Goal: Task Accomplishment & Management: Manage account settings

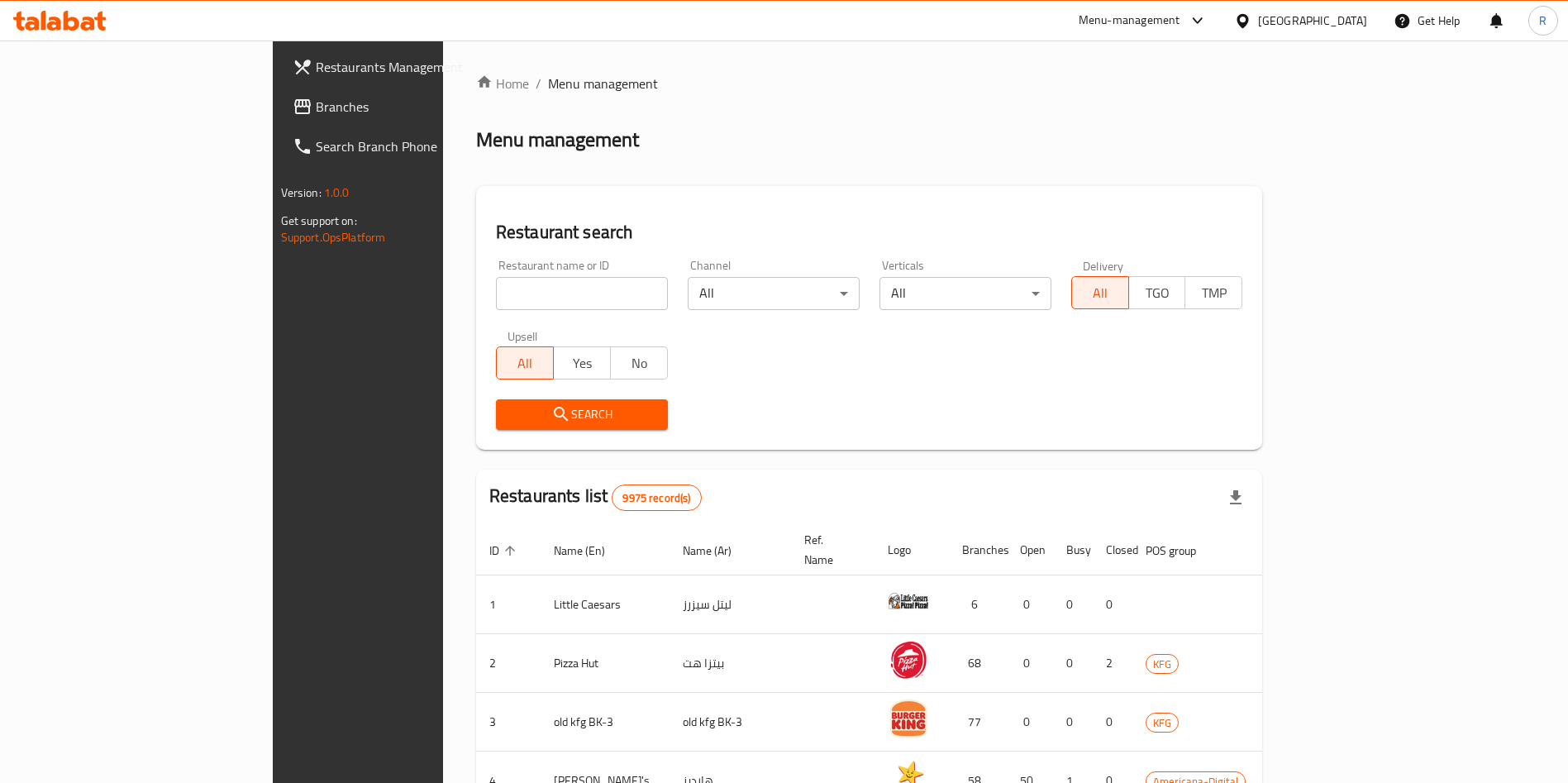
click at [496, 293] on input "search" at bounding box center [582, 293] width 172 height 33
type input "Smart fo"
click button "Search" at bounding box center [582, 414] width 172 height 30
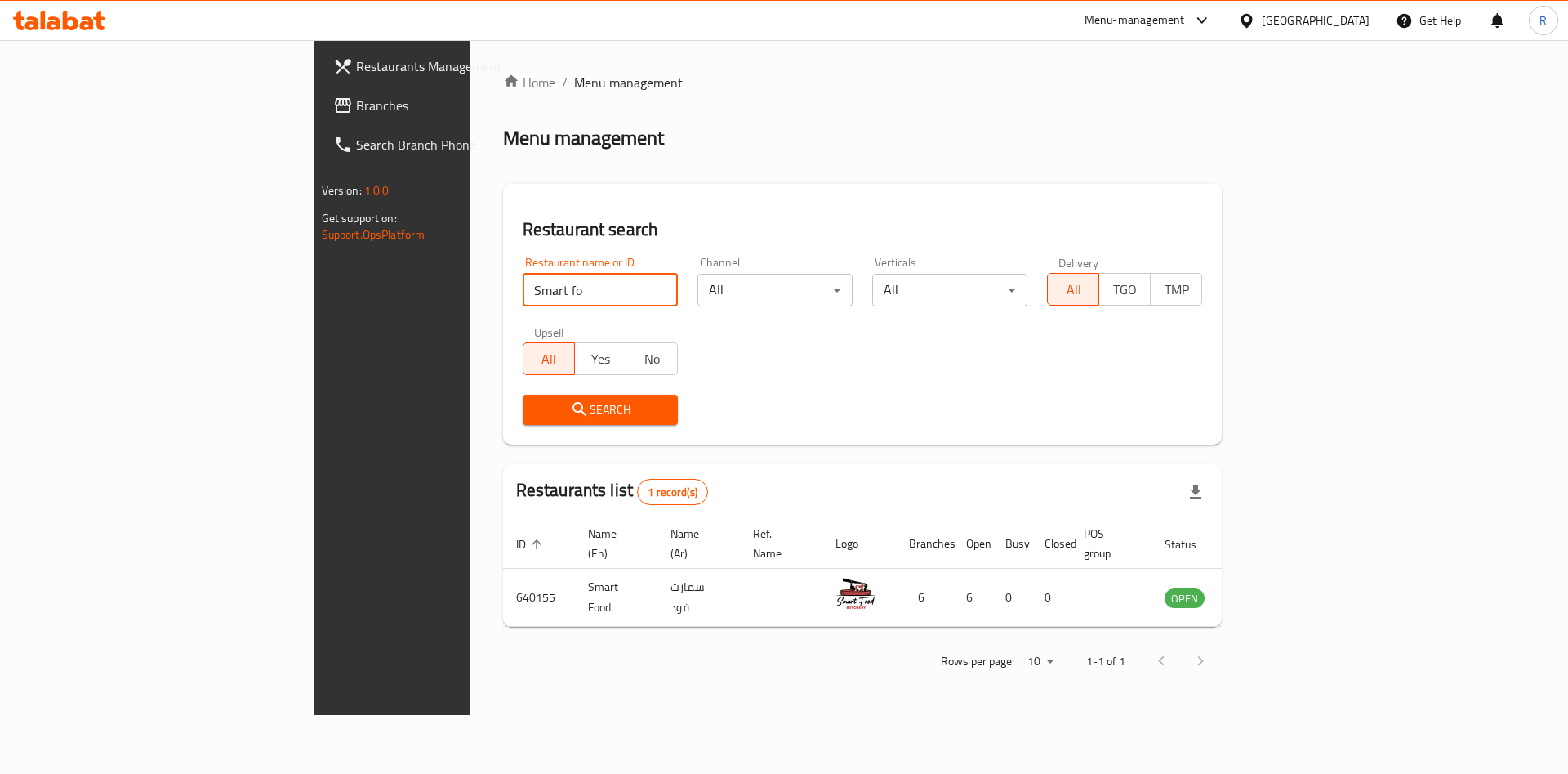
click at [734, 398] on div "Search" at bounding box center [862, 410] width 699 height 50
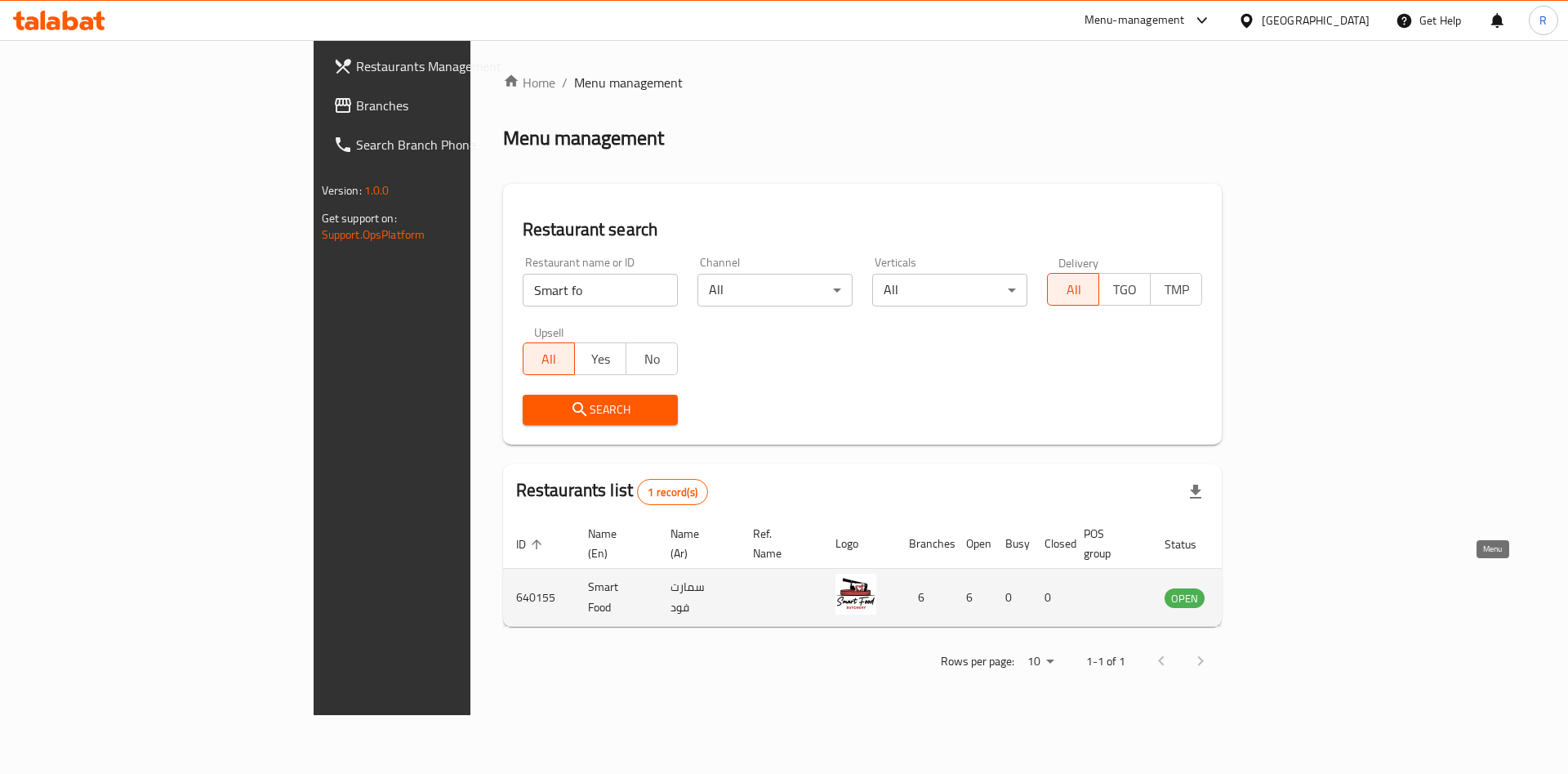
click at [1269, 592] on icon "enhanced table" at bounding box center [1260, 598] width 18 height 14
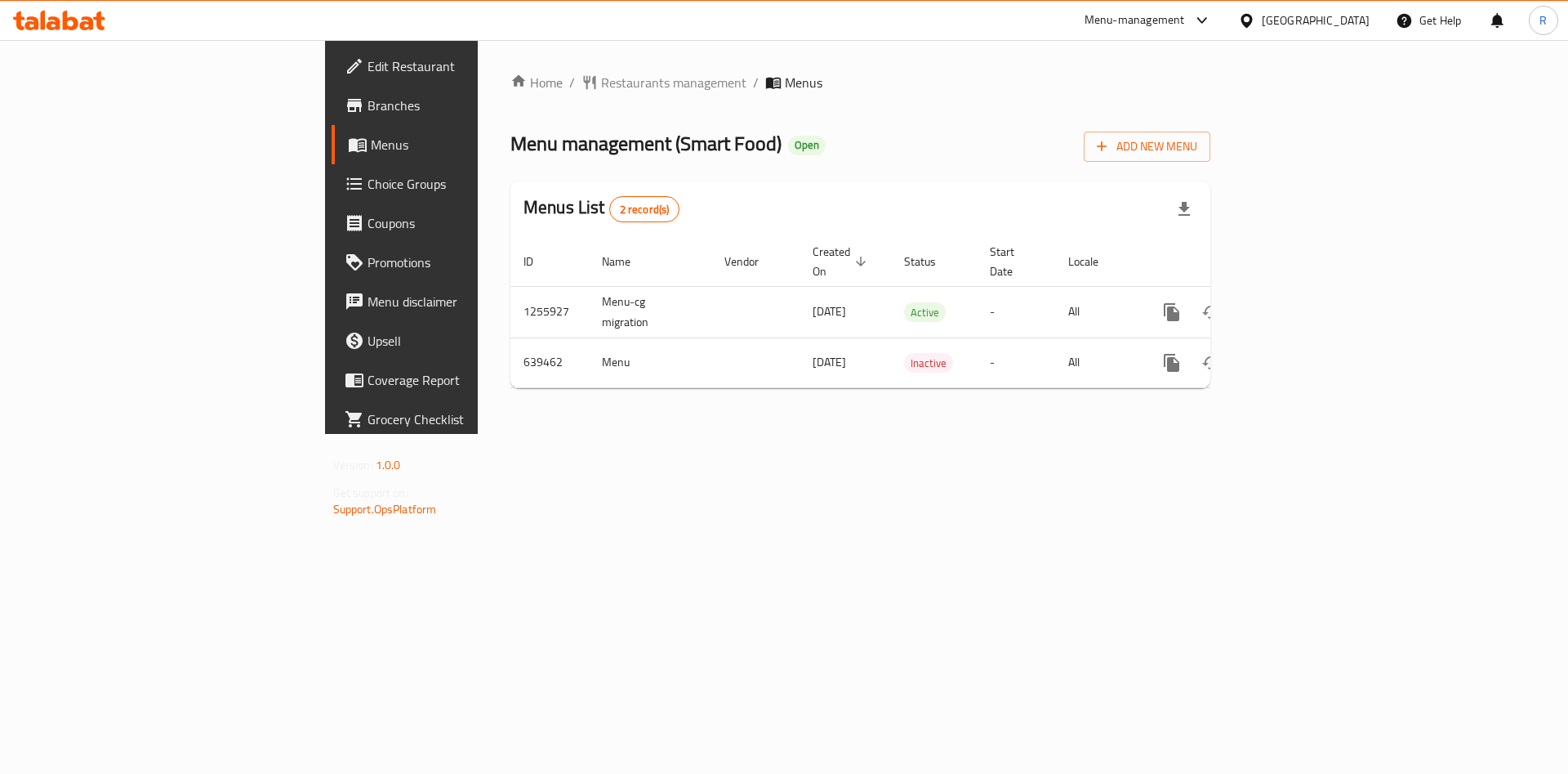
click at [371, 147] on span "Menus" at bounding box center [472, 145] width 204 height 20
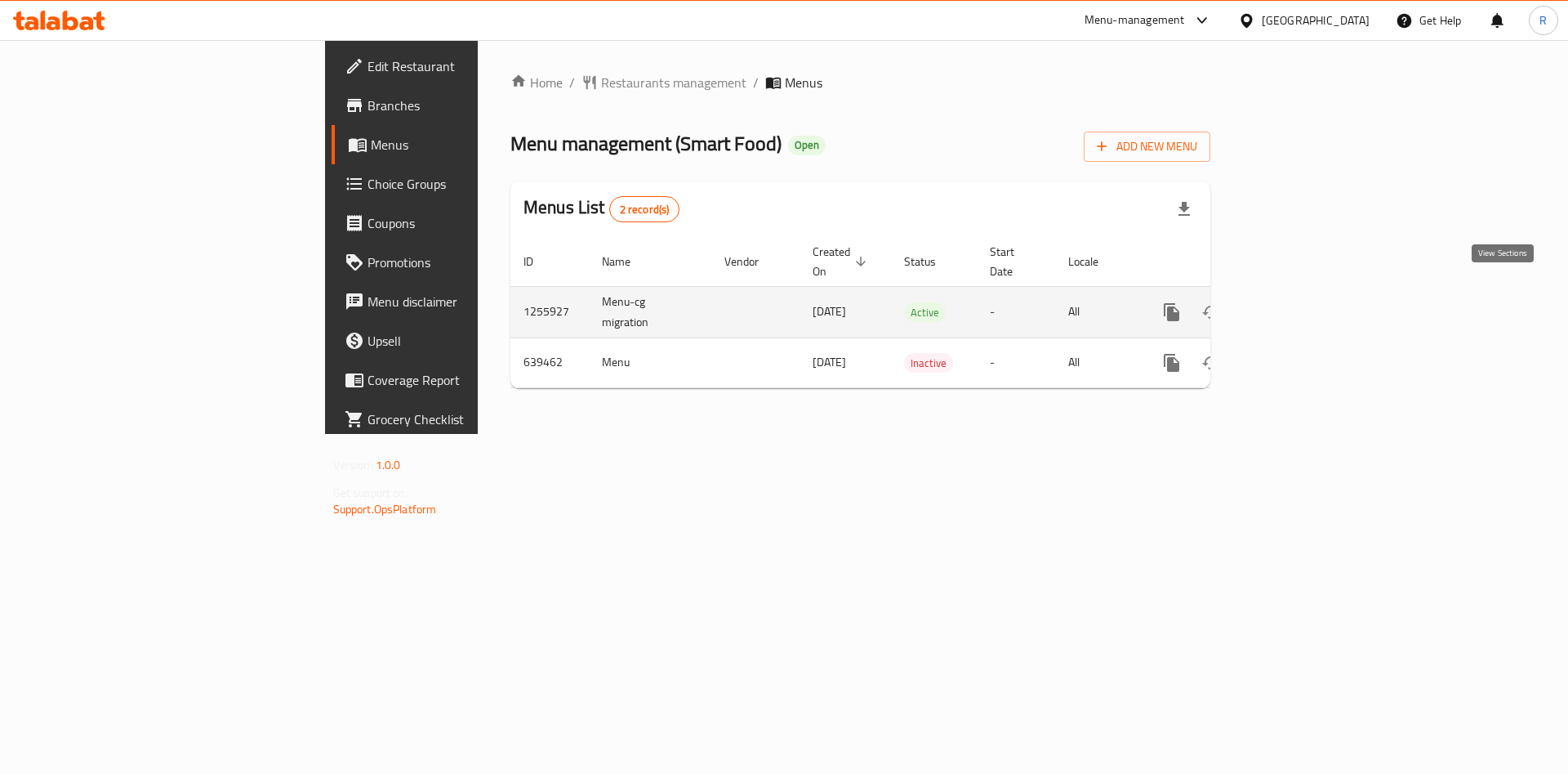
click at [1299, 302] on icon "enhanced table" at bounding box center [1289, 312] width 20 height 20
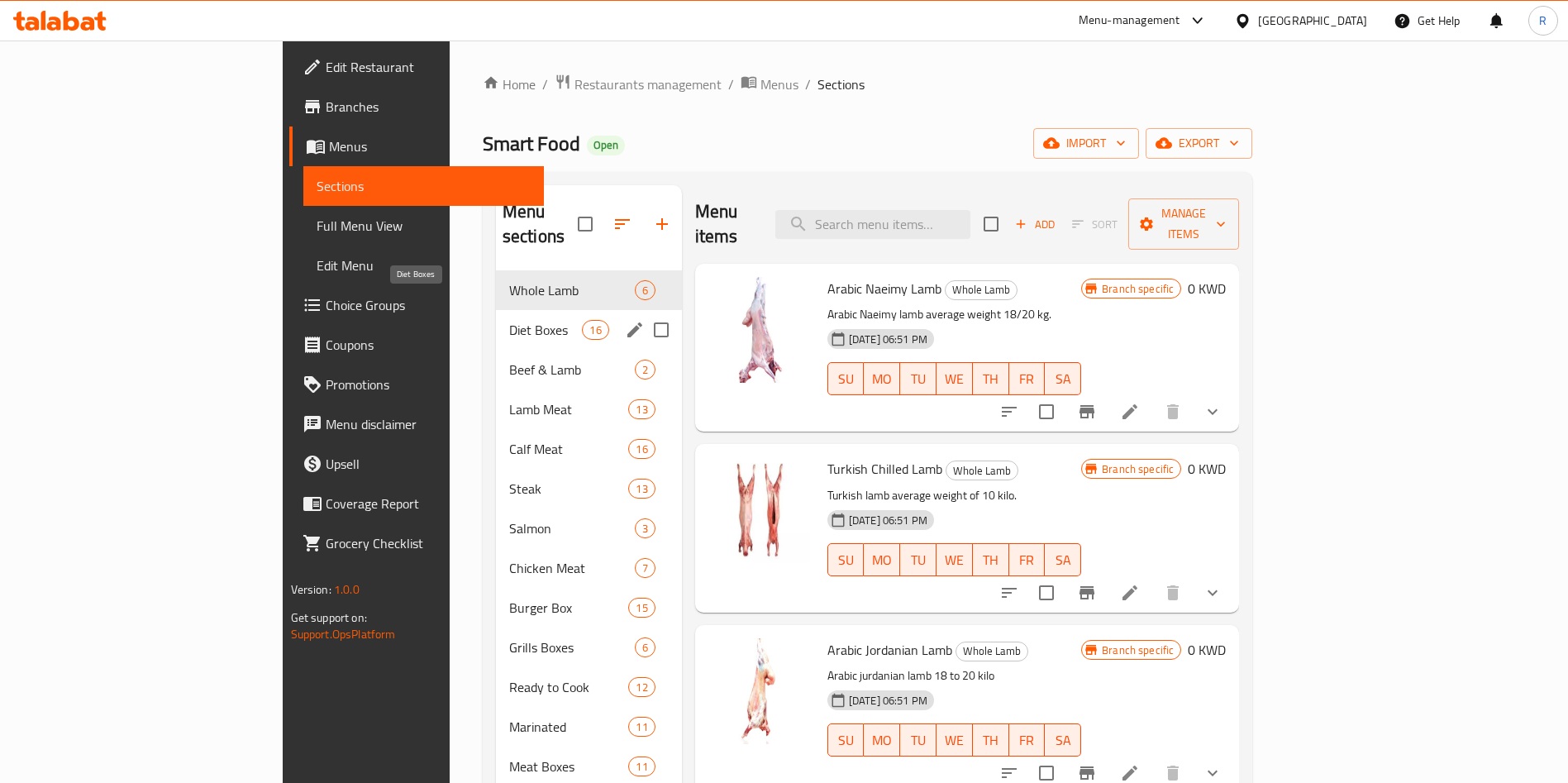
click at [509, 320] on span "Diet Boxes" at bounding box center [545, 330] width 73 height 20
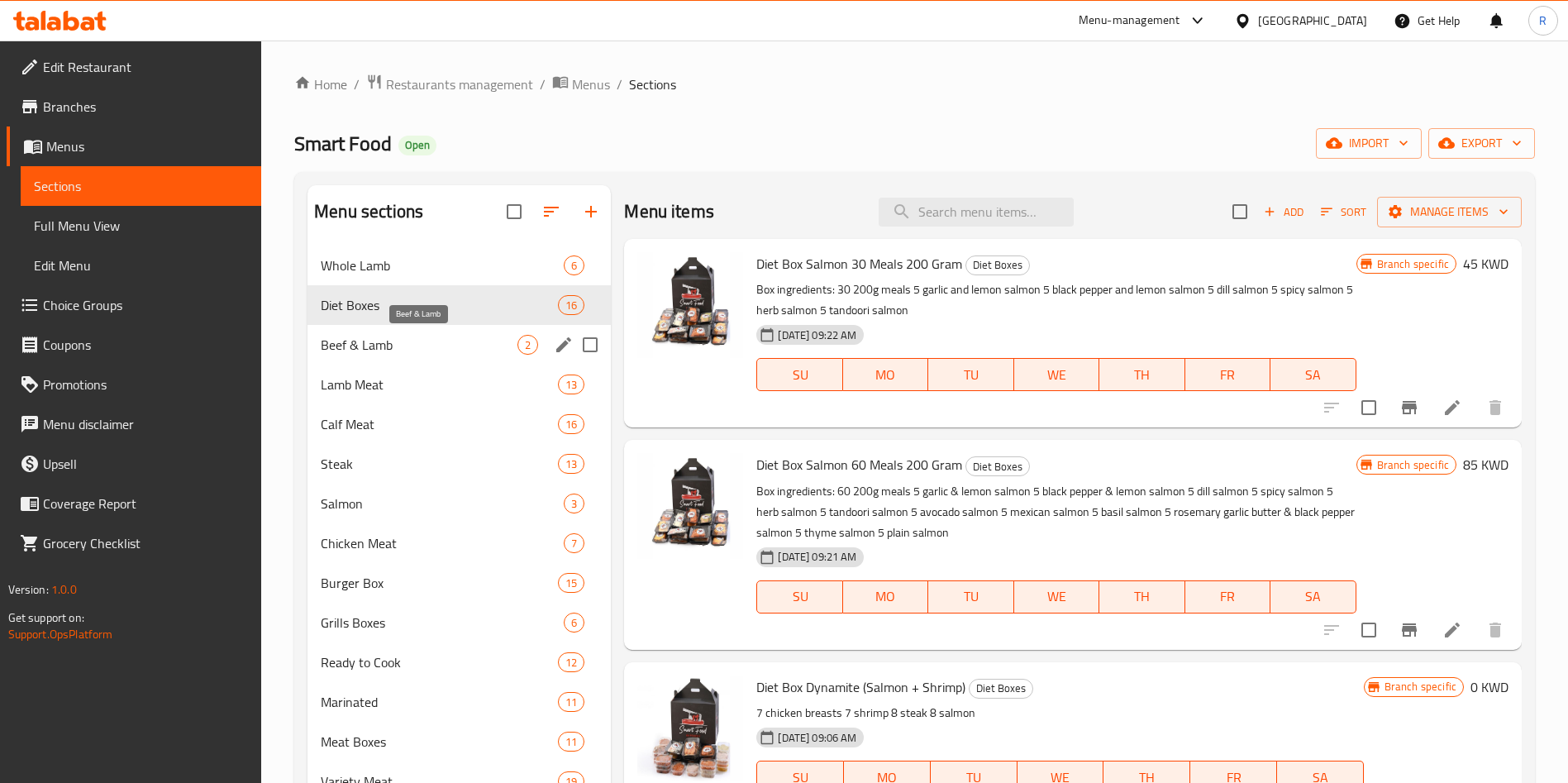
click at [411, 344] on span "Beef & Lamb" at bounding box center [418, 344] width 197 height 20
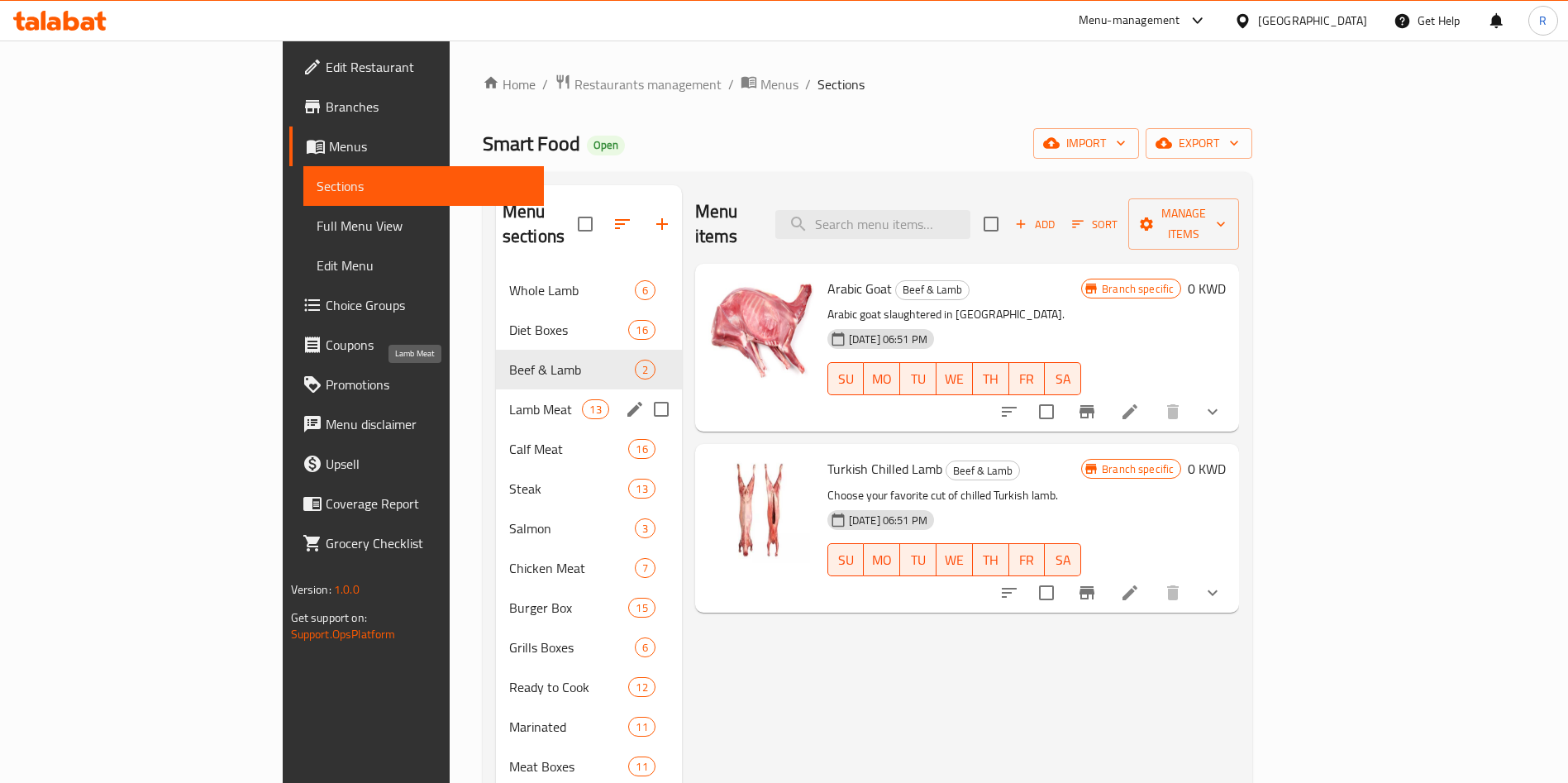
click at [509, 399] on span "Lamb Meat" at bounding box center [545, 409] width 73 height 20
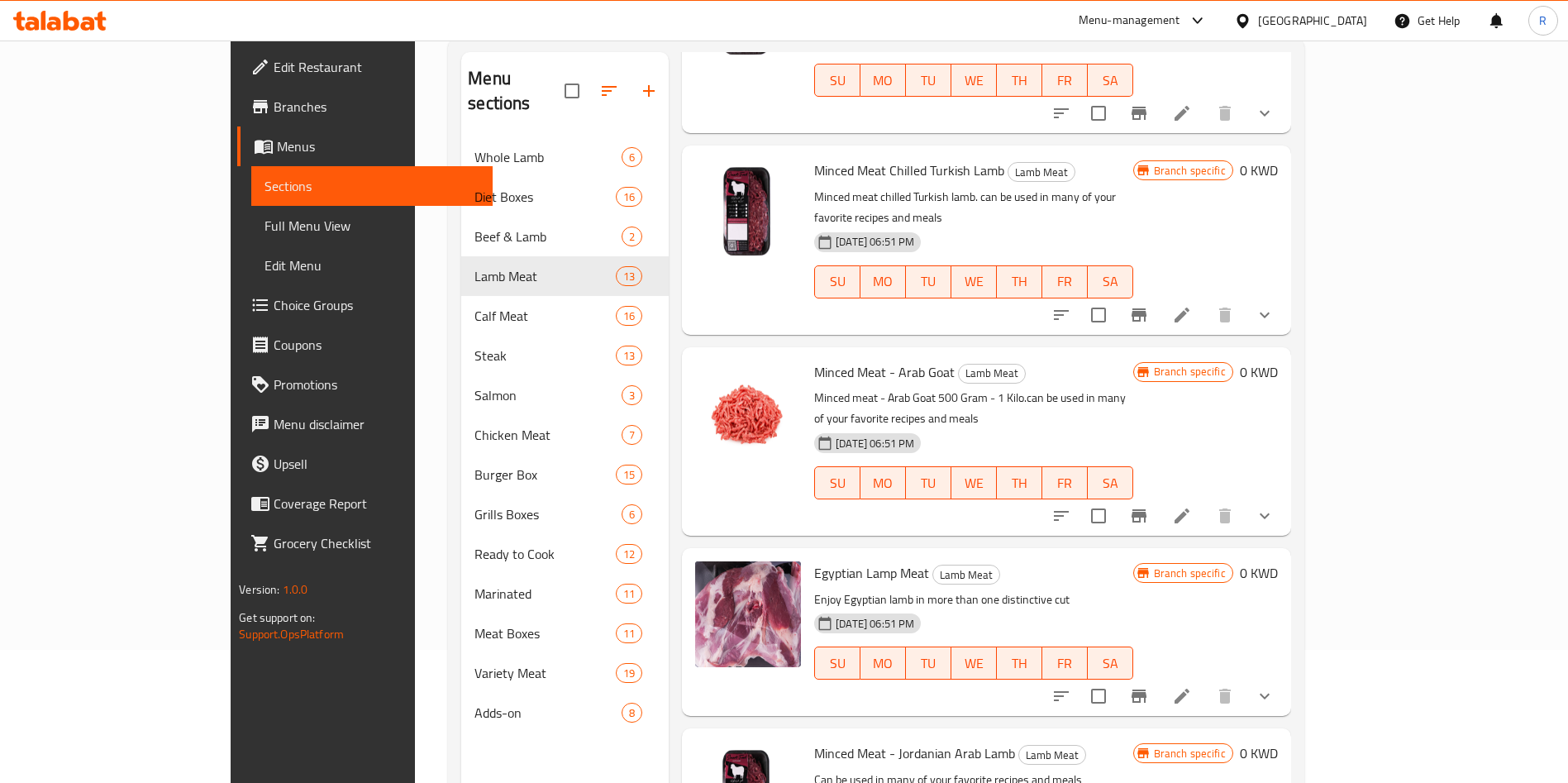
scroll to position [232, 0]
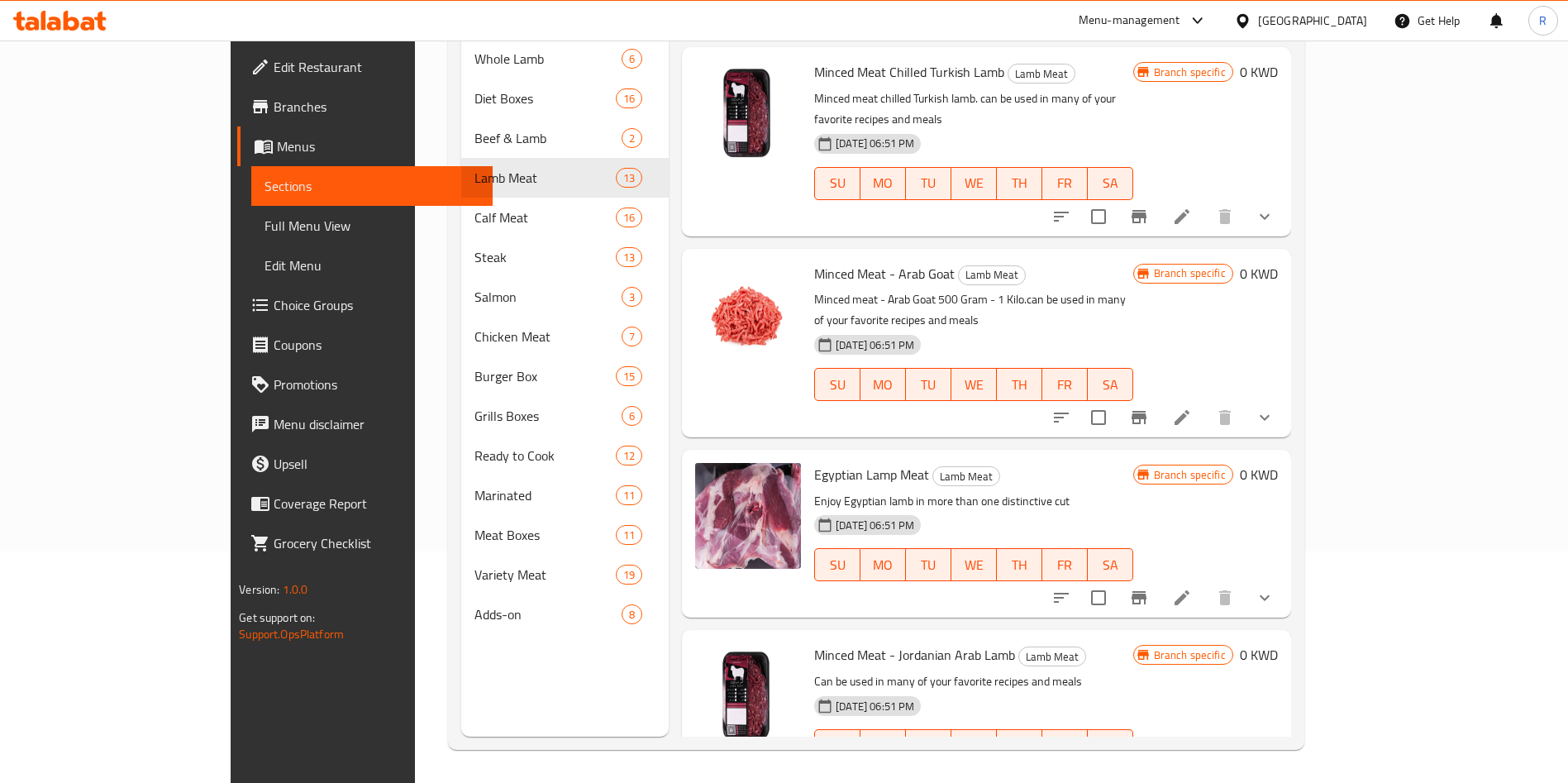
click at [821, 462] on span "Egyptian Lamp Meat" at bounding box center [871, 474] width 115 height 25
copy h6 "Egyptian Lamp Meat"
click at [1192, 587] on icon at bounding box center [1181, 597] width 20 height 20
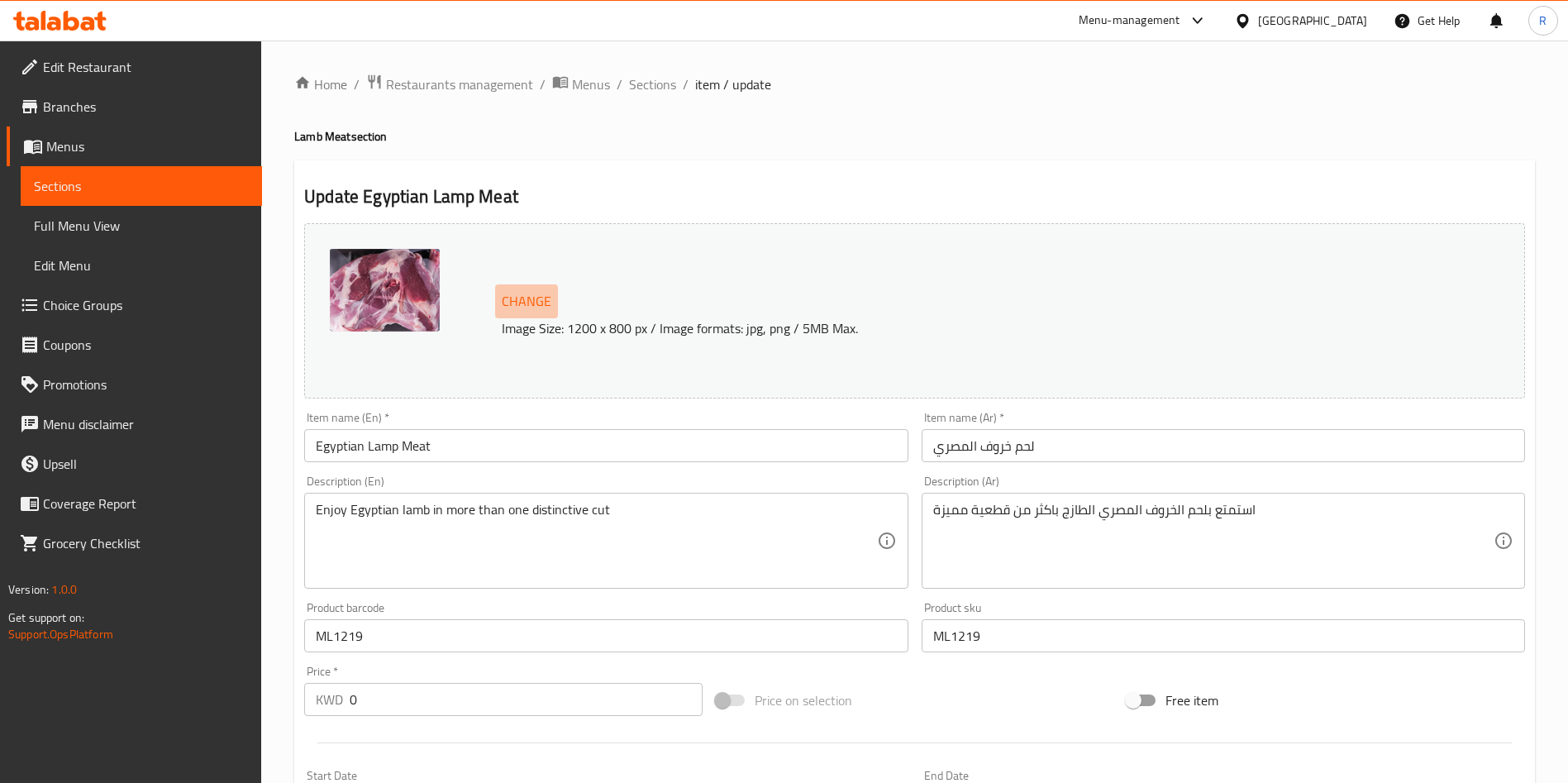
click at [533, 301] on span "Change" at bounding box center [526, 300] width 49 height 24
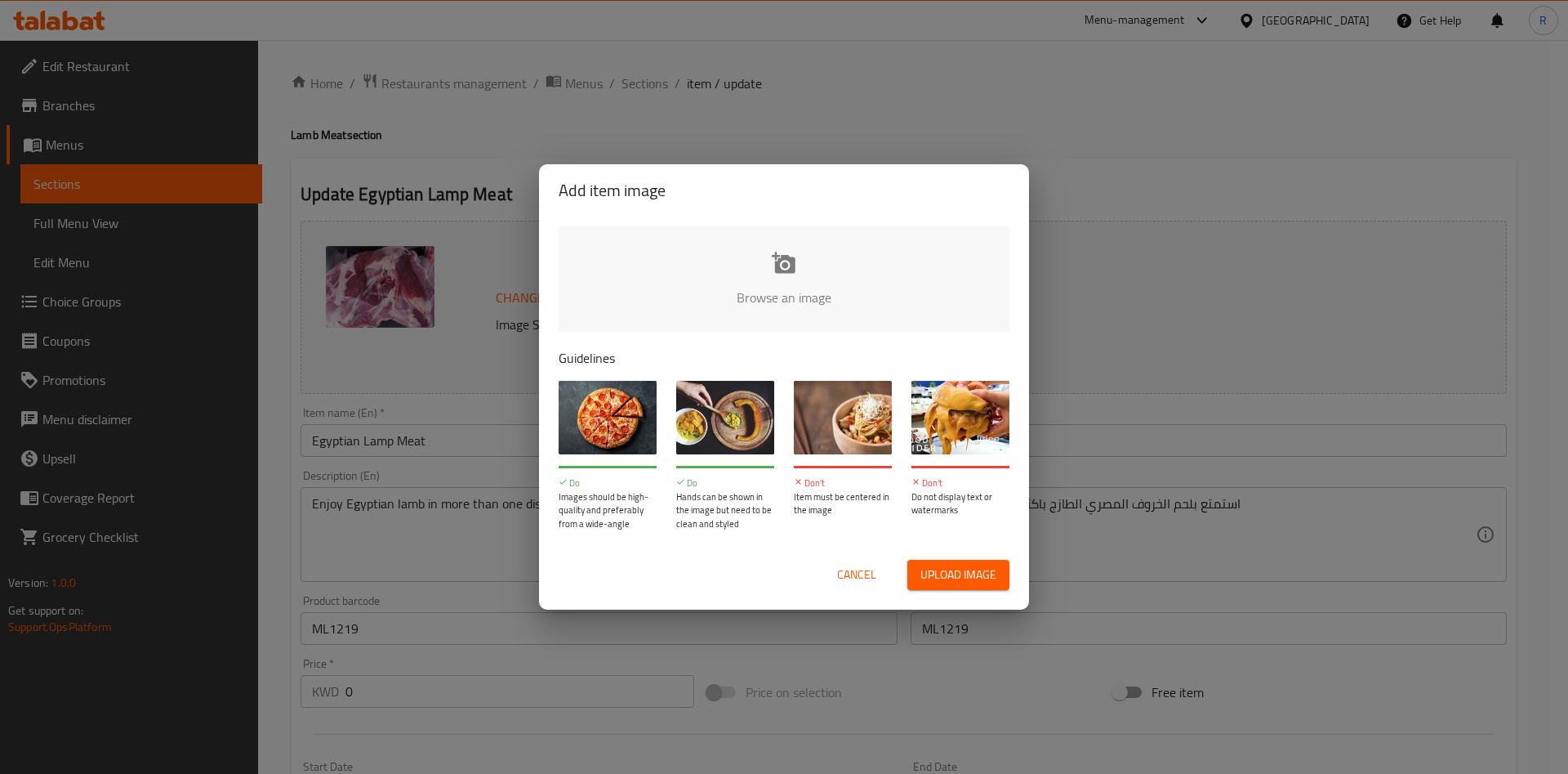
click at [786, 273] on input "file" at bounding box center [1336, 302] width 1555 height 153
type input "C:\fakepath\Tea G (1).png"
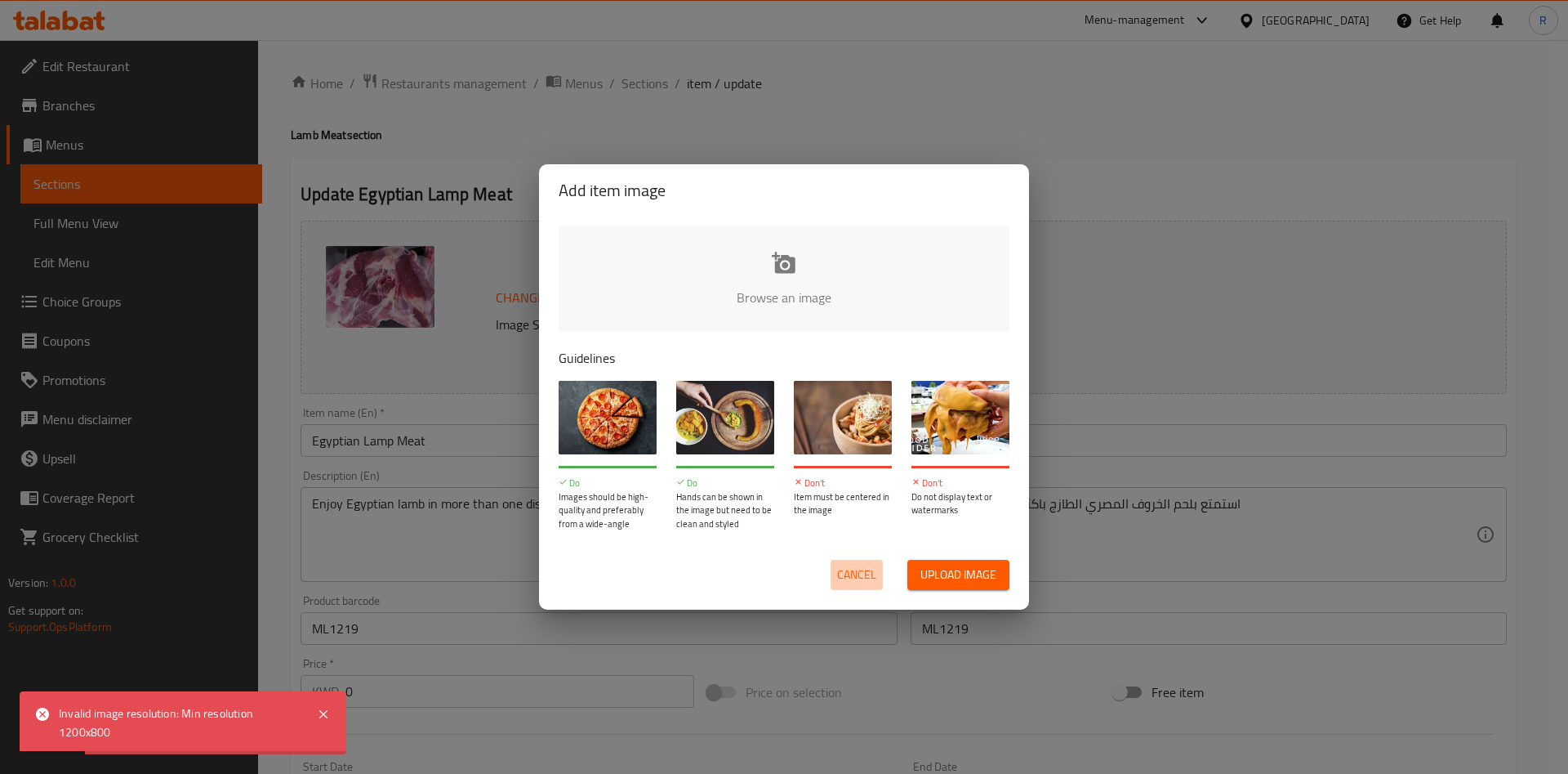
click at [874, 583] on span "Cancel" at bounding box center [857, 575] width 39 height 21
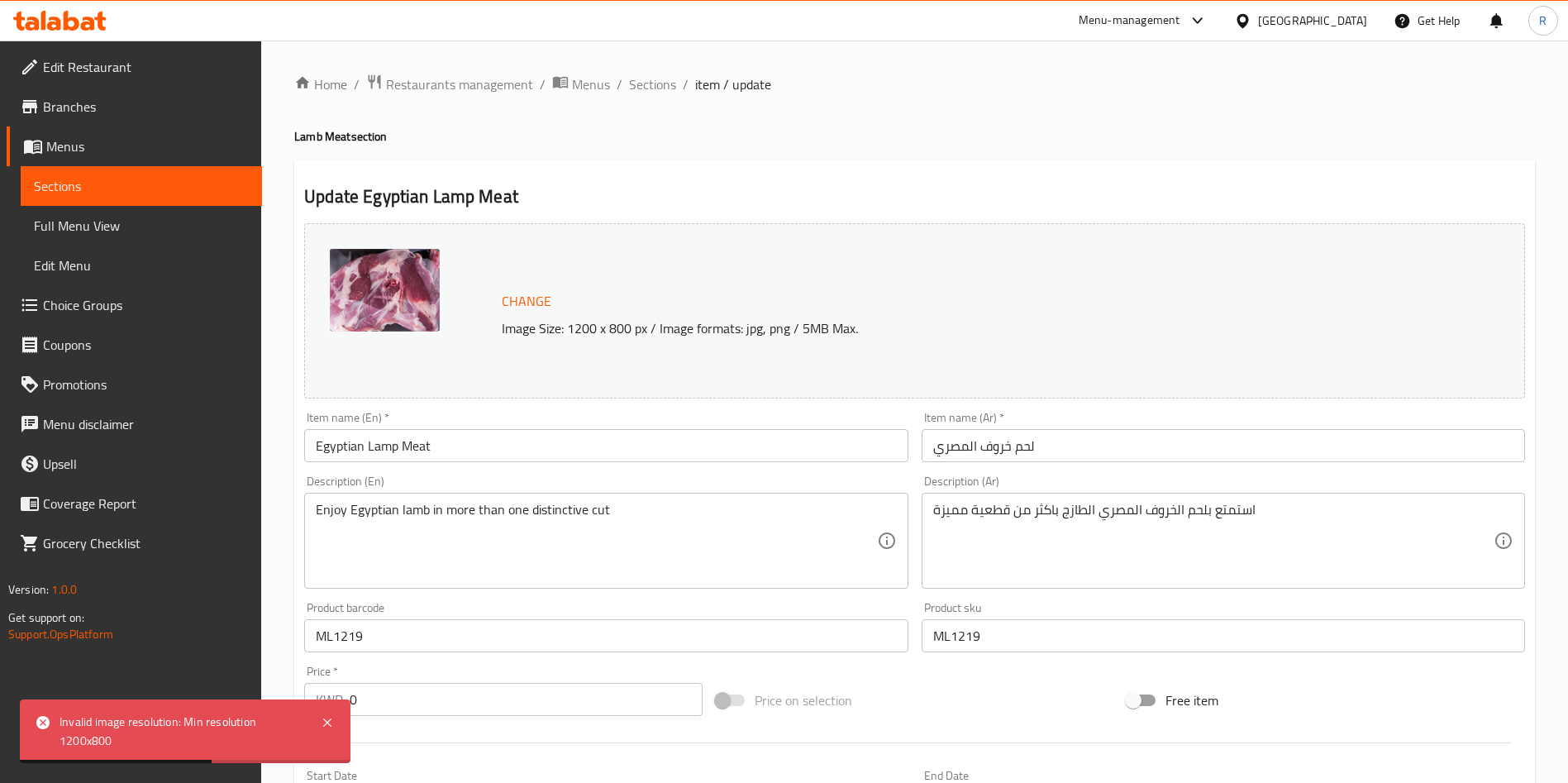
click at [512, 306] on span "Change" at bounding box center [526, 300] width 49 height 24
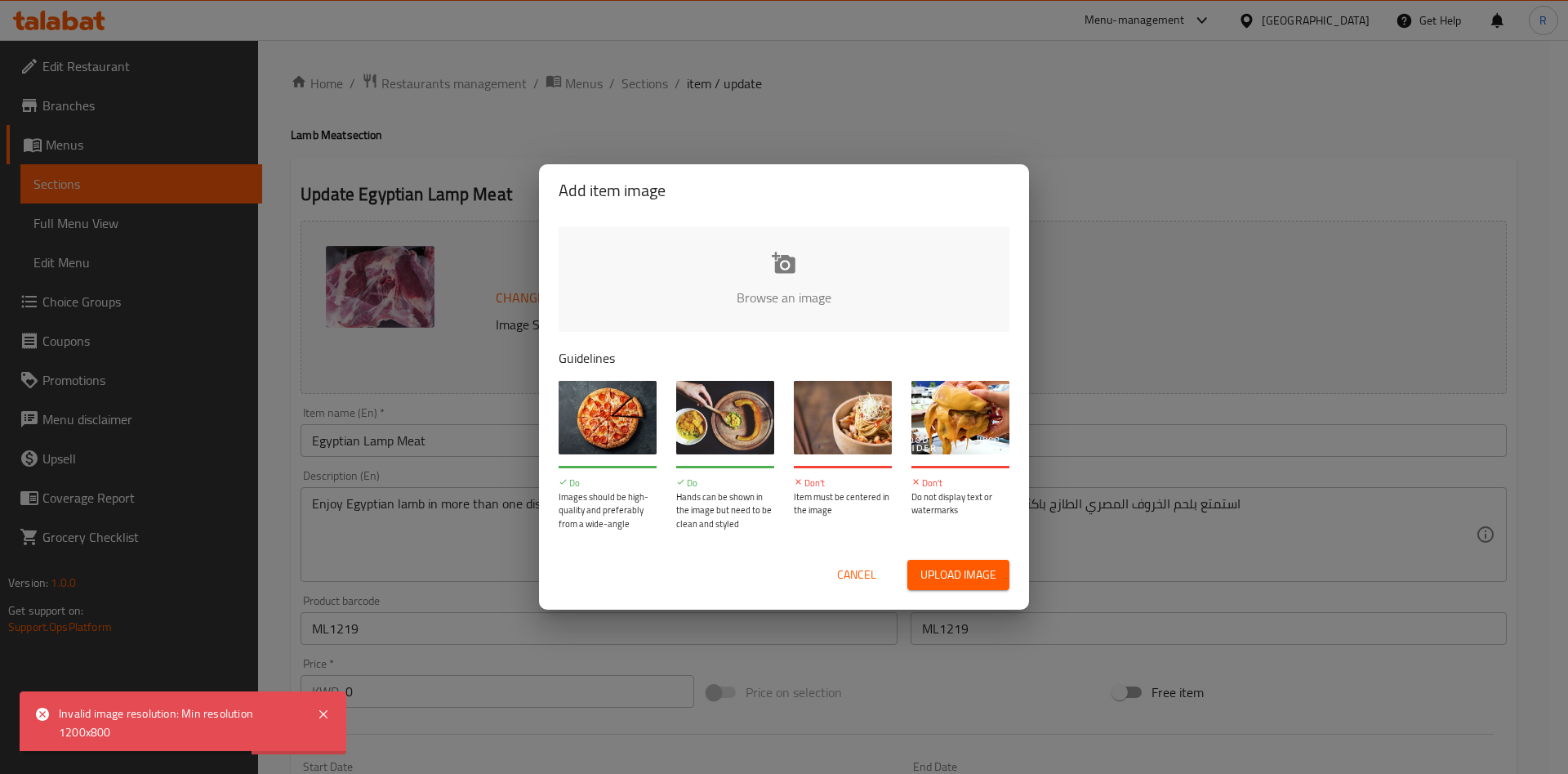
click at [790, 284] on input "file" at bounding box center [1336, 302] width 1555 height 153
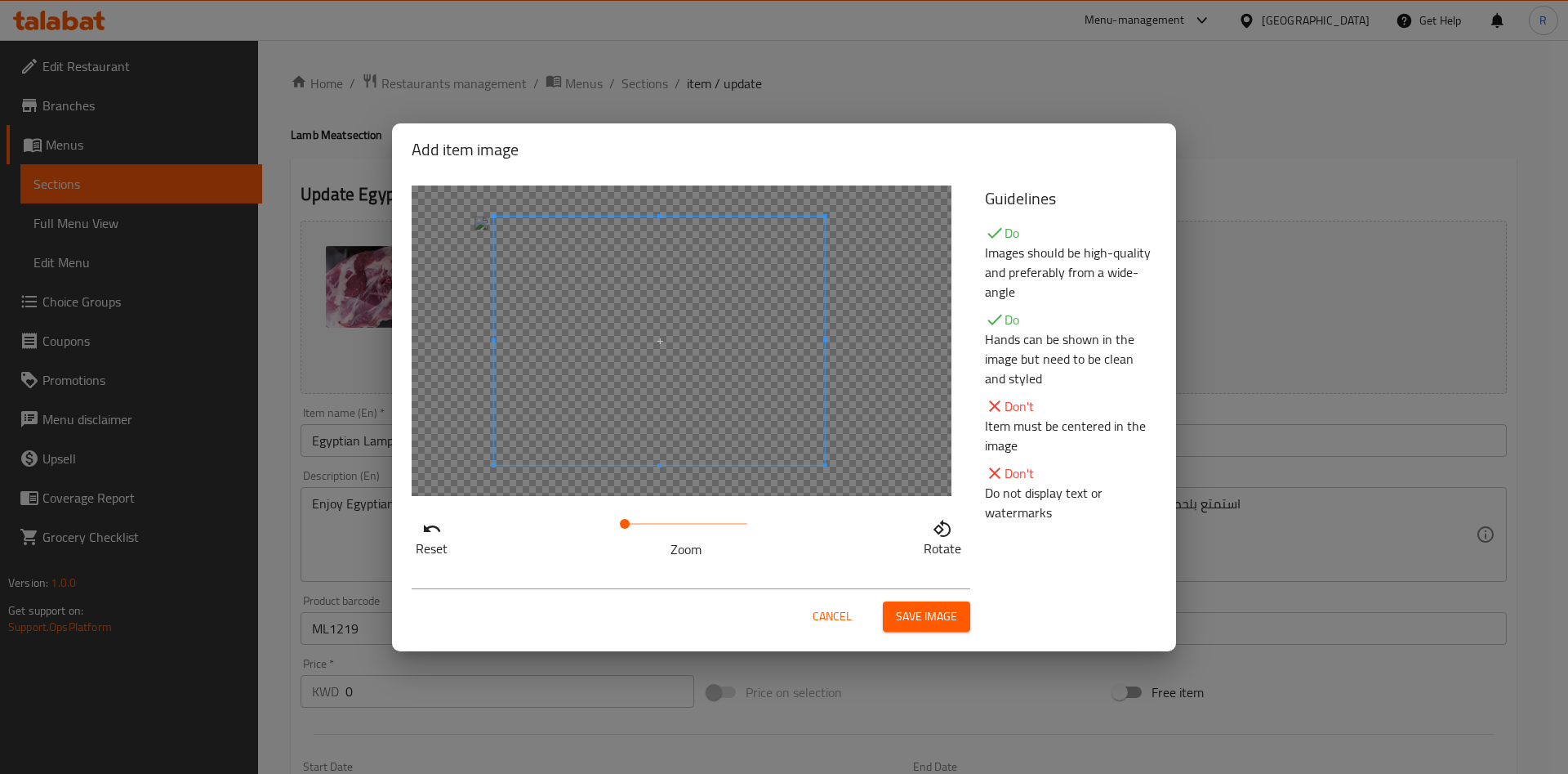
click at [686, 401] on span at bounding box center [659, 340] width 331 height 248
click at [938, 611] on span "Save image" at bounding box center [926, 616] width 61 height 21
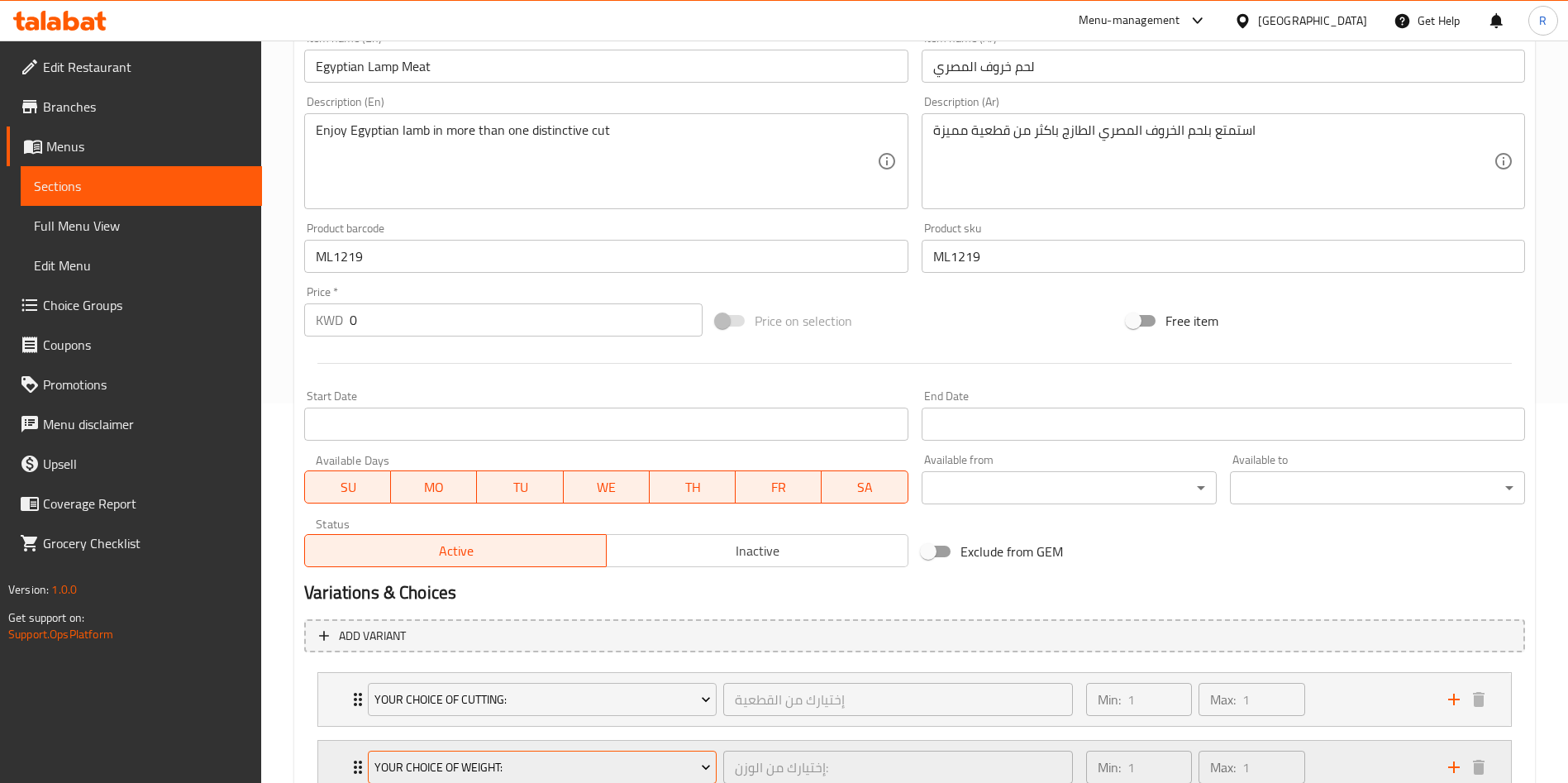
scroll to position [505, 0]
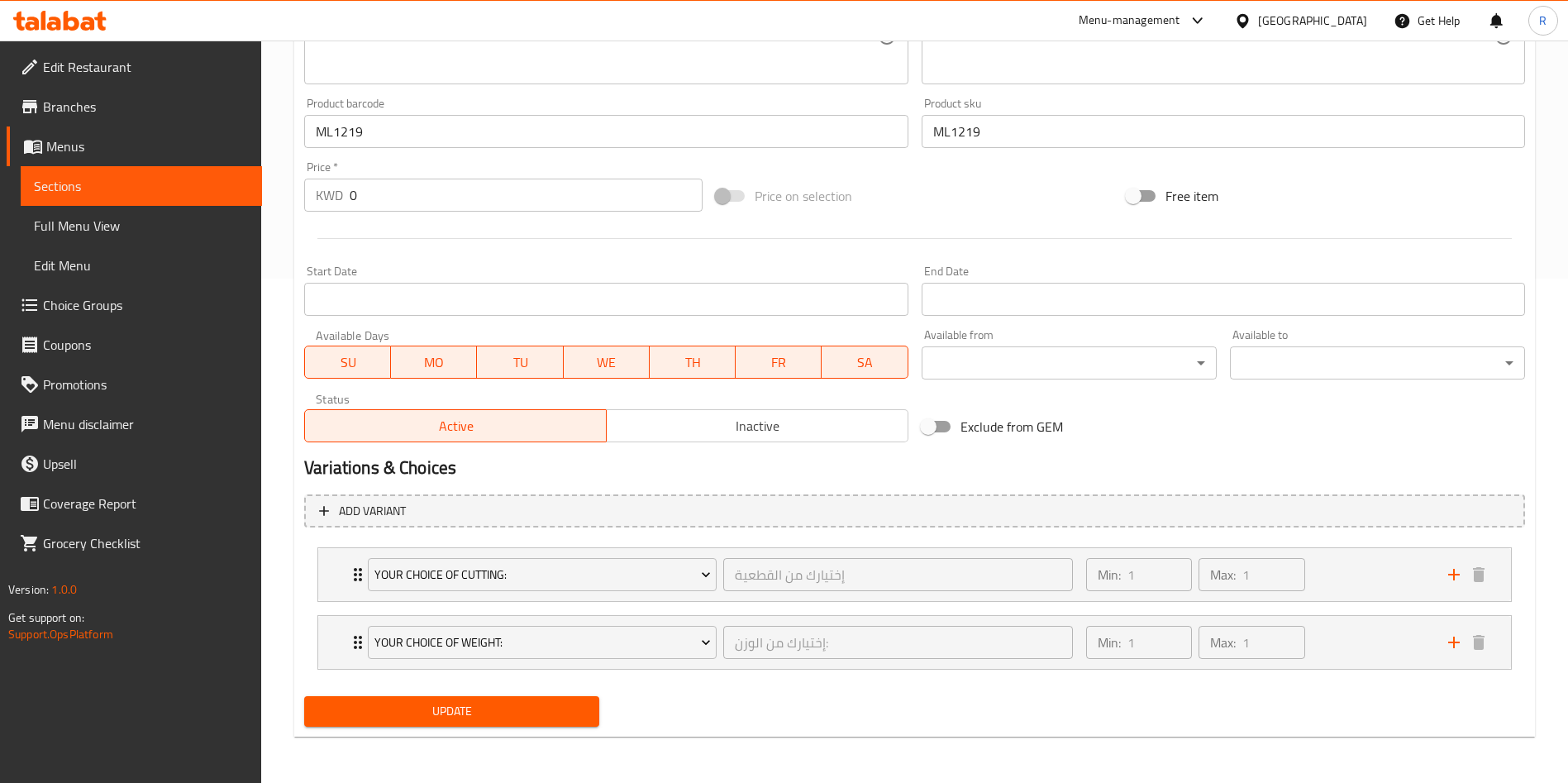
click at [495, 724] on button "Update" at bounding box center [451, 711] width 296 height 30
click at [1336, 648] on div "Min: 1 ​ Max: 1 ​" at bounding box center [1256, 642] width 362 height 53
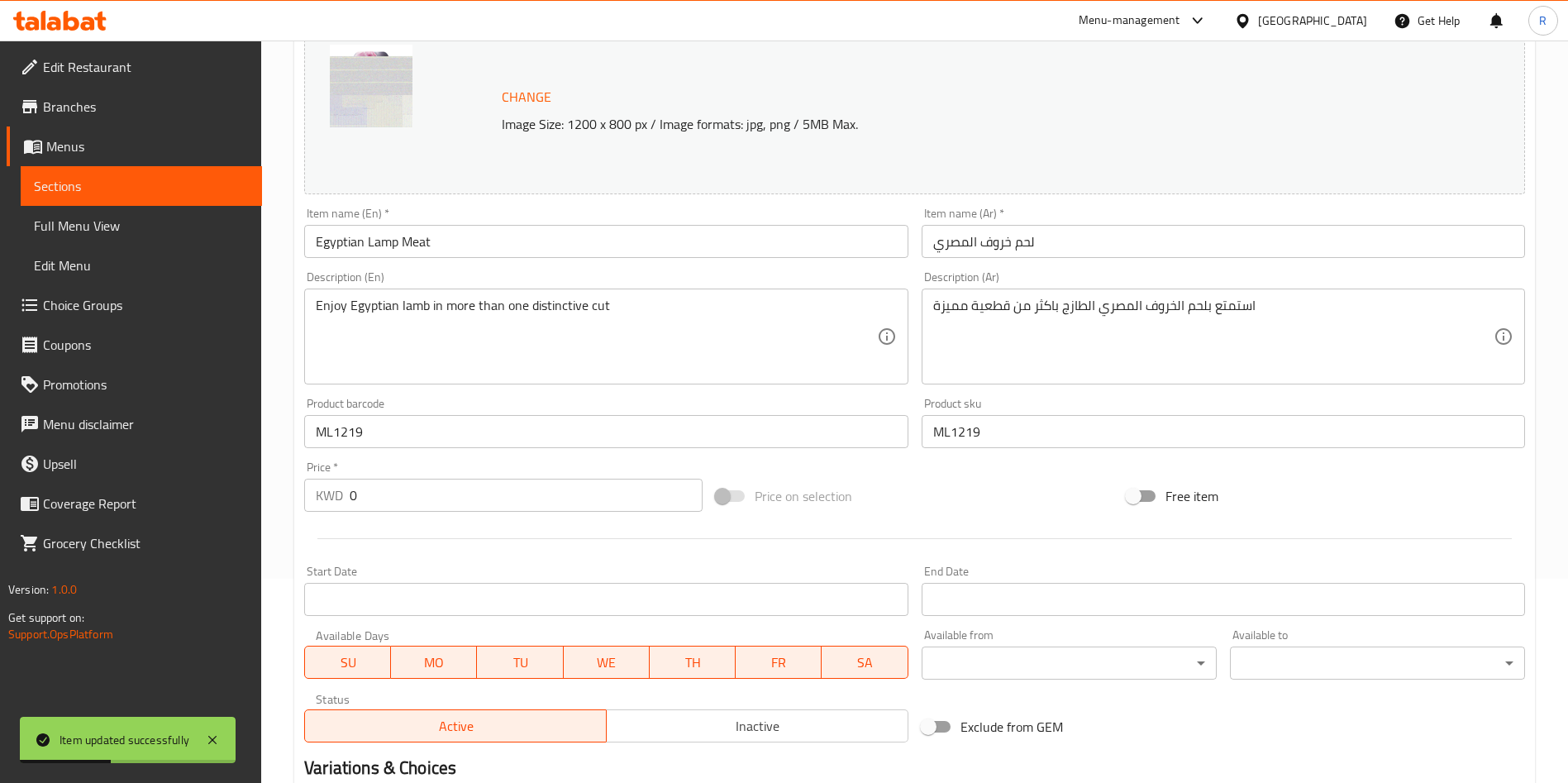
scroll to position [0, 0]
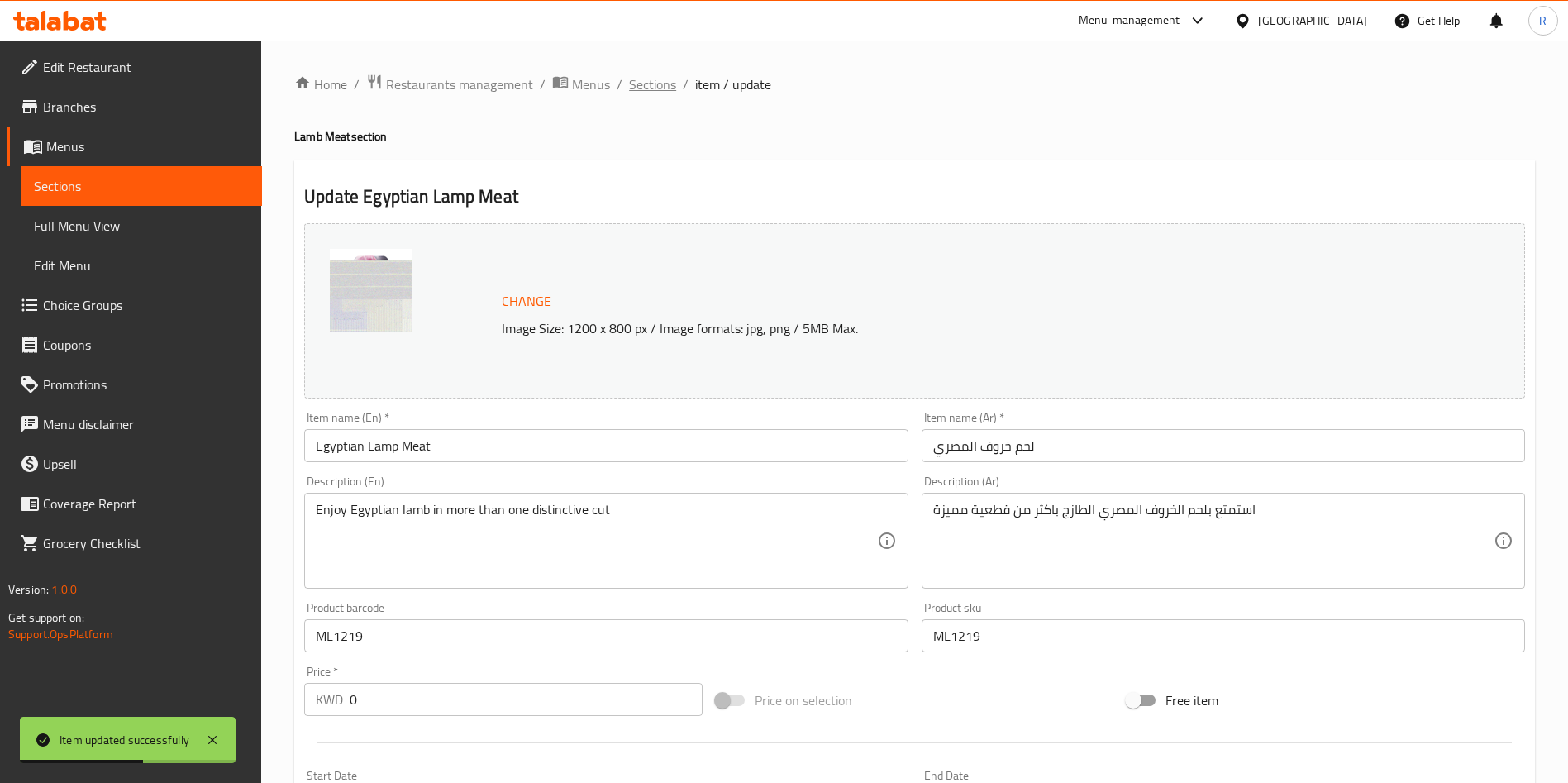
click at [652, 87] on span "Sections" at bounding box center [653, 84] width 48 height 20
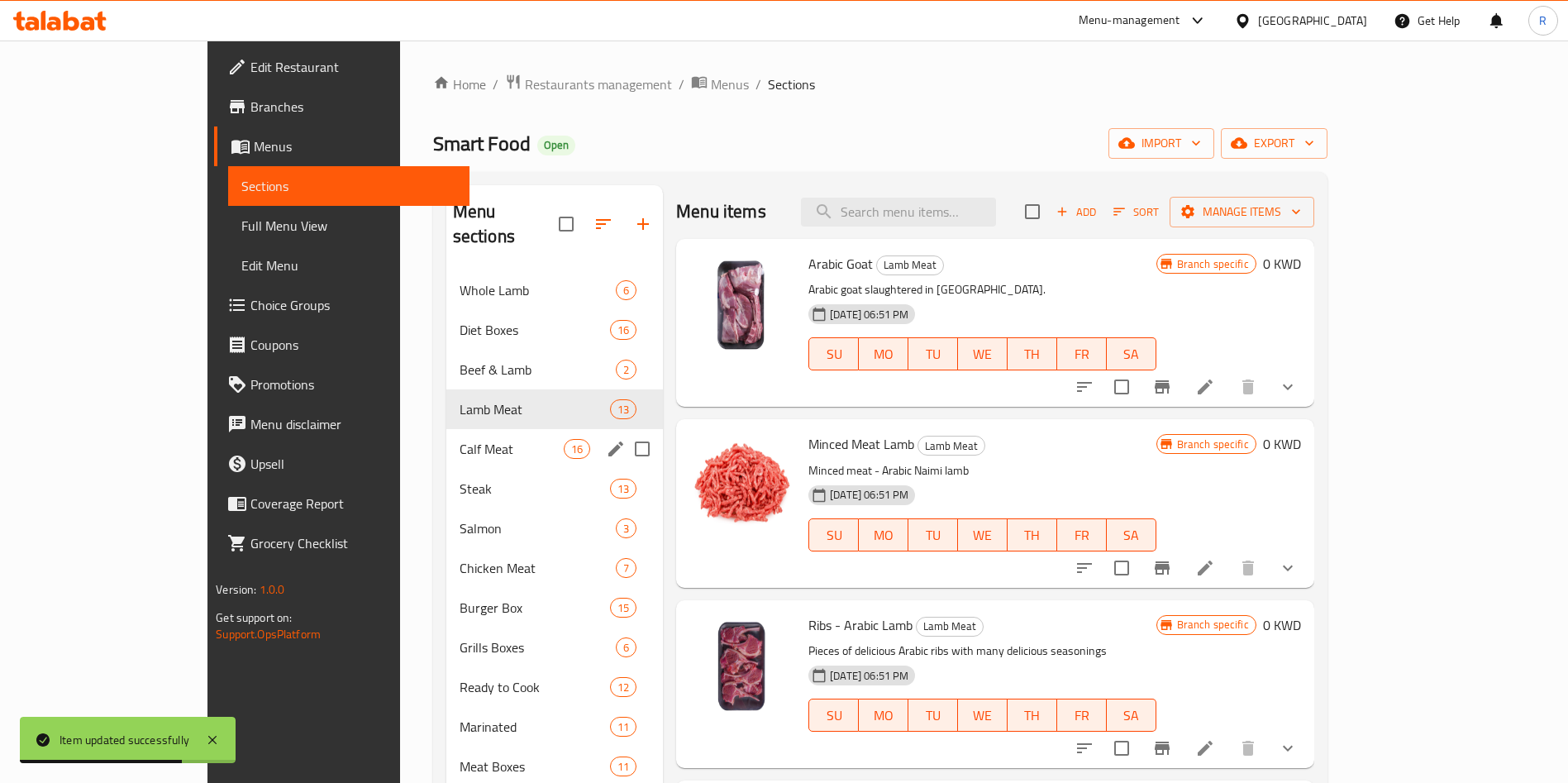
click at [460, 439] on span "Calf Meat" at bounding box center [512, 449] width 105 height 20
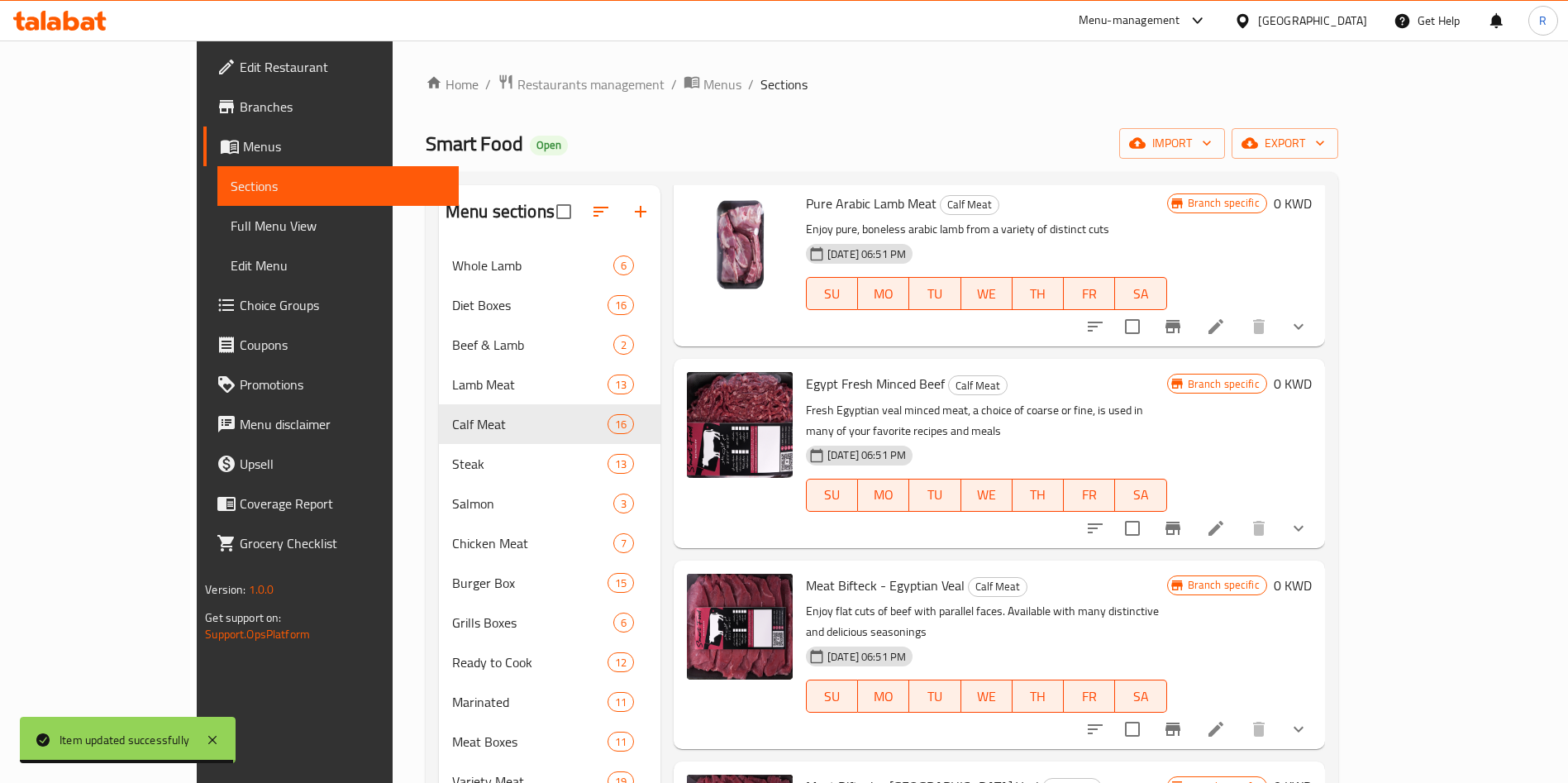
scroll to position [496, 0]
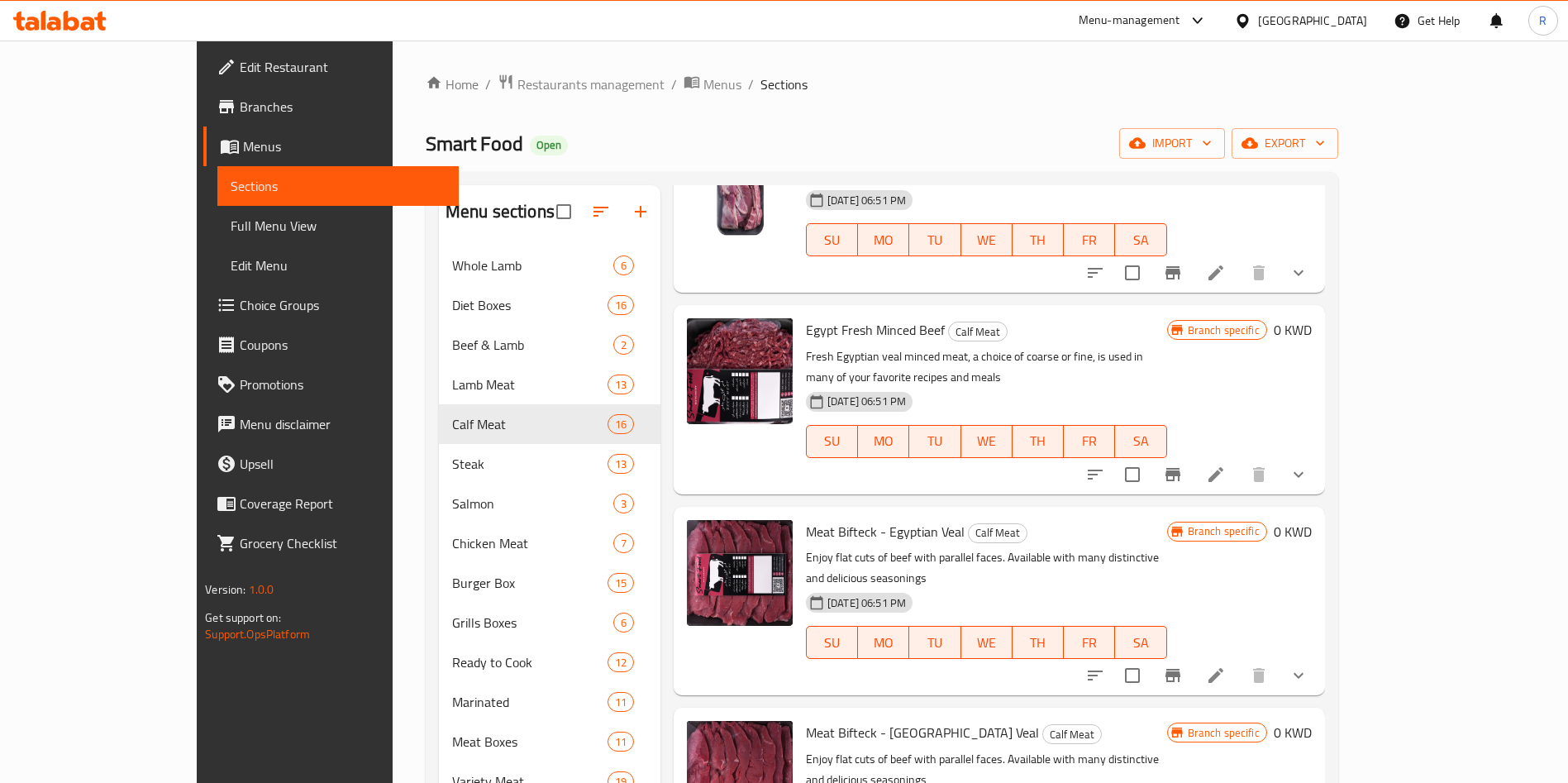
click at [829, 317] on span "Egypt Fresh Minced Beef" at bounding box center [875, 330] width 139 height 25
click at [829, 519] on span "Meat Bifteck - Egyptian Veal" at bounding box center [885, 531] width 159 height 25
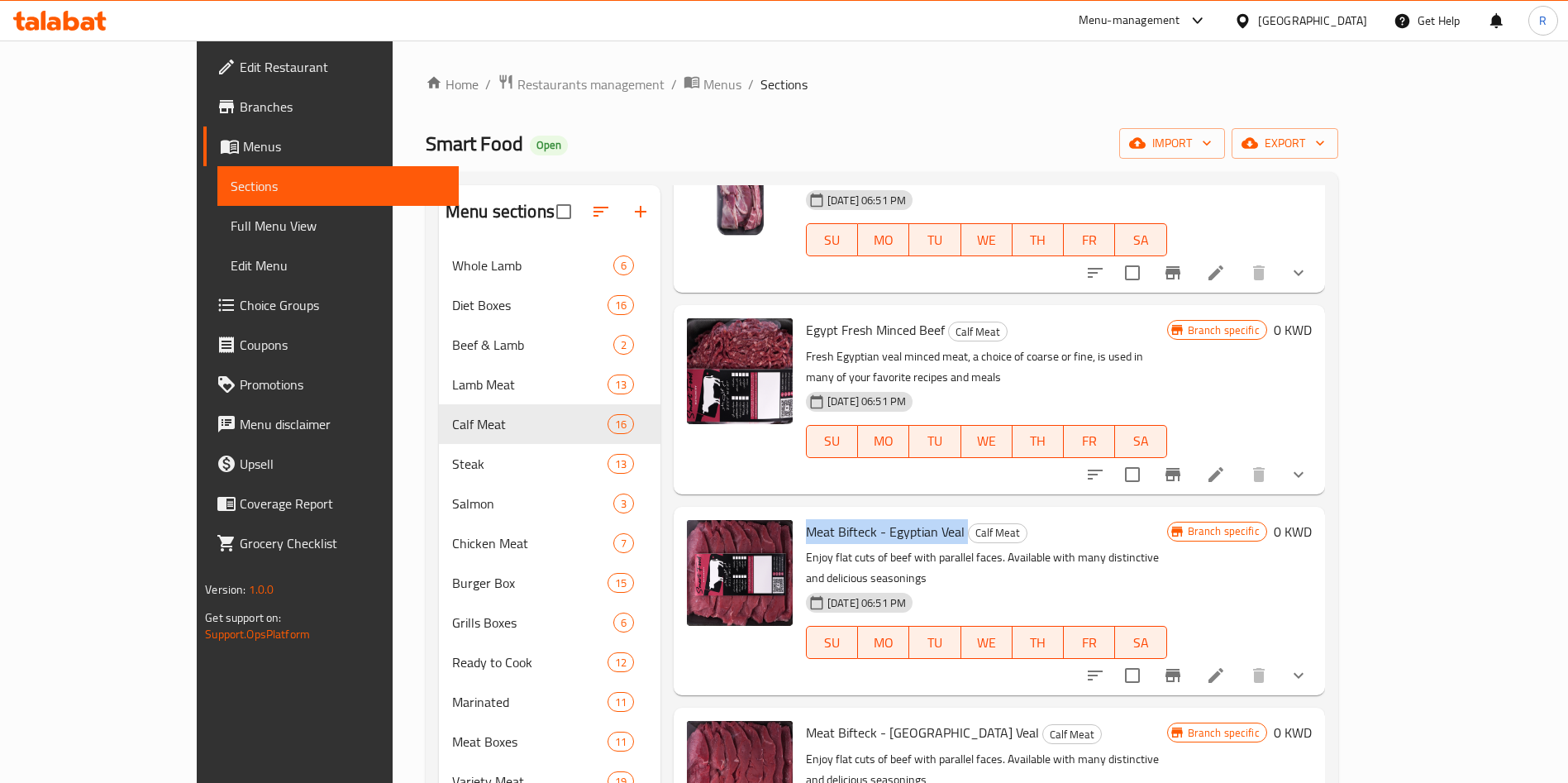
click at [829, 519] on span "Meat Bifteck - Egyptian Veal" at bounding box center [885, 531] width 159 height 25
copy h6 "Meat Bifteck - Egyptian Veal"
click at [1223, 668] on icon at bounding box center [1216, 676] width 15 height 15
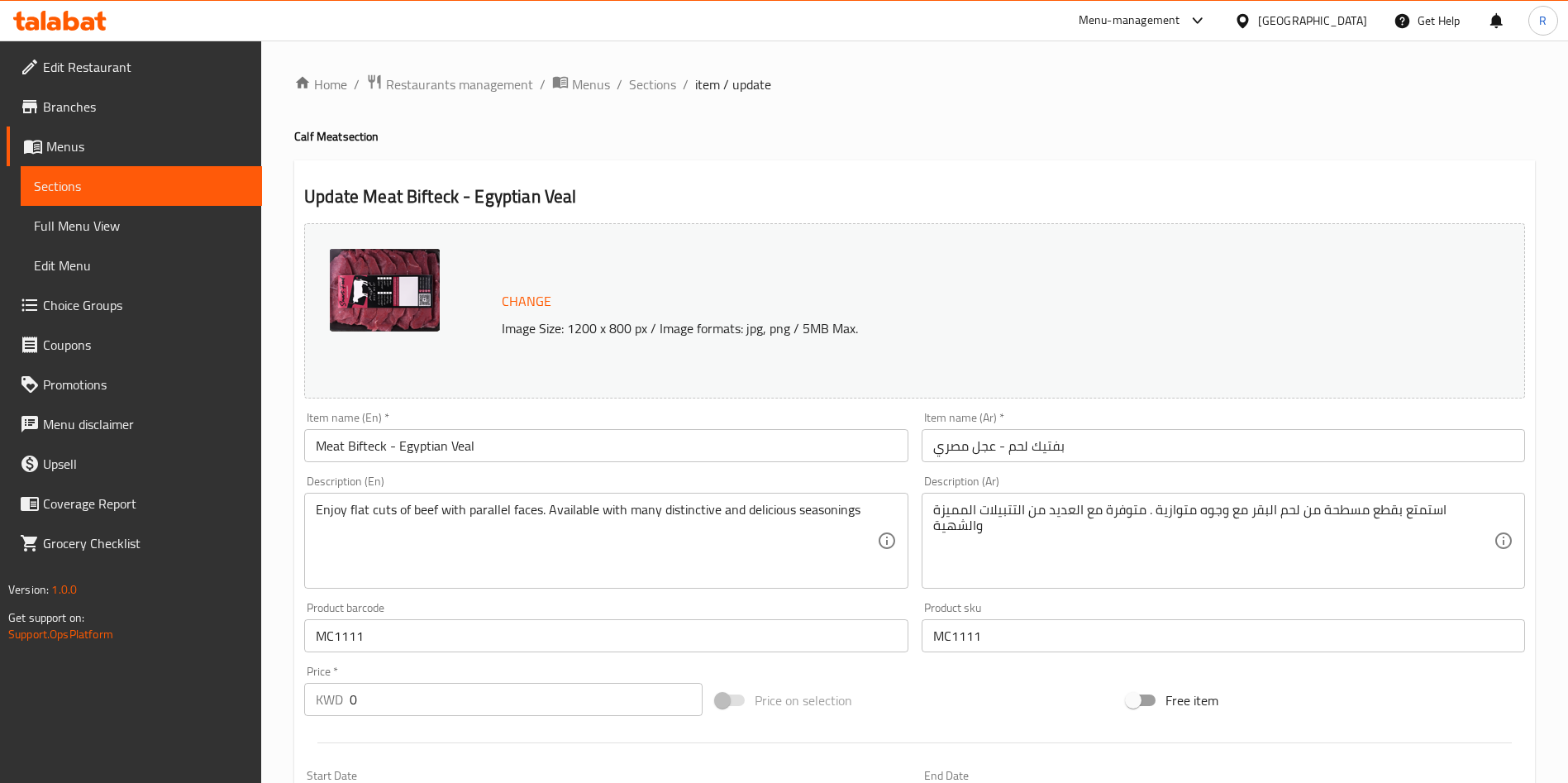
click at [523, 294] on span "Change" at bounding box center [526, 300] width 49 height 24
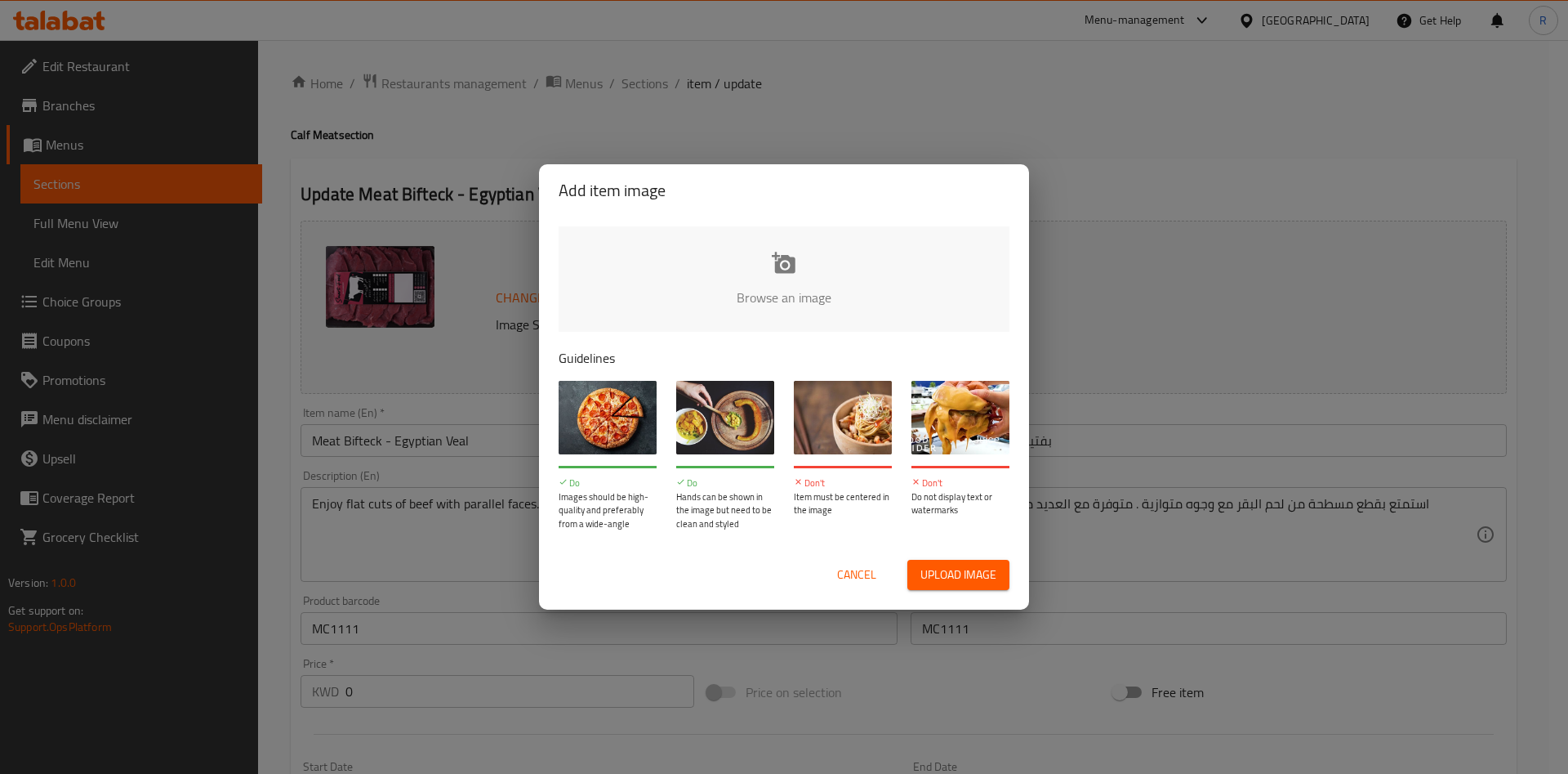
click at [844, 288] on input "file" at bounding box center [1336, 302] width 1555 height 153
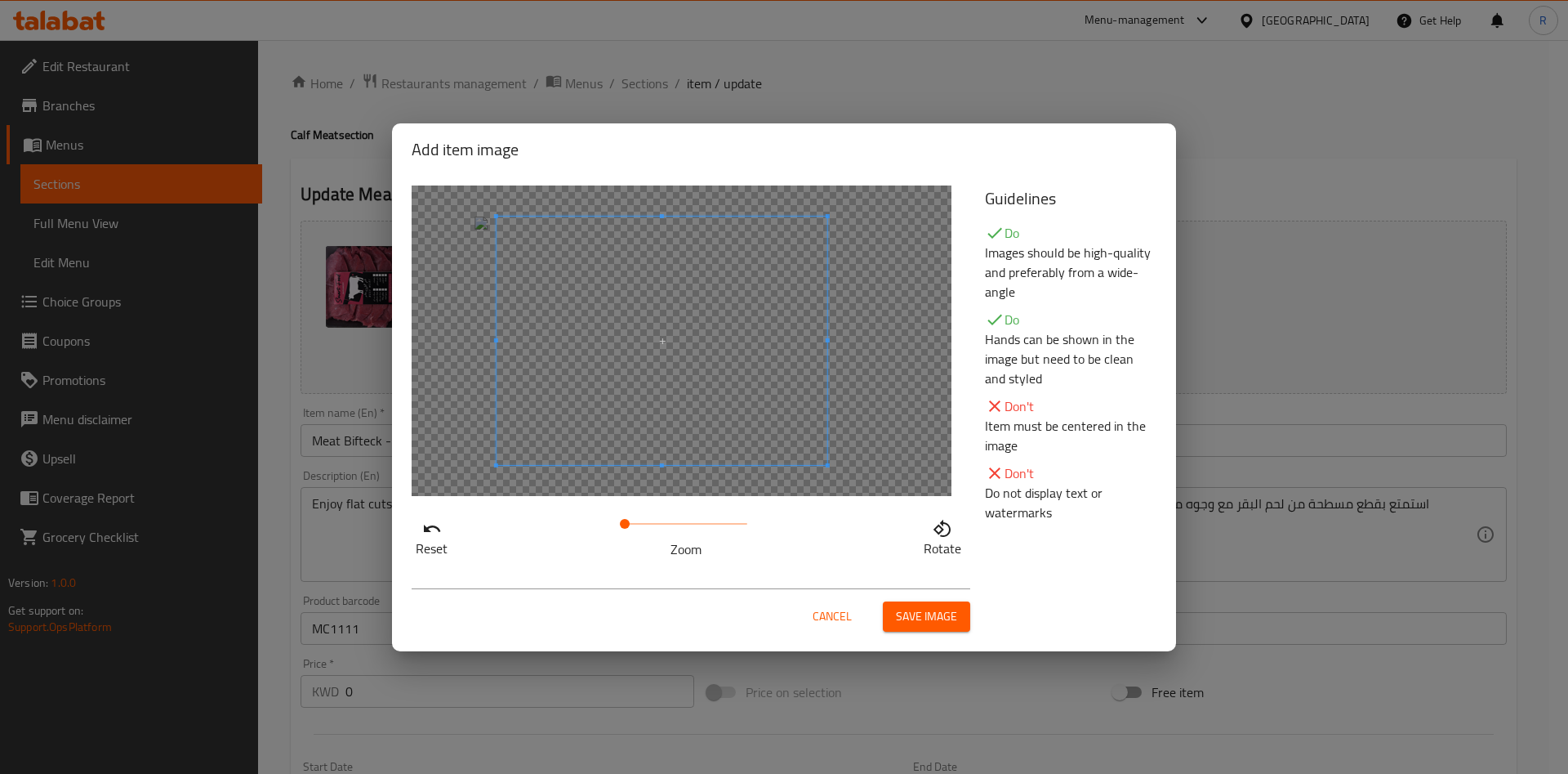
click at [755, 364] on span at bounding box center [662, 340] width 331 height 248
click at [919, 618] on span "Save image" at bounding box center [926, 616] width 61 height 21
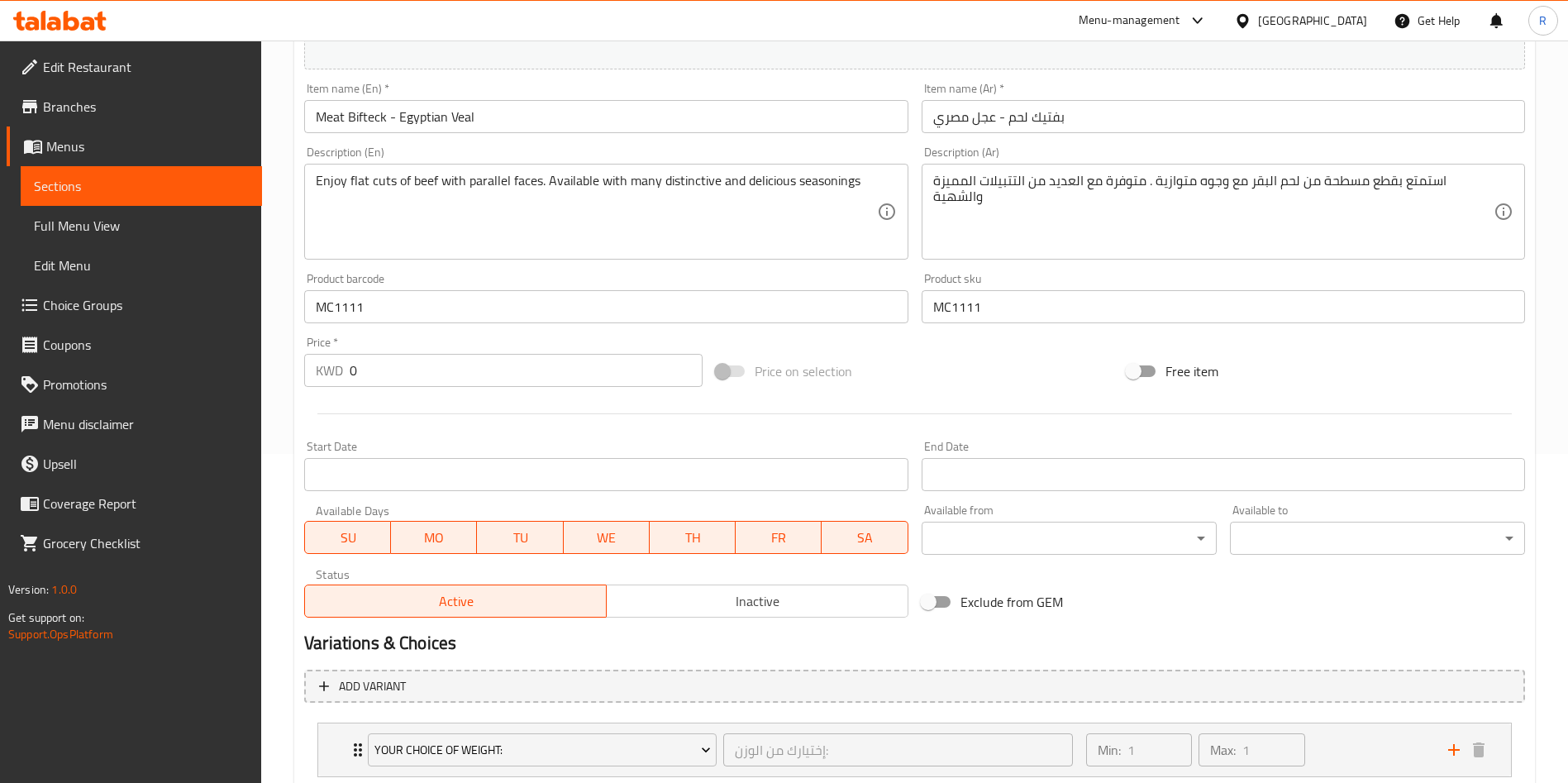
scroll to position [505, 0]
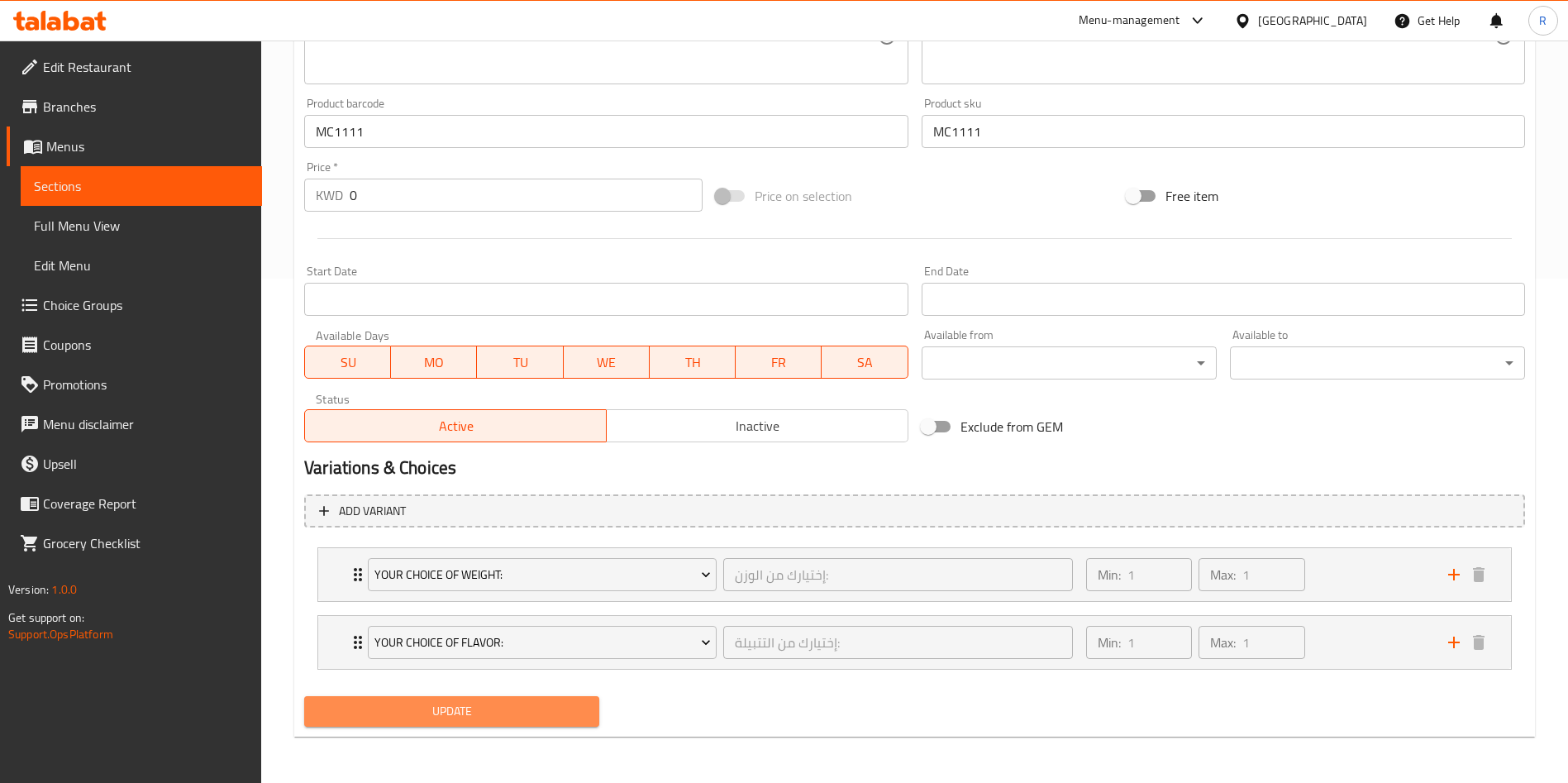
click at [508, 716] on span "Update" at bounding box center [451, 712] width 269 height 21
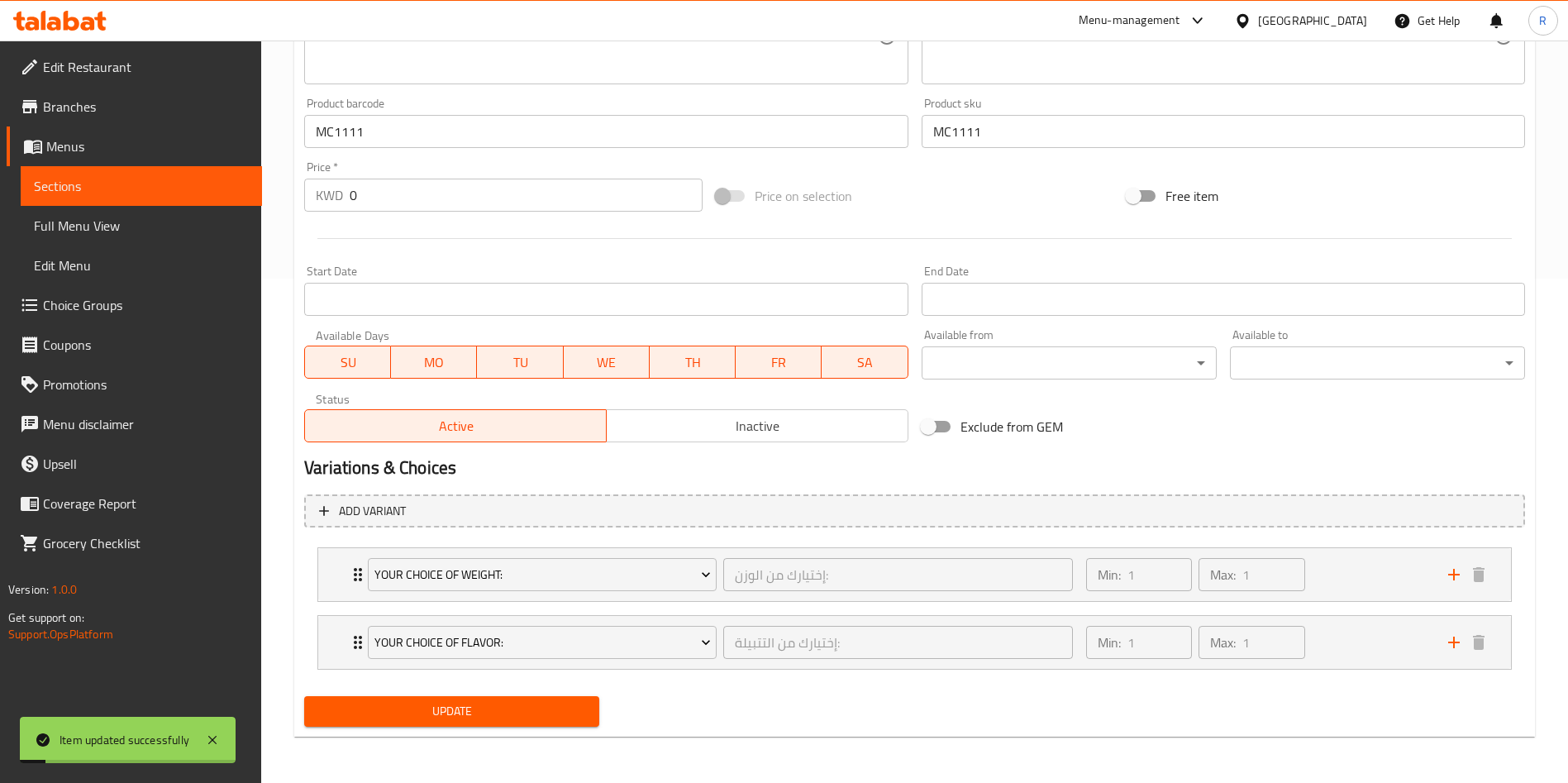
scroll to position [0, 0]
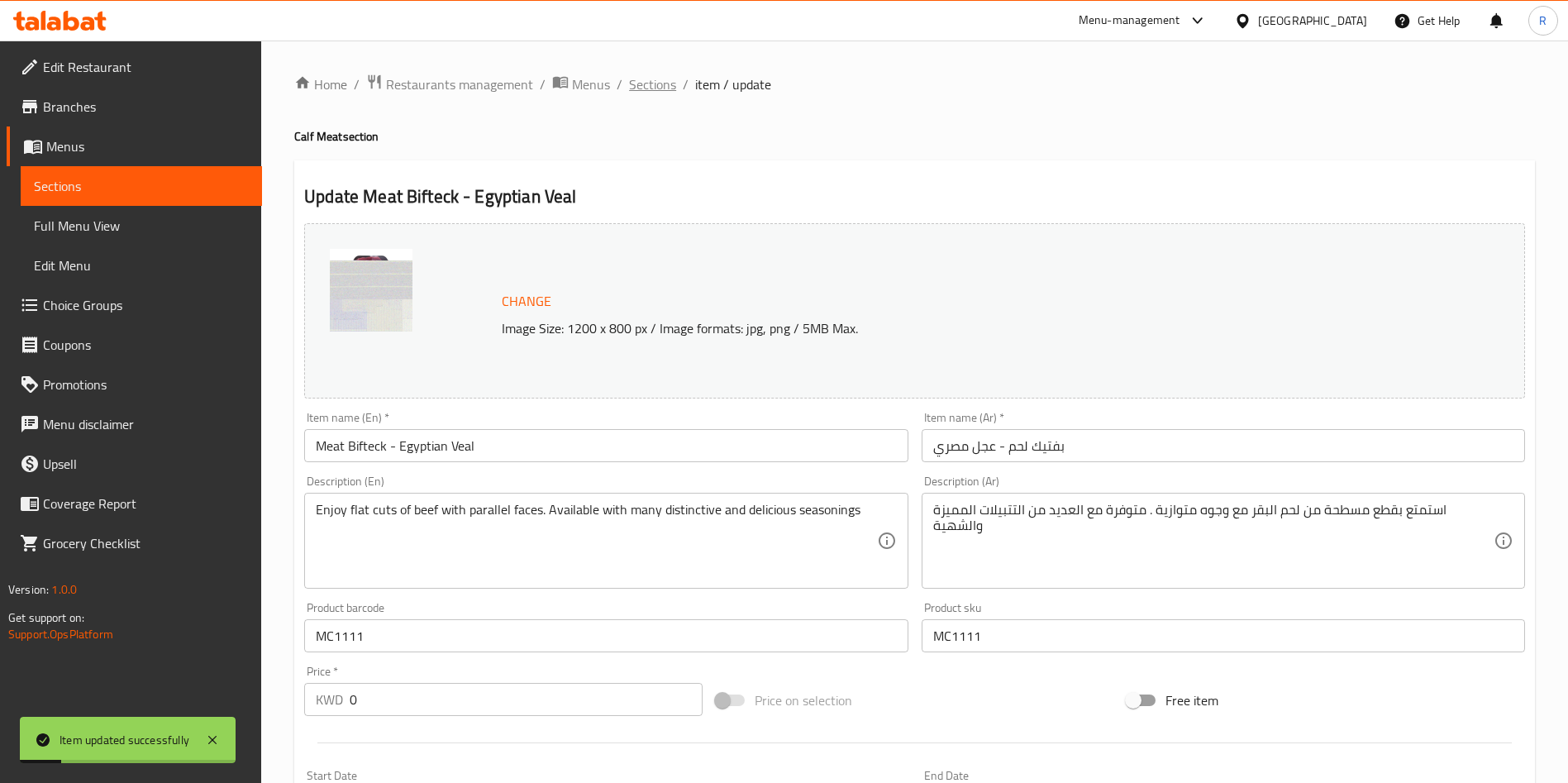
click at [650, 78] on span "Sections" at bounding box center [653, 84] width 48 height 20
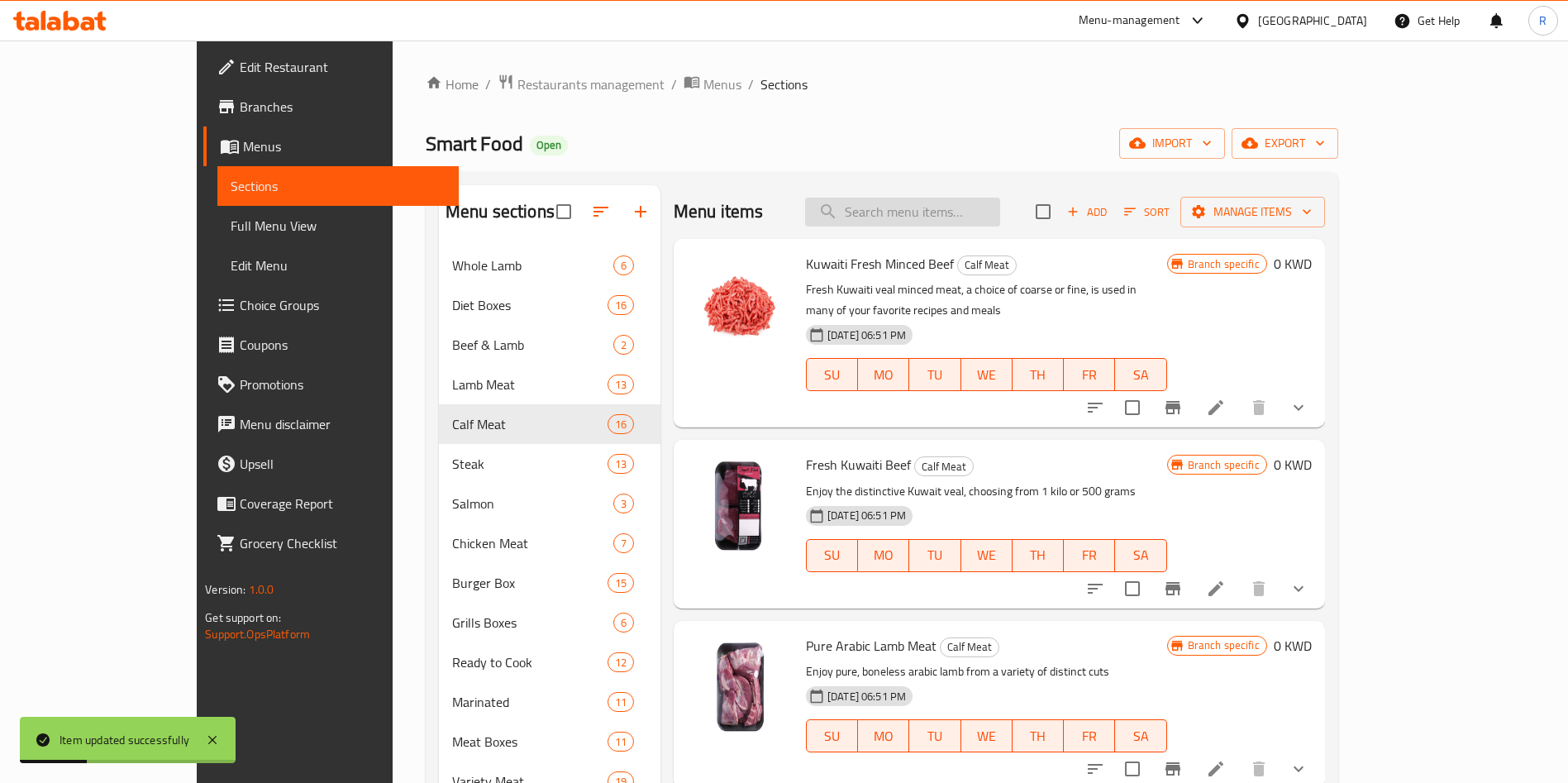
click at [928, 207] on input "search" at bounding box center [902, 212] width 195 height 29
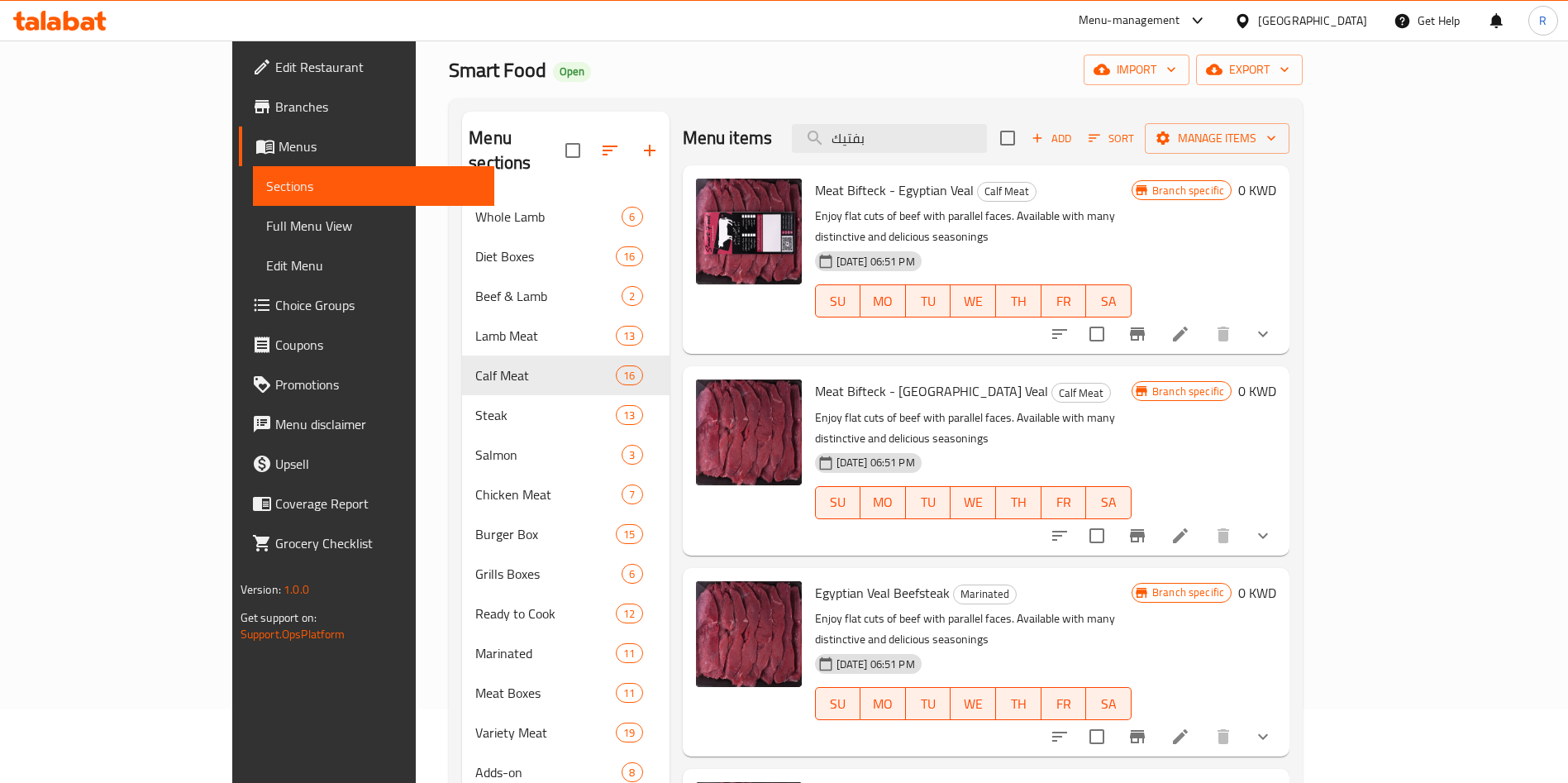
scroll to position [124, 0]
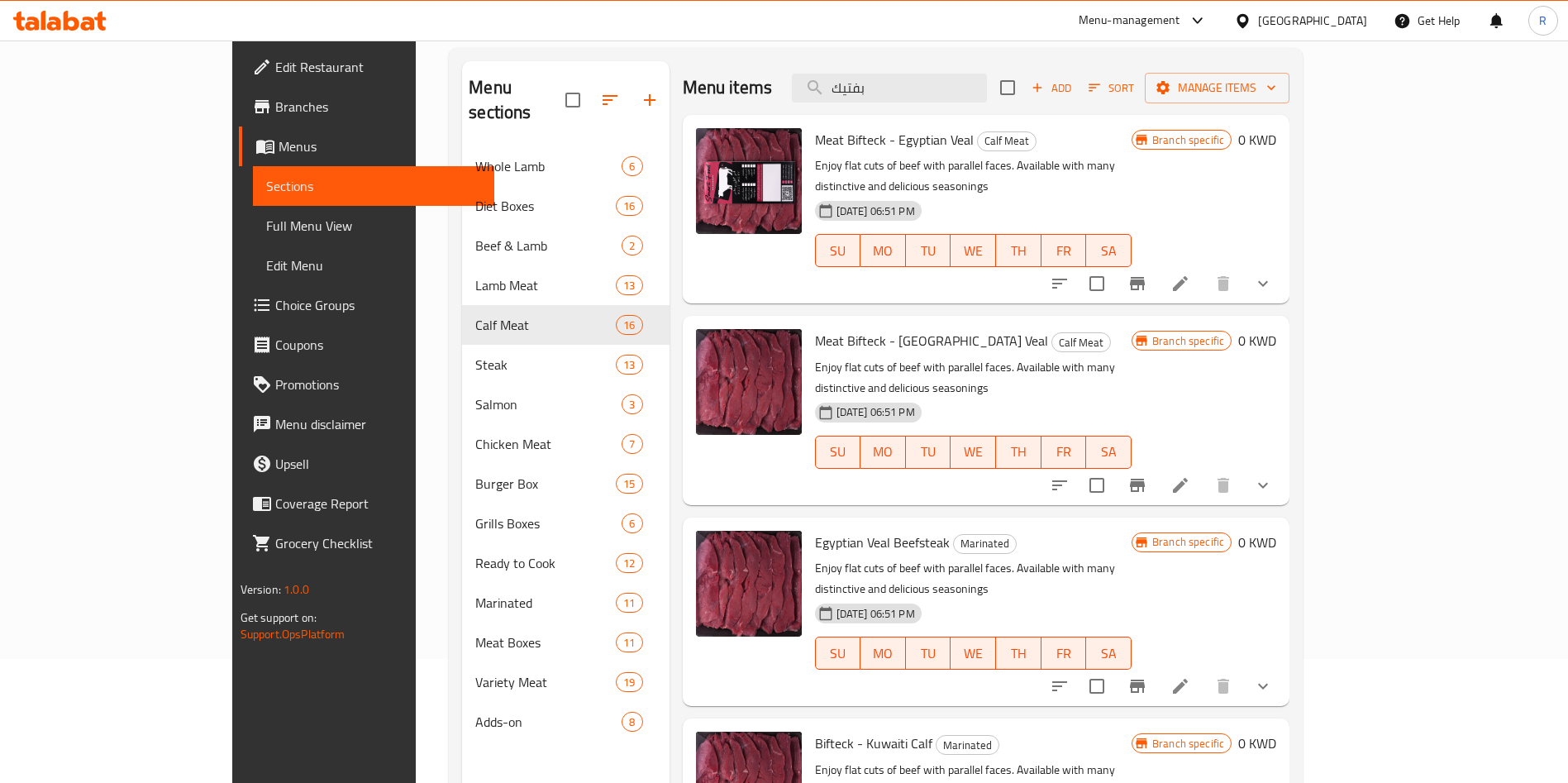
type input "بفتيك"
click at [1203, 470] on li at bounding box center [1180, 485] width 47 height 29
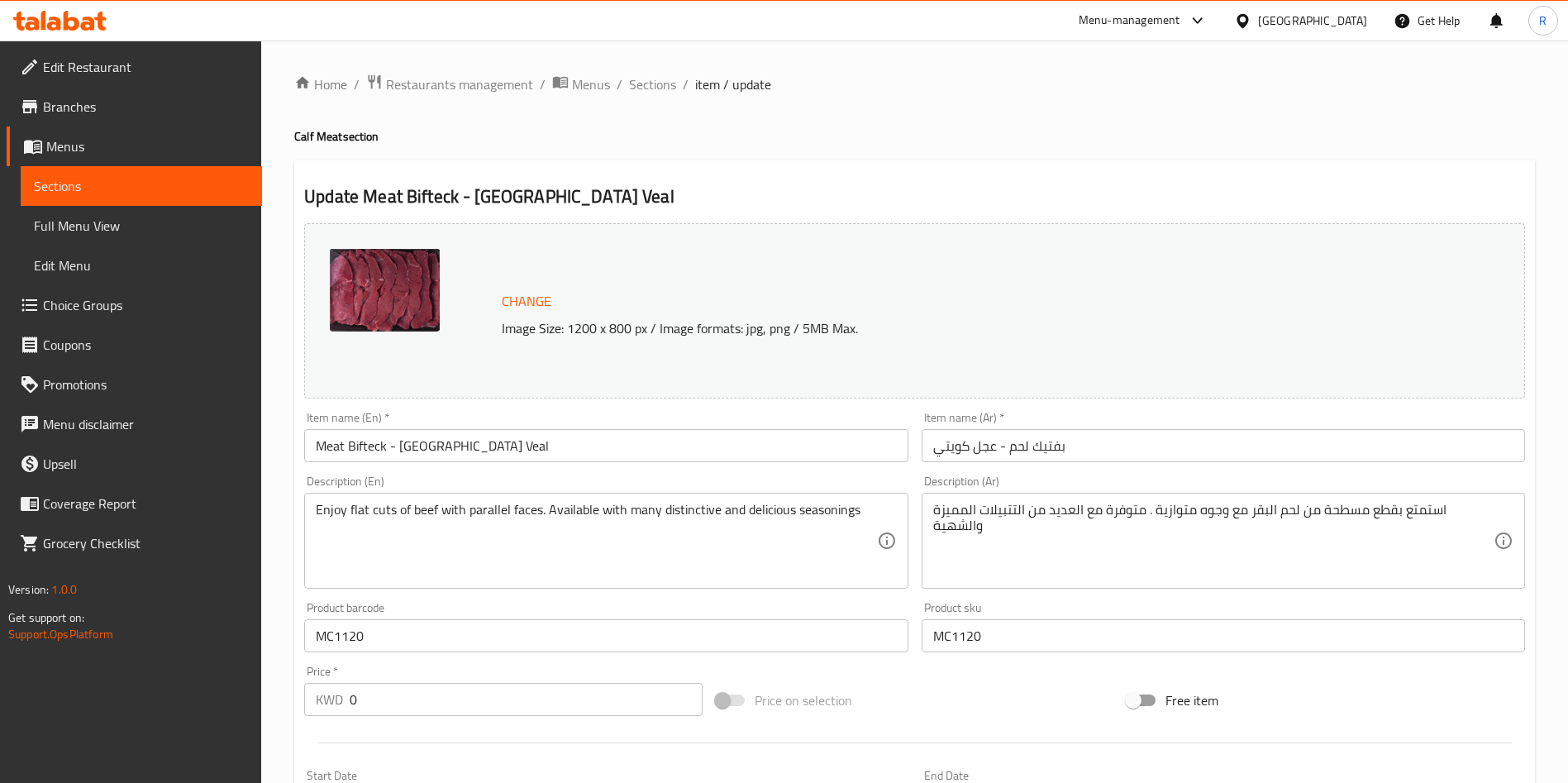
click at [526, 303] on span "Change" at bounding box center [526, 300] width 49 height 24
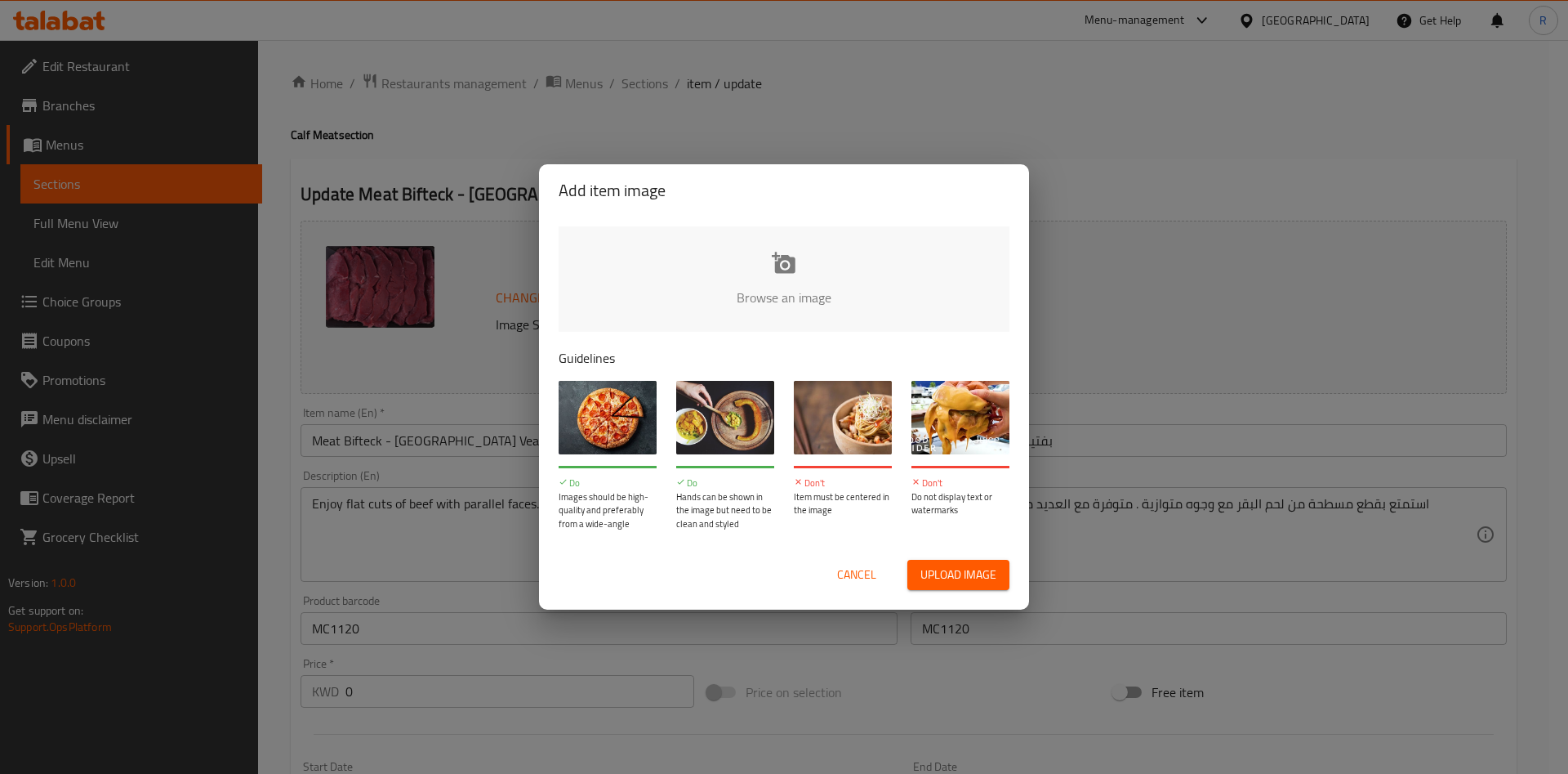
click at [796, 262] on input "file" at bounding box center [1336, 302] width 1555 height 153
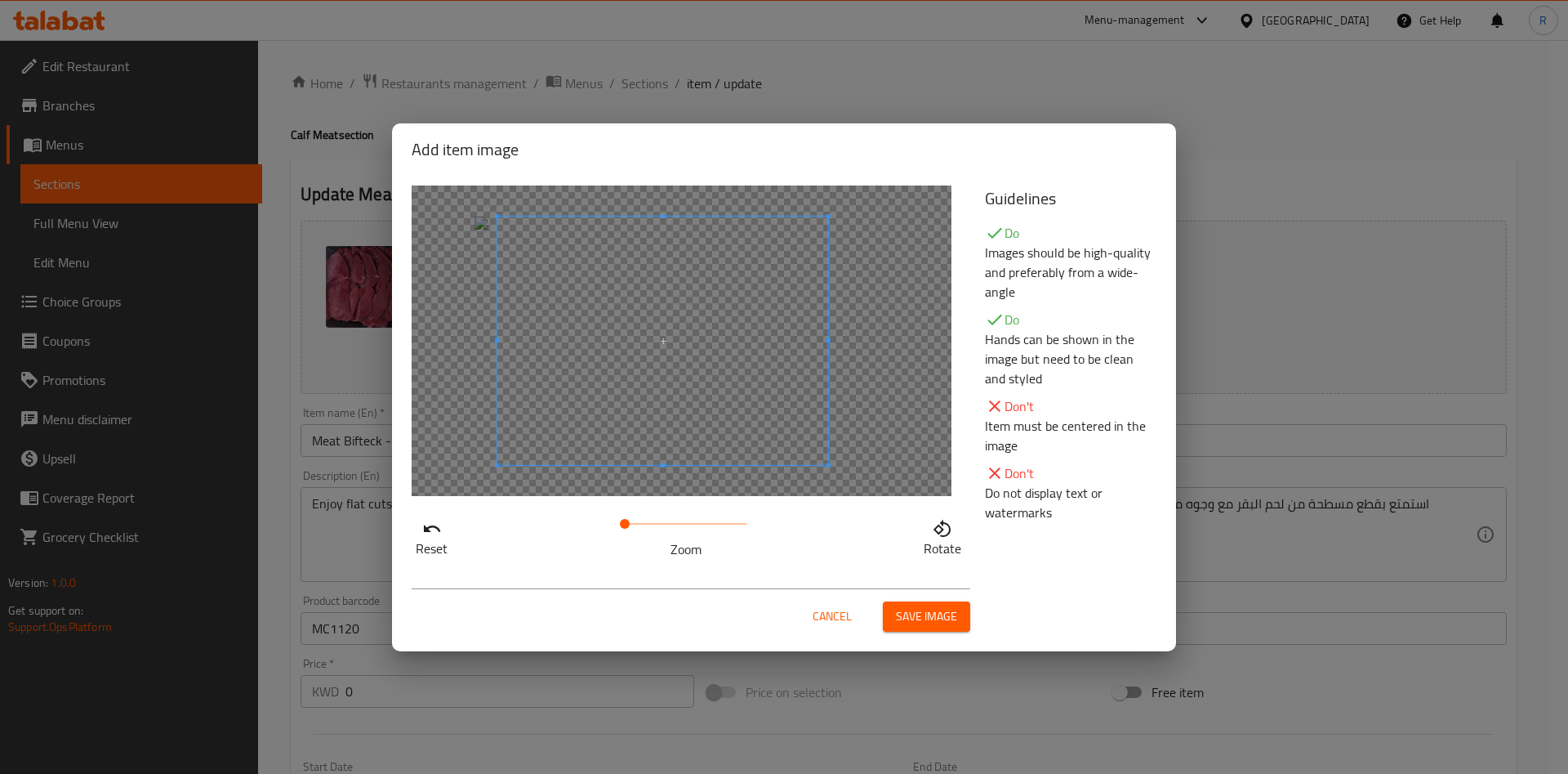
click at [778, 329] on span at bounding box center [663, 340] width 331 height 248
click at [914, 606] on span "Save image" at bounding box center [926, 616] width 61 height 21
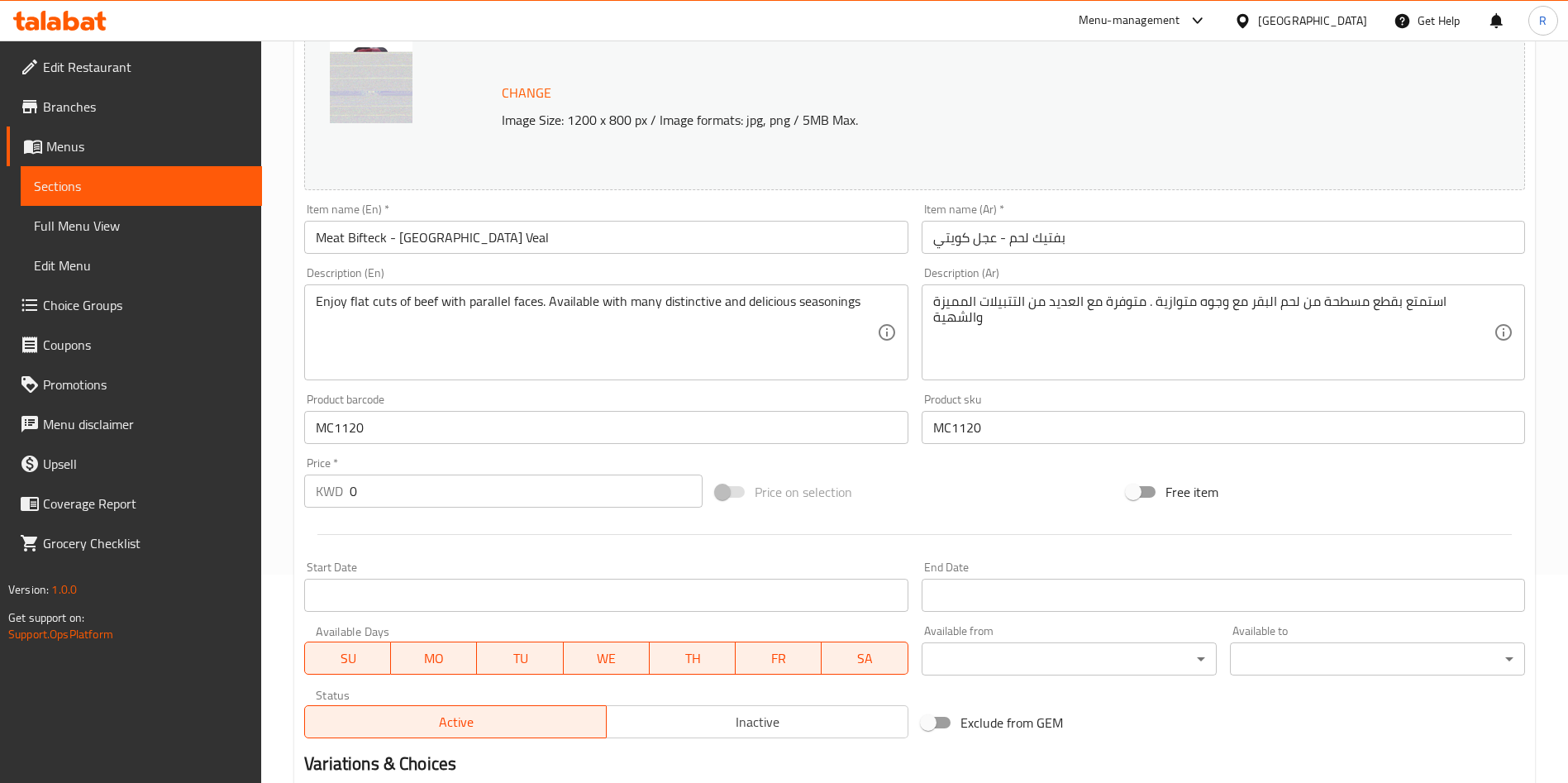
scroll to position [505, 0]
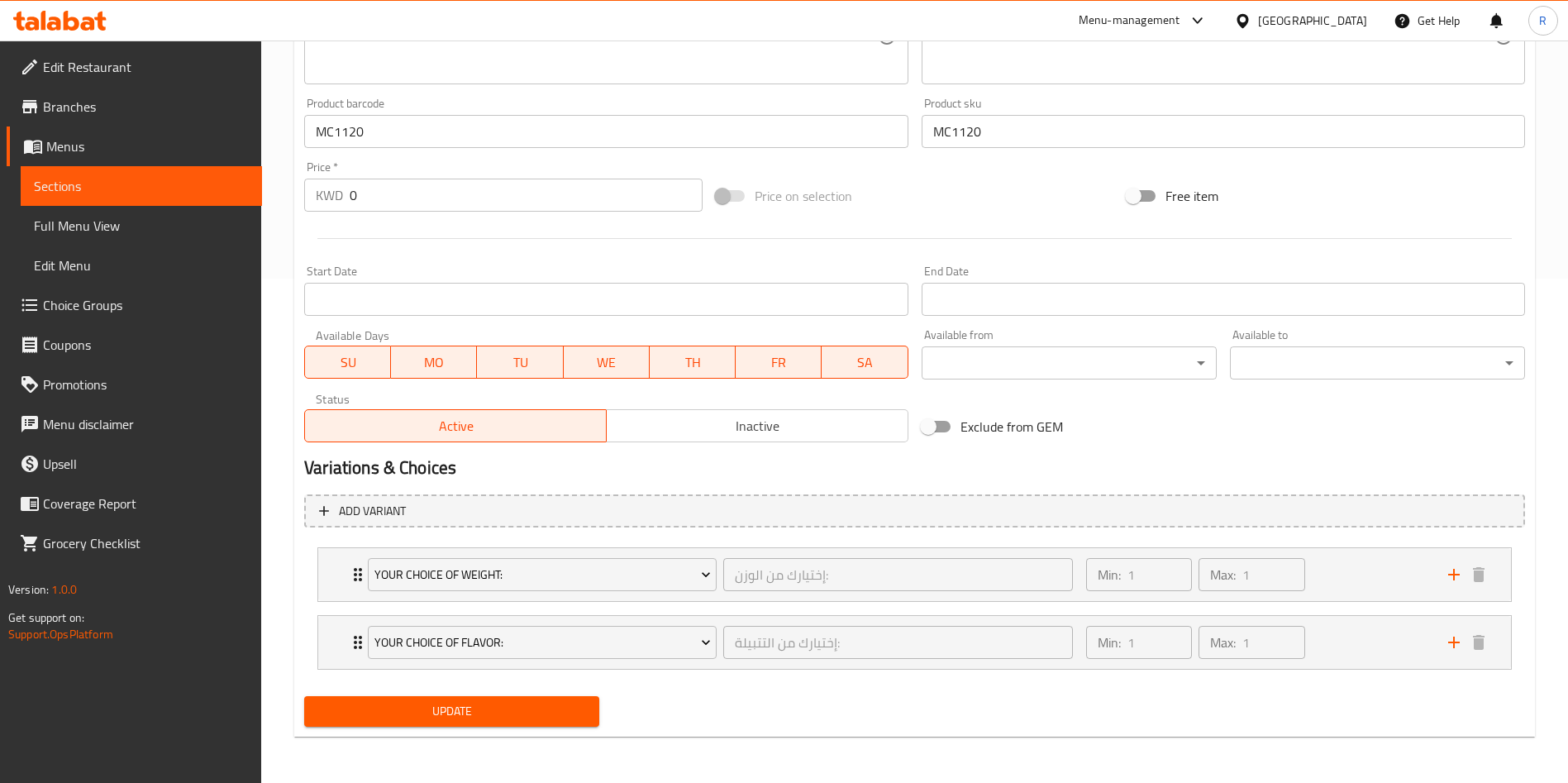
click at [474, 705] on span "Update" at bounding box center [451, 712] width 269 height 21
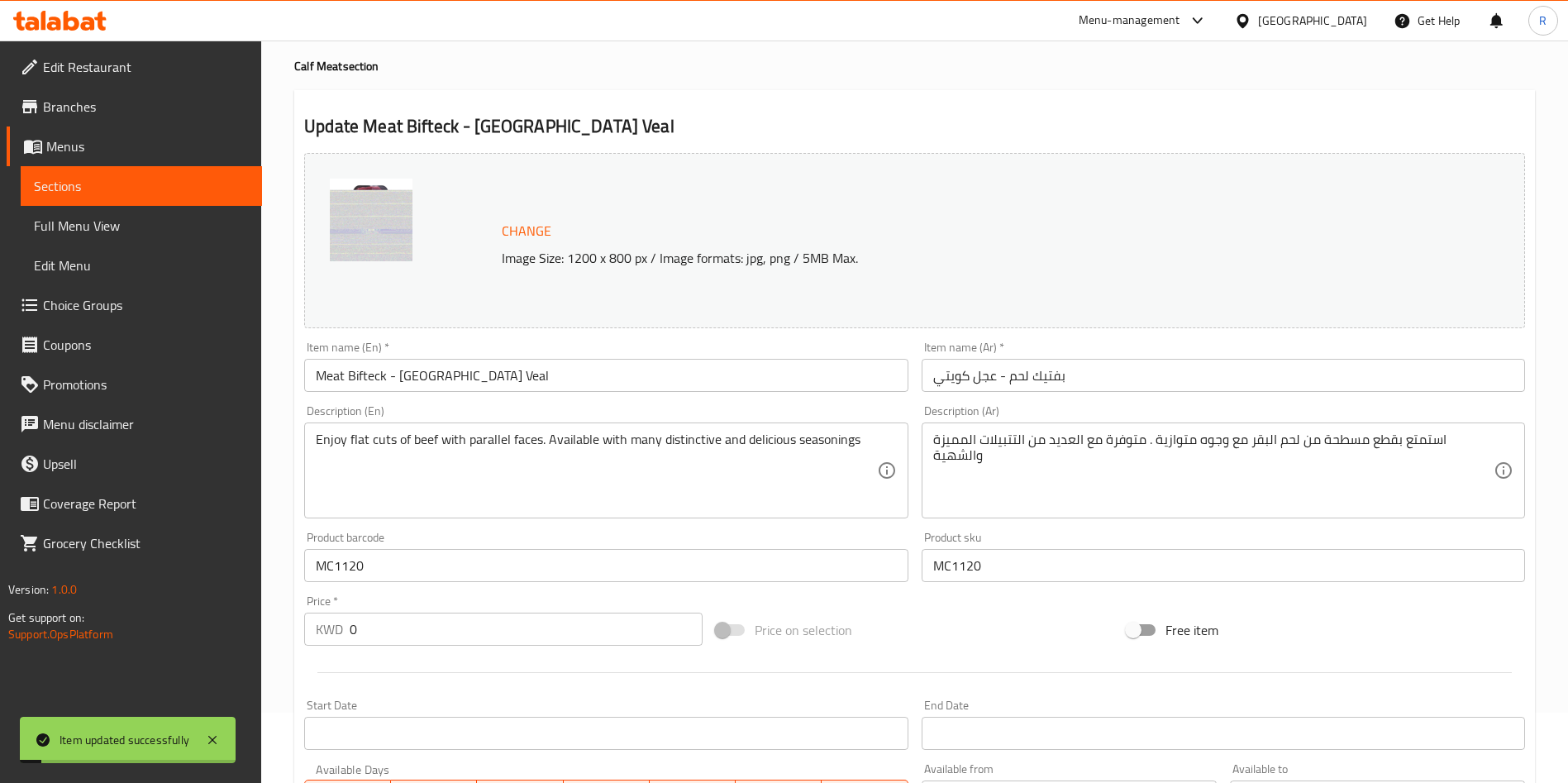
scroll to position [0, 0]
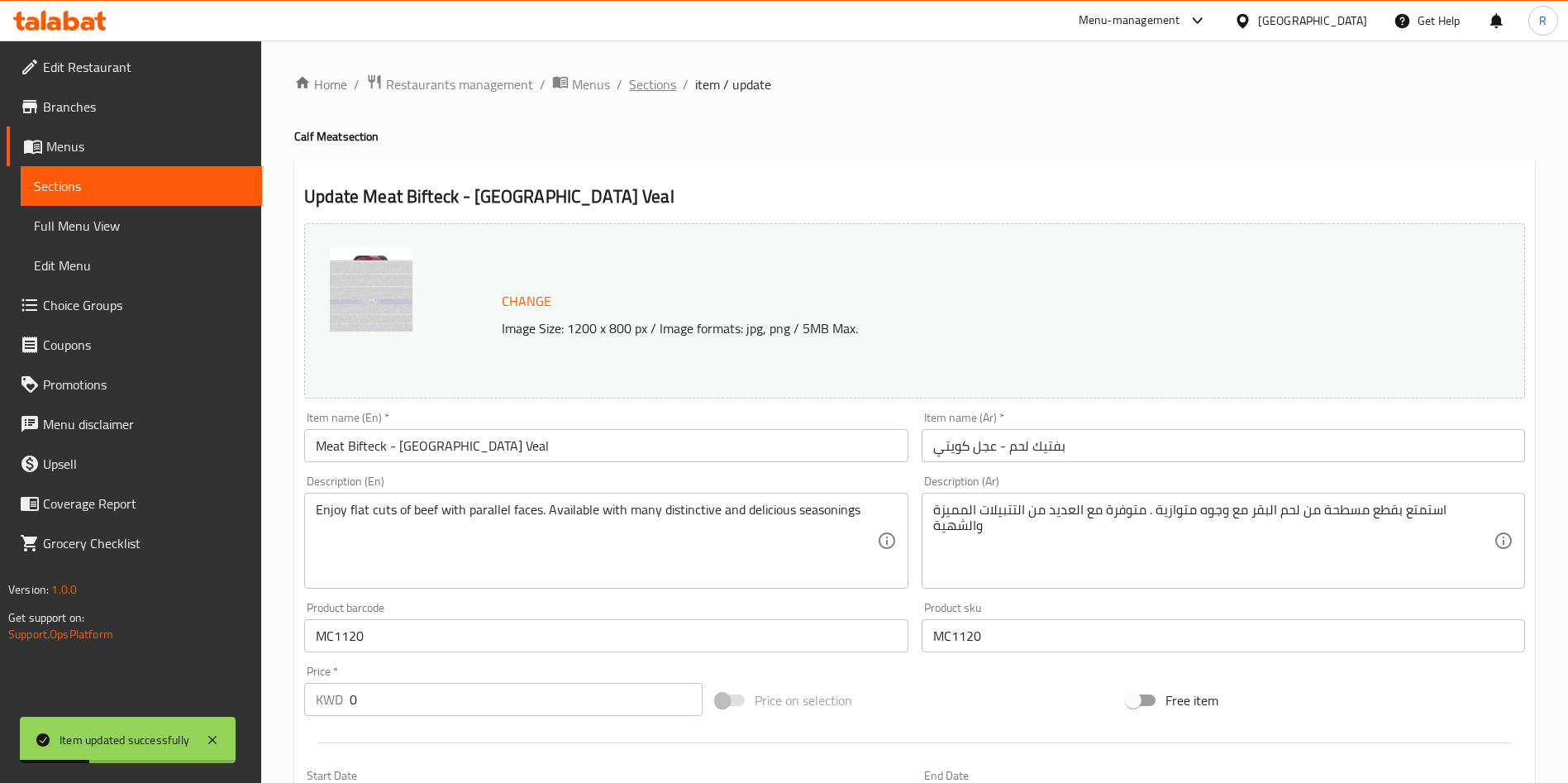
click at [658, 88] on span "Sections" at bounding box center [653, 84] width 48 height 20
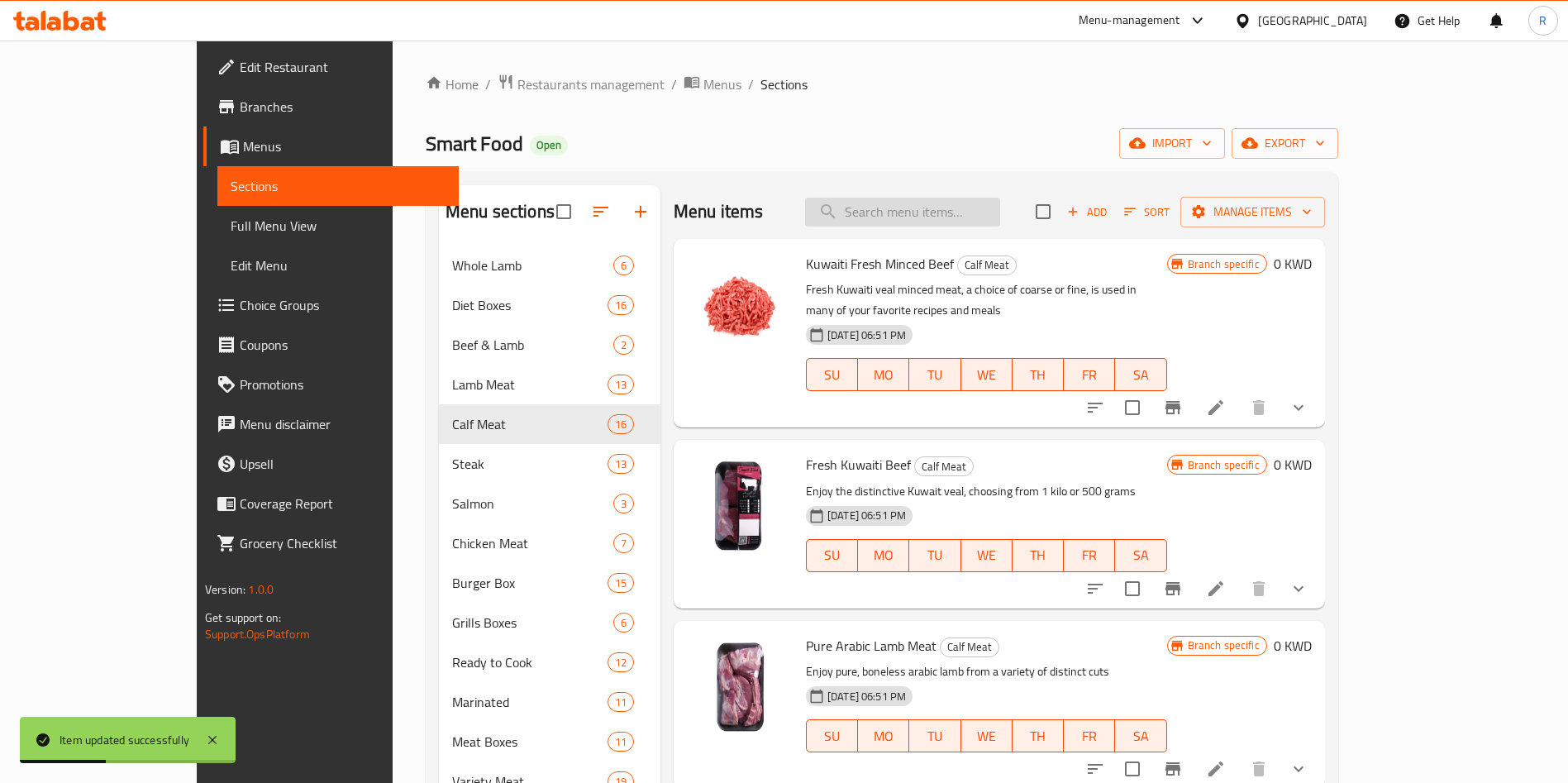
click at [914, 207] on input "search" at bounding box center [902, 212] width 195 height 29
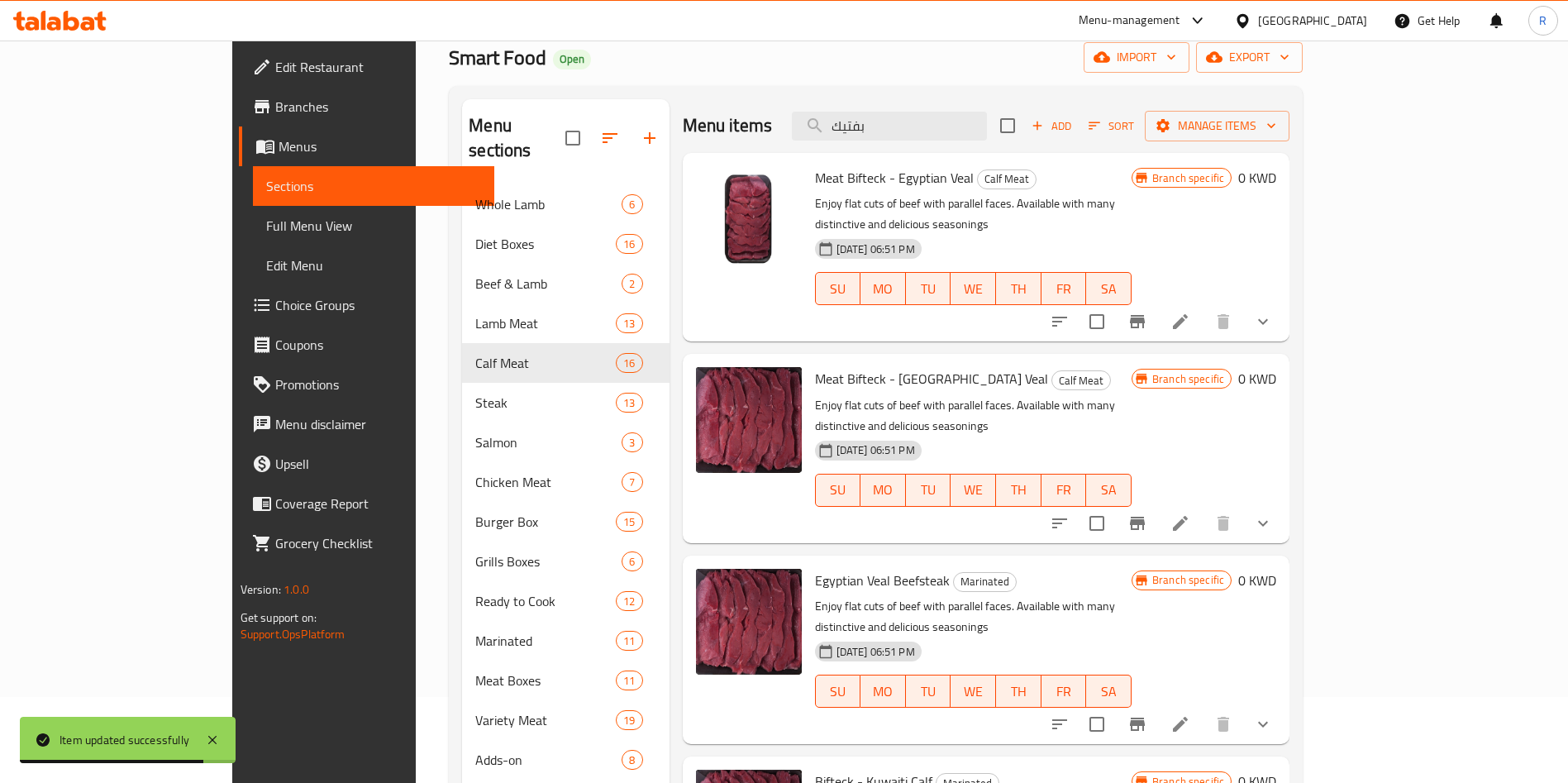
scroll to position [124, 0]
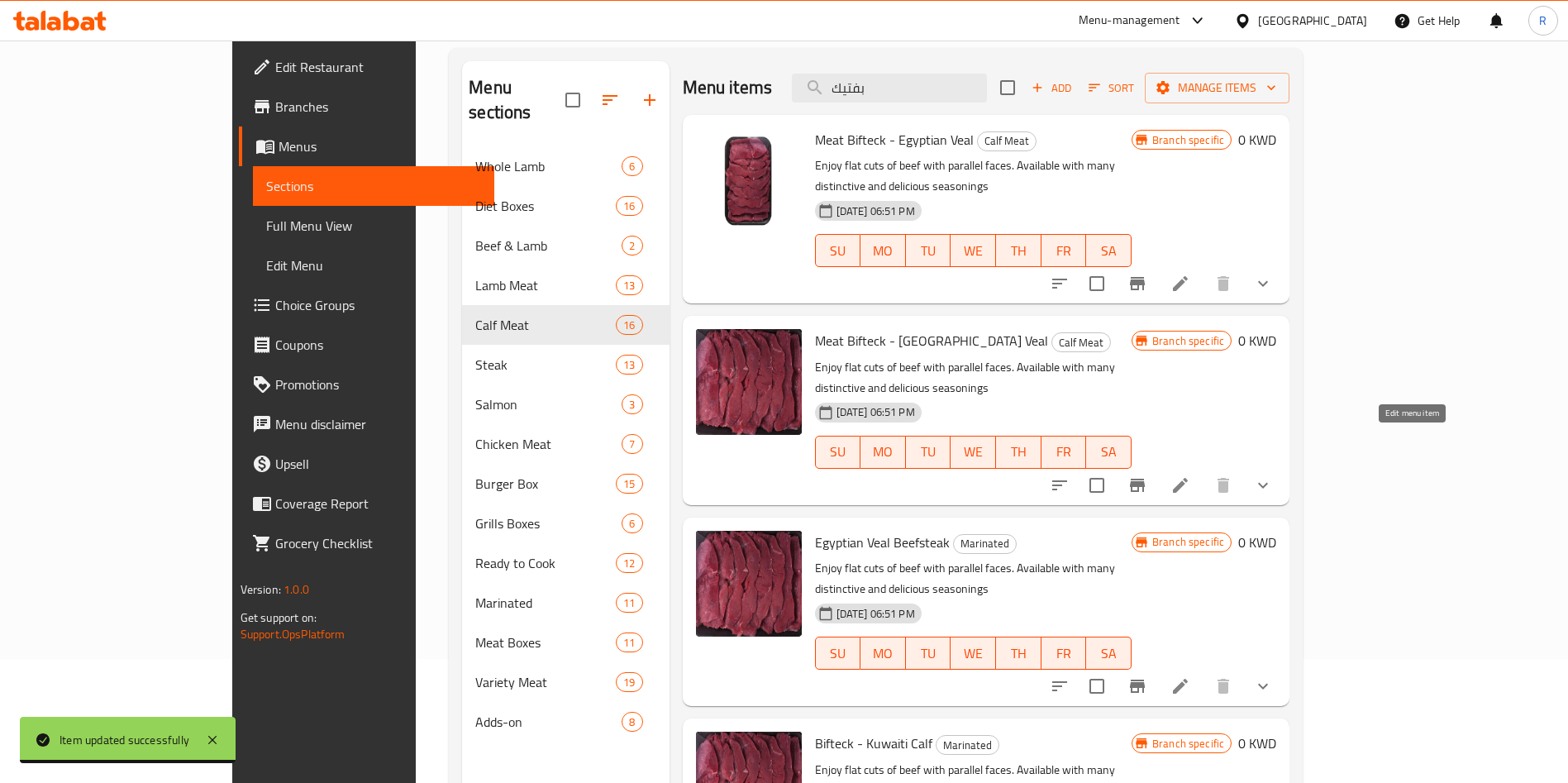
type input "بفتيك"
click at [1191, 475] on icon at bounding box center [1180, 485] width 20 height 20
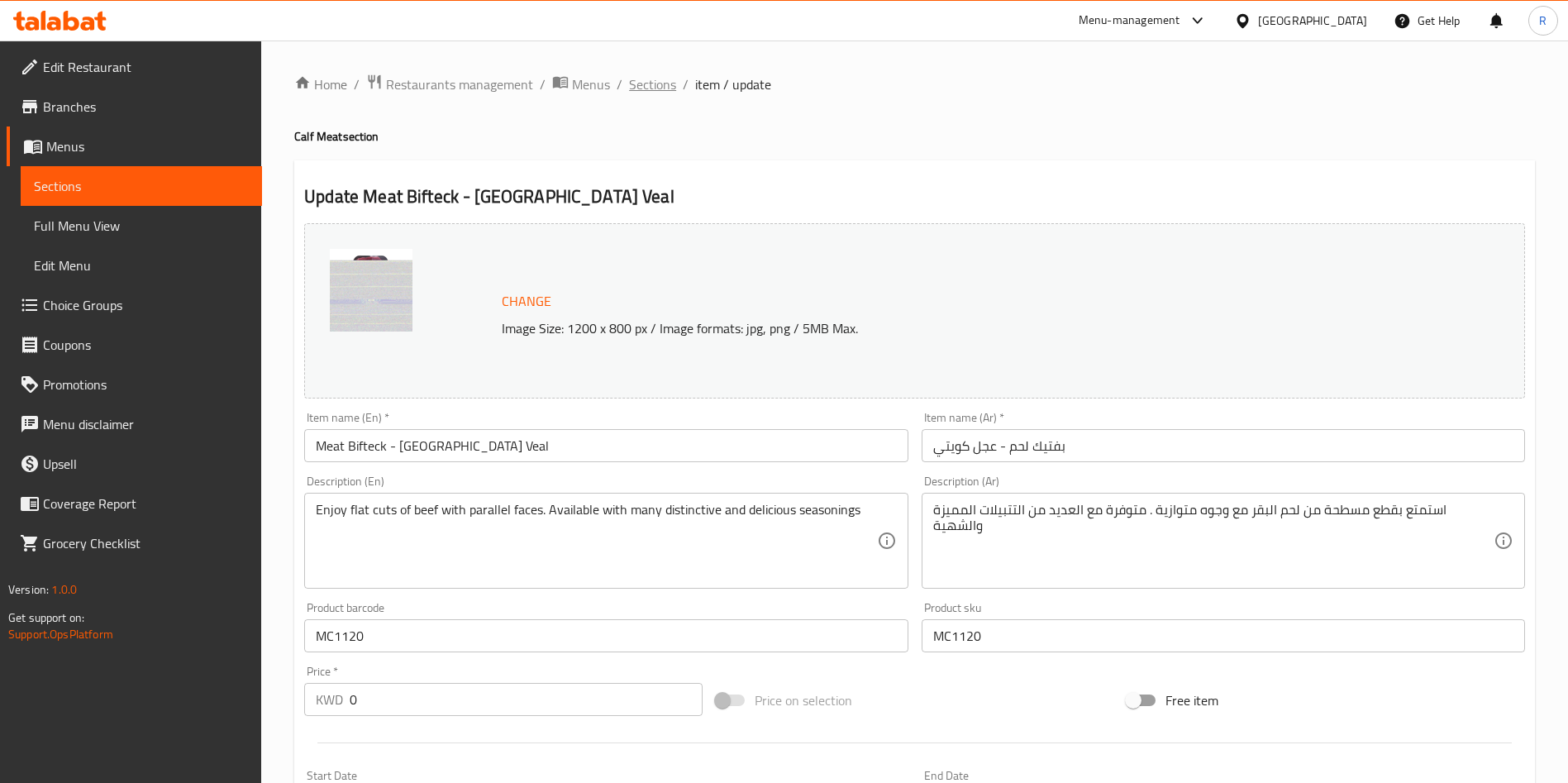
click at [652, 80] on span "Sections" at bounding box center [653, 84] width 48 height 20
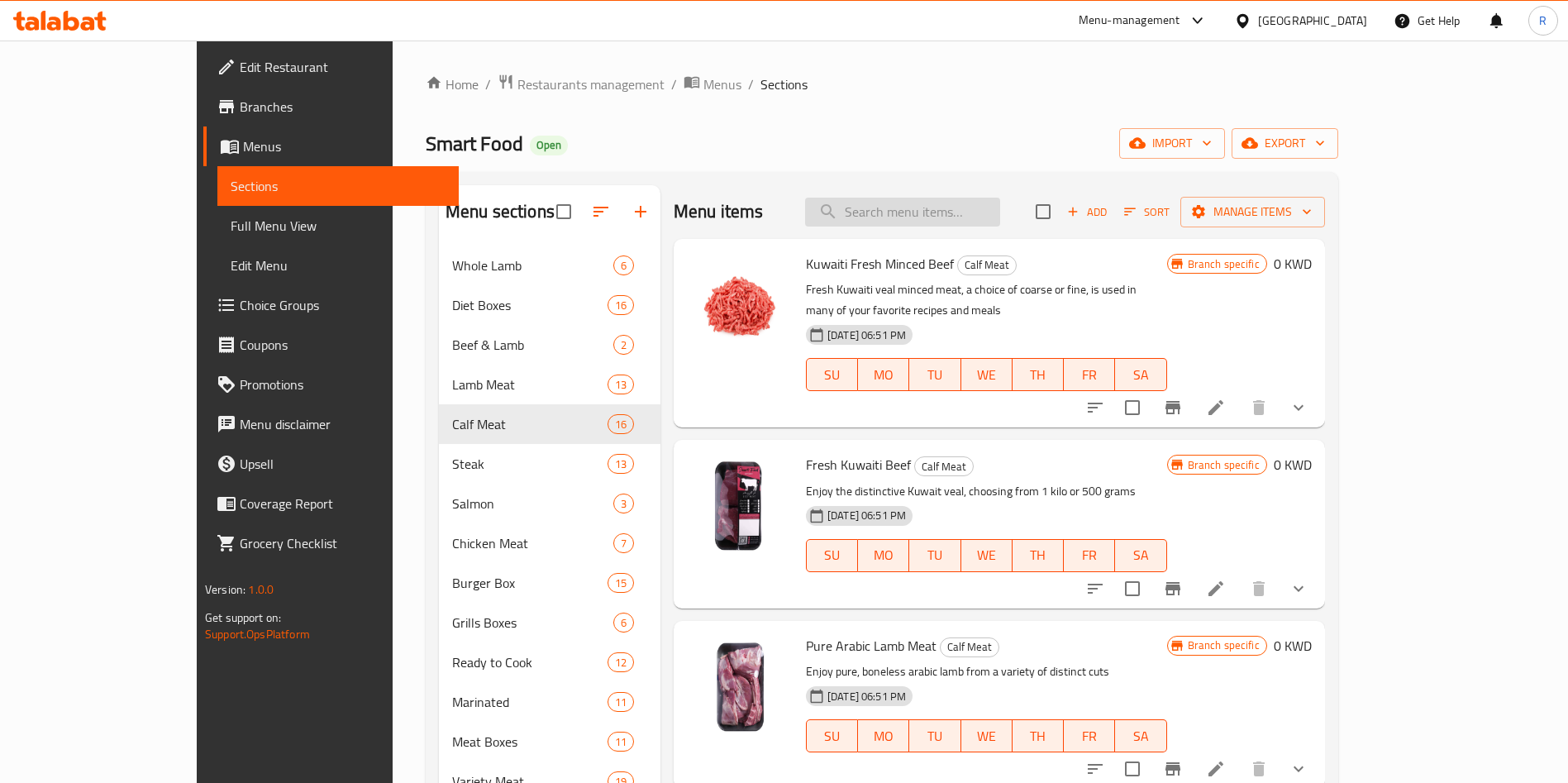
click at [985, 212] on input "search" at bounding box center [902, 212] width 195 height 29
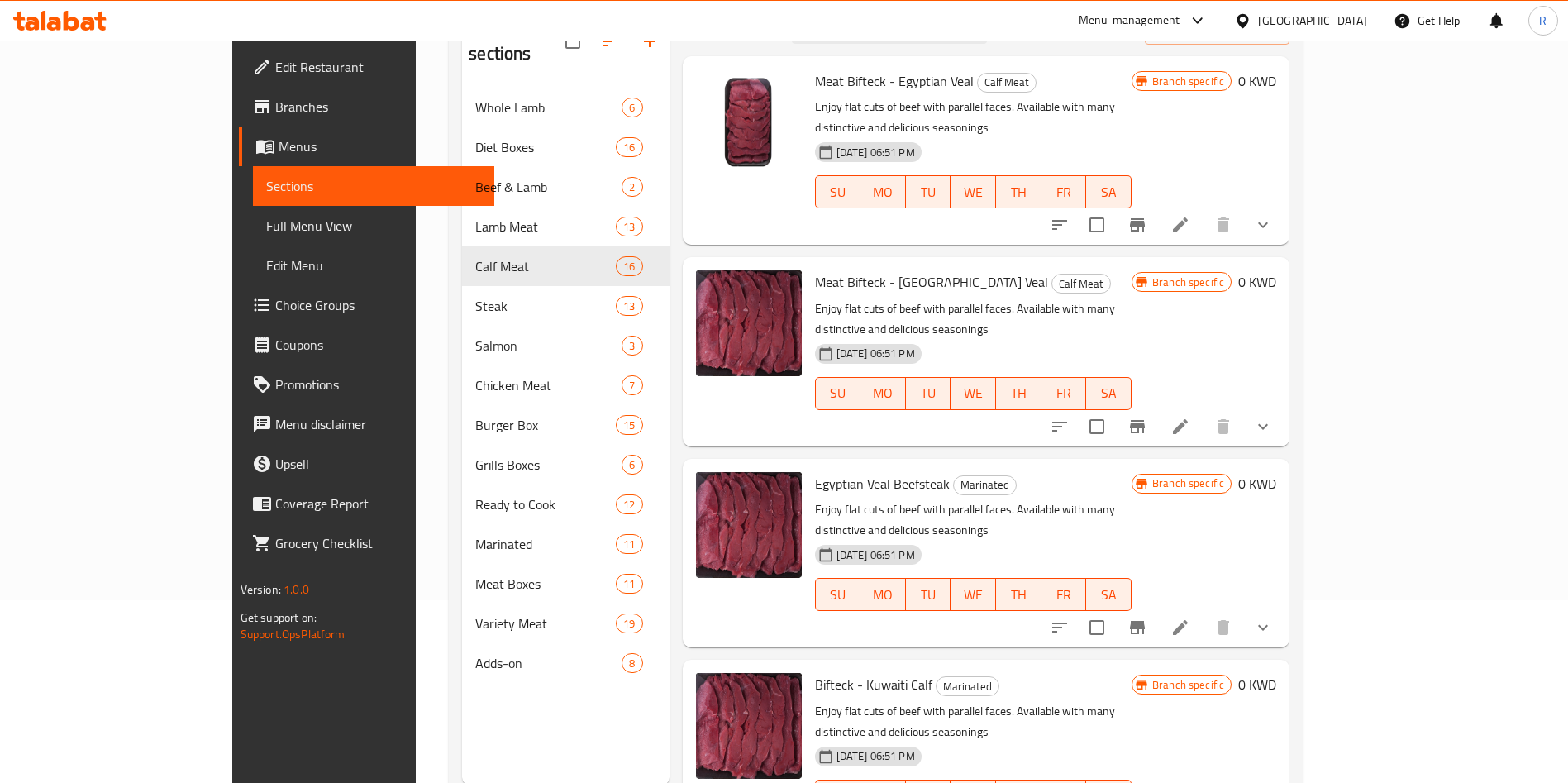
scroll to position [232, 0]
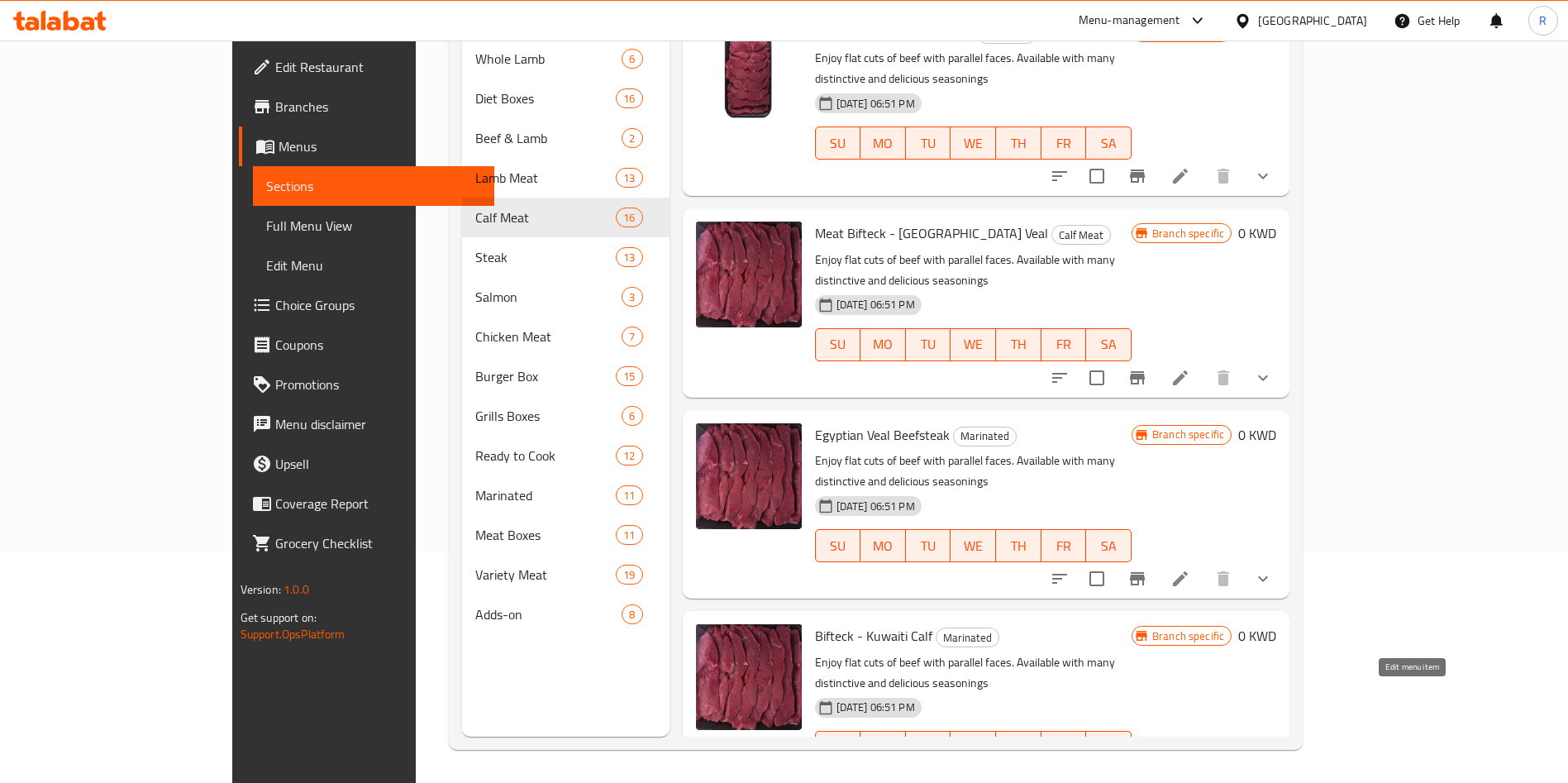
type input "بفتيك"
click at [1191, 771] on icon at bounding box center [1180, 780] width 20 height 20
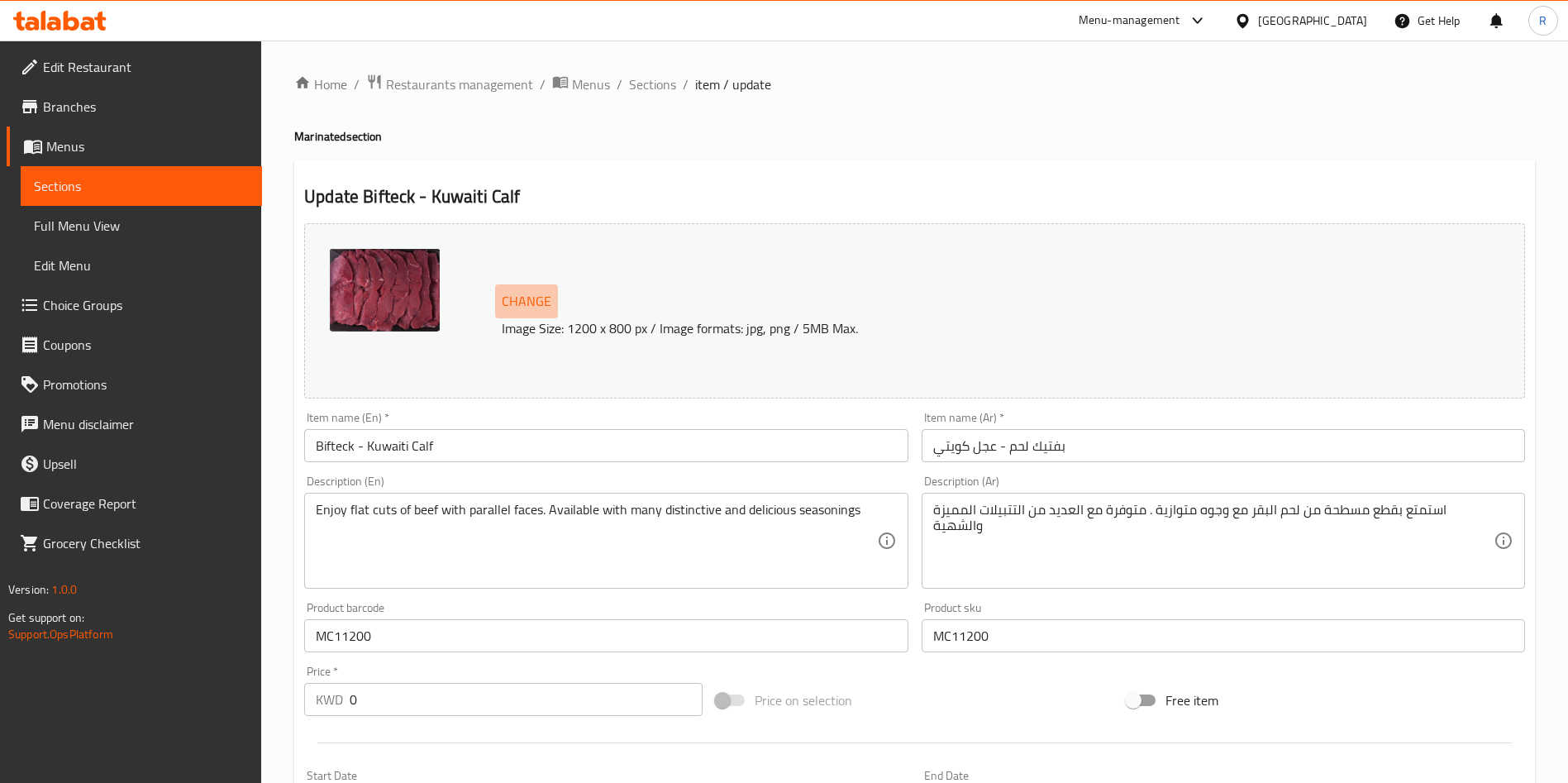
click at [530, 297] on span "Change" at bounding box center [526, 300] width 49 height 24
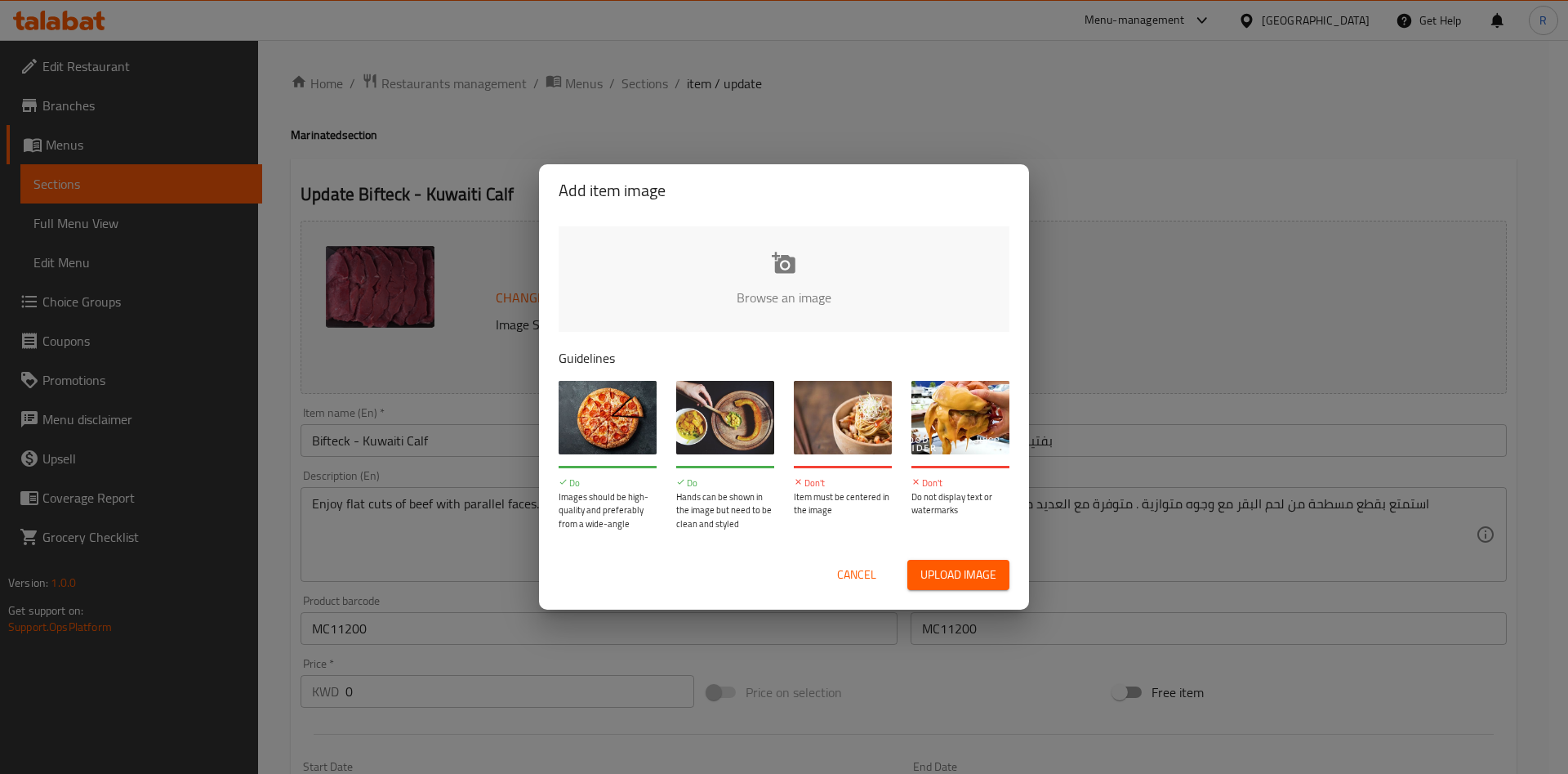
click at [796, 265] on input "file" at bounding box center [1336, 302] width 1555 height 153
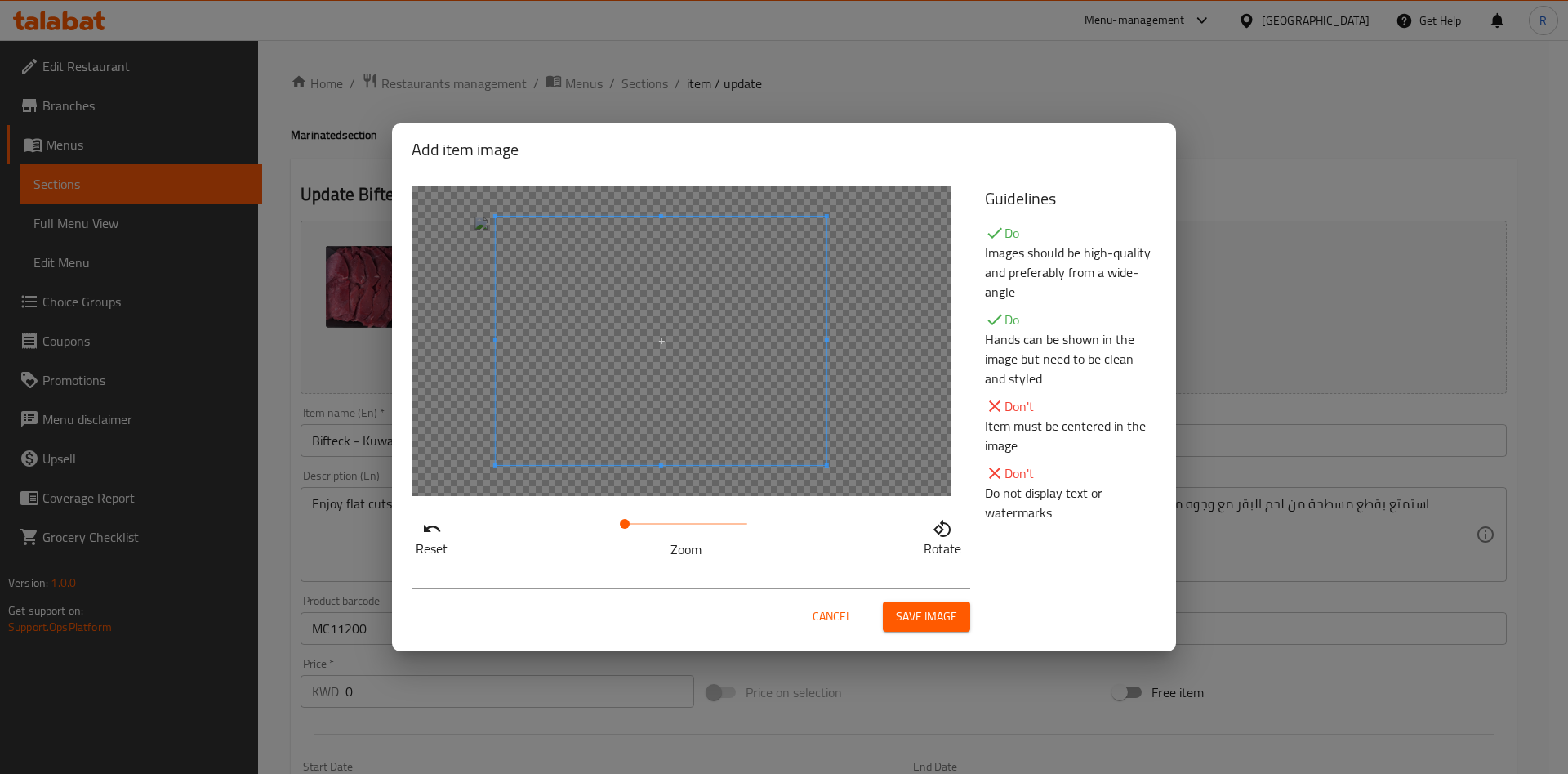
click at [763, 356] on span at bounding box center [661, 340] width 331 height 248
click at [906, 613] on span "Save image" at bounding box center [926, 616] width 61 height 21
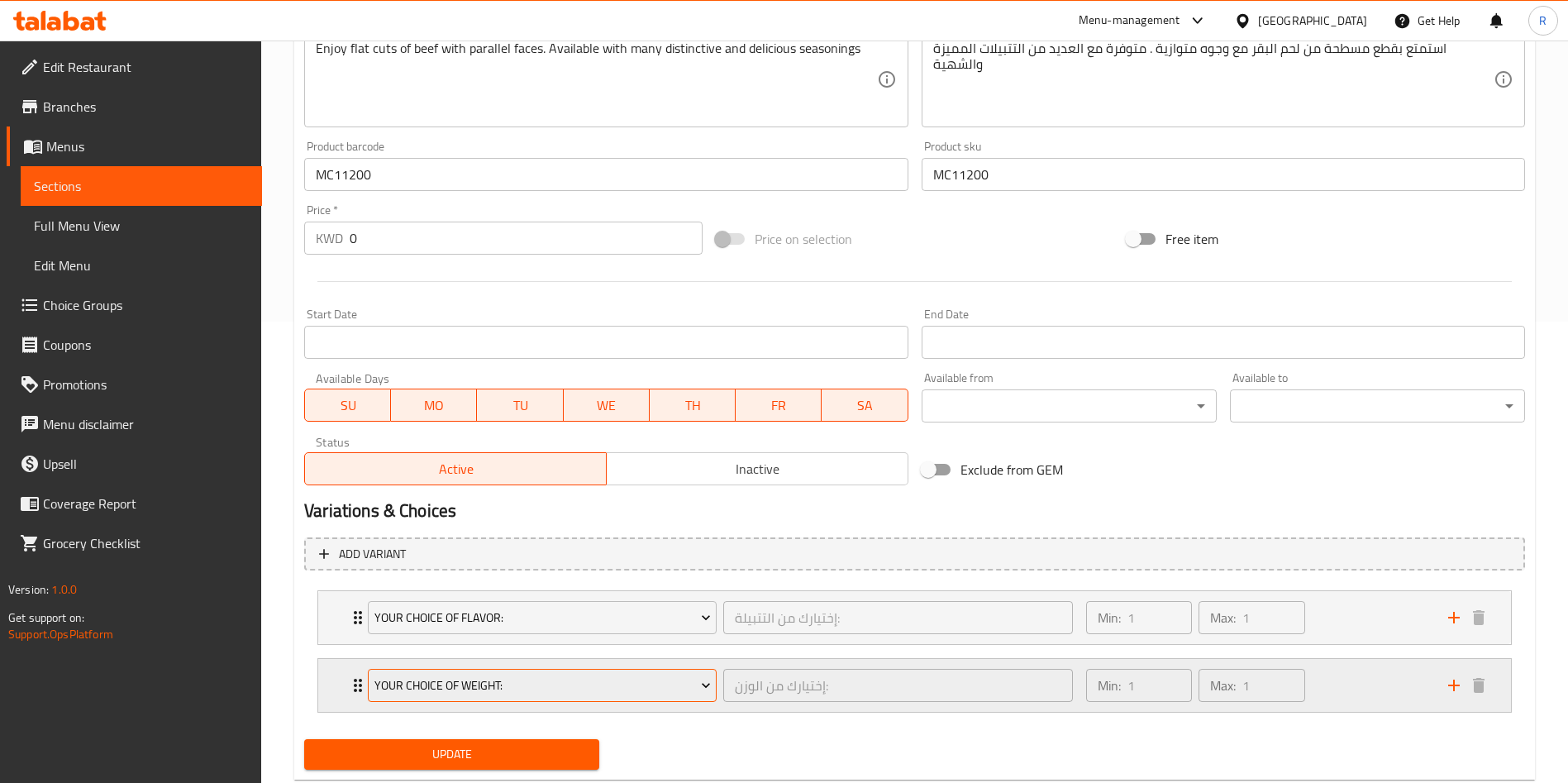
scroll to position [505, 0]
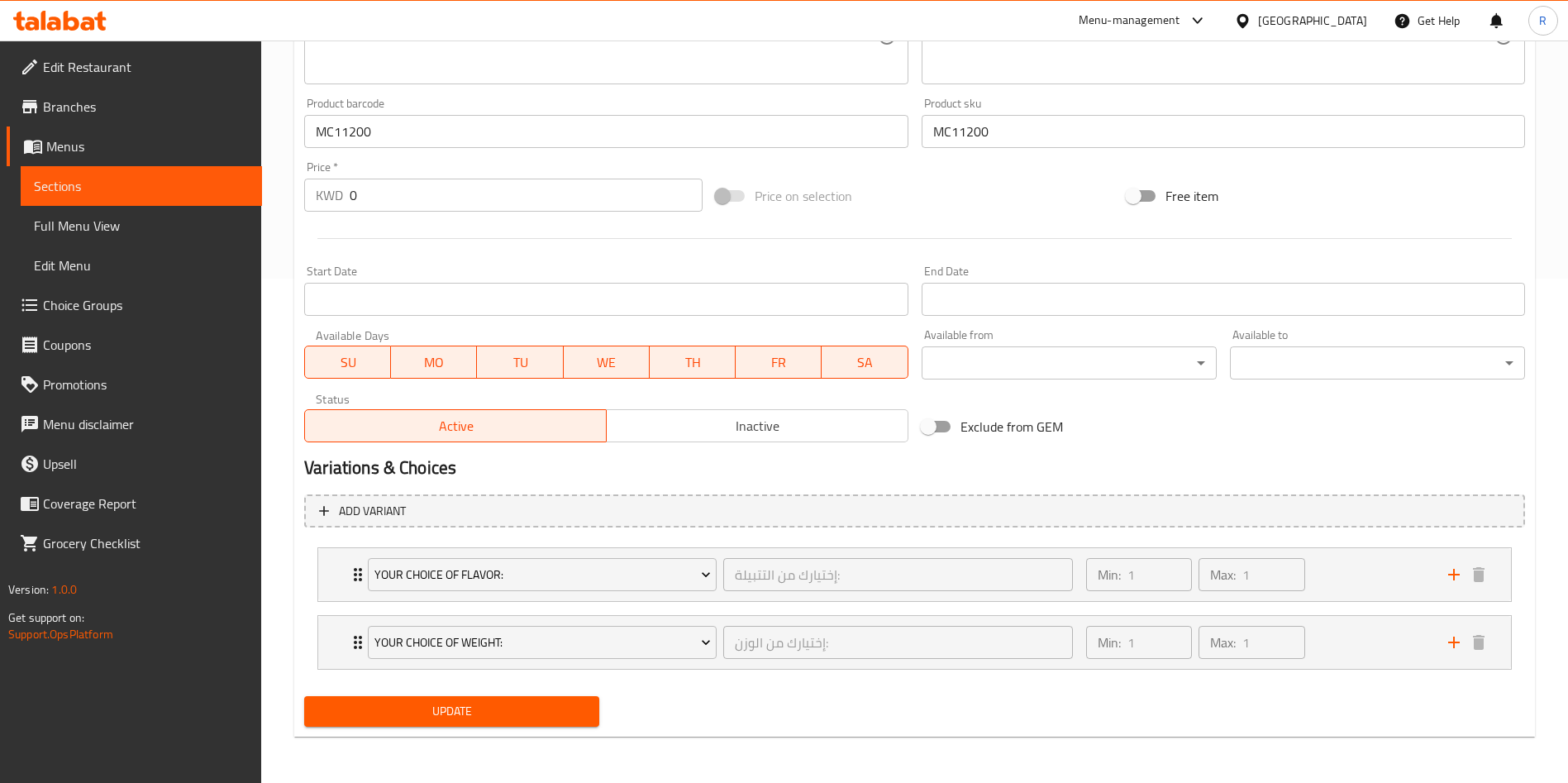
click at [498, 709] on span "Update" at bounding box center [451, 712] width 269 height 21
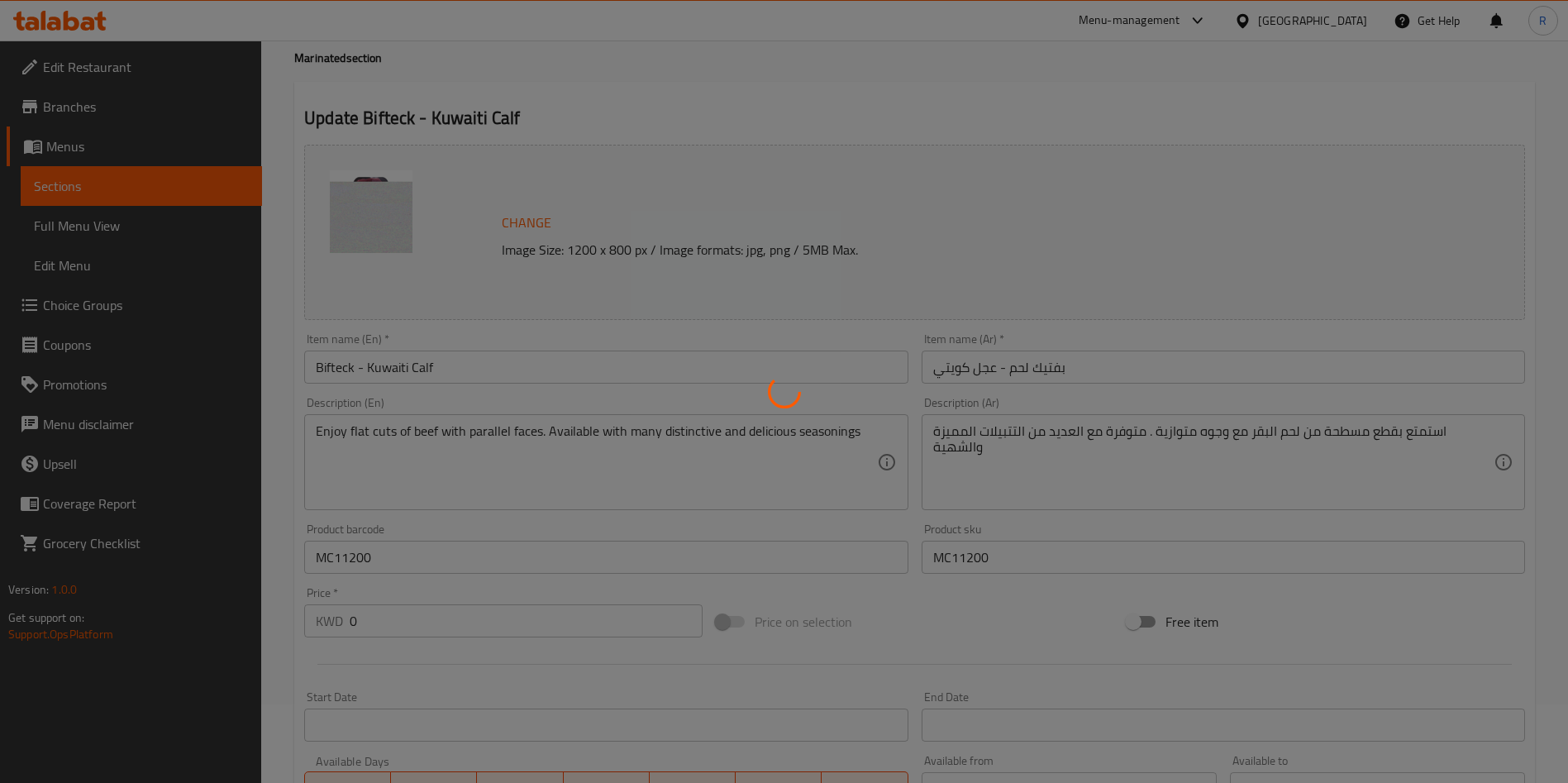
scroll to position [0, 0]
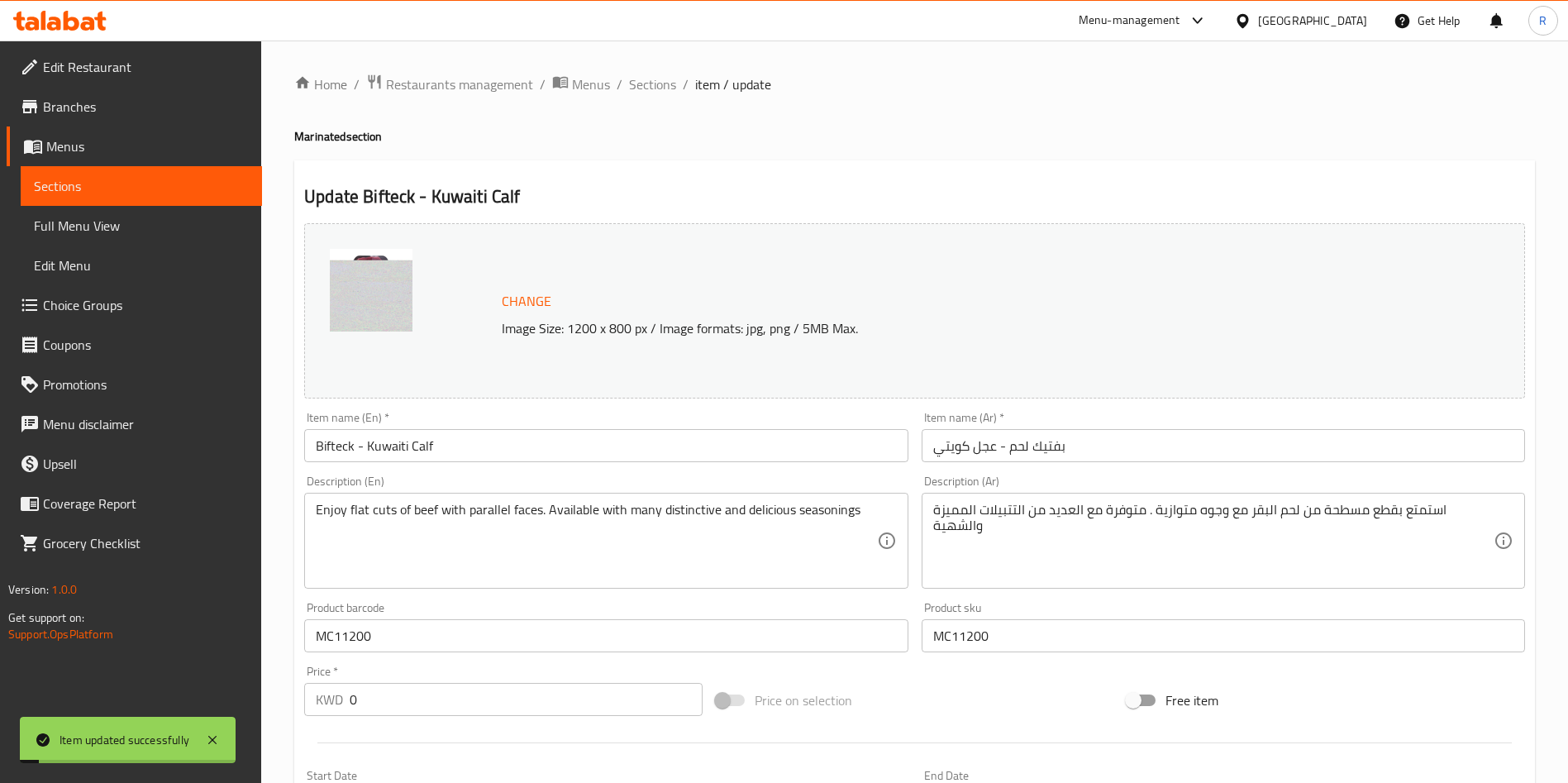
drag, startPoint x: 663, startPoint y: 88, endPoint x: 680, endPoint y: 31, distance: 59.5
click at [663, 88] on span "Sections" at bounding box center [653, 84] width 48 height 20
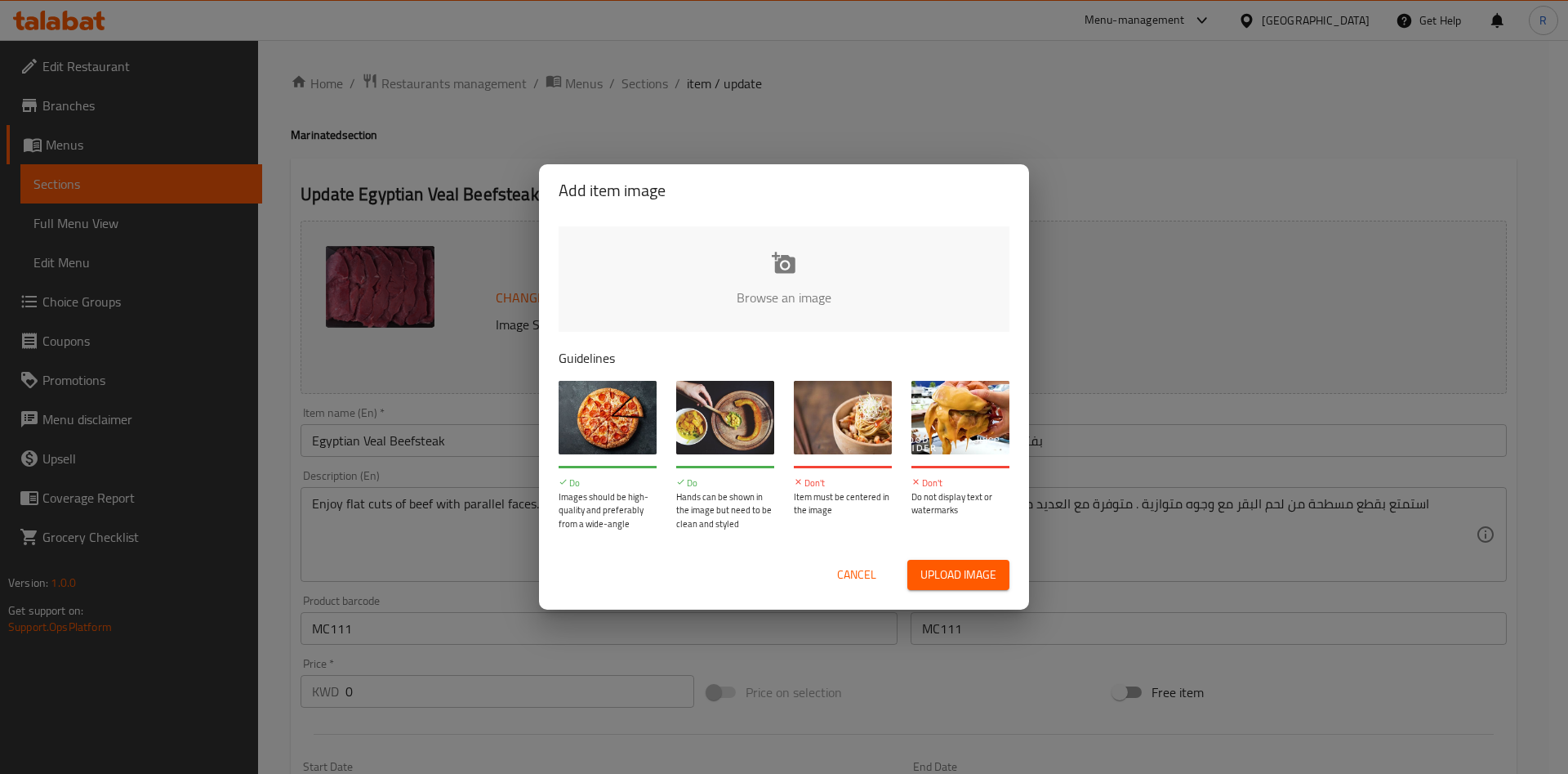
click at [789, 274] on input "file" at bounding box center [1336, 302] width 1555 height 153
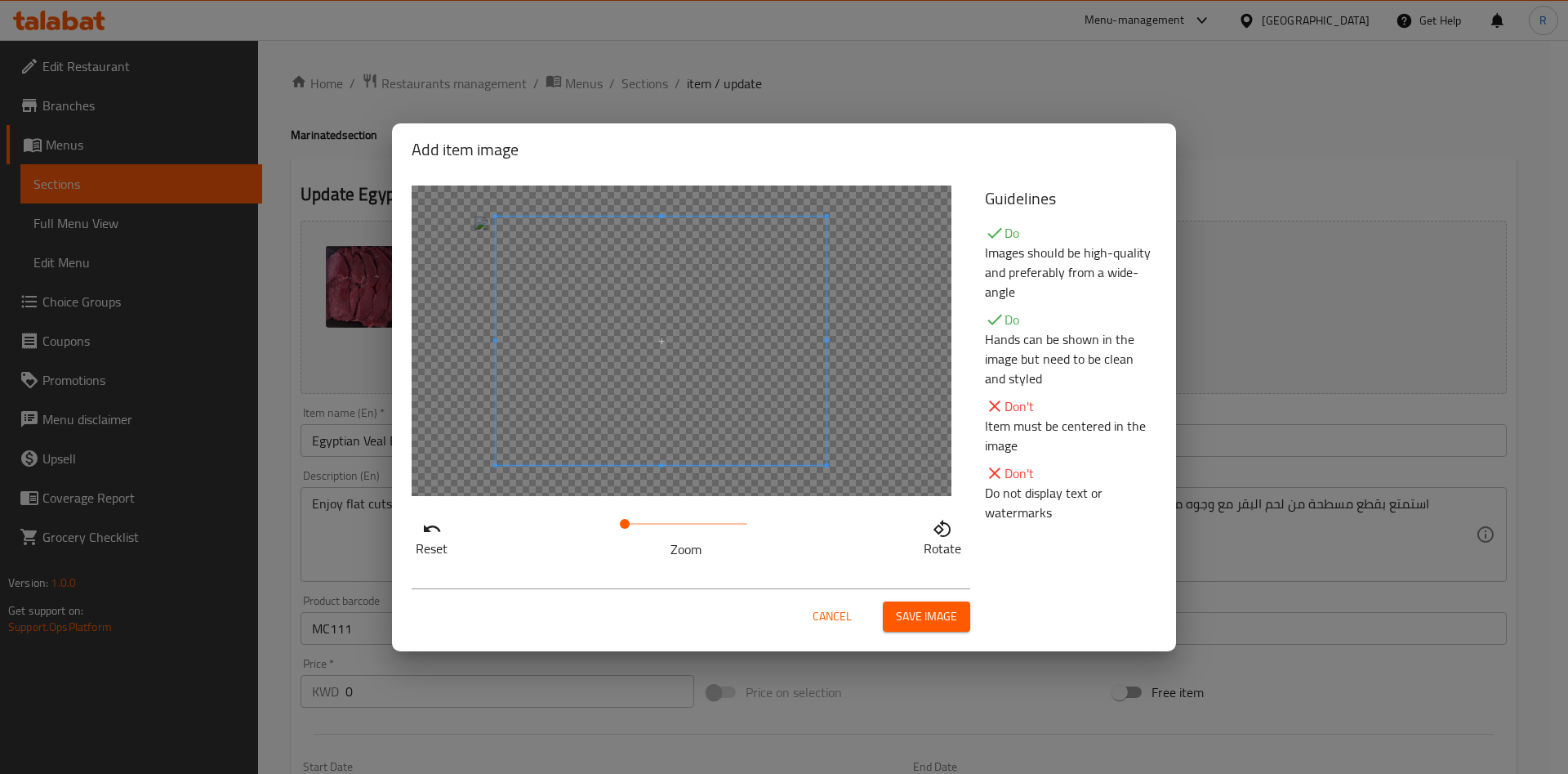
click at [821, 430] on span at bounding box center [661, 340] width 331 height 248
click at [929, 618] on span "Save image" at bounding box center [926, 616] width 61 height 21
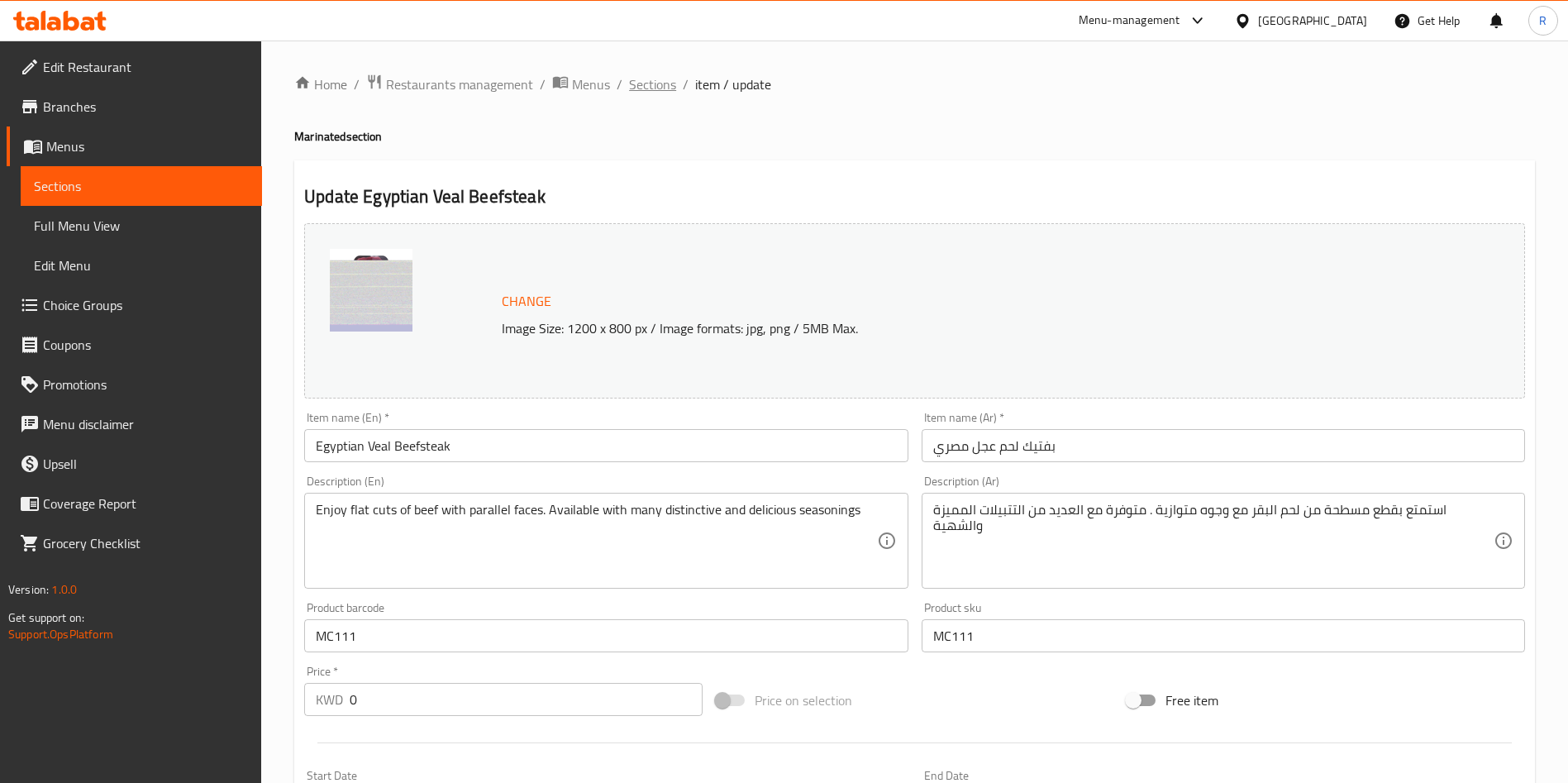
click at [649, 83] on span "Sections" at bounding box center [653, 84] width 48 height 20
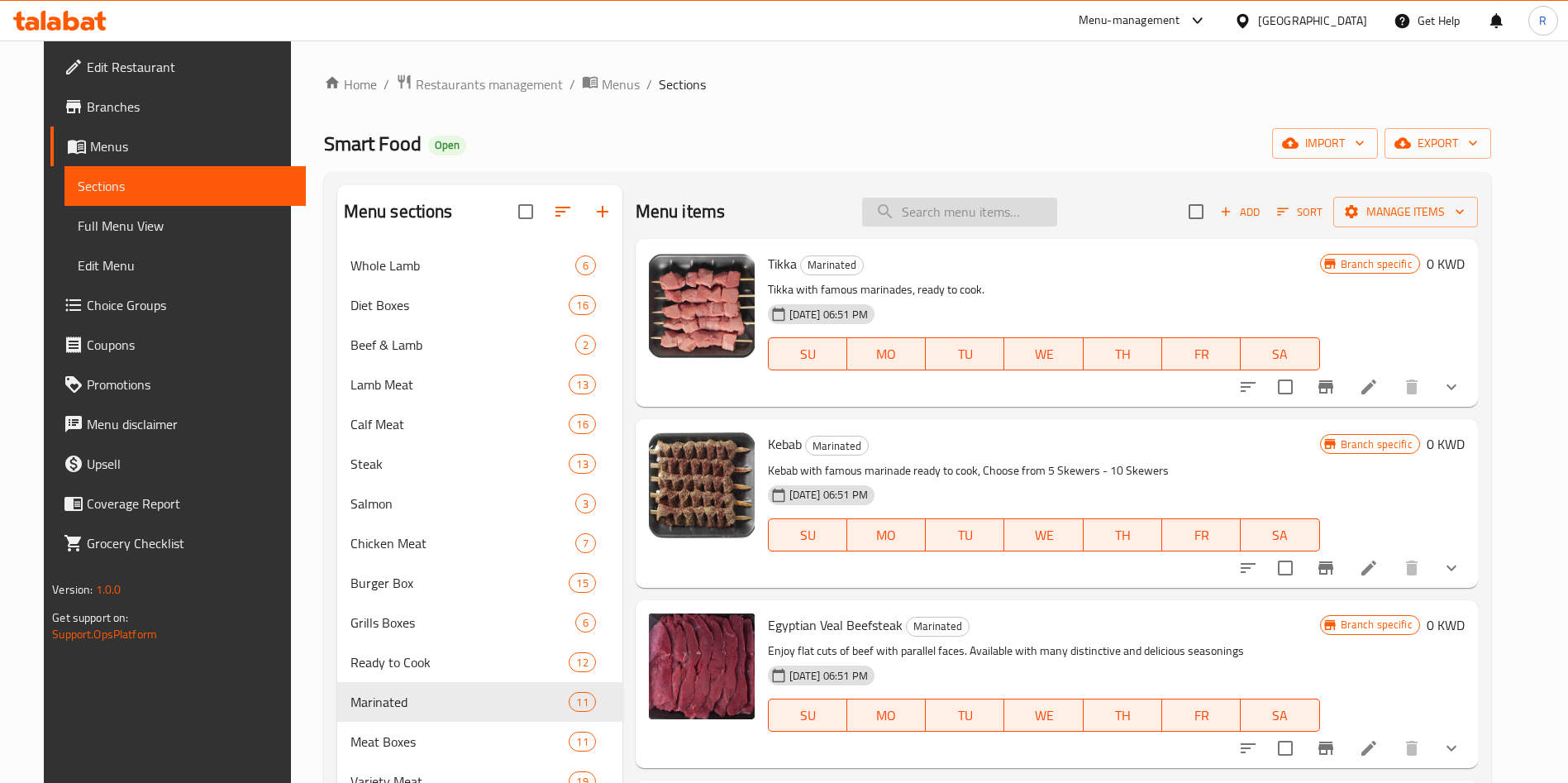
click at [975, 219] on input "search" at bounding box center [959, 212] width 195 height 29
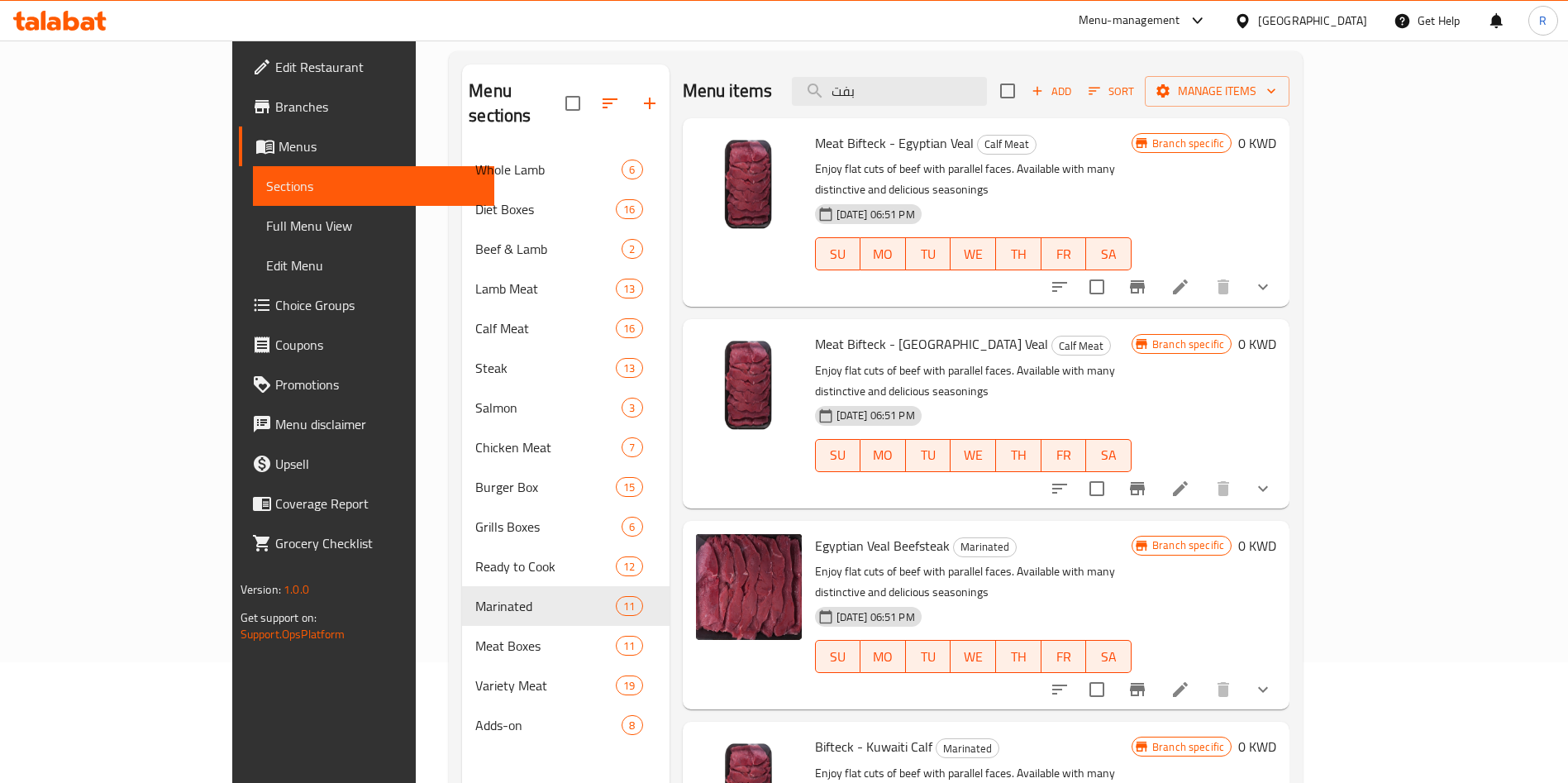
scroll to position [232, 0]
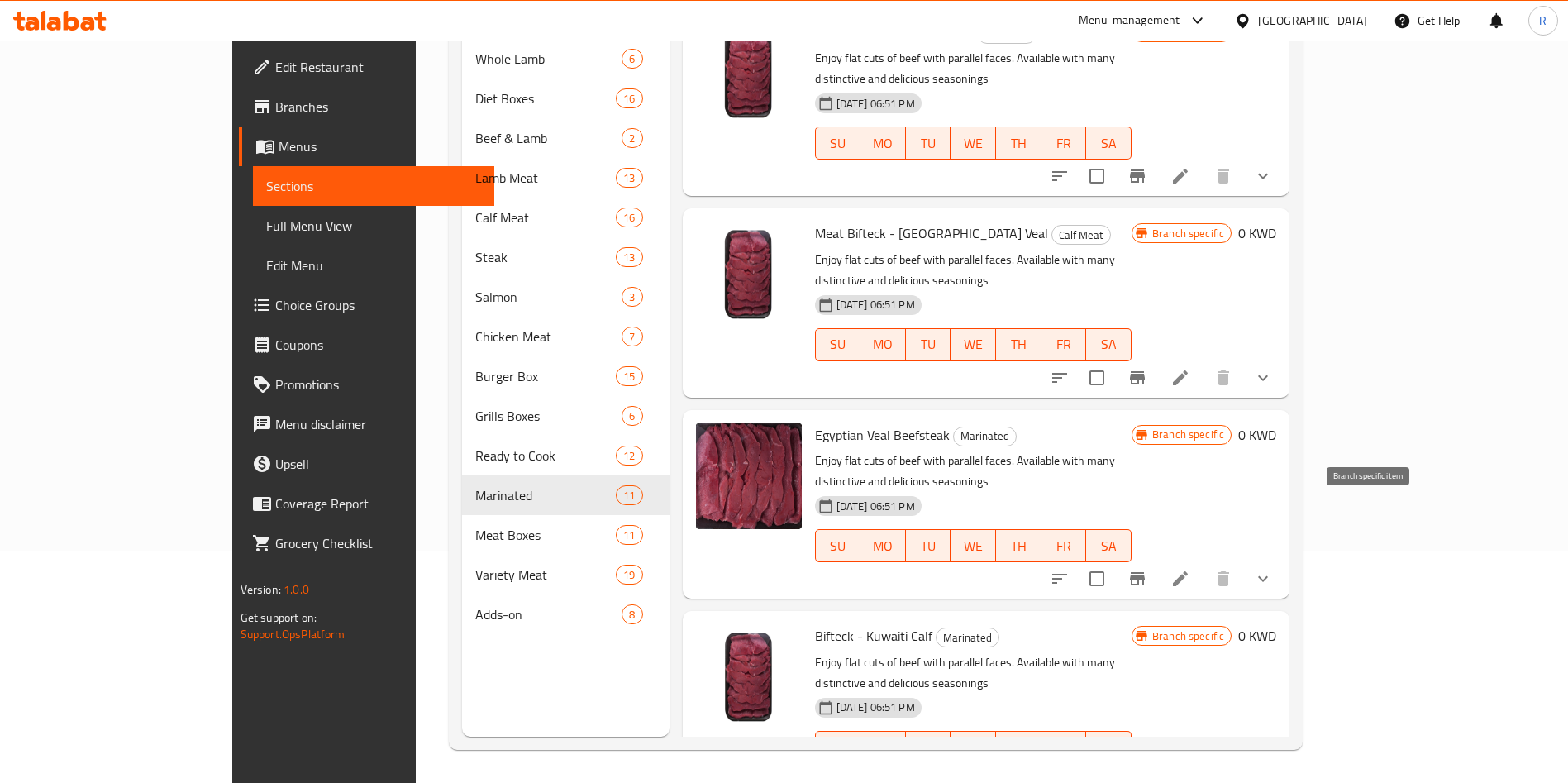
type input "بفت"
click at [1147, 568] on icon "Branch-specific-item" at bounding box center [1137, 578] width 20 height 20
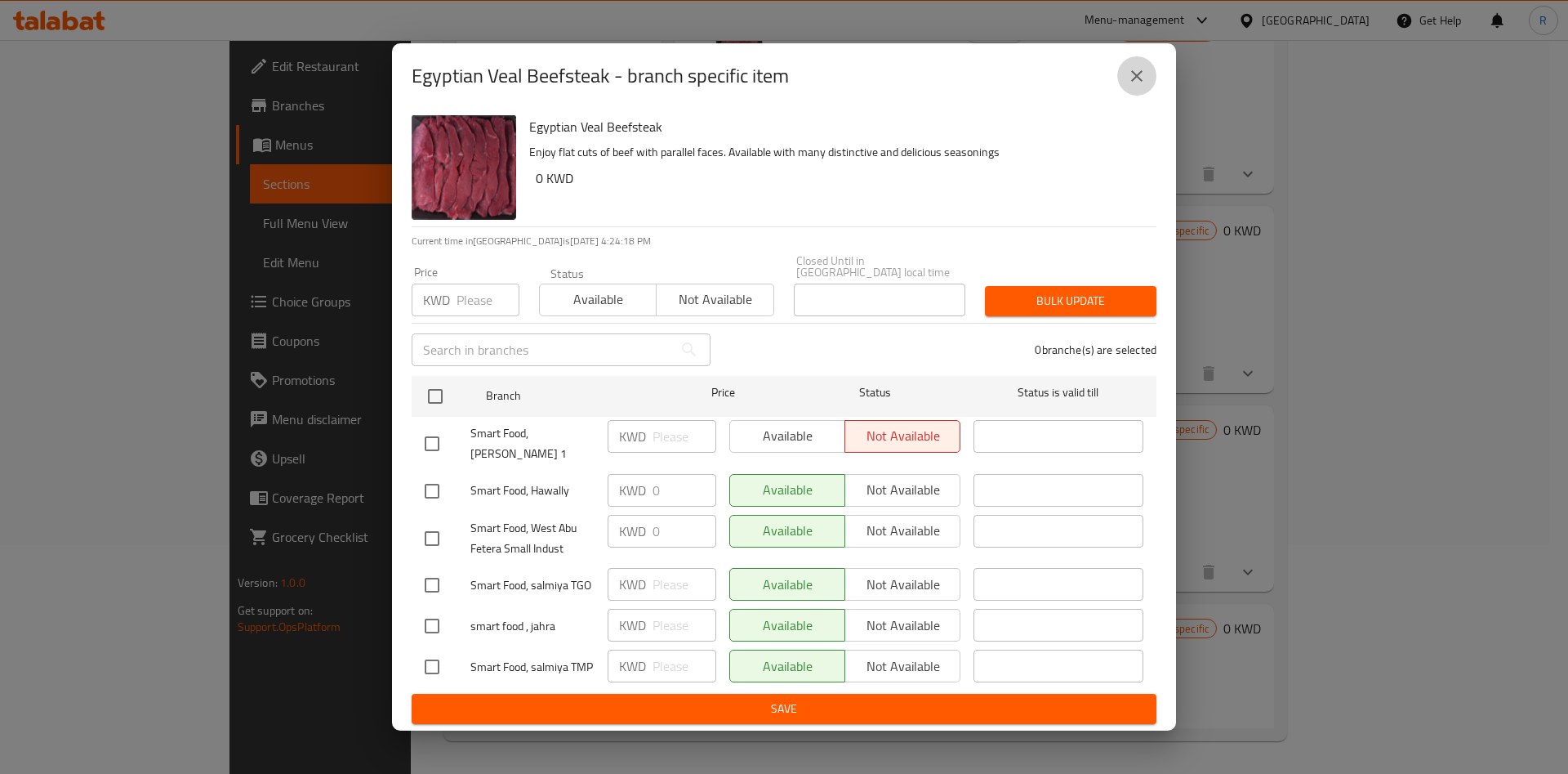
click at [1137, 80] on icon "close" at bounding box center [1137, 76] width 11 height 11
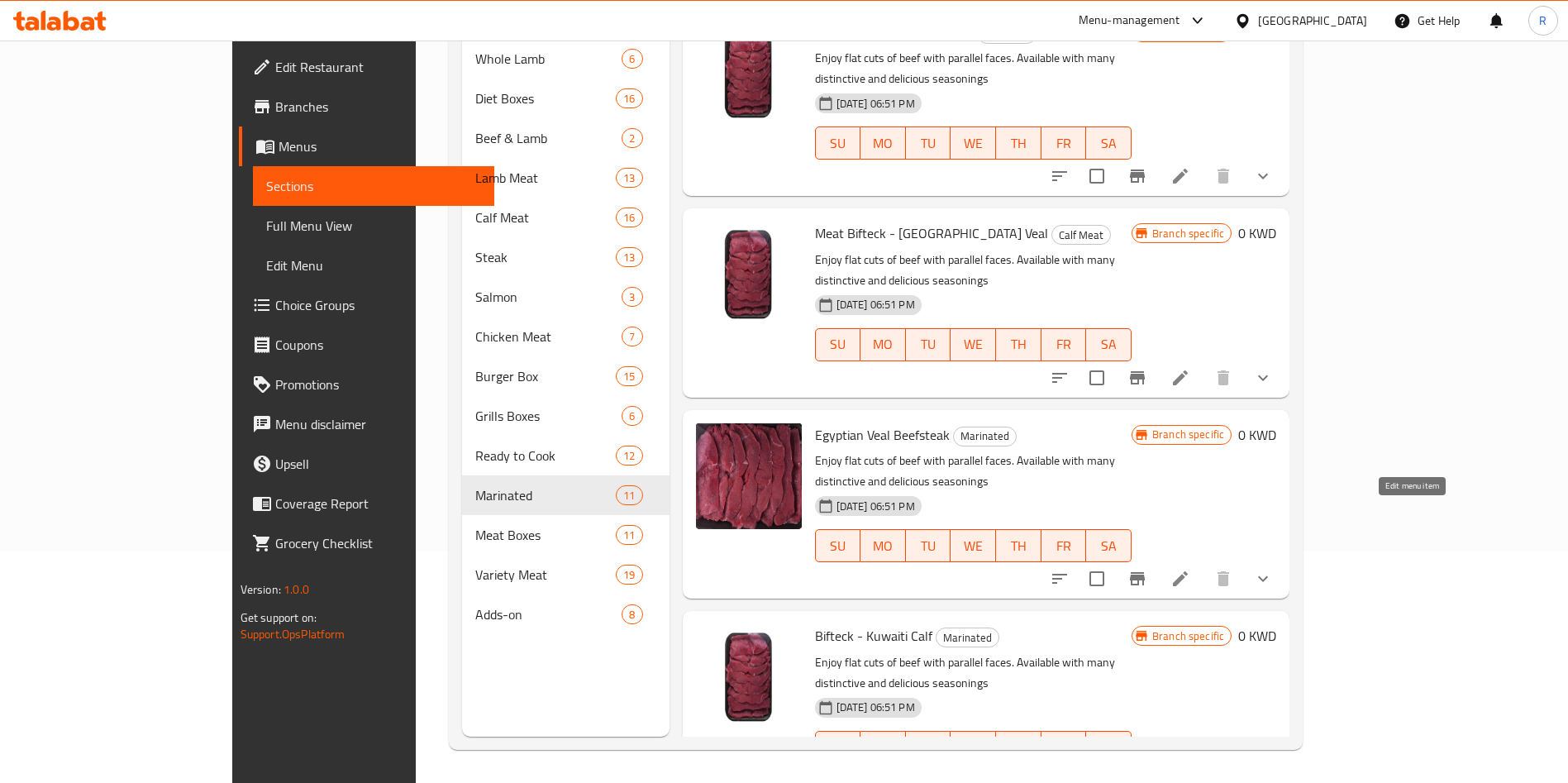
click at [1191, 568] on icon at bounding box center [1180, 578] width 20 height 20
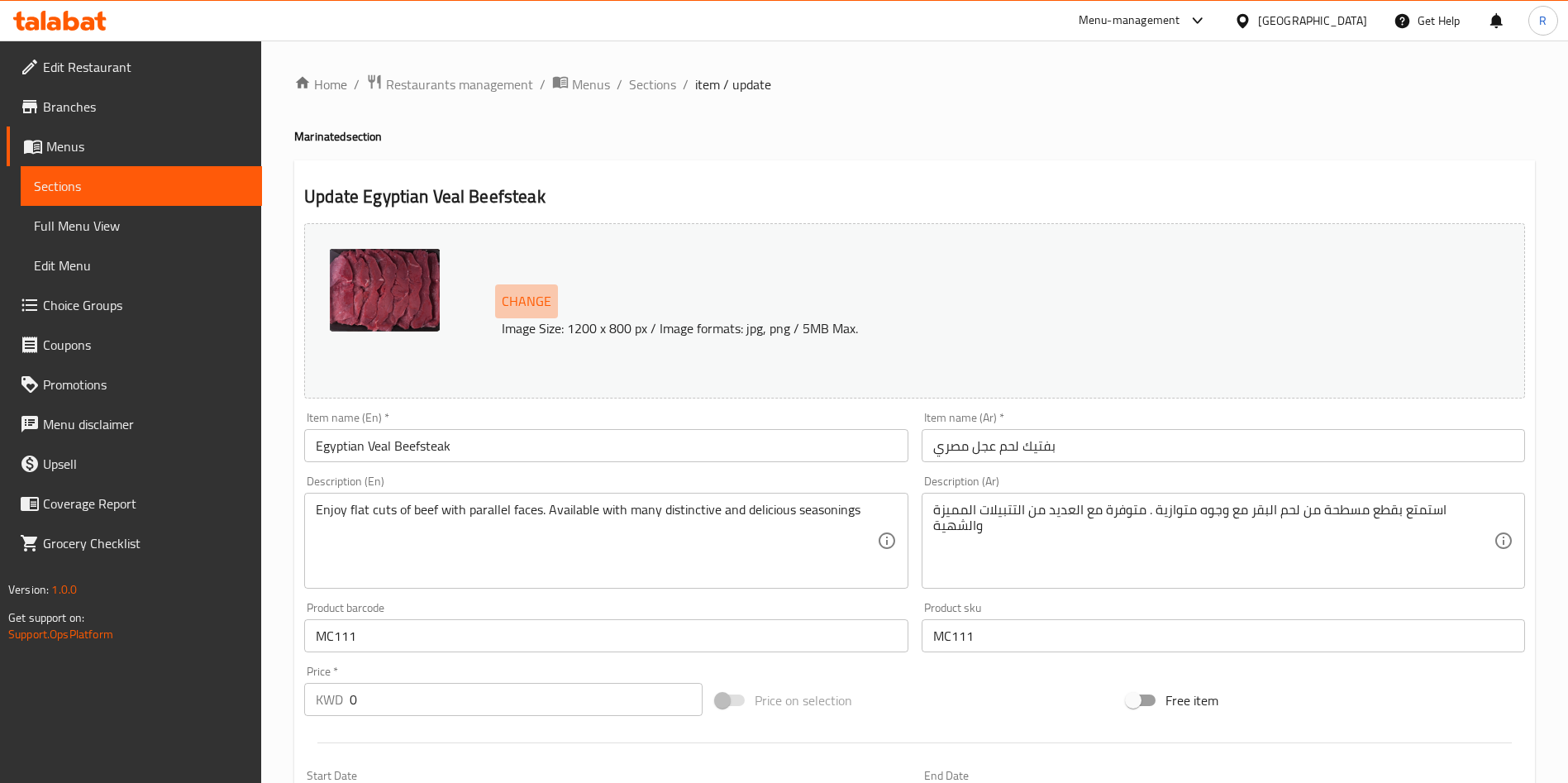
click at [534, 296] on span "Change" at bounding box center [526, 300] width 49 height 24
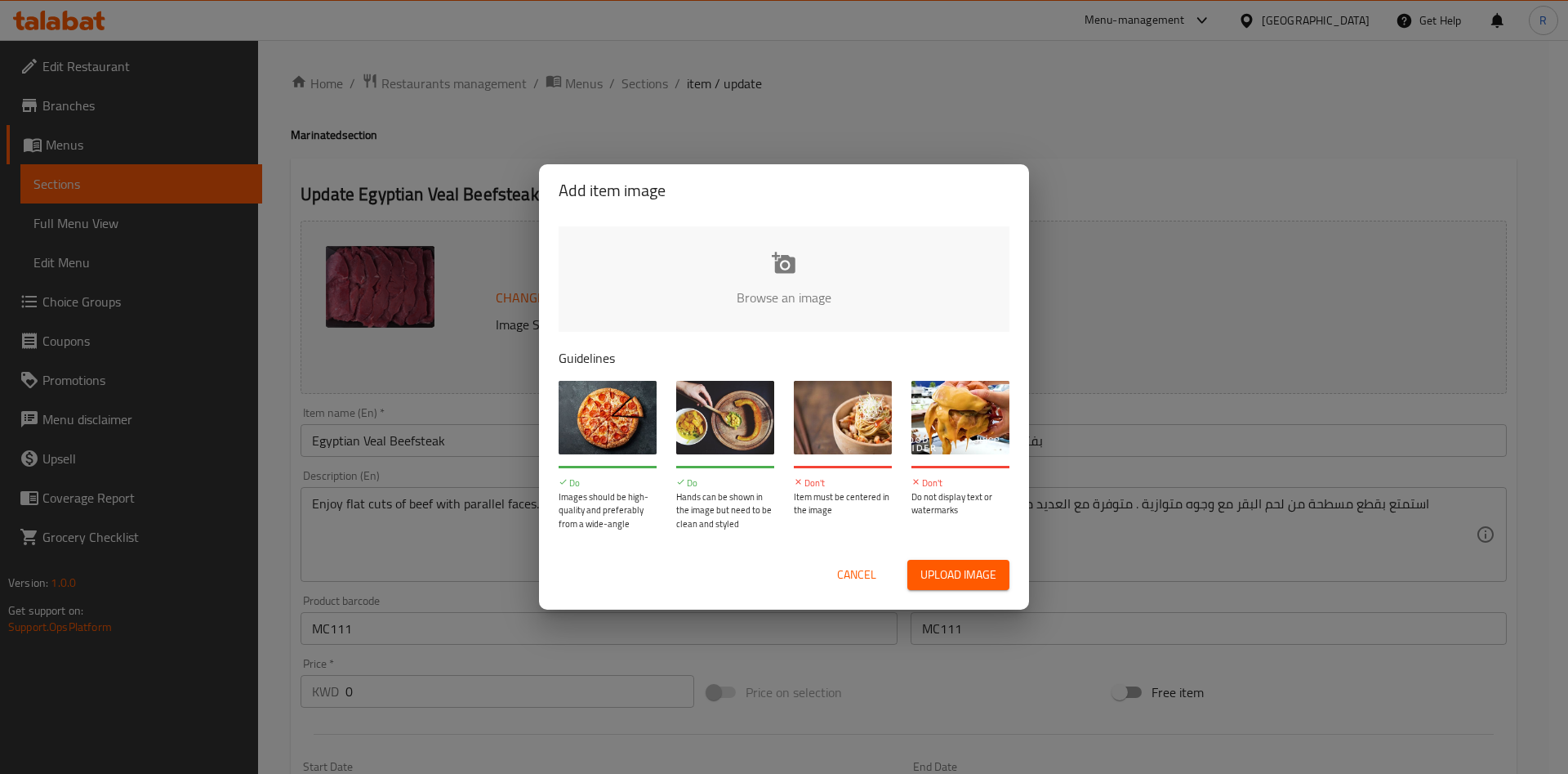
click at [773, 277] on input "file" at bounding box center [1336, 302] width 1555 height 153
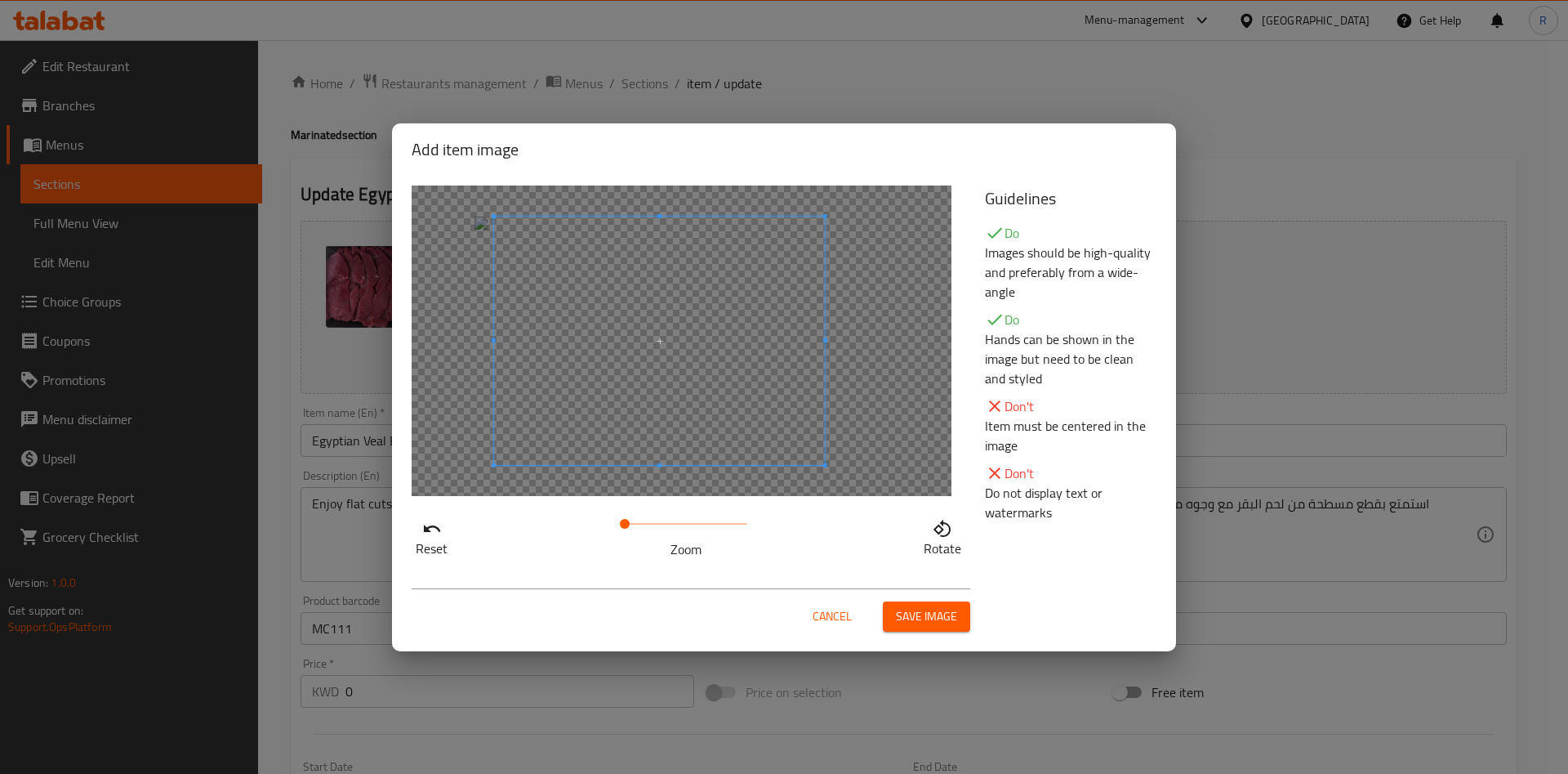
click at [746, 329] on span at bounding box center [659, 340] width 331 height 248
click at [922, 606] on span "Save image" at bounding box center [926, 616] width 61 height 21
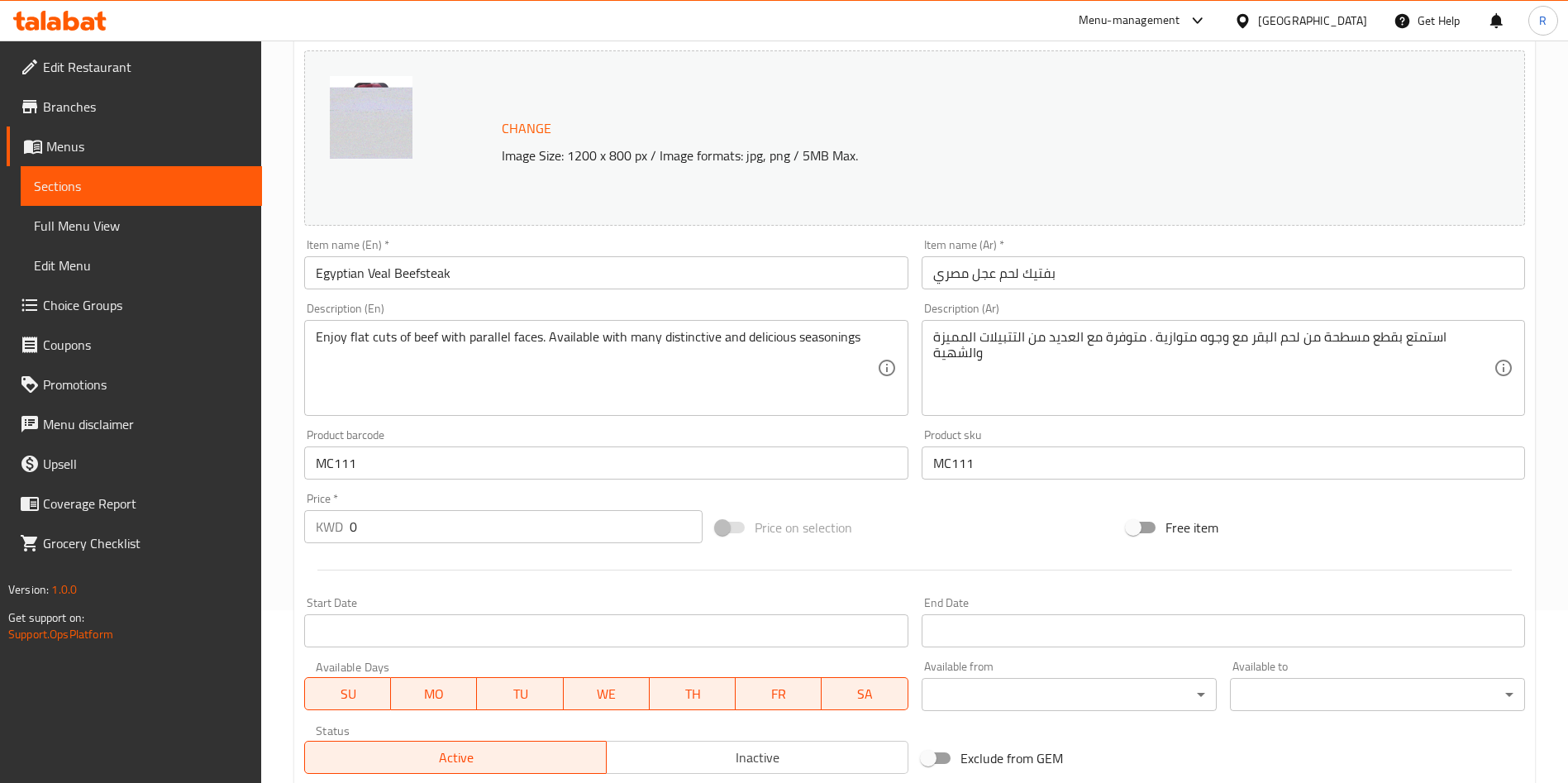
scroll to position [505, 0]
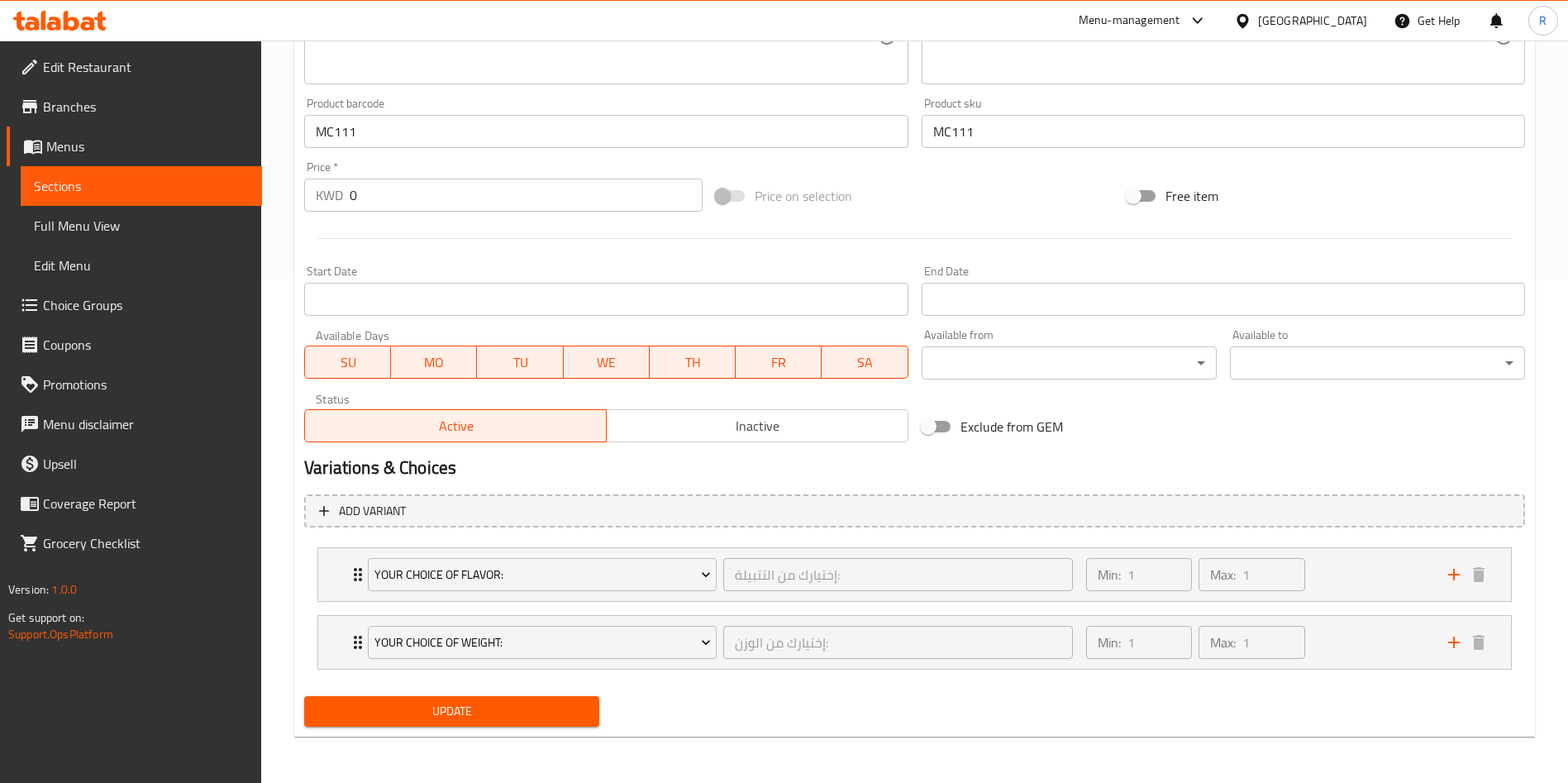
click at [539, 701] on span "Update" at bounding box center [451, 712] width 269 height 21
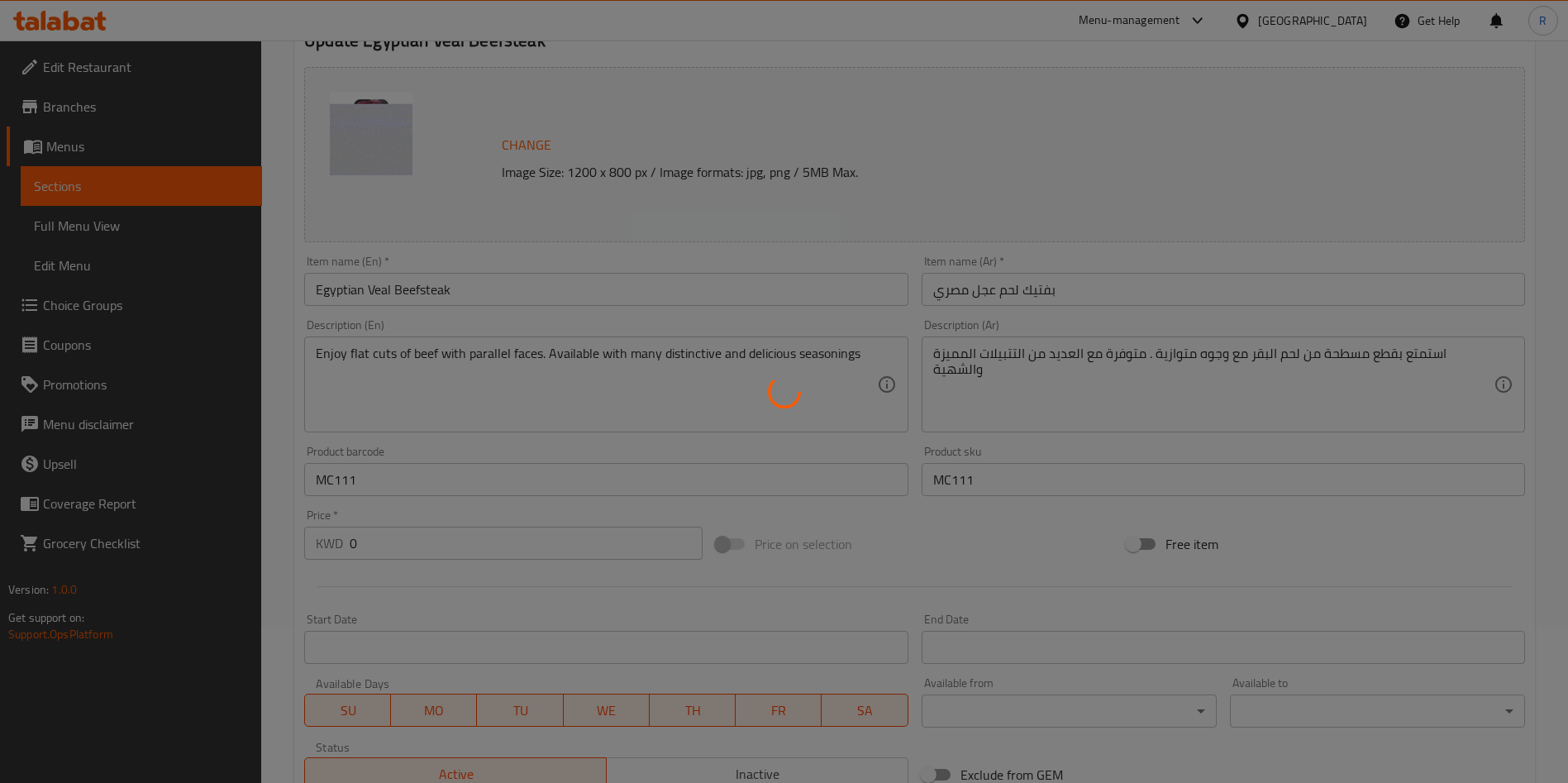
scroll to position [0, 0]
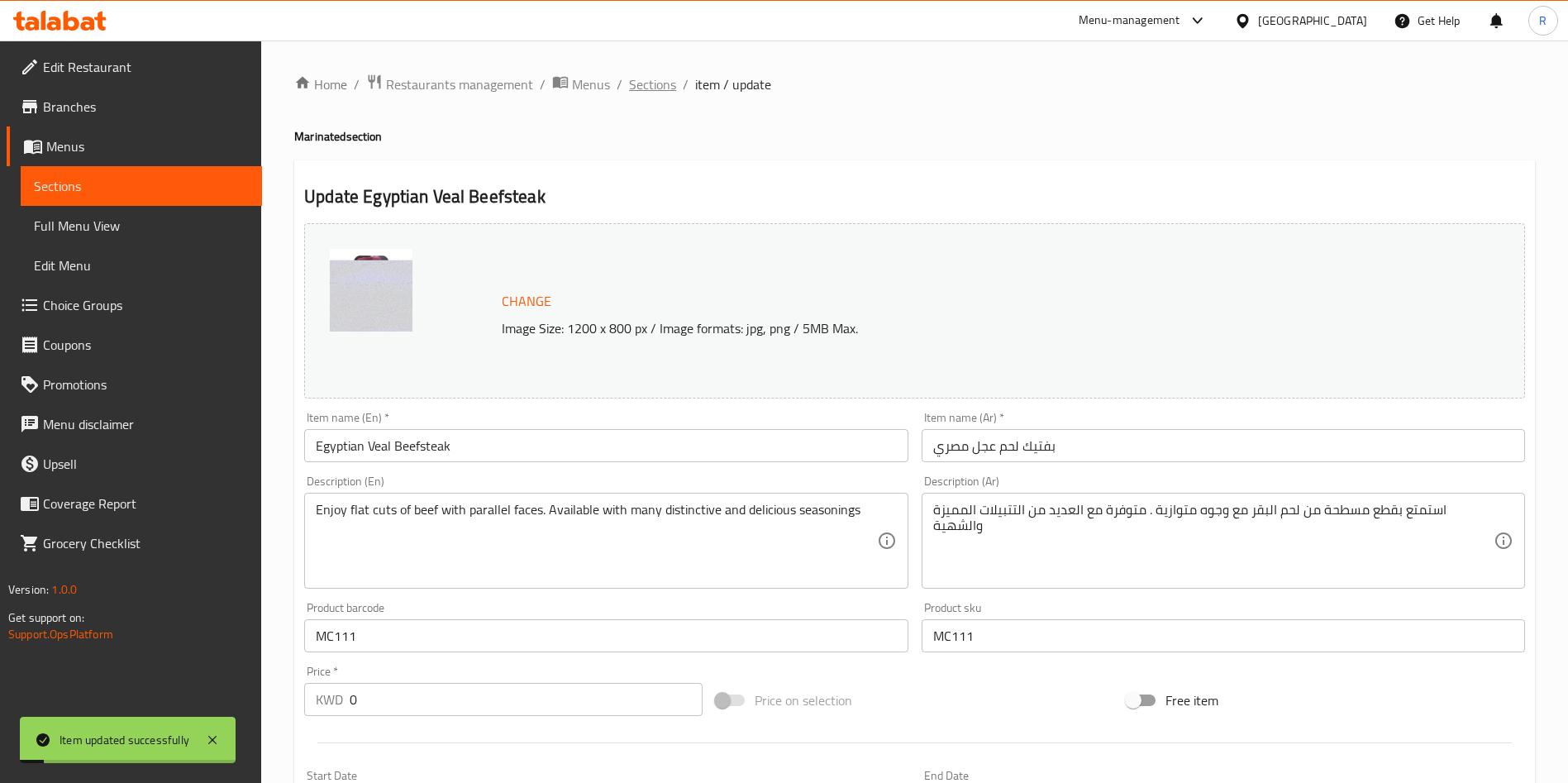
click at [651, 87] on span "Sections" at bounding box center [653, 84] width 48 height 20
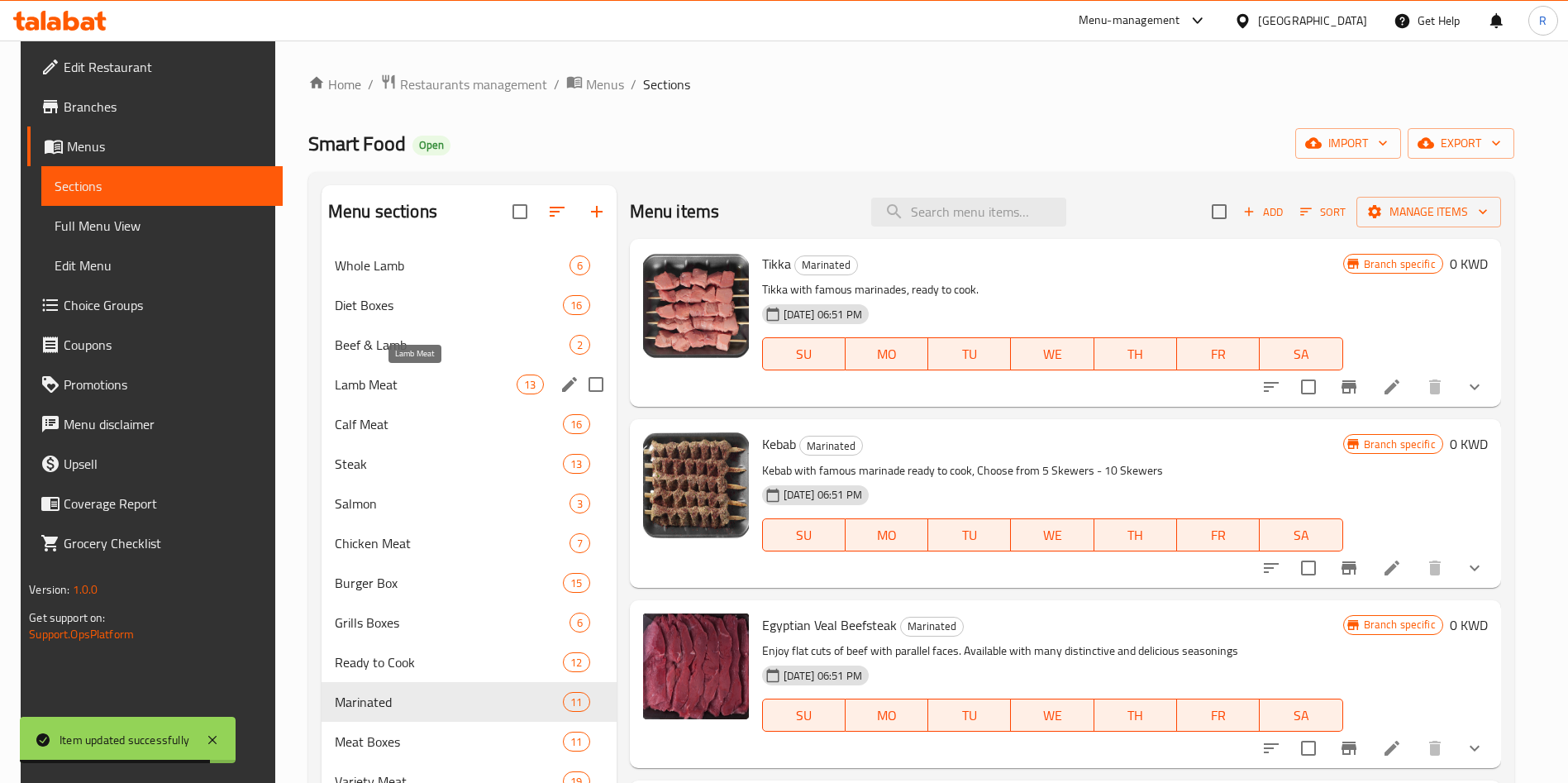
click at [396, 379] on span "Lamb Meat" at bounding box center [425, 384] width 182 height 20
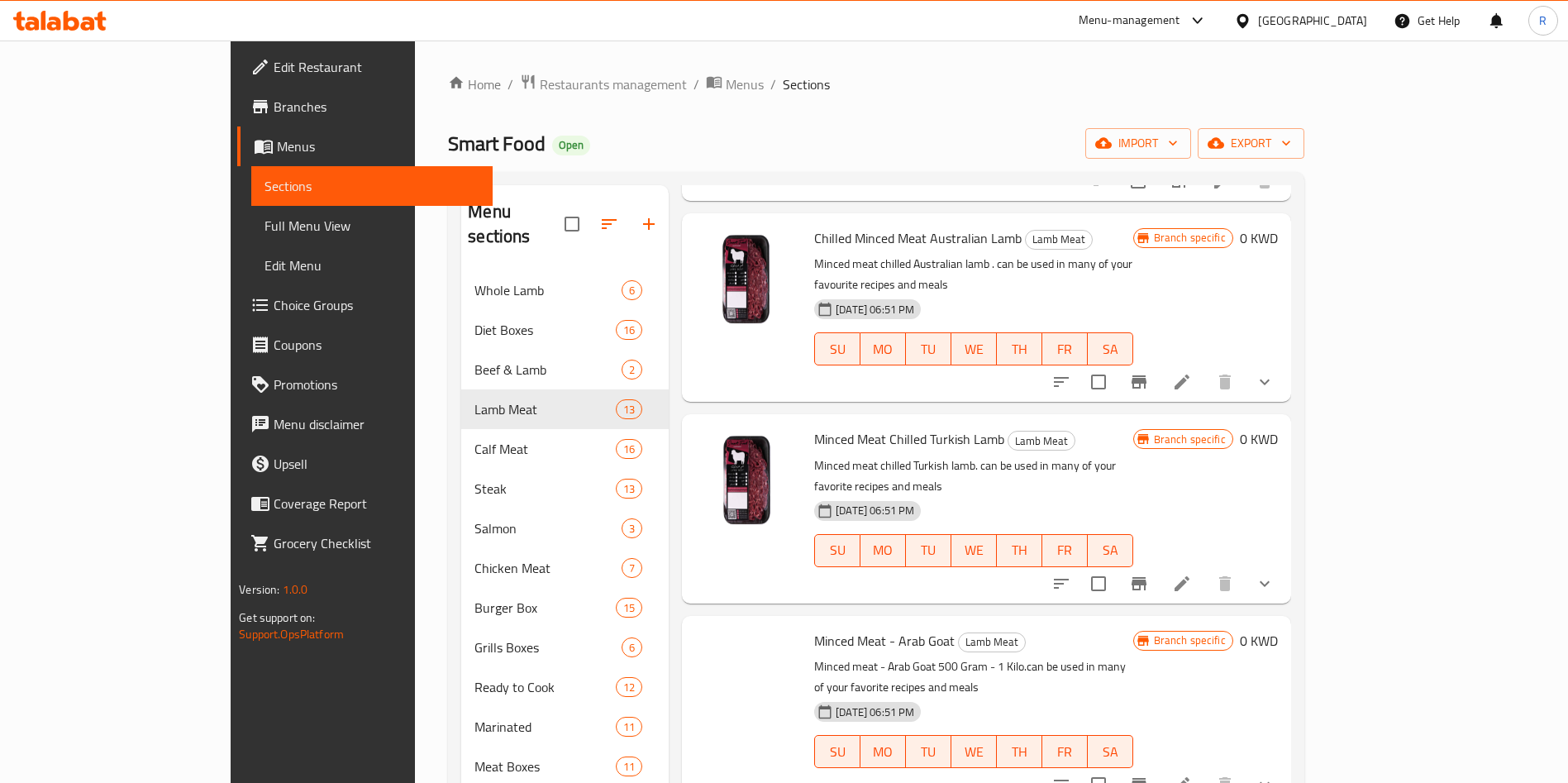
scroll to position [1606, 0]
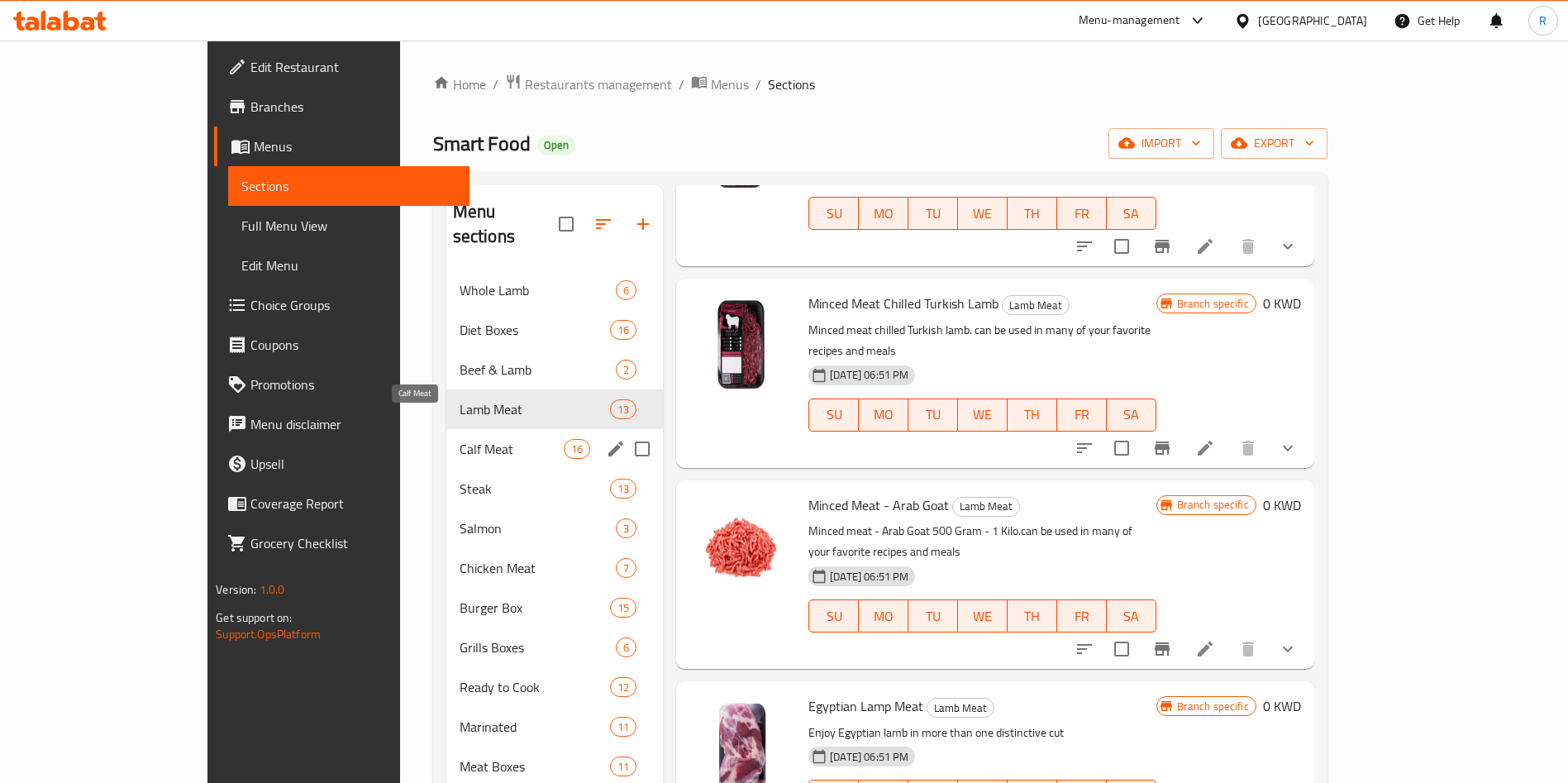
click at [460, 439] on span "Calf Meat" at bounding box center [512, 449] width 105 height 20
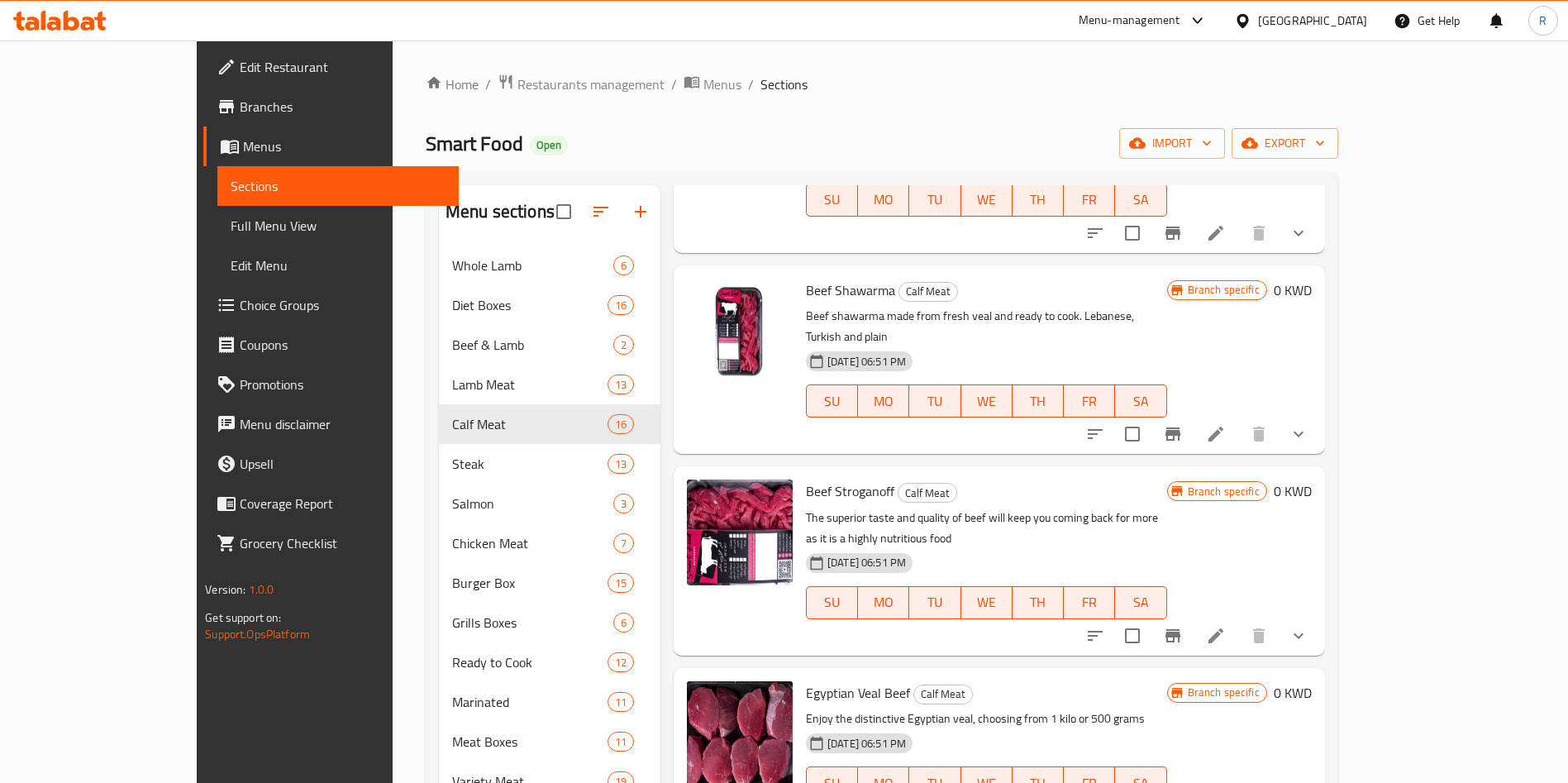
scroll to position [1110, 0]
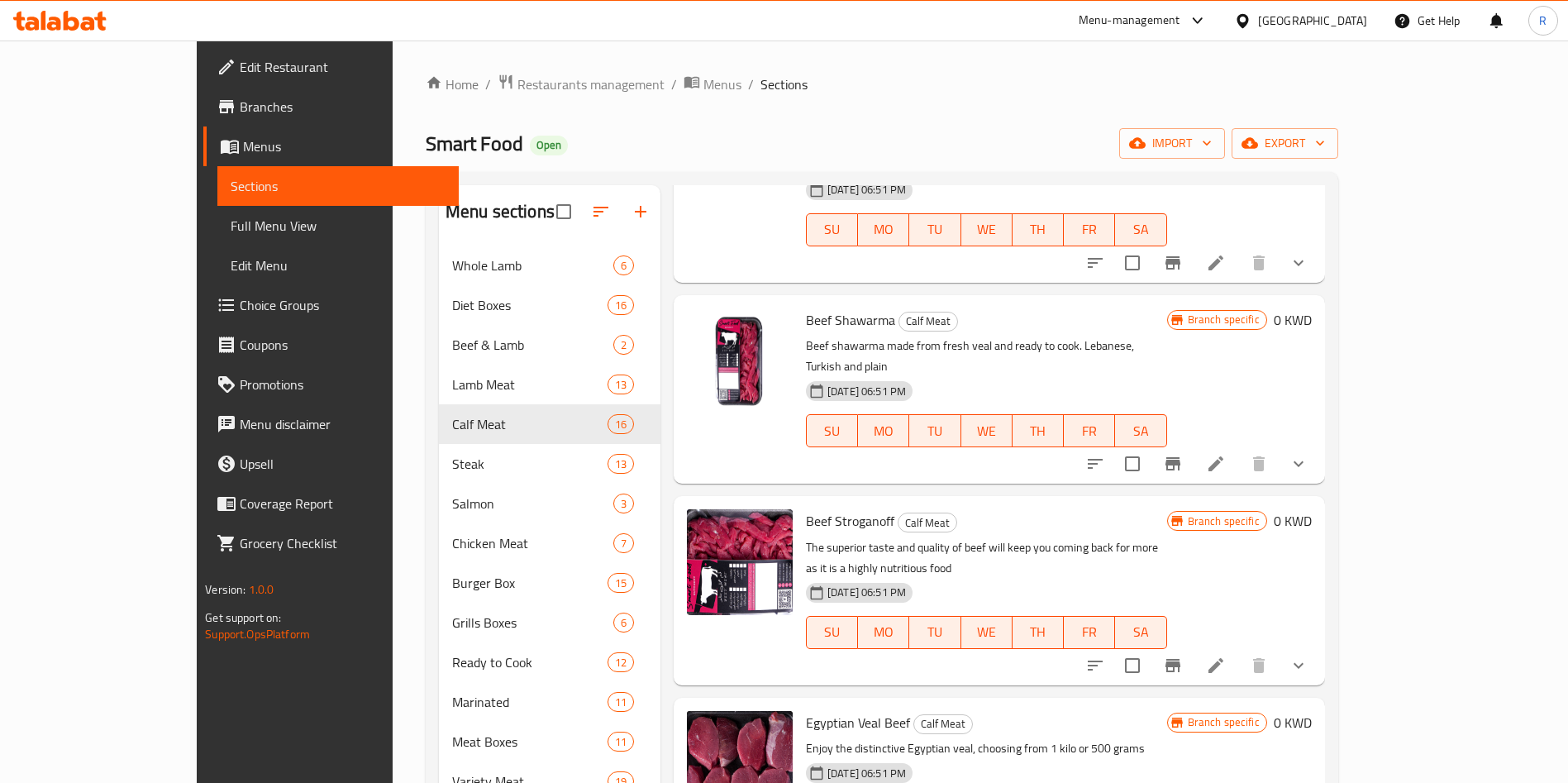
click at [819, 508] on span "Beef Stroganoff" at bounding box center [850, 521] width 88 height 25
copy h6 "Stroganoff"
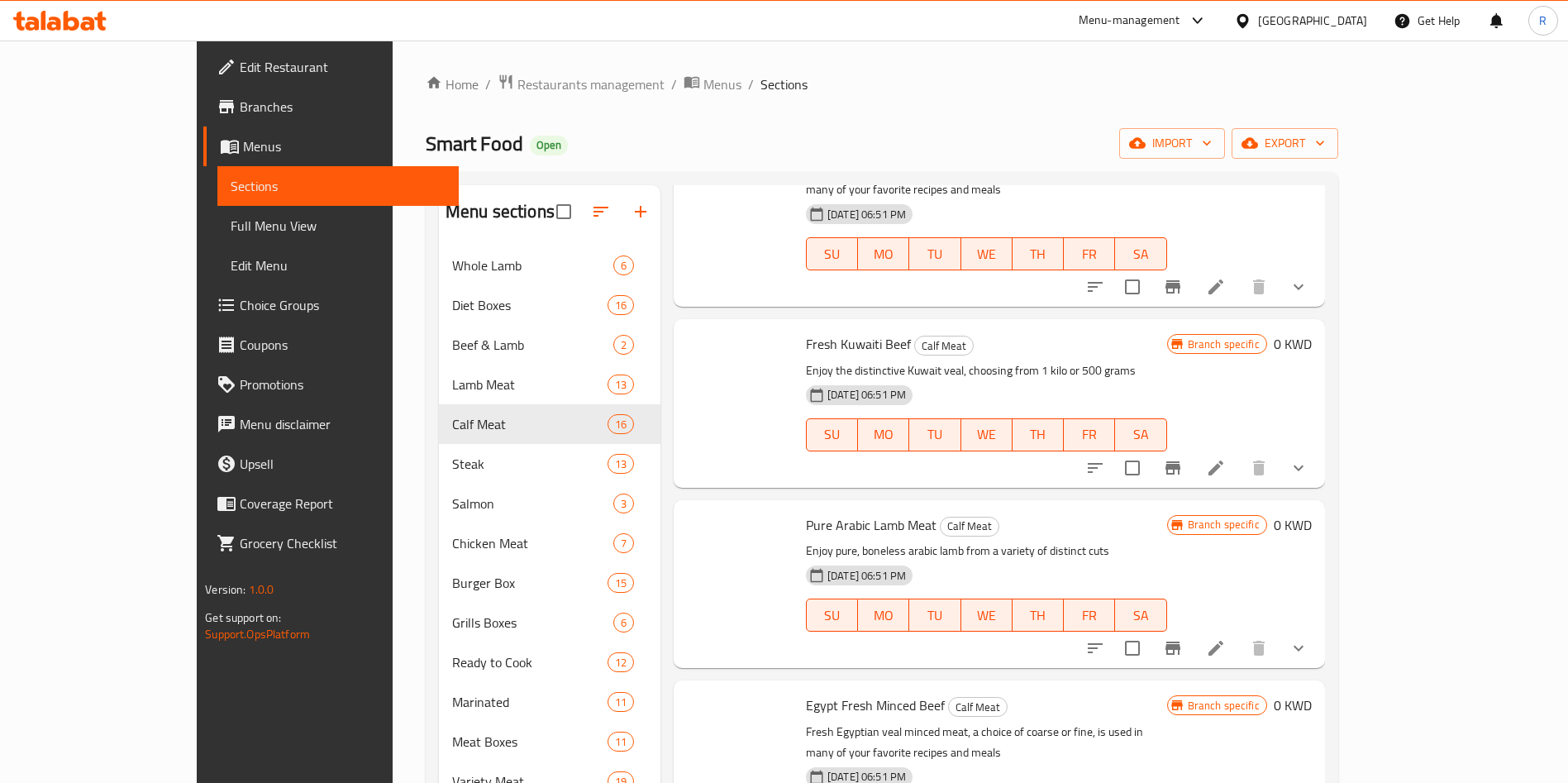
scroll to position [0, 0]
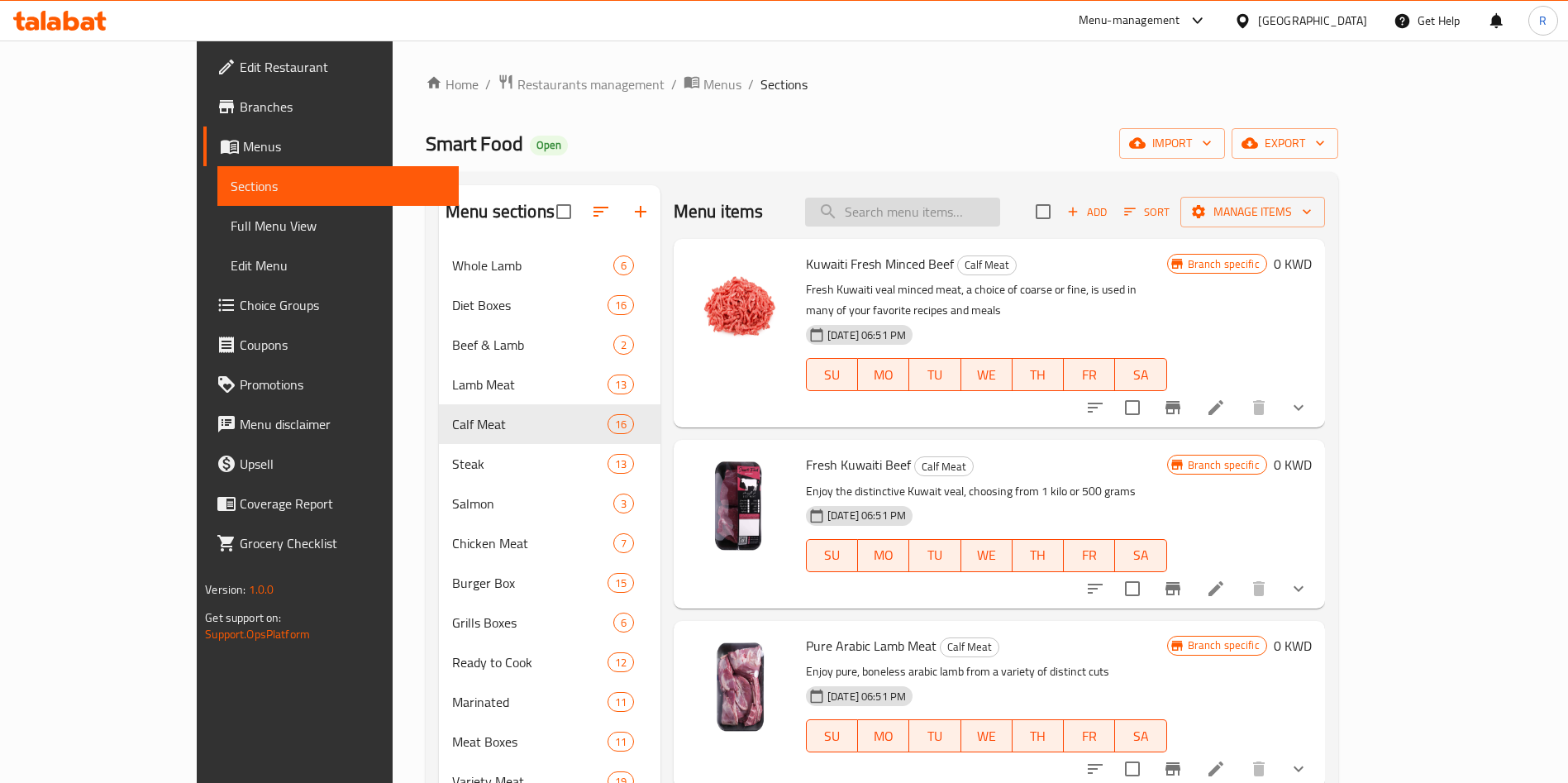
click at [947, 218] on input "search" at bounding box center [902, 212] width 195 height 29
paste input "Stroganoff"
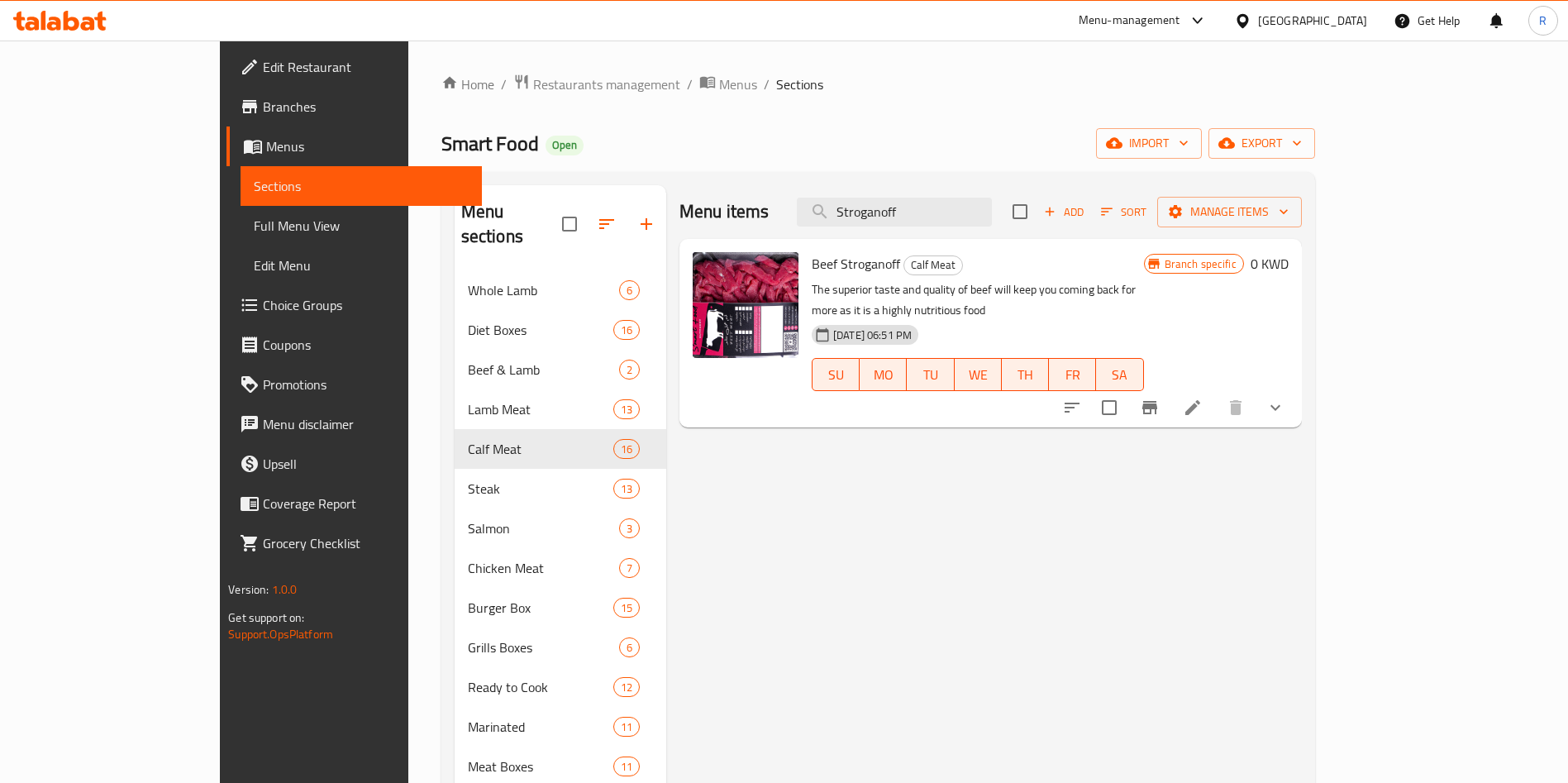
type input "Stroganoff"
click at [1200, 400] on icon at bounding box center [1193, 408] width 15 height 15
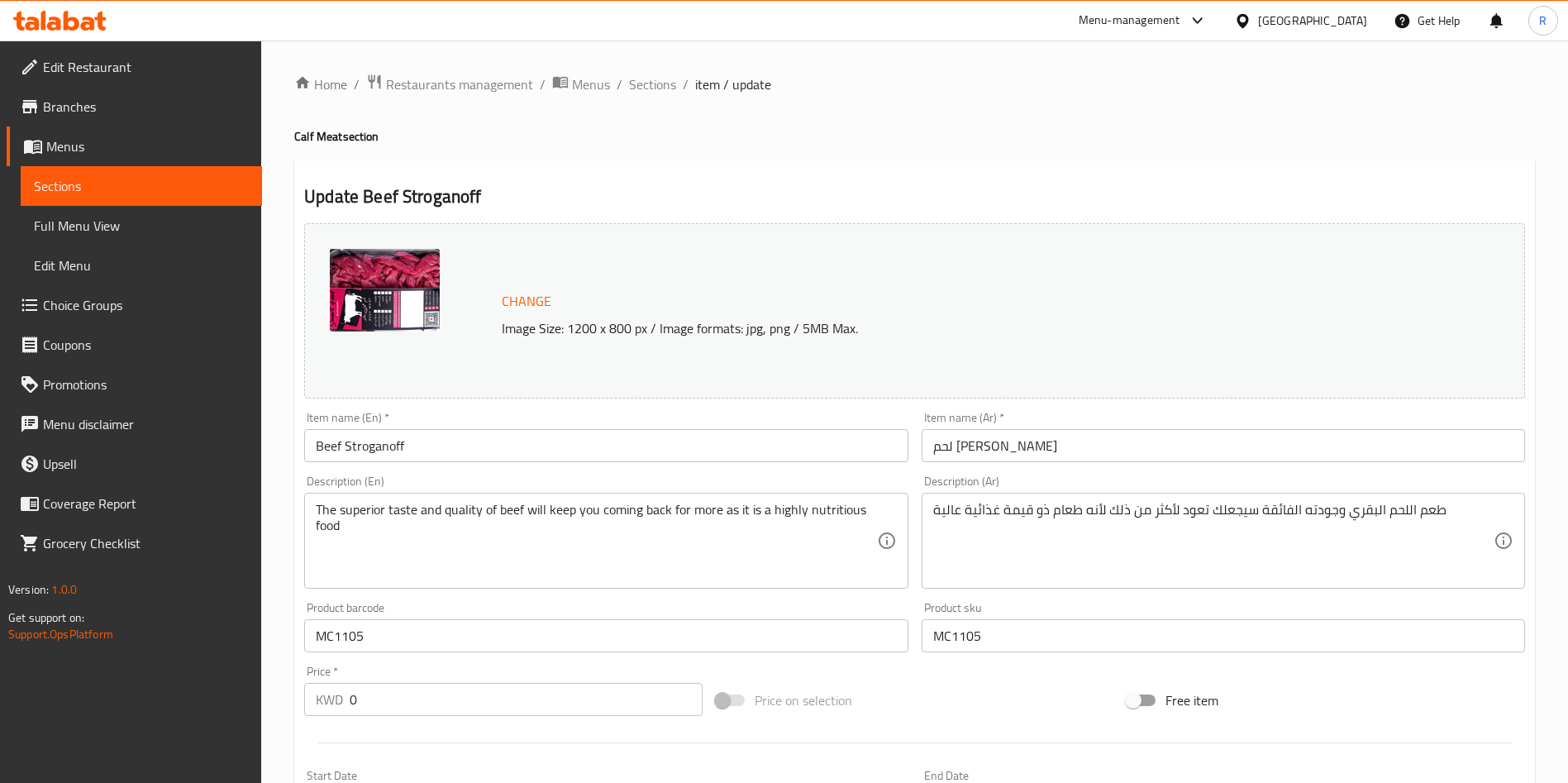
click at [524, 301] on span "Change" at bounding box center [526, 300] width 49 height 24
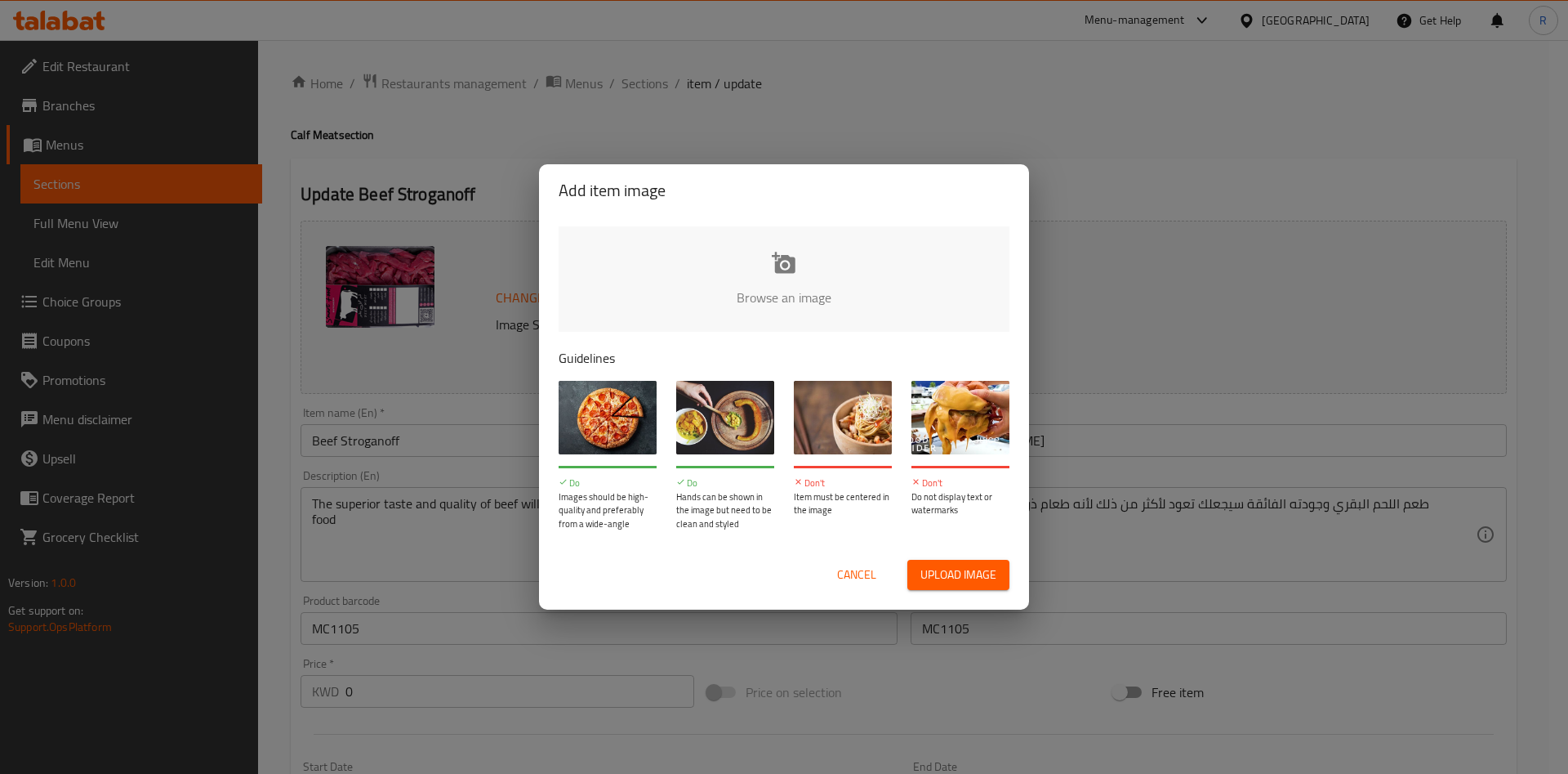
click at [785, 282] on input "file" at bounding box center [1336, 302] width 1555 height 153
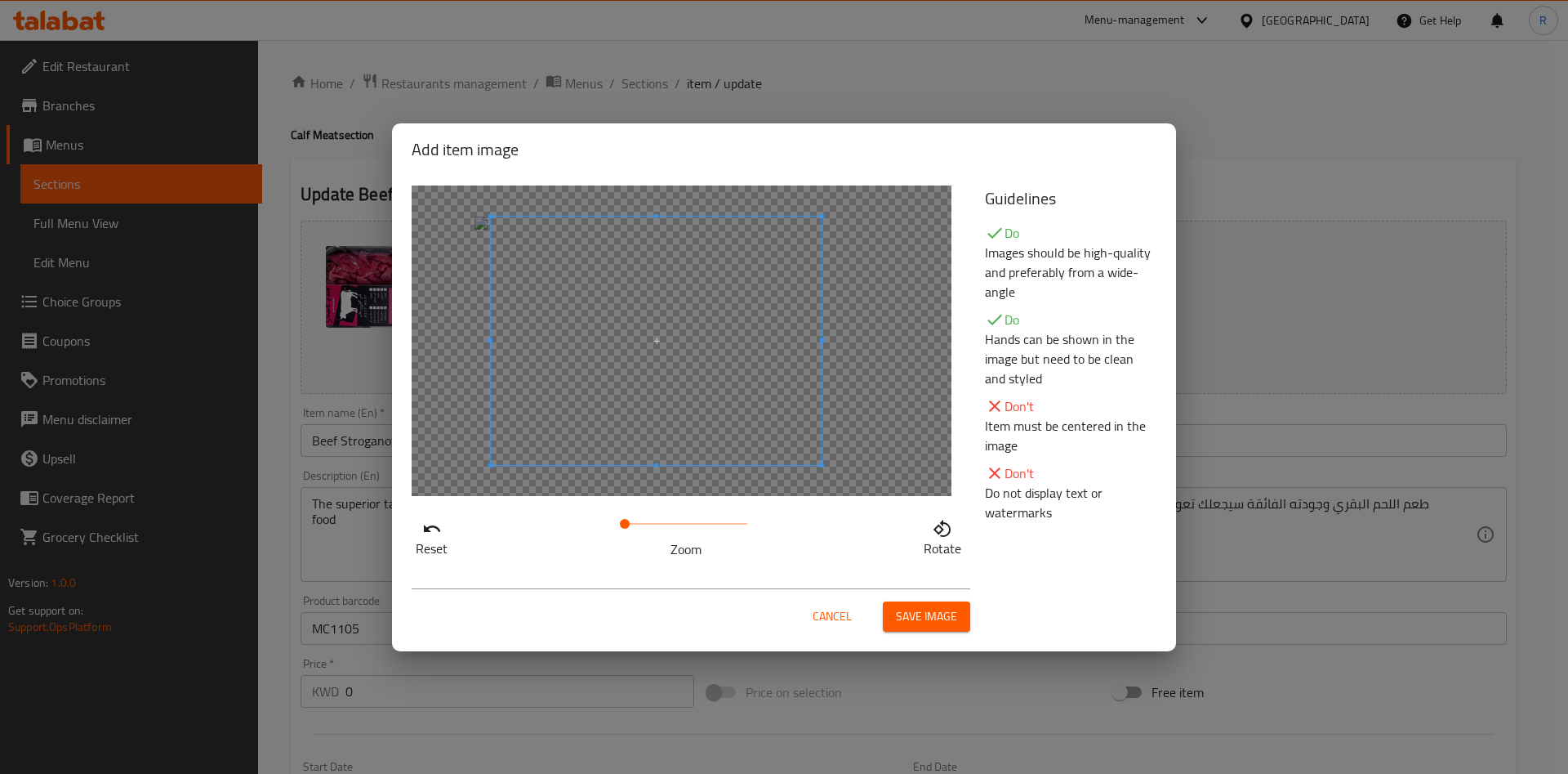
click at [818, 368] on span at bounding box center [656, 340] width 331 height 248
click at [914, 606] on span "Save image" at bounding box center [926, 616] width 61 height 21
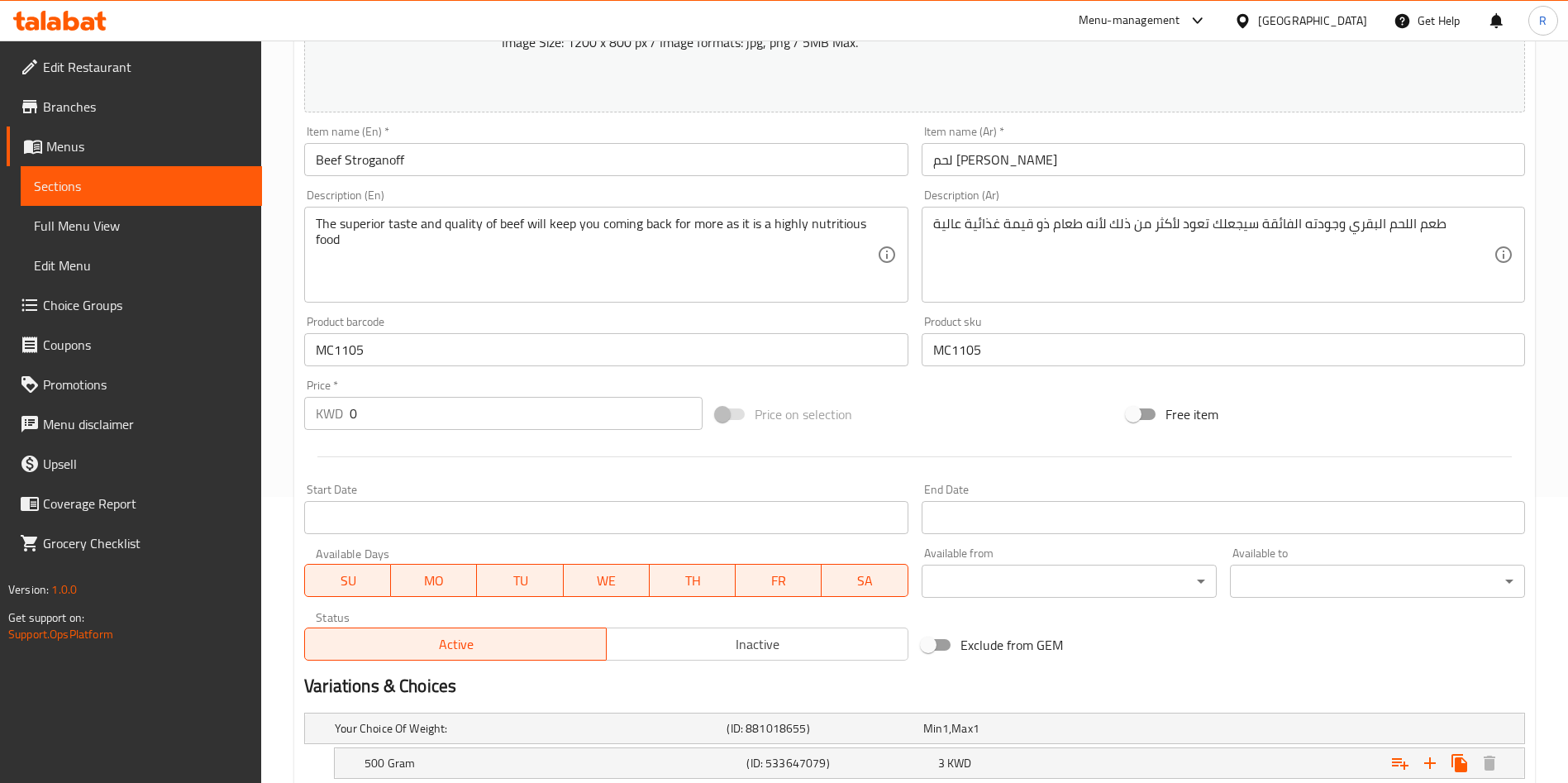
scroll to position [447, 0]
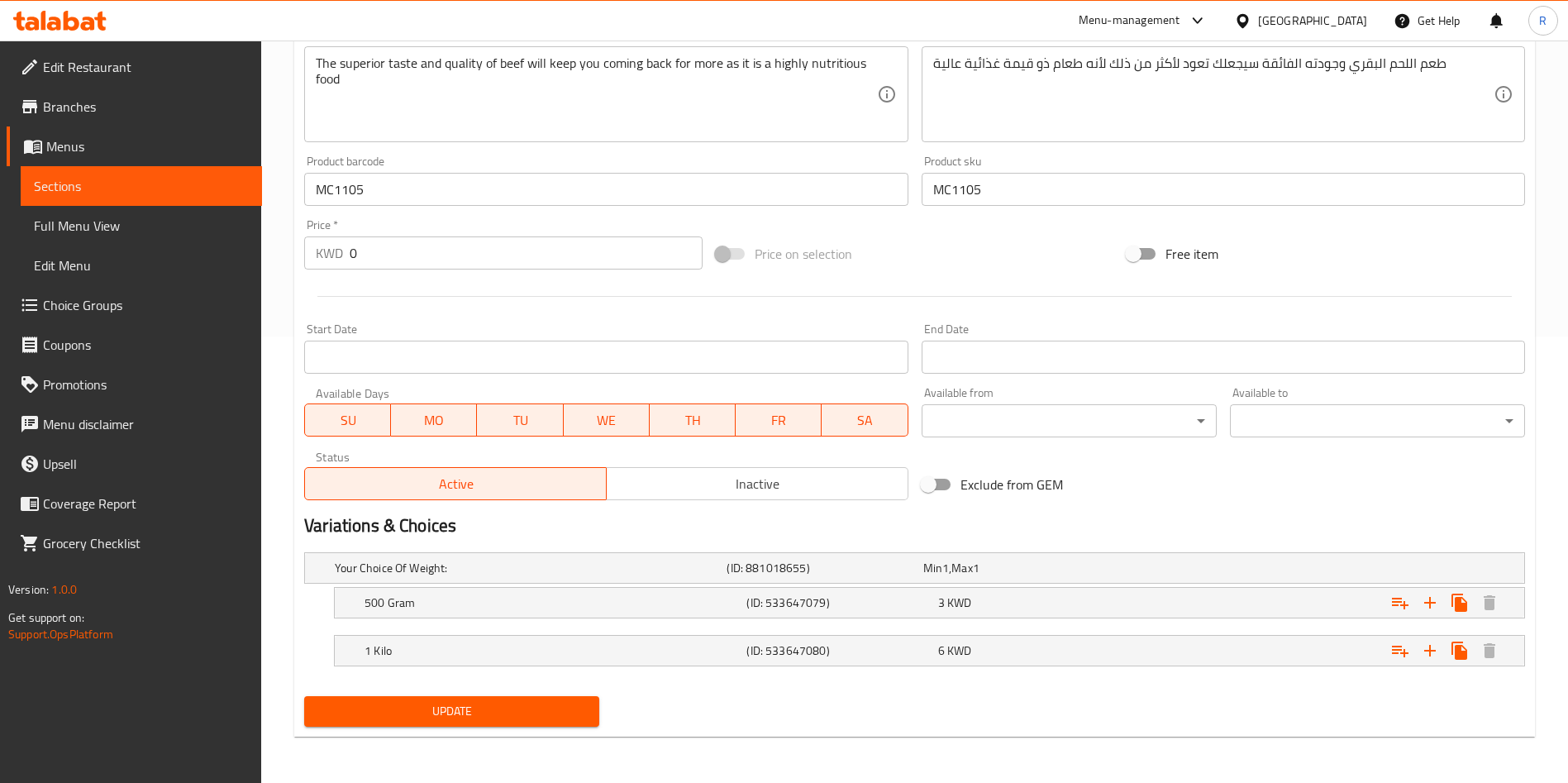
click at [549, 718] on span "Update" at bounding box center [451, 712] width 269 height 21
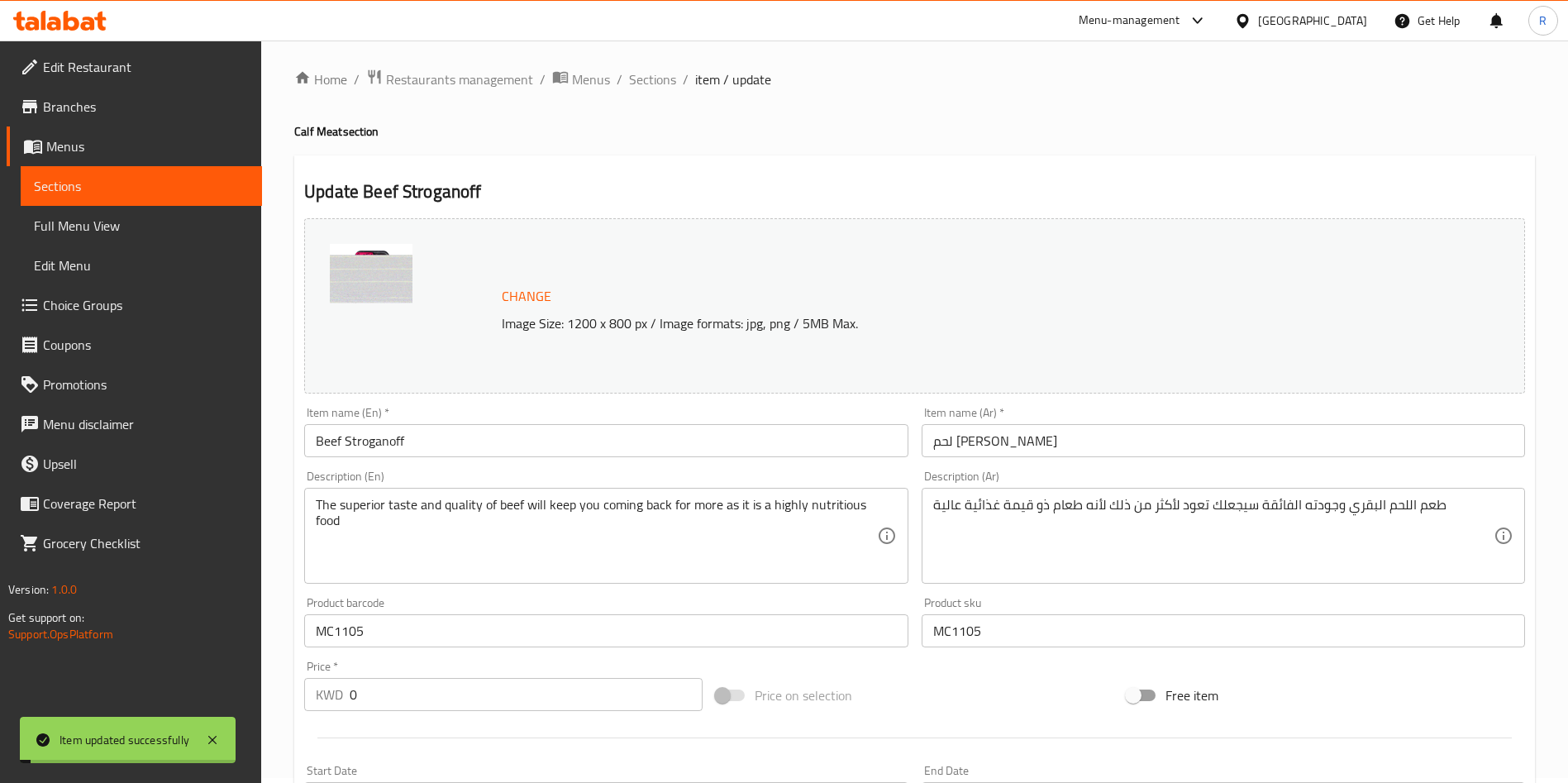
scroll to position [0, 0]
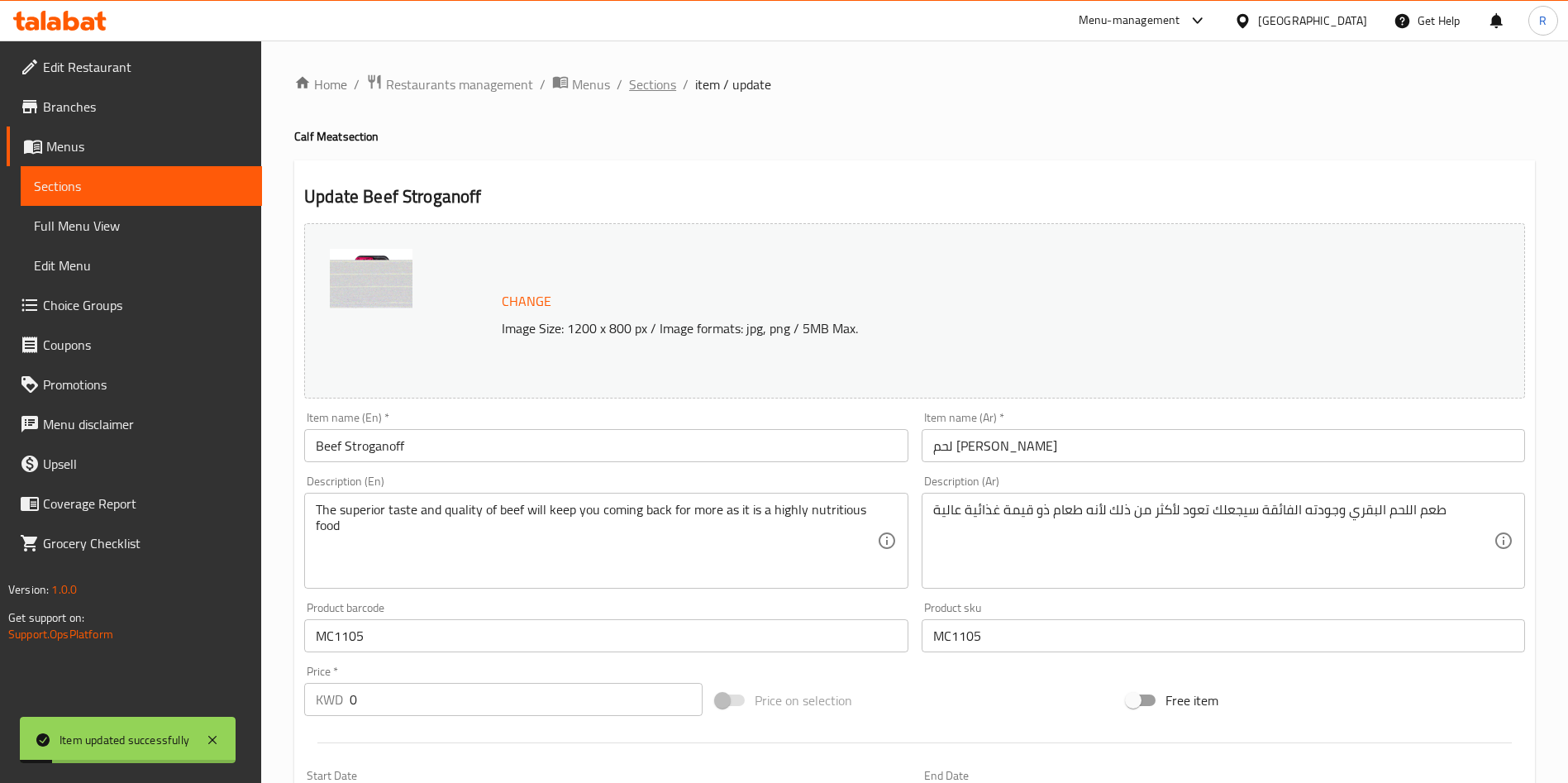
click at [660, 89] on span "Sections" at bounding box center [653, 84] width 48 height 20
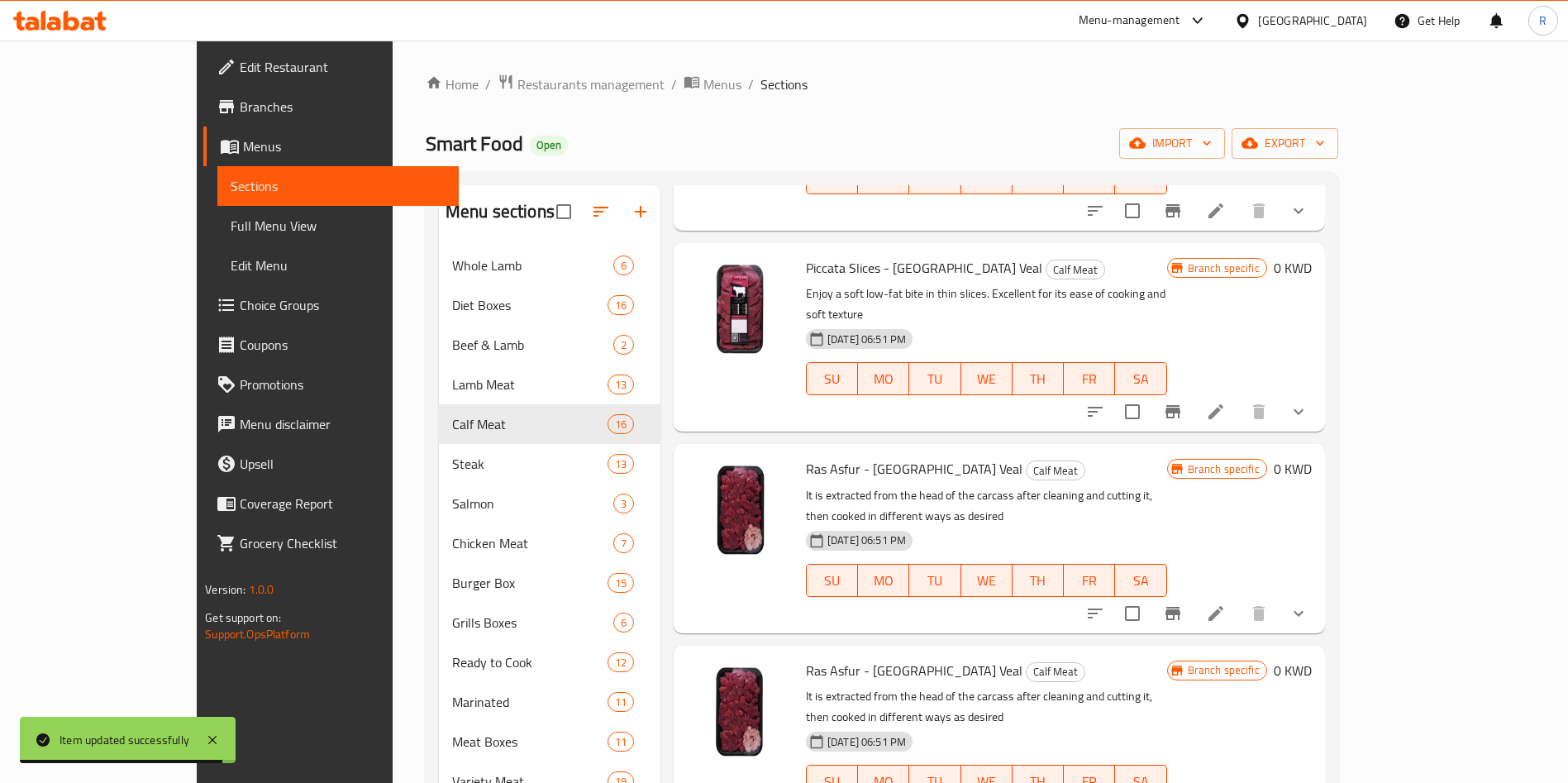
scroll to position [232, 0]
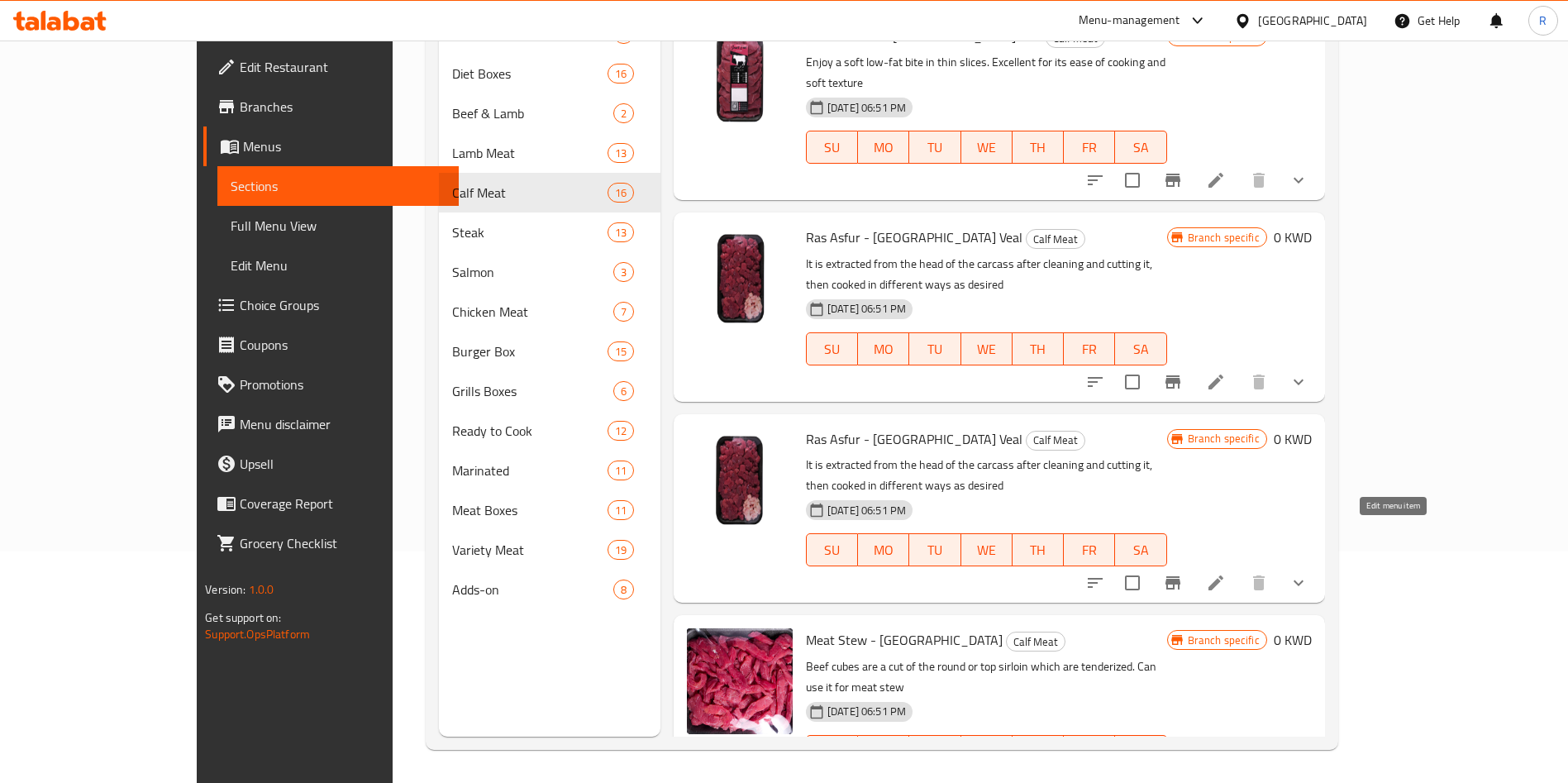
click at [1226, 774] on icon at bounding box center [1215, 784] width 20 height 20
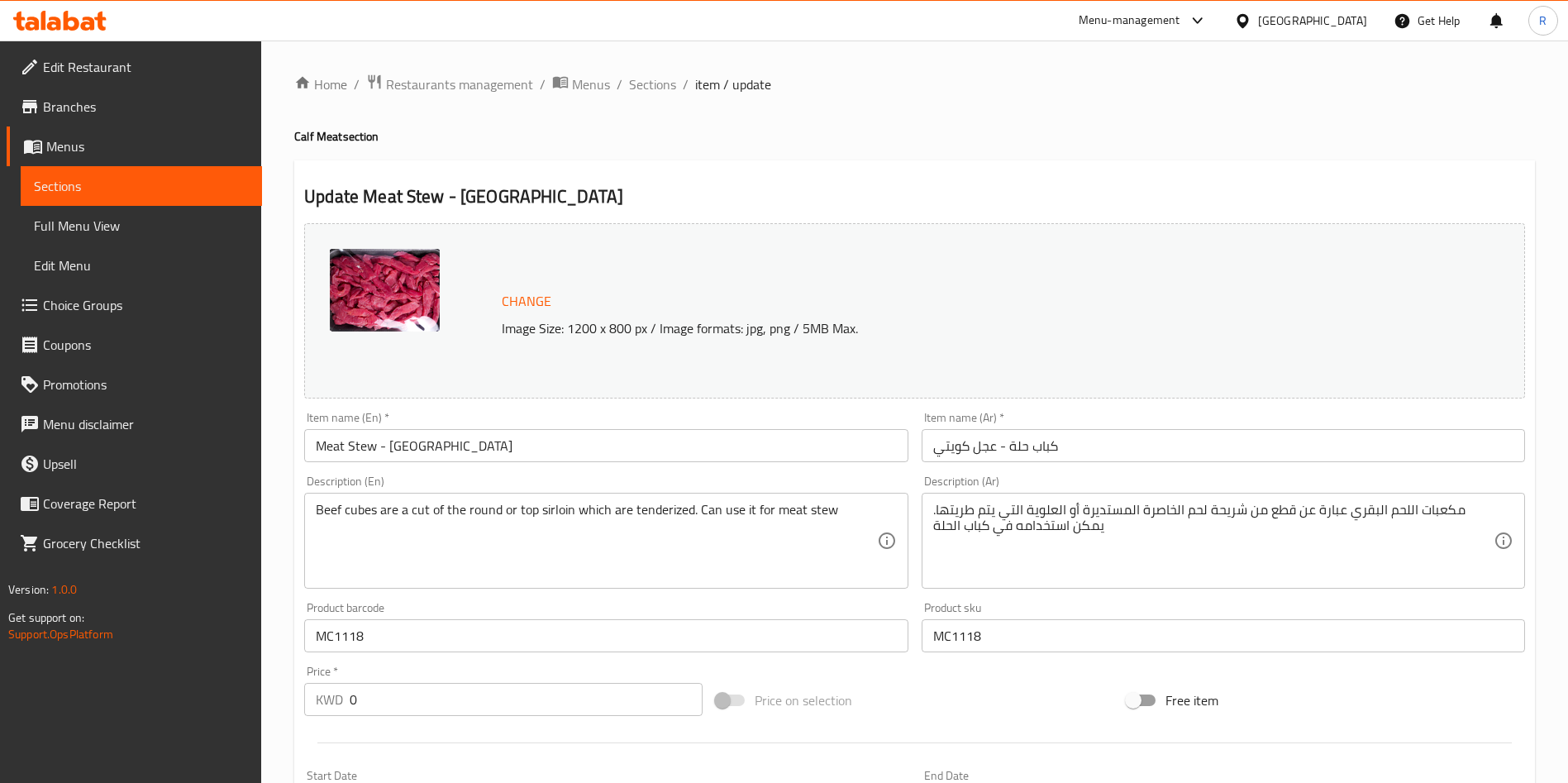
click at [533, 301] on span "Change" at bounding box center [526, 300] width 49 height 24
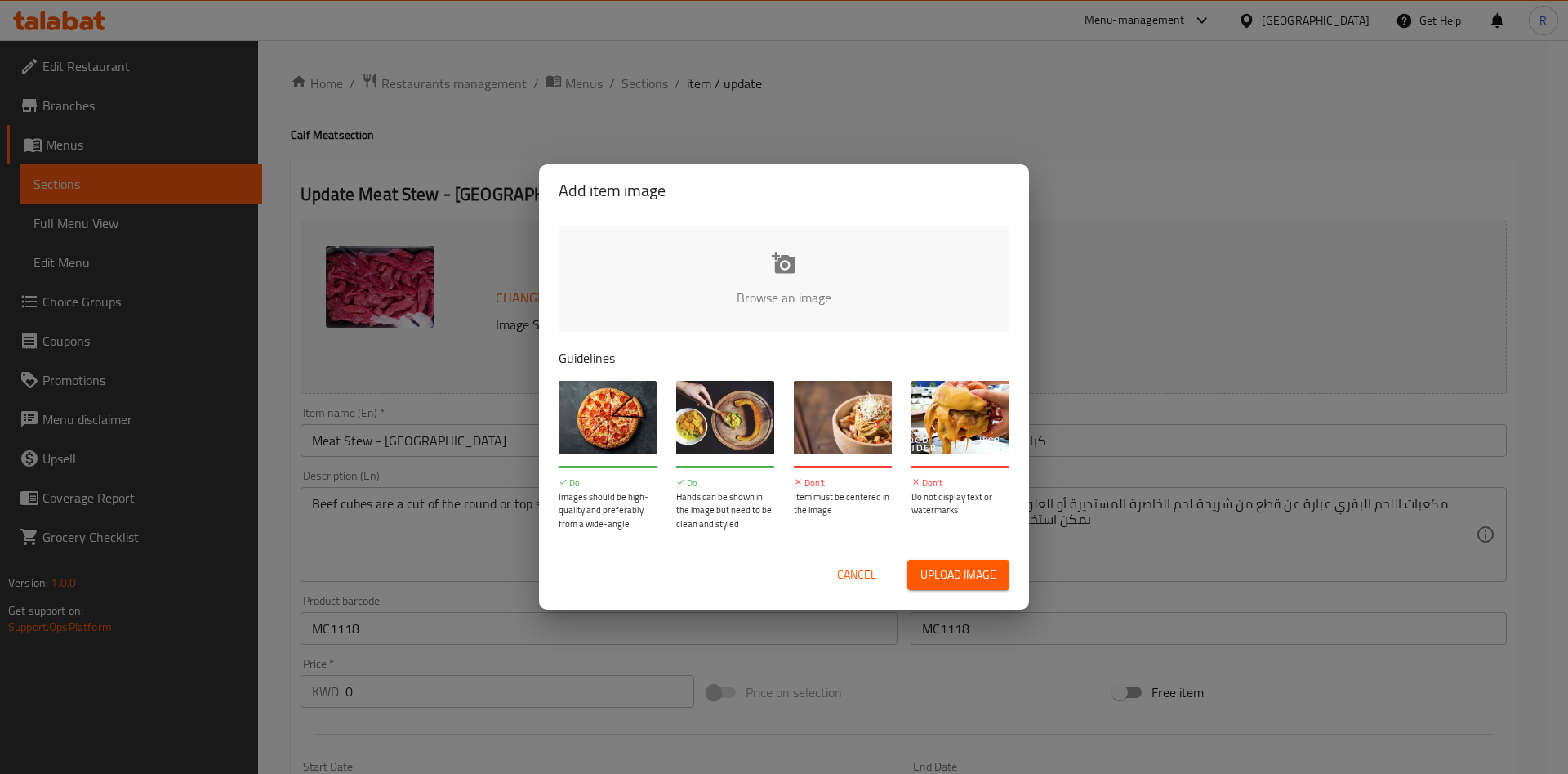
click at [783, 278] on input "file" at bounding box center [1336, 302] width 1555 height 153
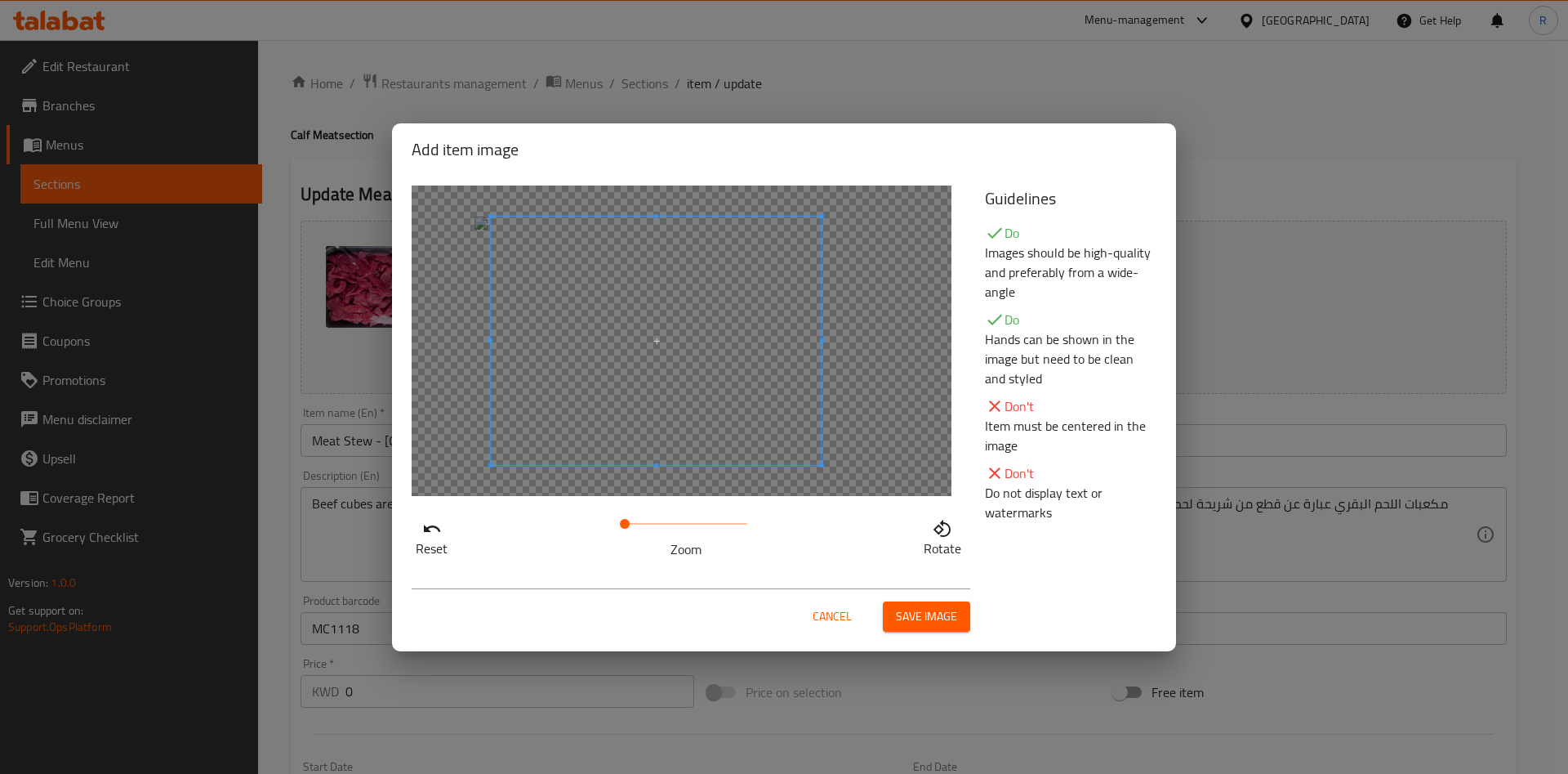
click at [638, 354] on span at bounding box center [656, 340] width 331 height 248
click at [927, 627] on button "Save image" at bounding box center [926, 616] width 87 height 30
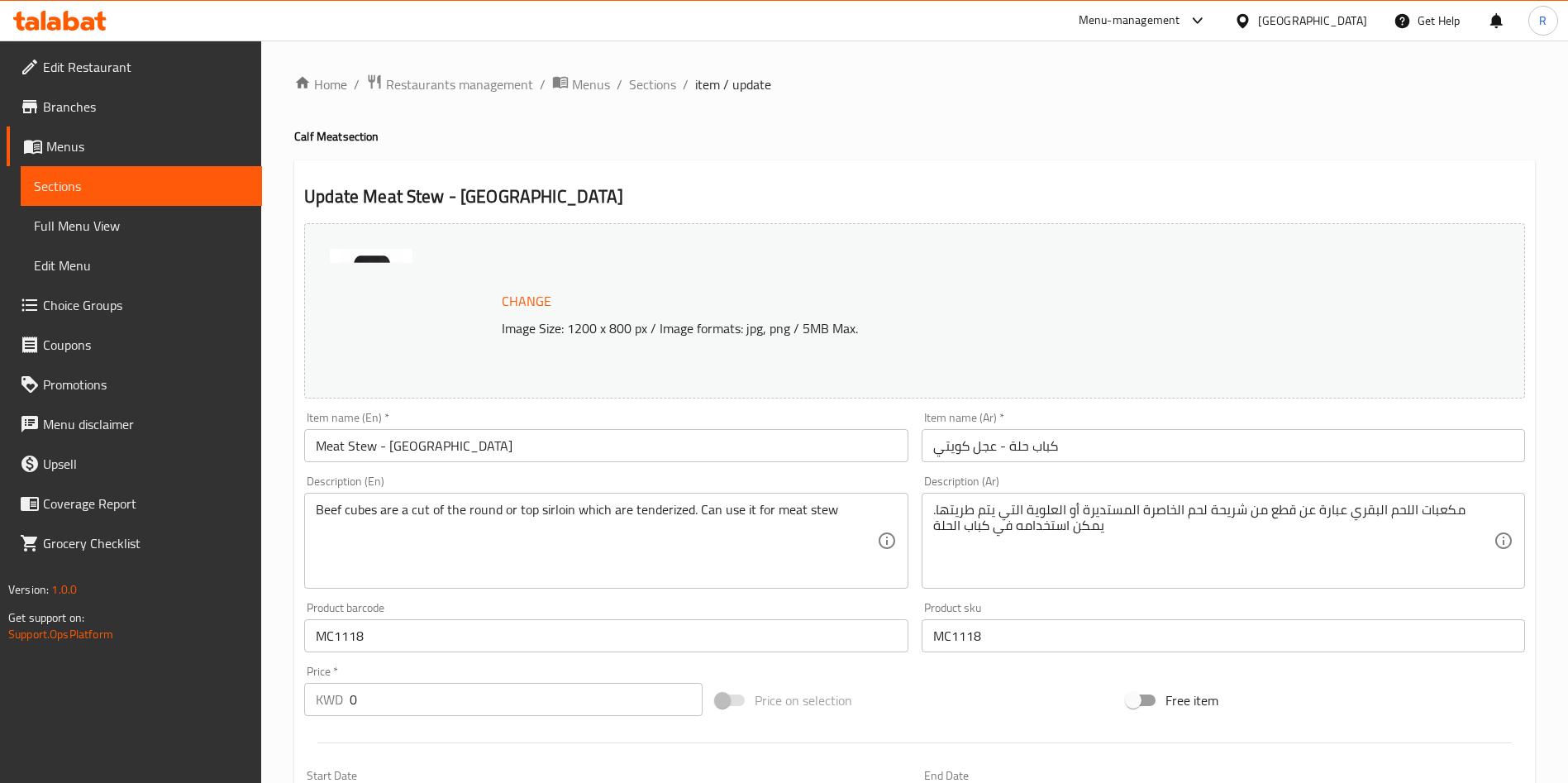
scroll to position [447, 0]
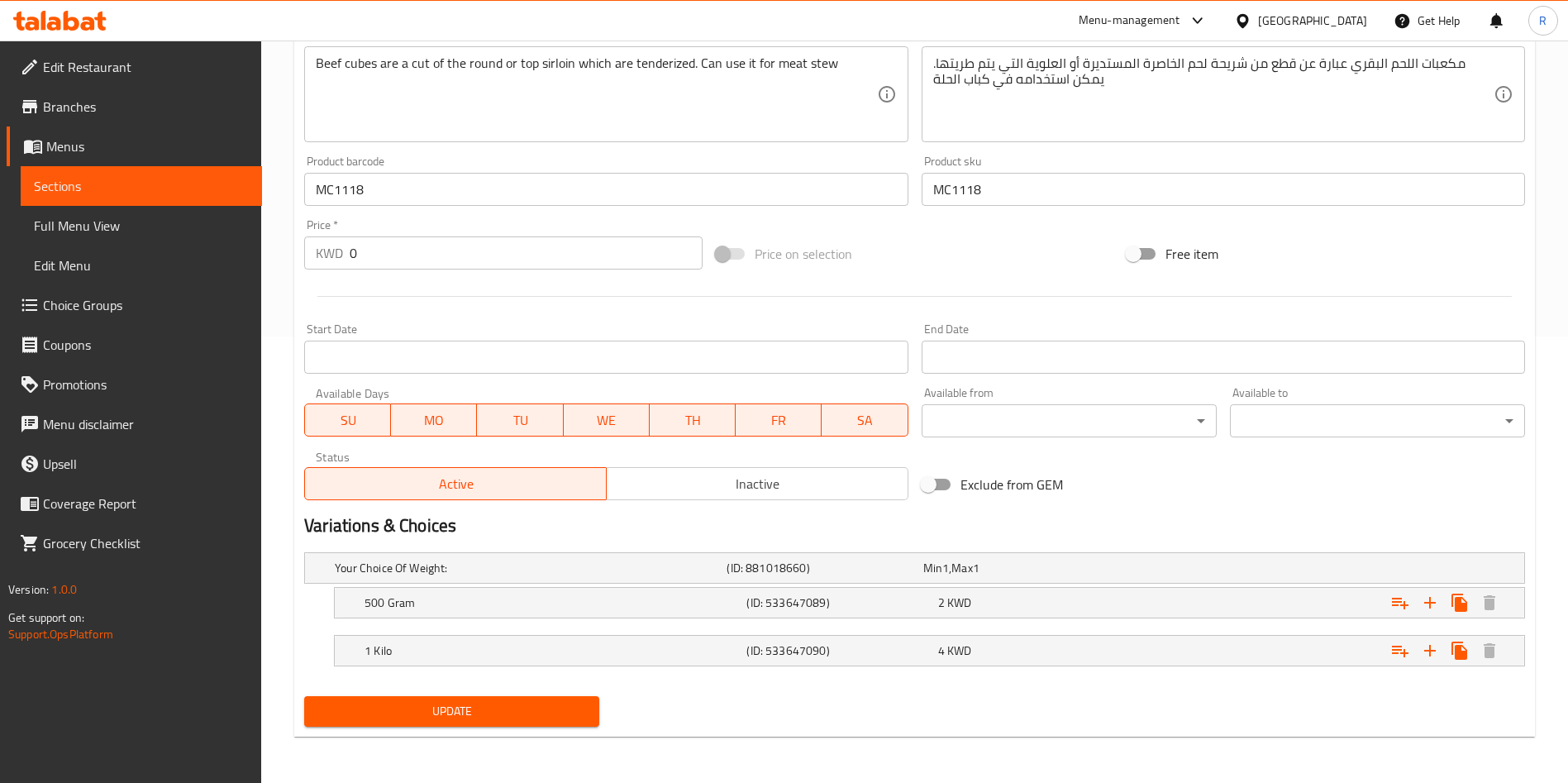
click at [499, 701] on span "Update" at bounding box center [451, 712] width 269 height 21
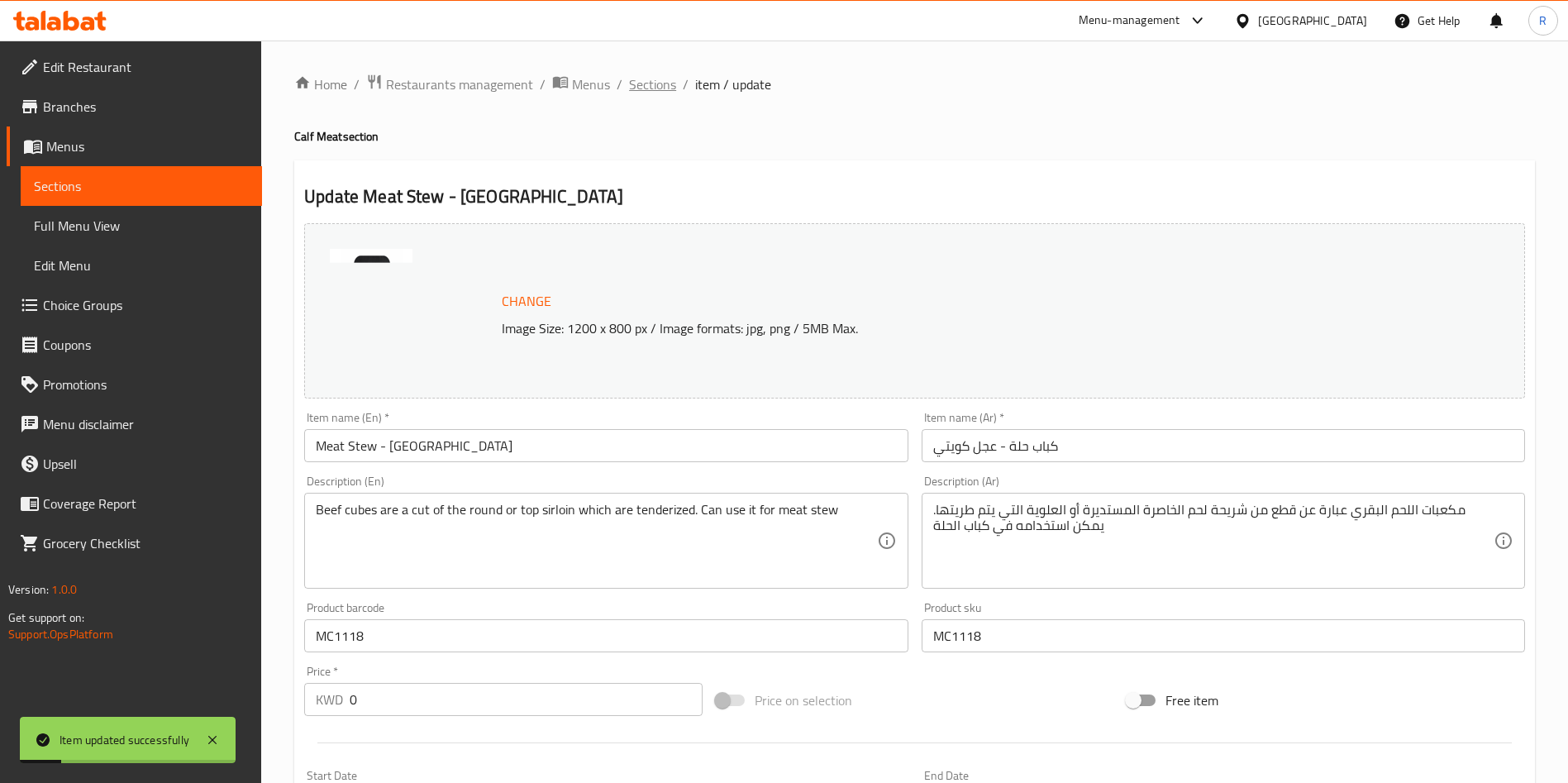
click at [660, 88] on span "Sections" at bounding box center [653, 84] width 48 height 20
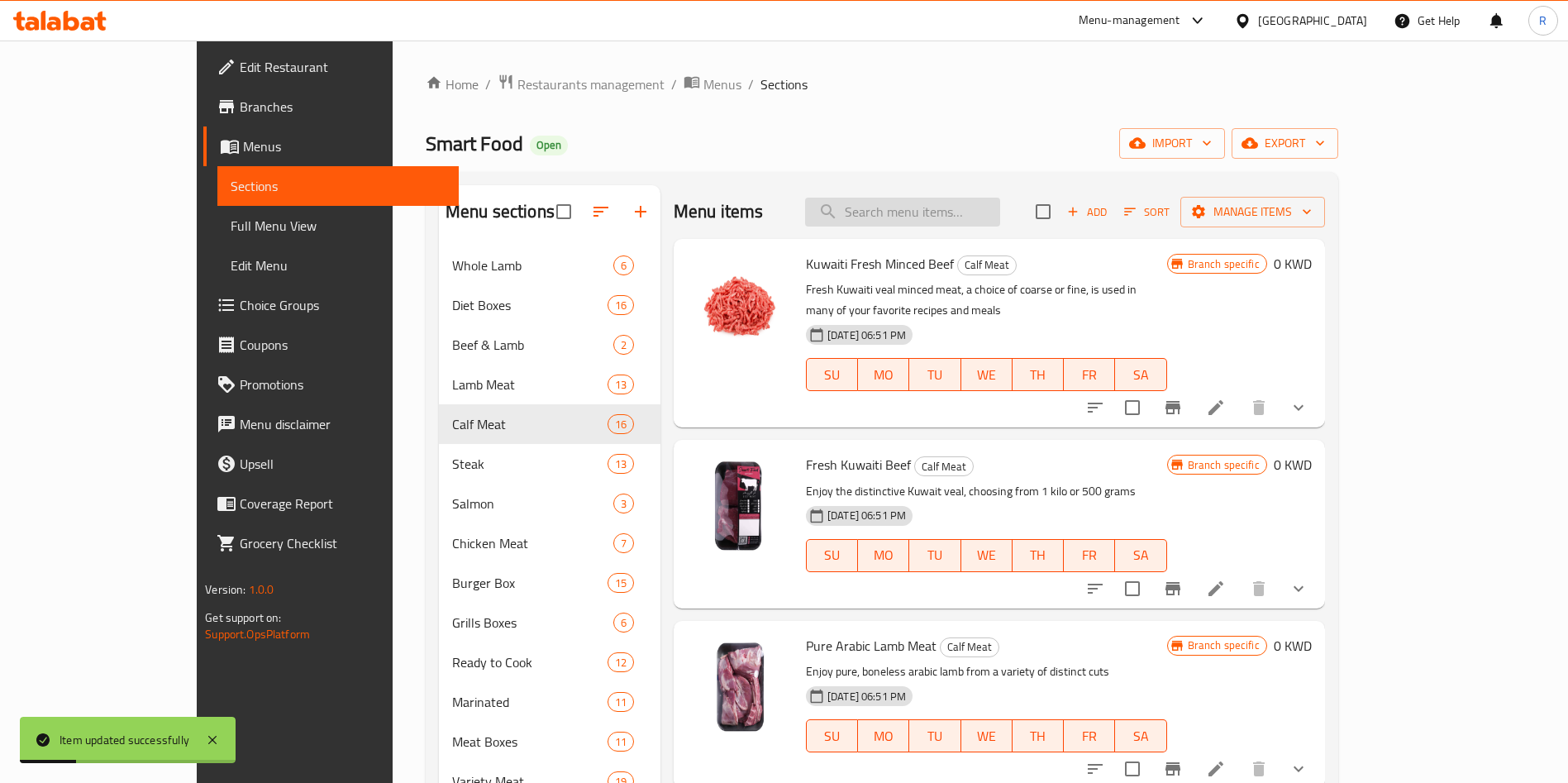
click at [932, 210] on input "search" at bounding box center [902, 212] width 195 height 29
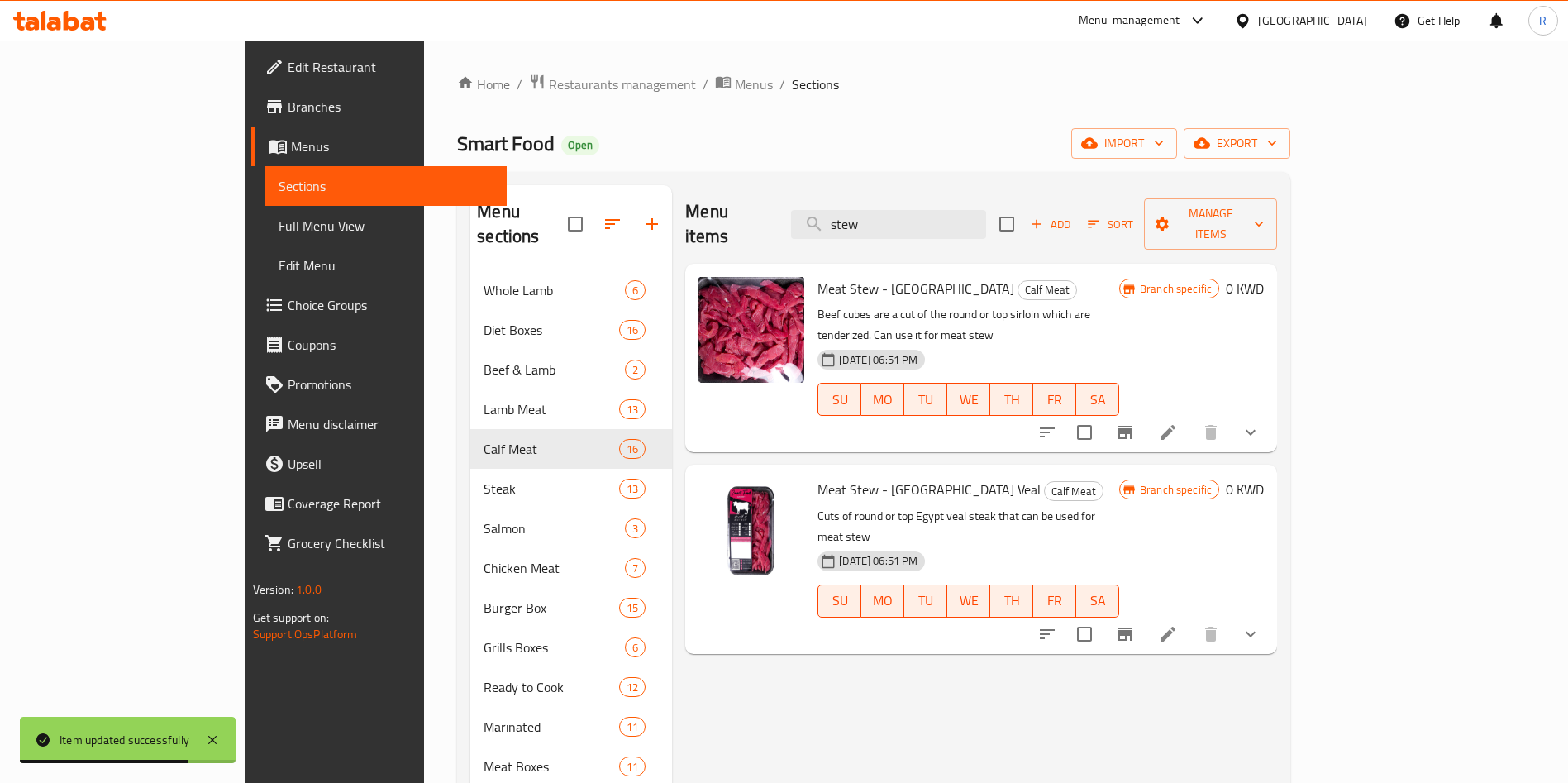
type input "stew"
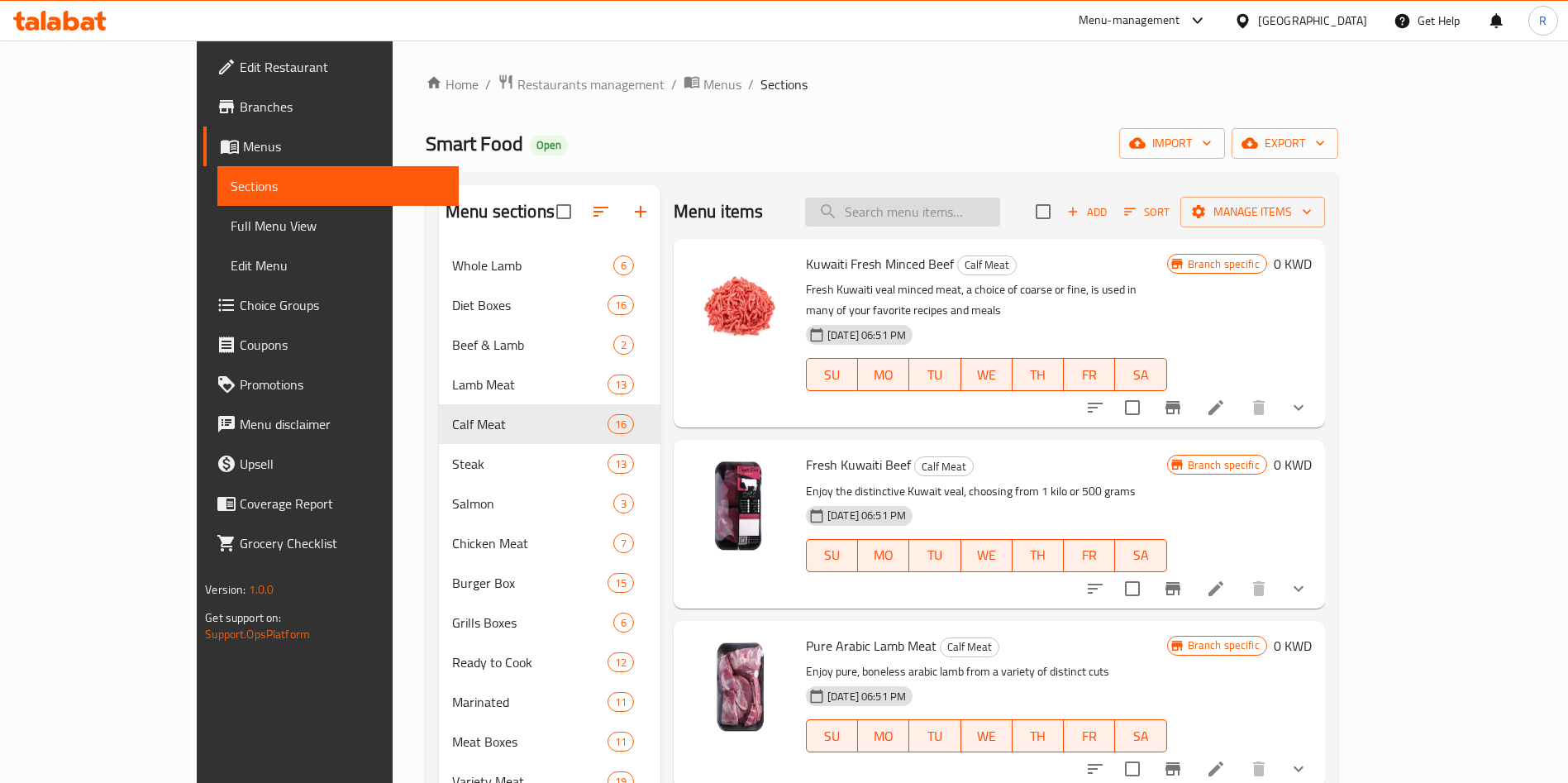
click at [998, 206] on input "search" at bounding box center [902, 212] width 195 height 29
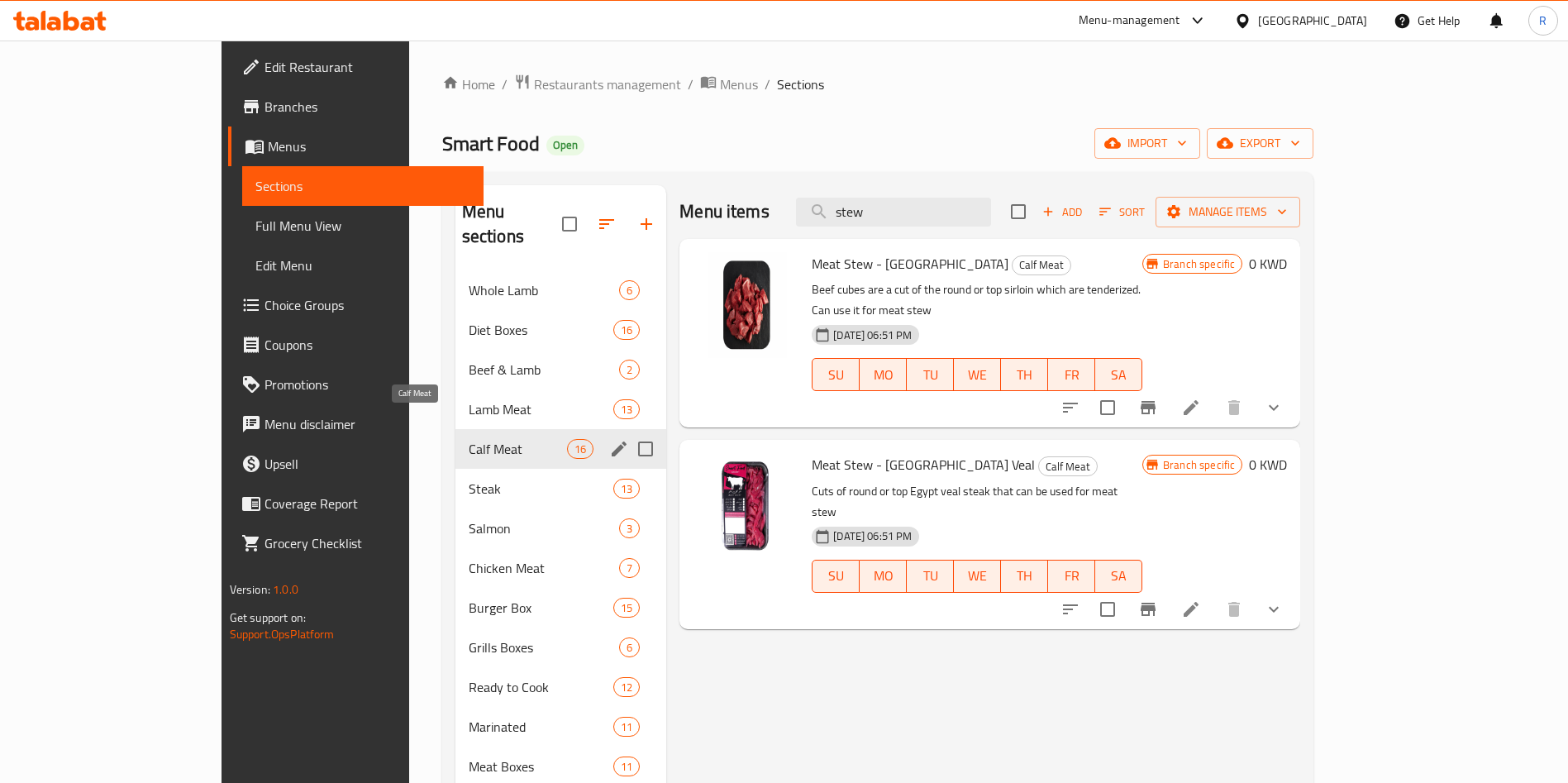
type input "stew"
click at [468, 439] on span "Calf Meat" at bounding box center [518, 449] width 99 height 20
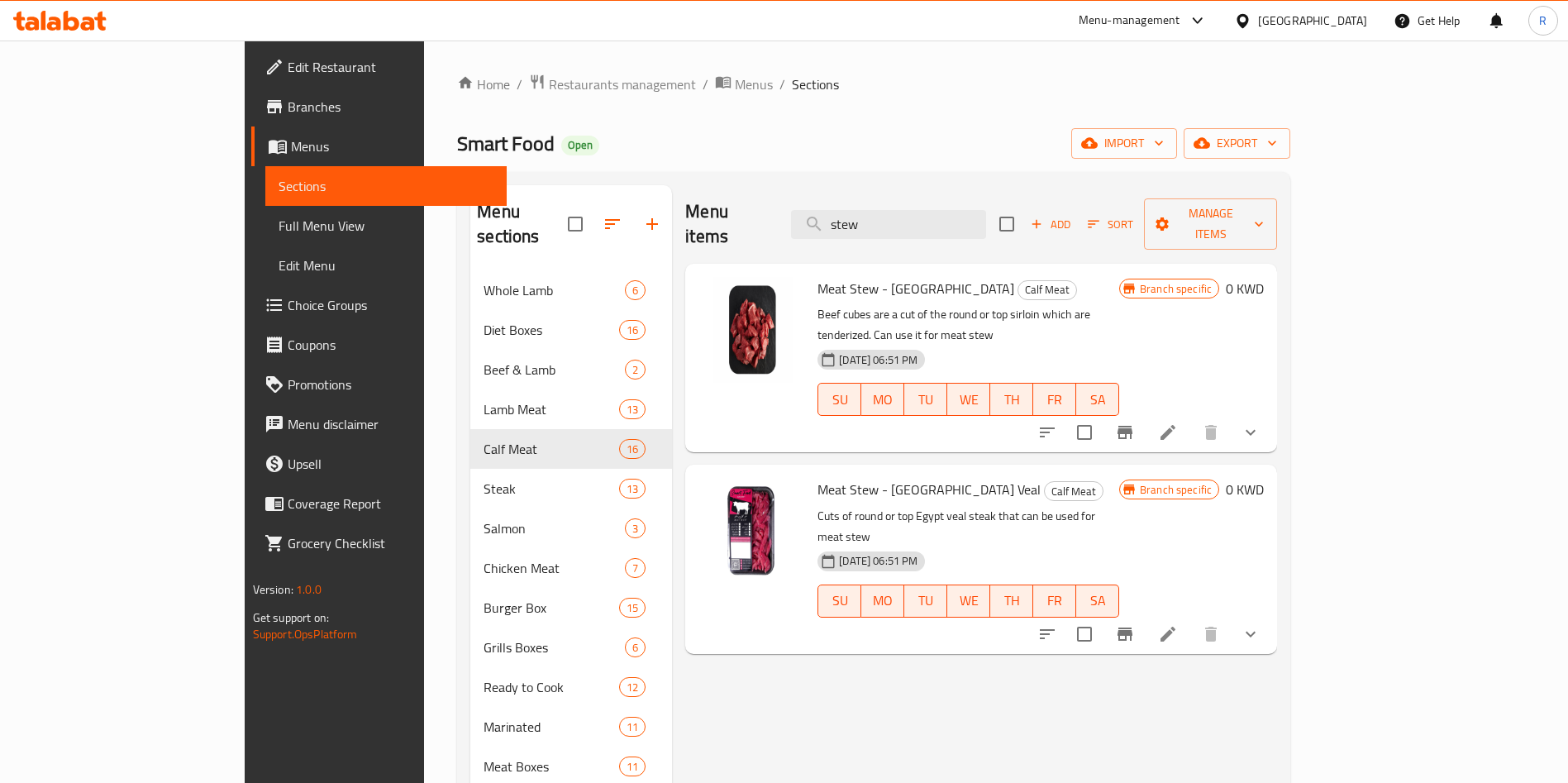
drag, startPoint x: 1007, startPoint y: 212, endPoint x: 746, endPoint y: 222, distance: 261.2
click at [750, 222] on div "Menu items stew Add Sort Manage items" at bounding box center [981, 224] width 592 height 79
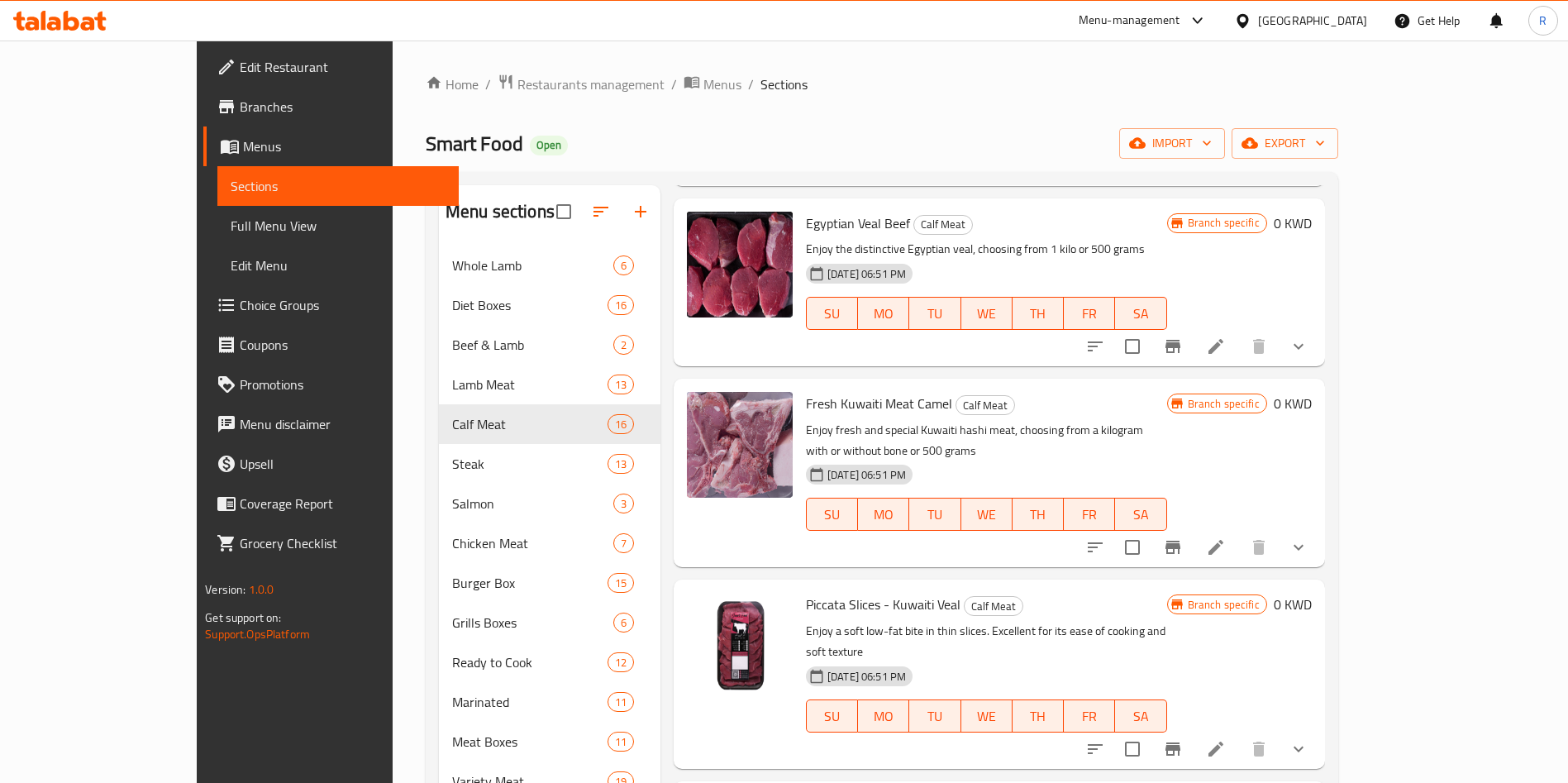
scroll to position [1527, 0]
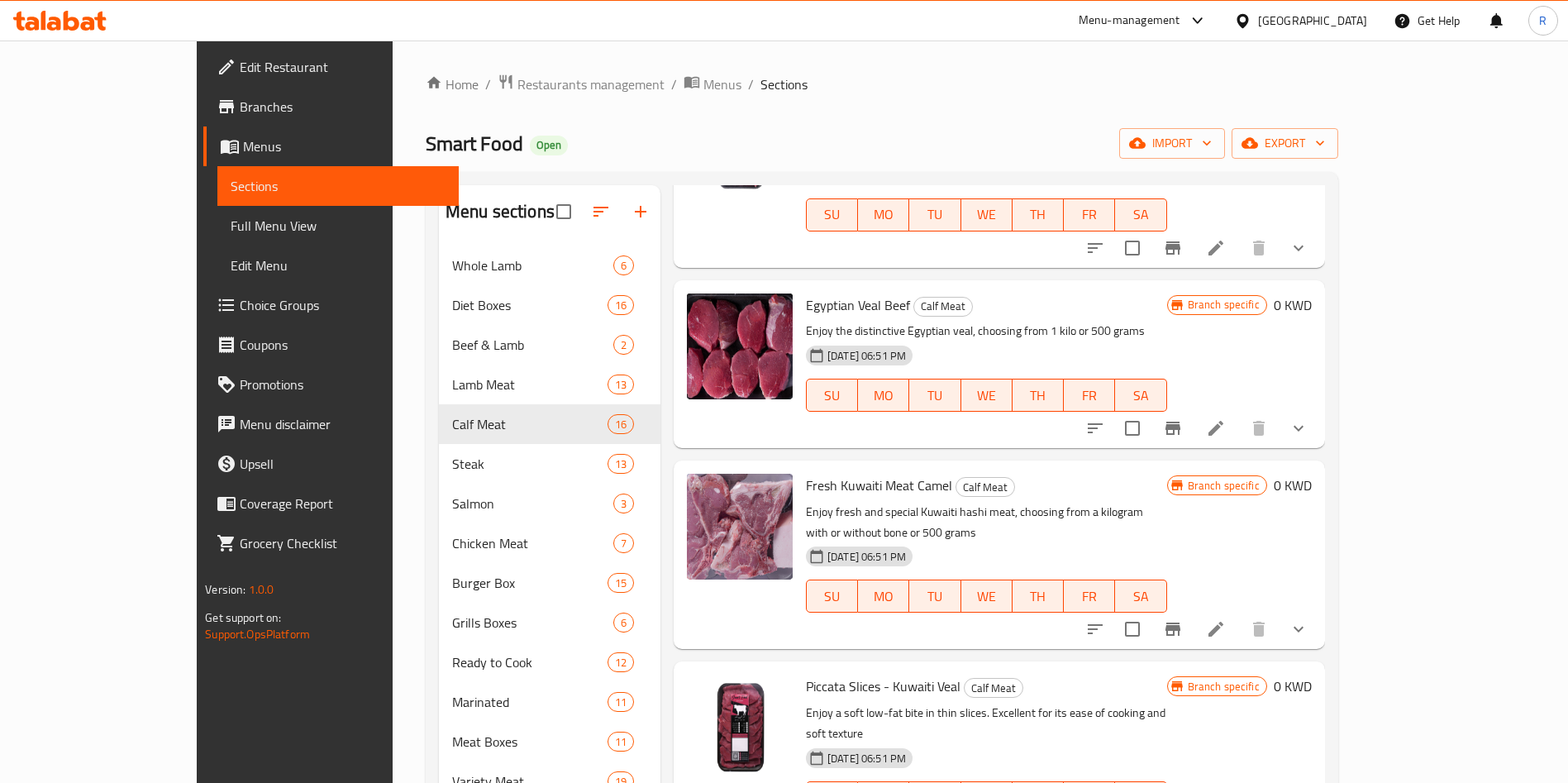
click at [862, 473] on span "Fresh Kuwaiti Meat Camel" at bounding box center [879, 486] width 146 height 25
copy h6 "Fresh Kuwaiti Meat Camel"
click at [1226, 619] on icon at bounding box center [1215, 628] width 20 height 20
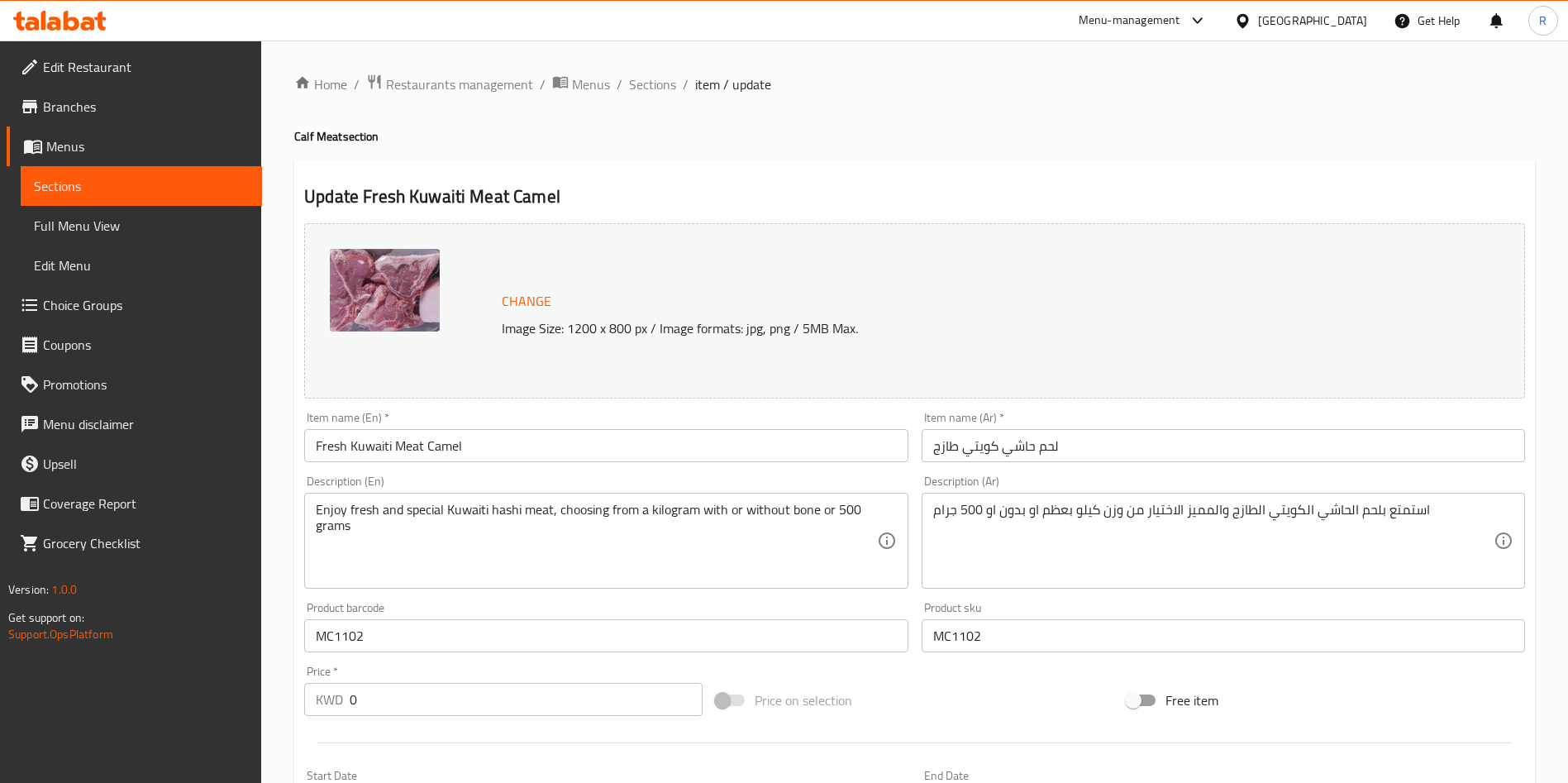
click at [523, 289] on span "Change" at bounding box center [526, 300] width 49 height 24
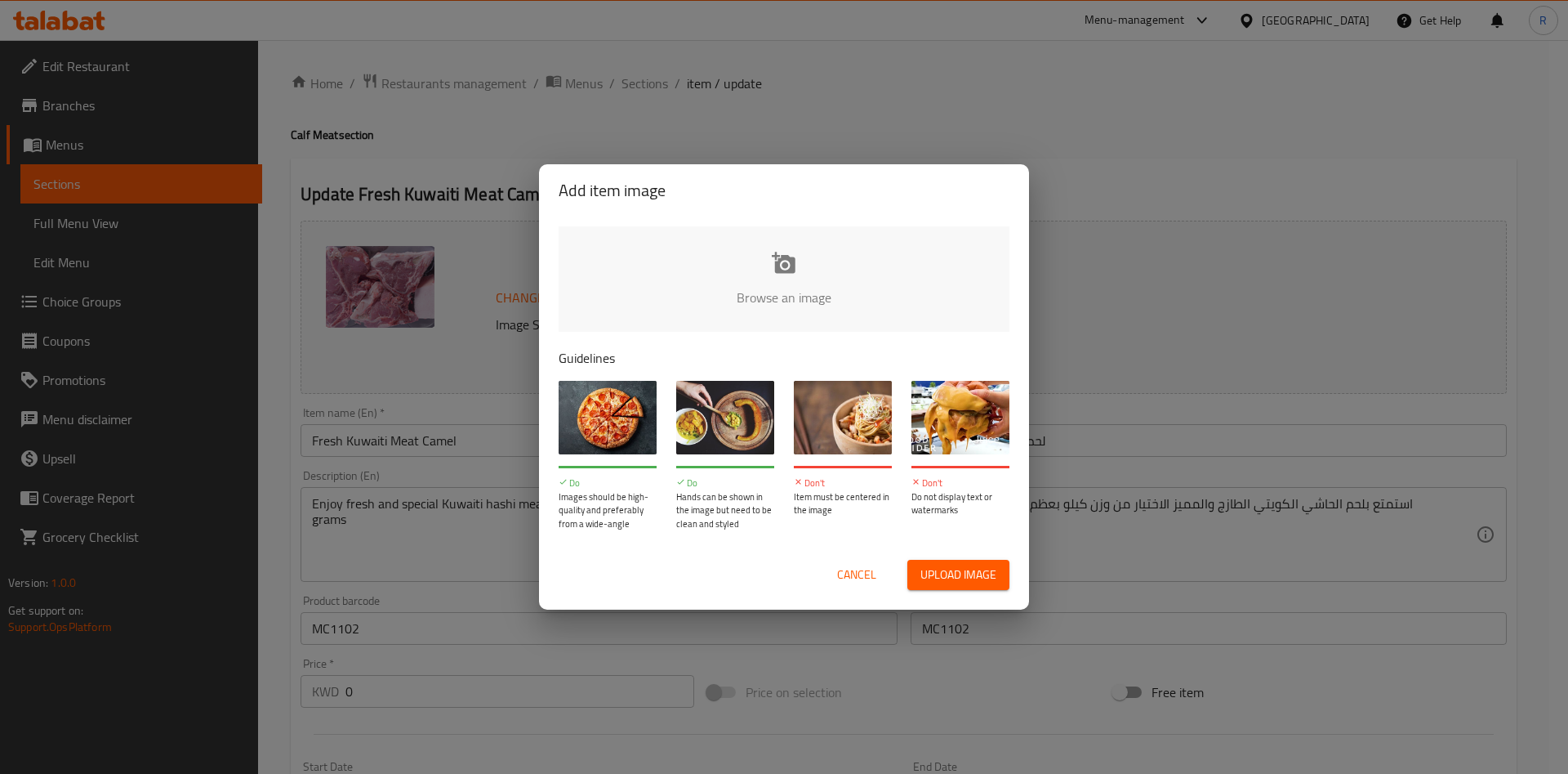
click at [797, 282] on input "file" at bounding box center [1336, 302] width 1555 height 153
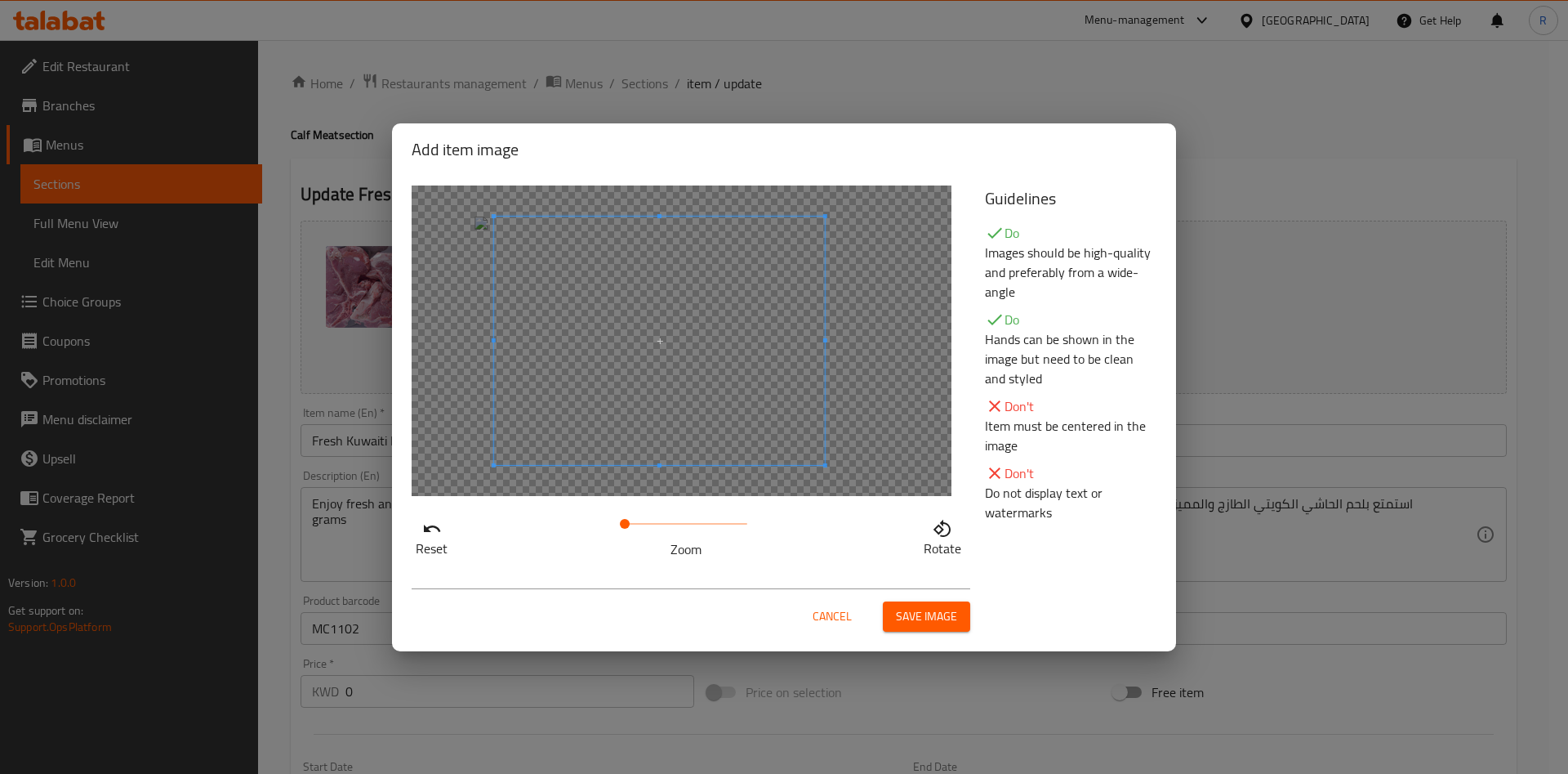
click at [712, 365] on span at bounding box center [659, 340] width 331 height 248
click at [915, 620] on span "Save image" at bounding box center [926, 616] width 61 height 21
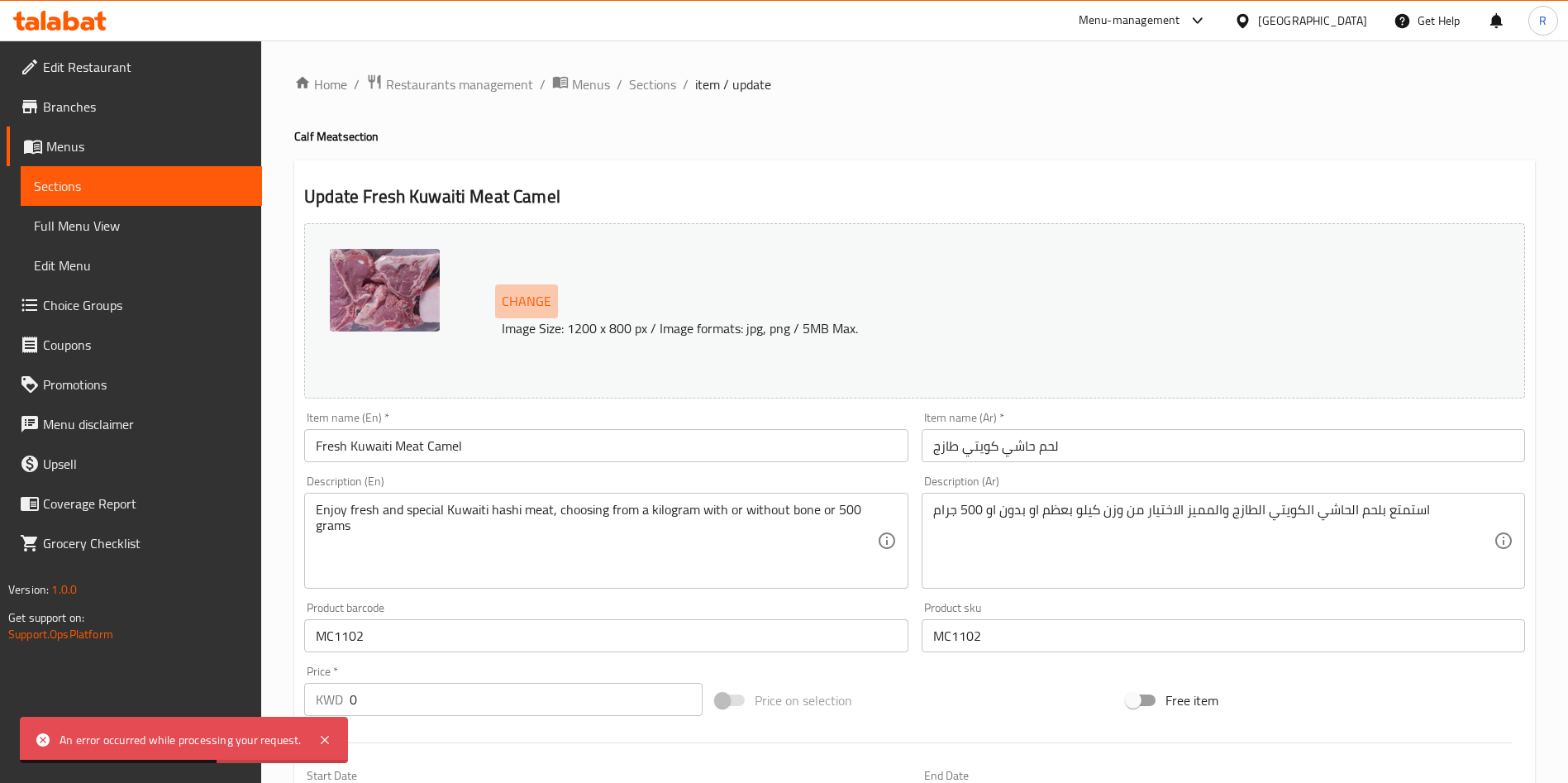
click at [522, 296] on span "Change" at bounding box center [526, 300] width 49 height 24
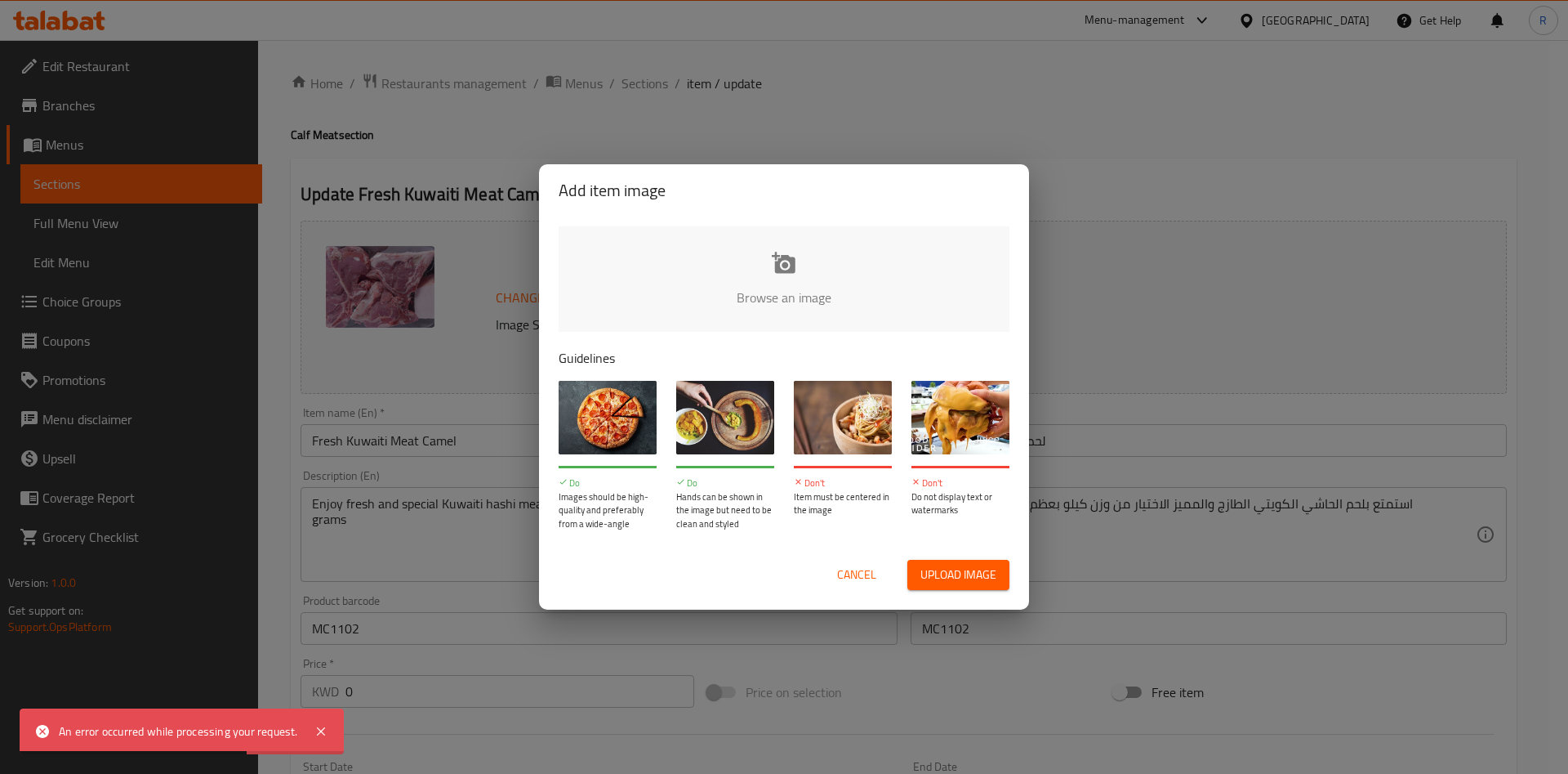
click at [754, 275] on input "file" at bounding box center [1336, 302] width 1555 height 153
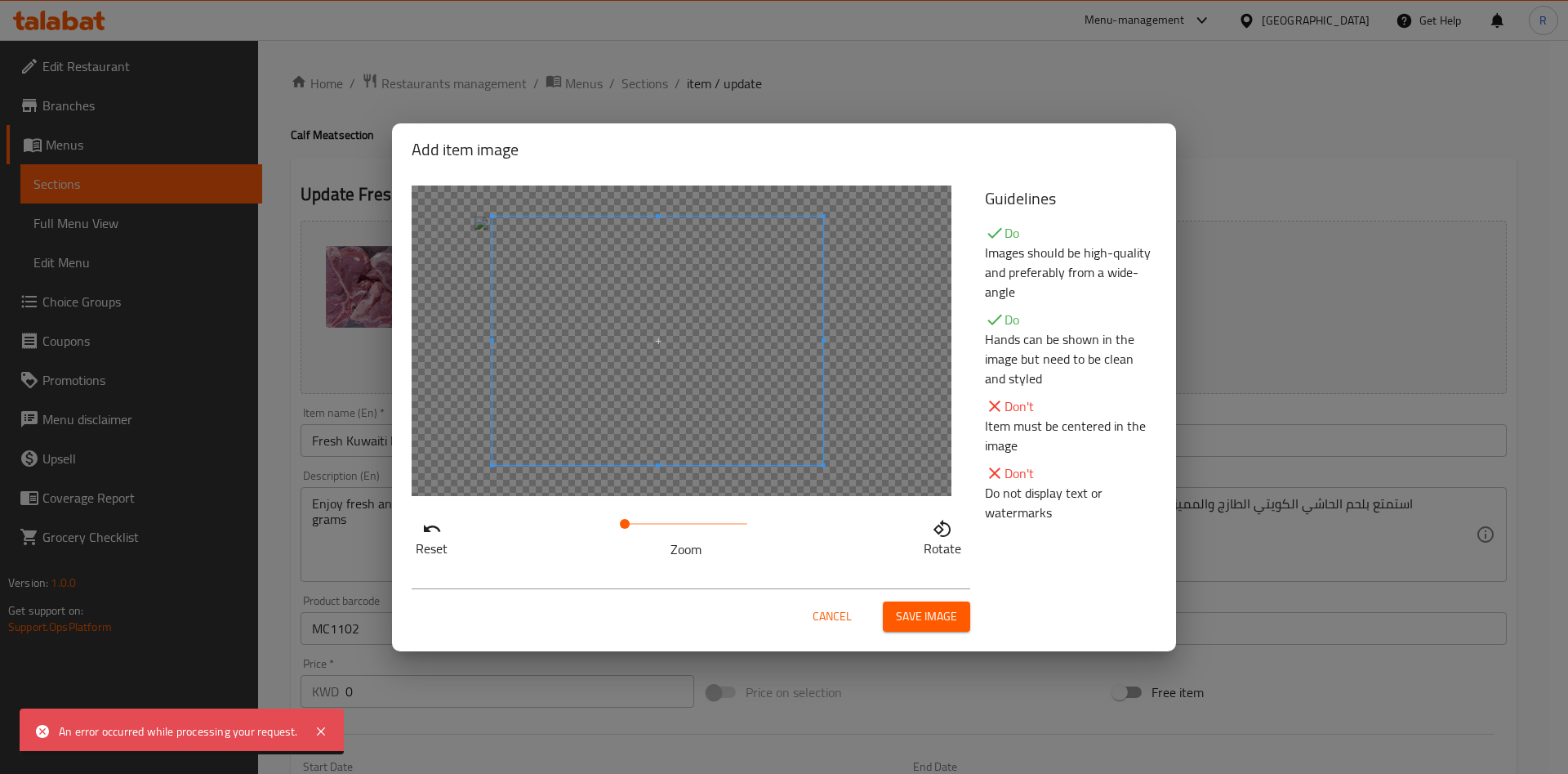
click at [775, 372] on span at bounding box center [657, 340] width 331 height 248
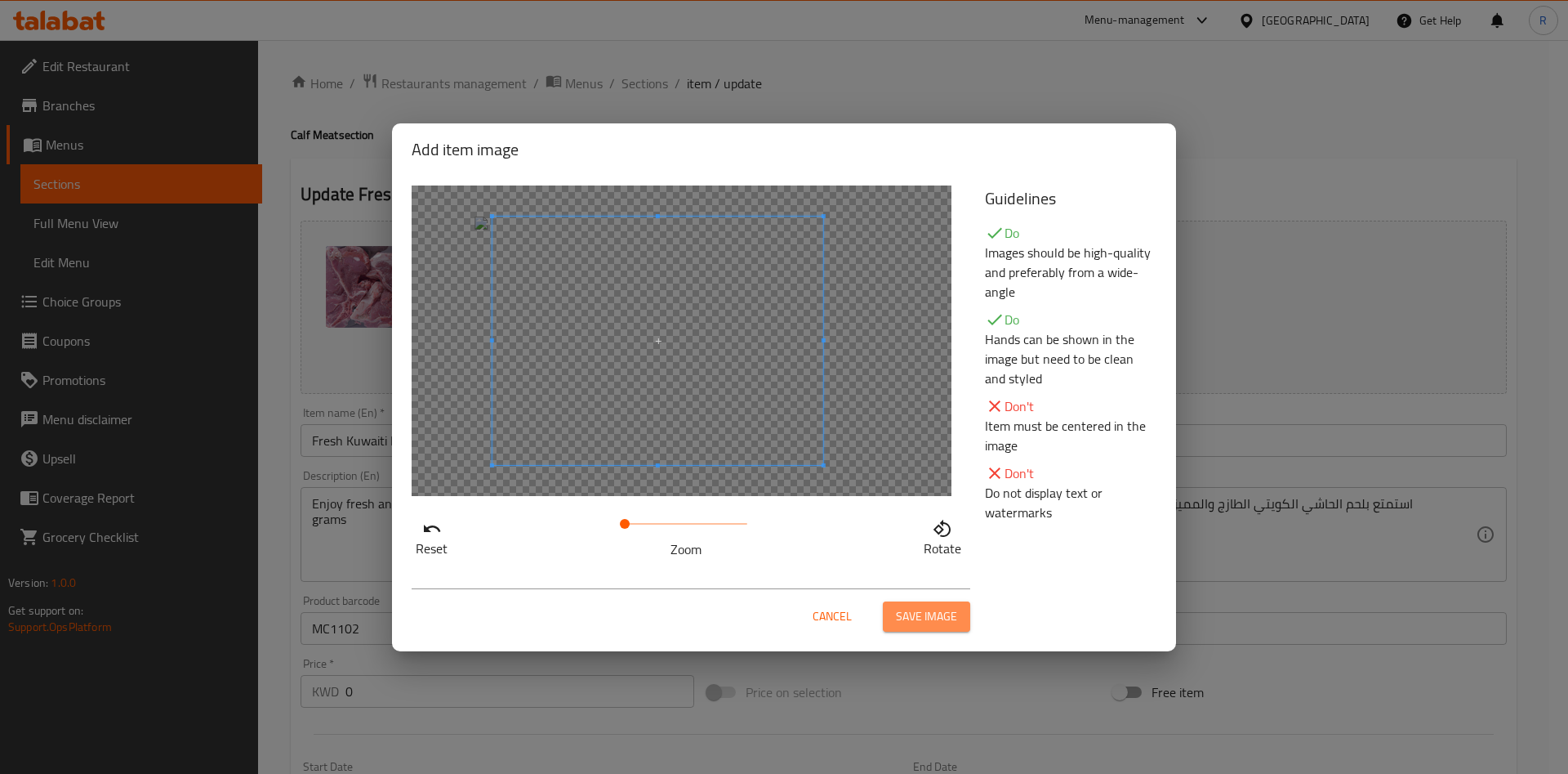
click at [921, 623] on span "Save image" at bounding box center [926, 616] width 61 height 21
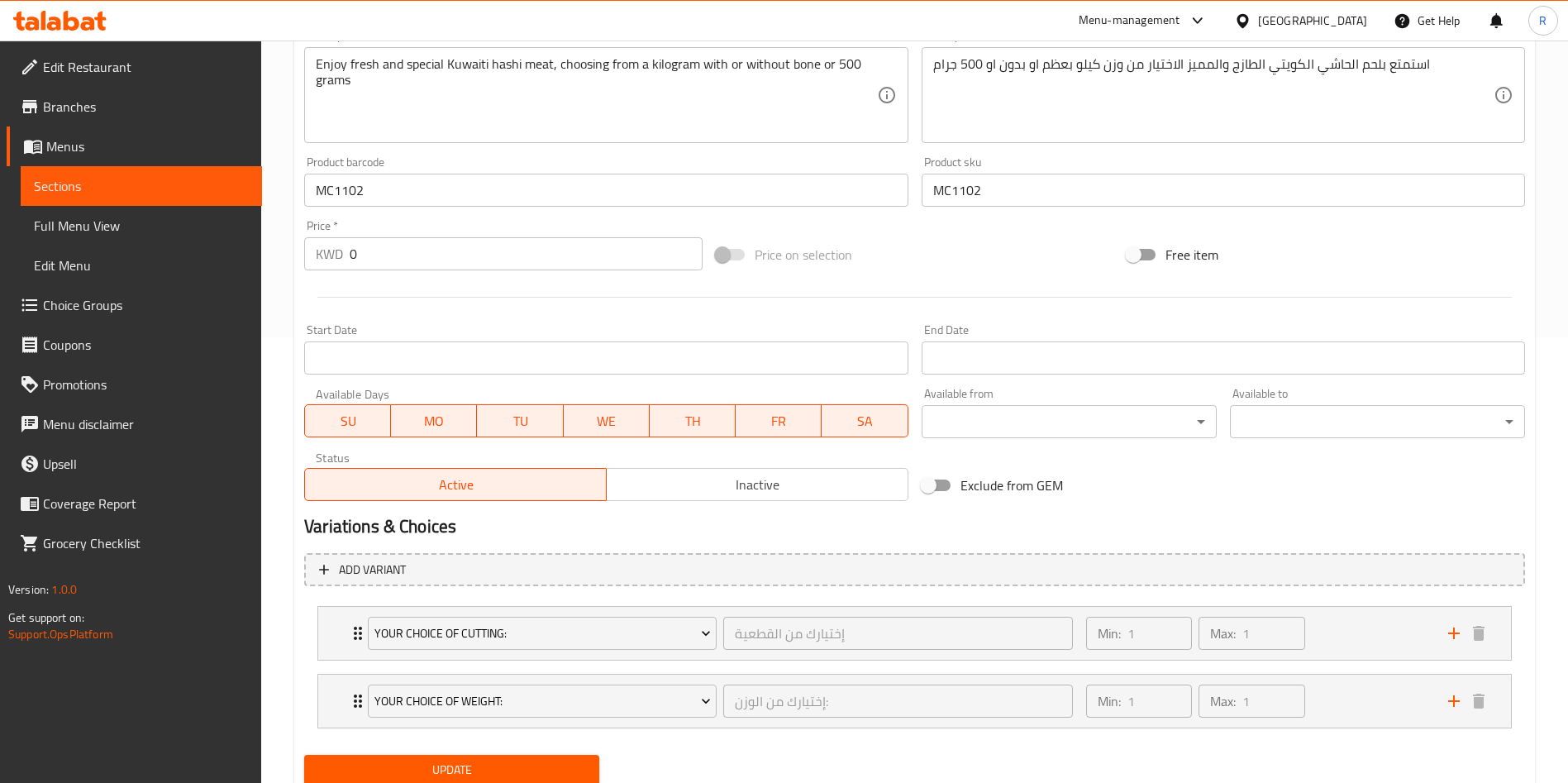
scroll to position [505, 0]
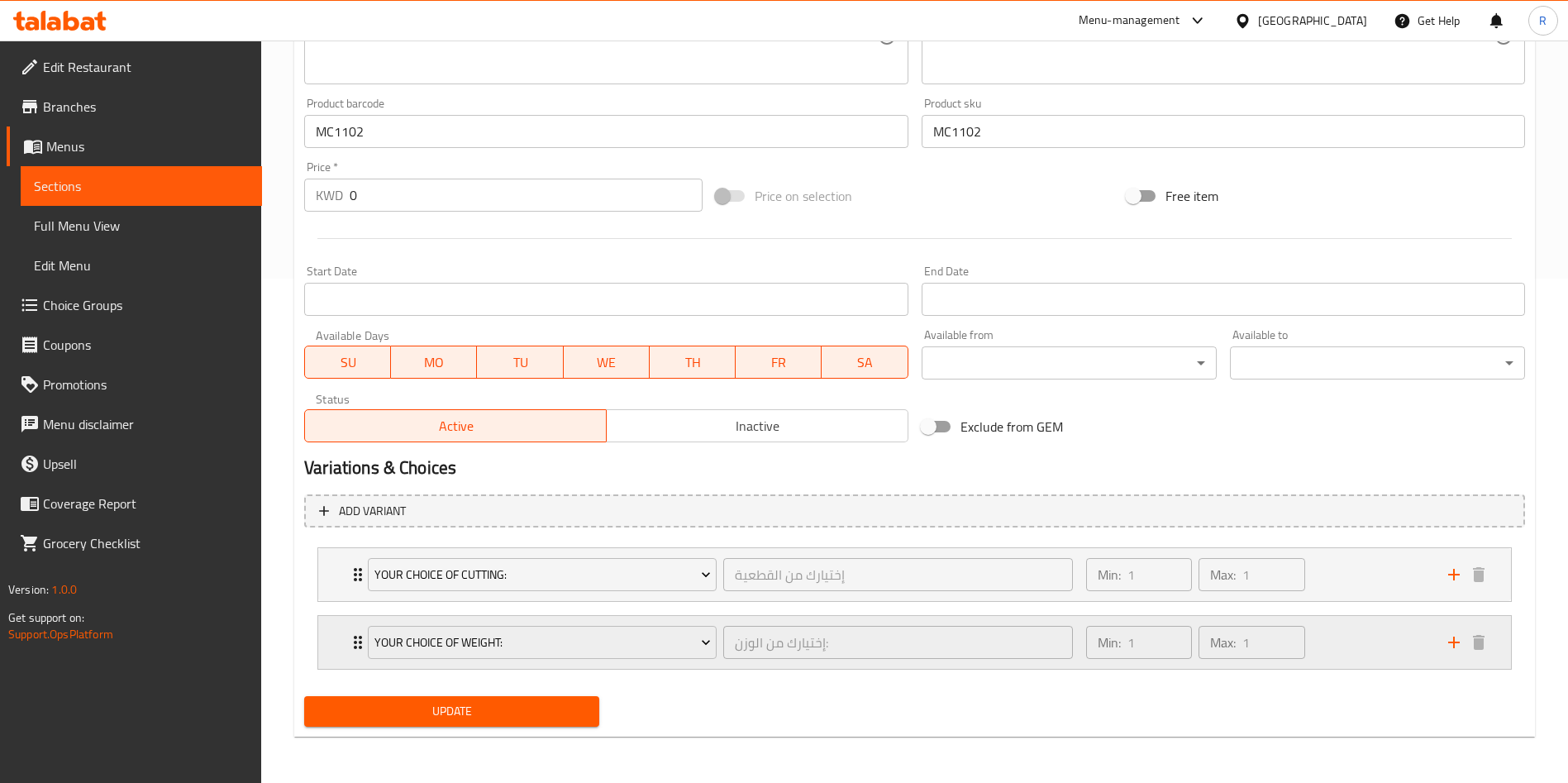
click at [1320, 640] on div "Min: 1 ​ Max: 1 ​" at bounding box center [1256, 642] width 362 height 53
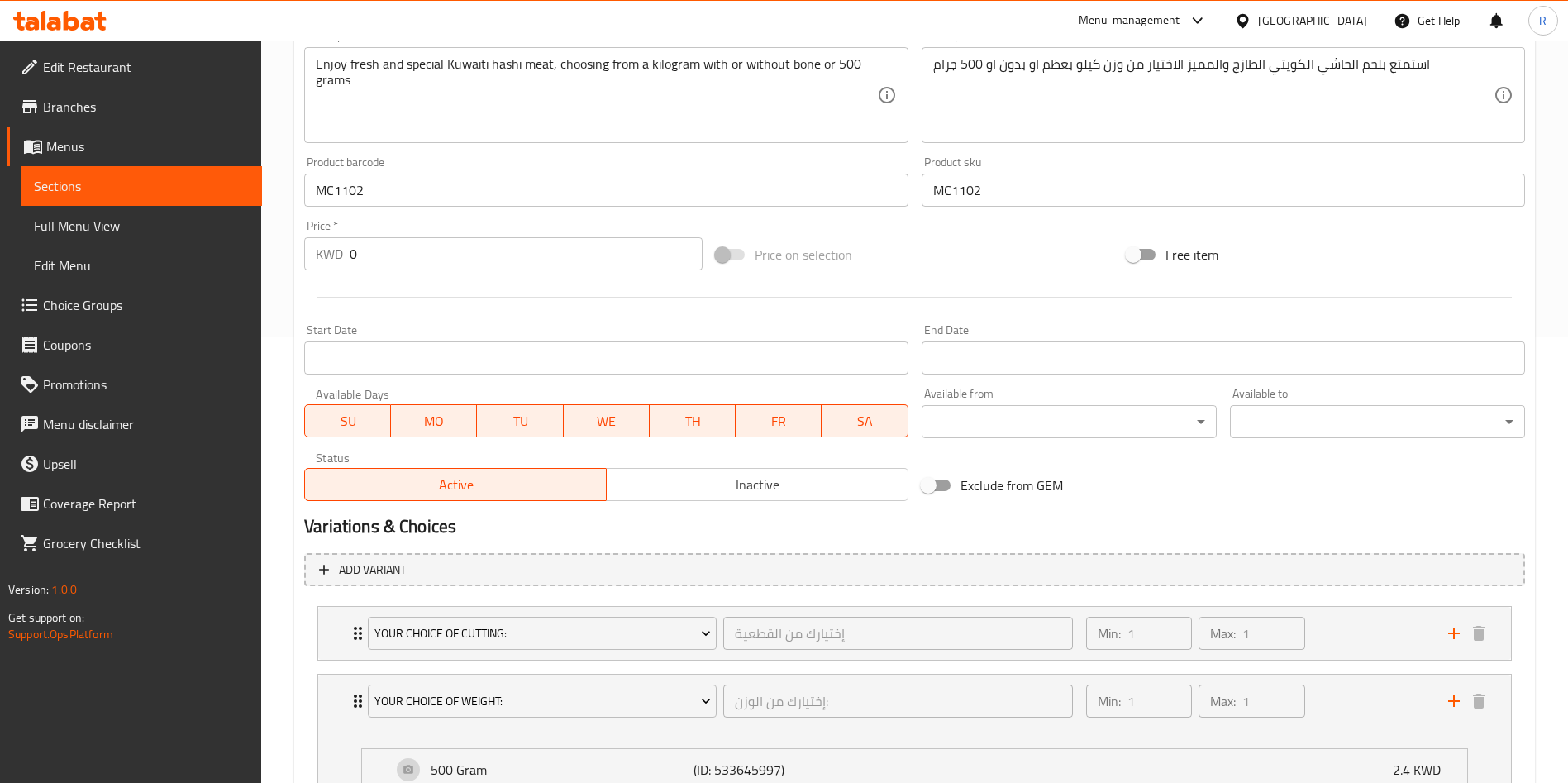
scroll to position [707, 0]
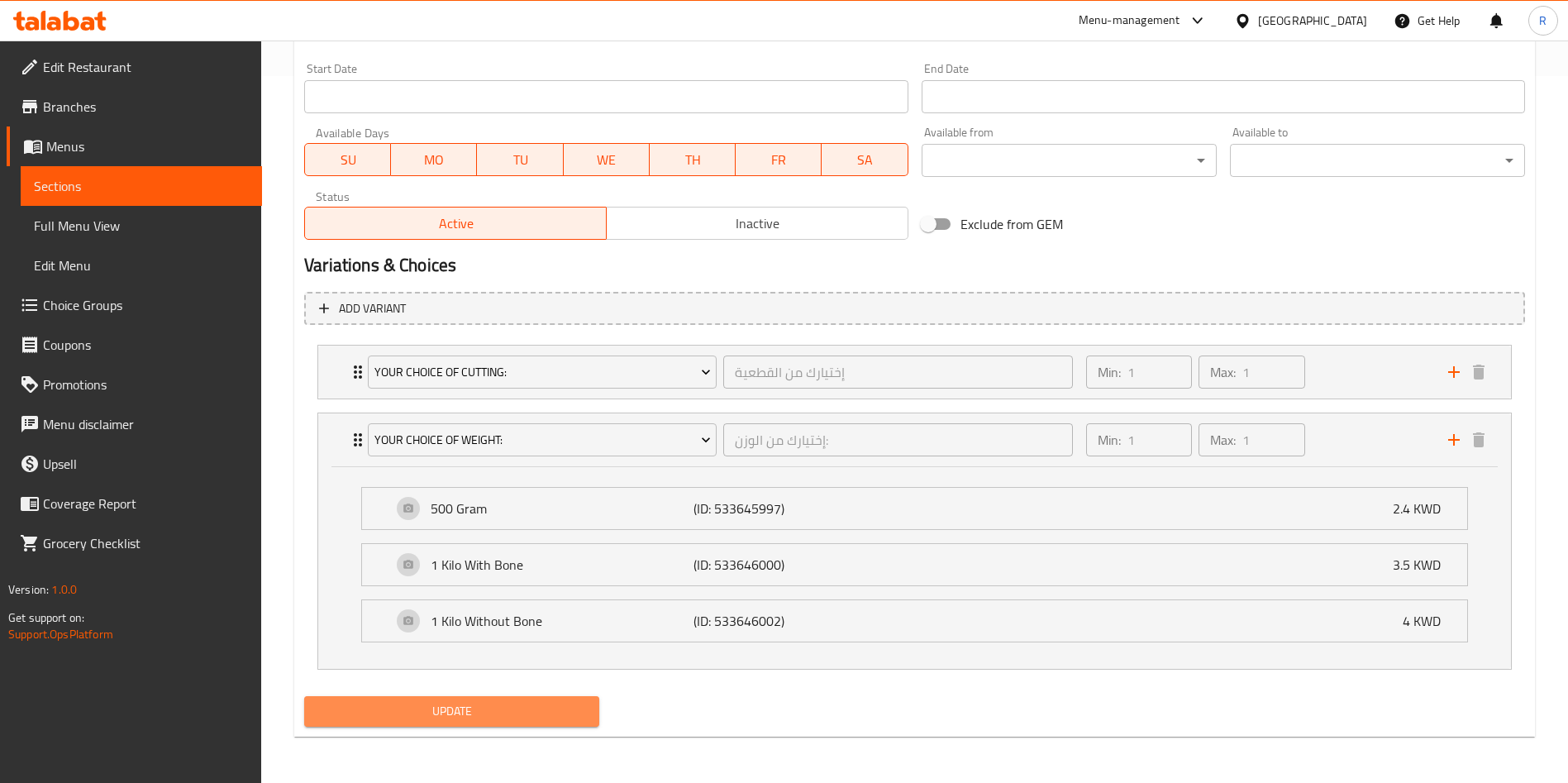
click at [480, 713] on span "Update" at bounding box center [451, 712] width 269 height 21
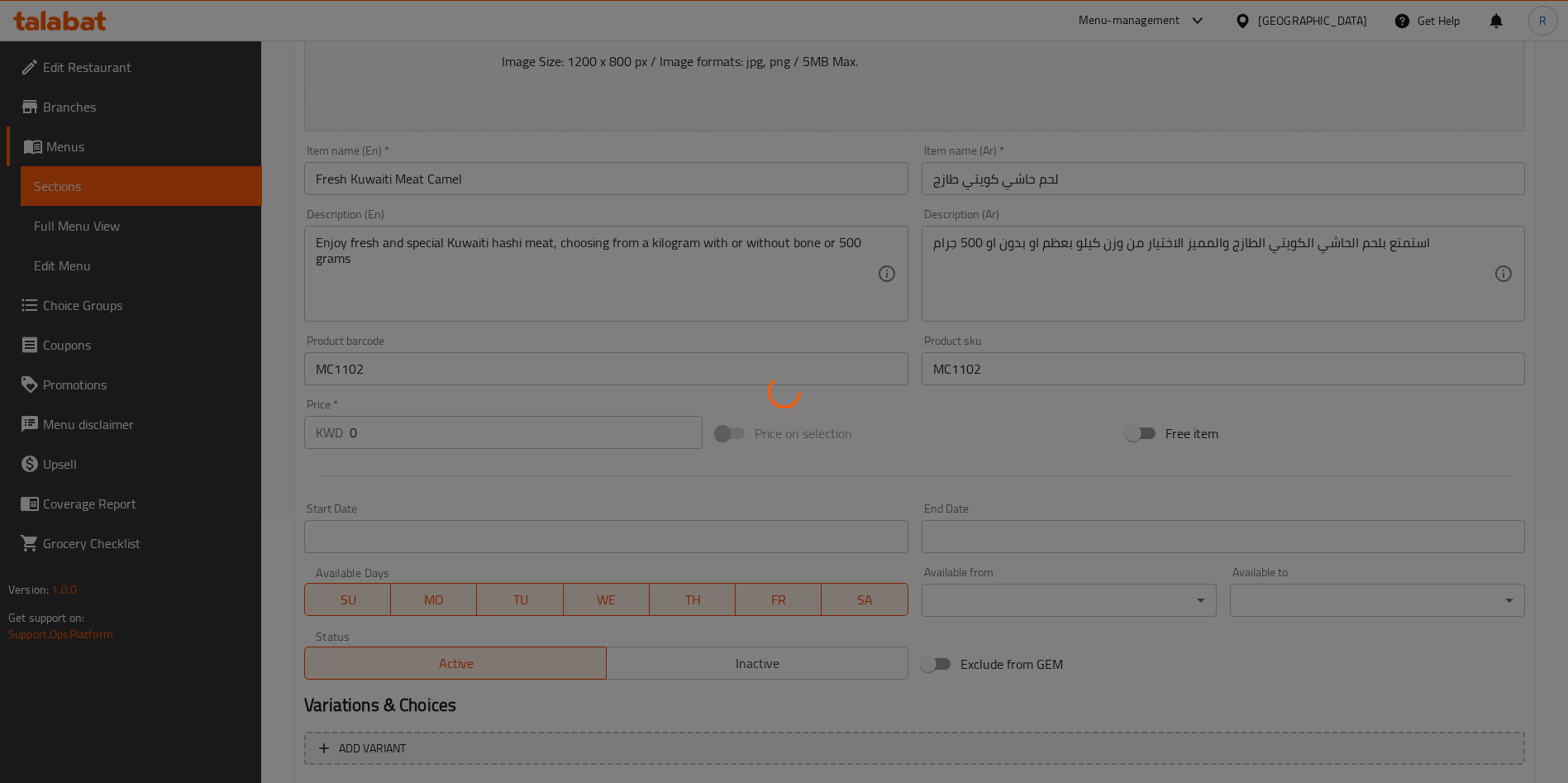
scroll to position [0, 0]
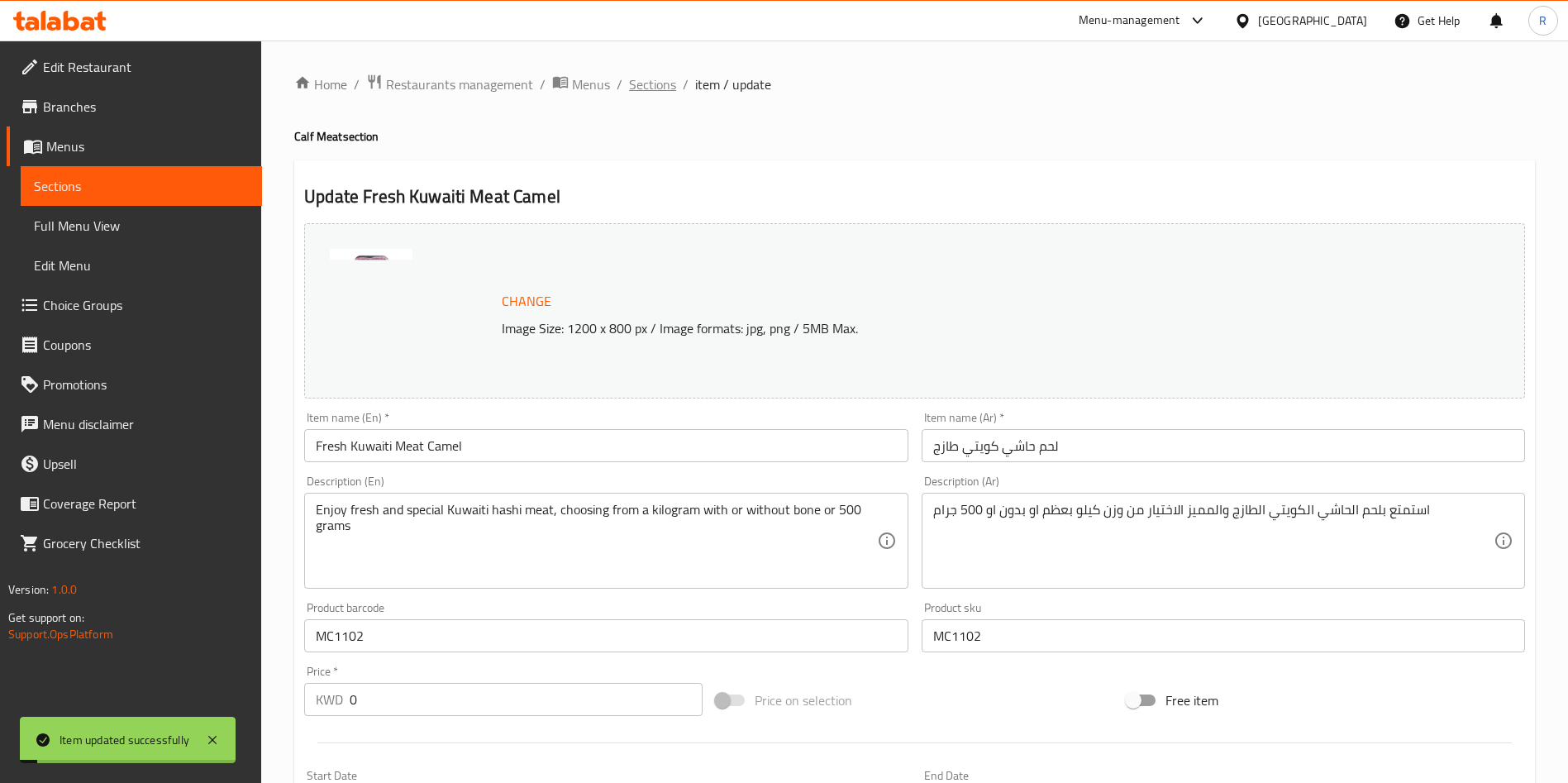
click at [648, 87] on span "Sections" at bounding box center [653, 84] width 48 height 20
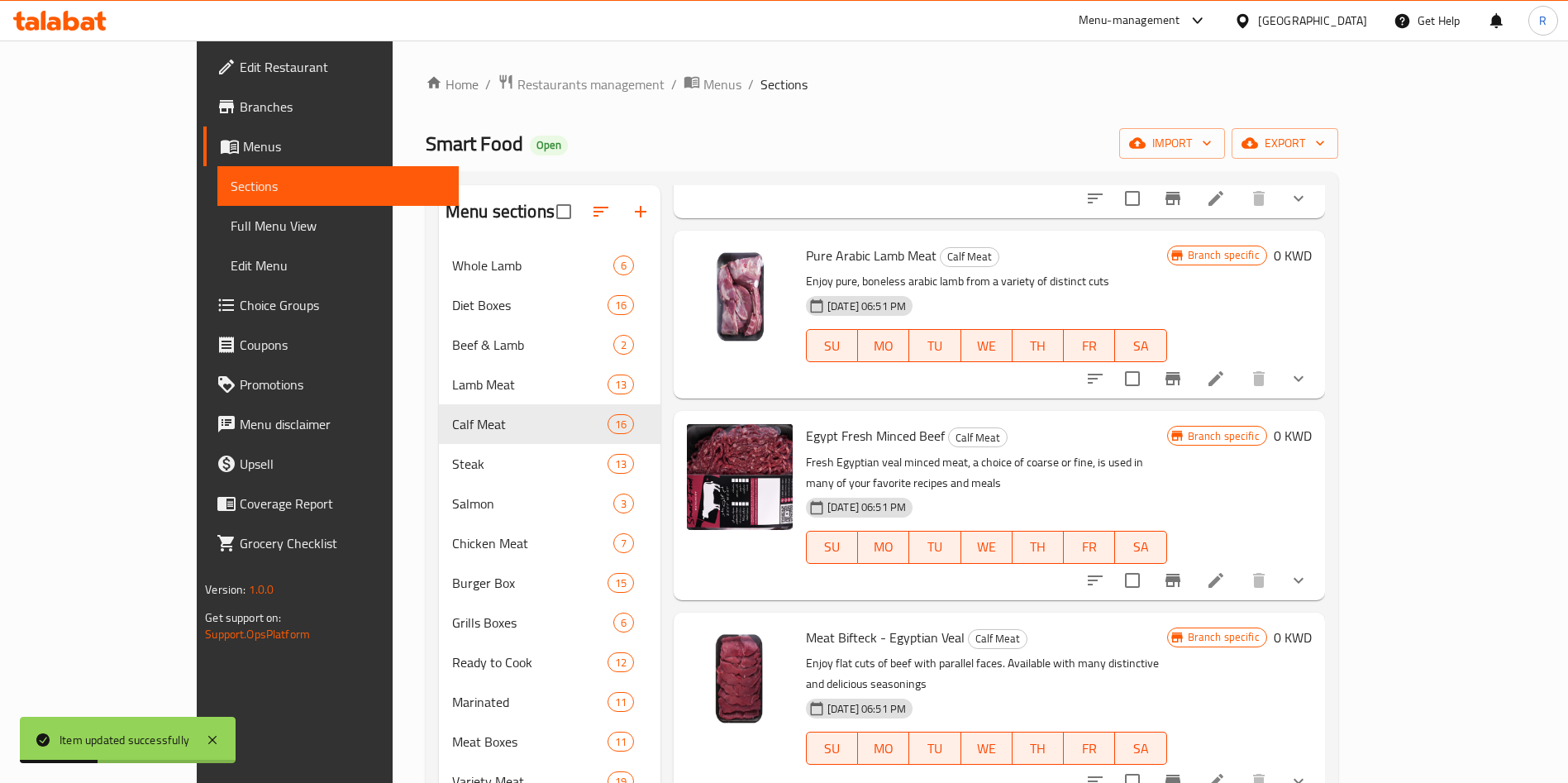
scroll to position [372, 0]
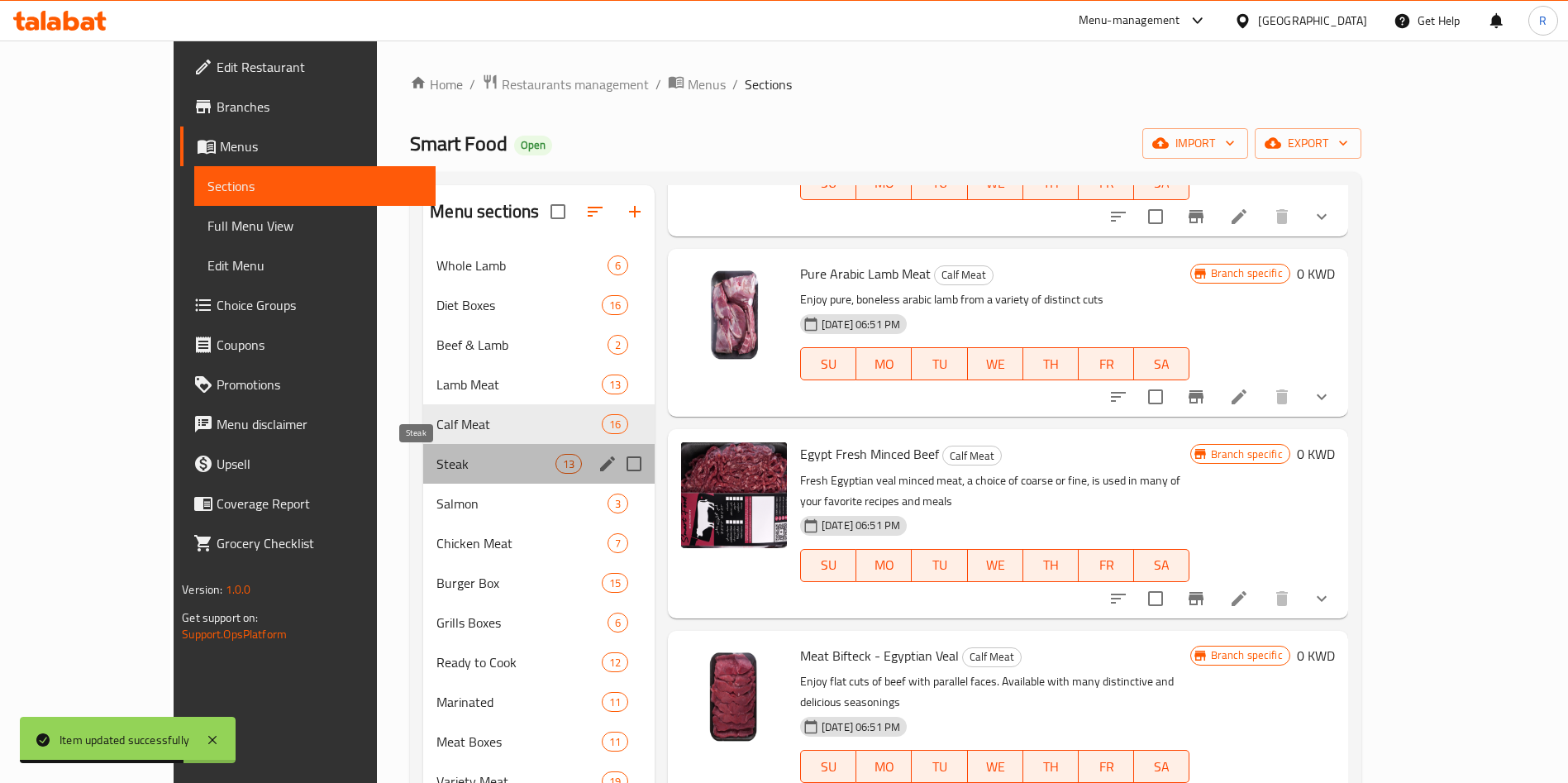
click at [440, 464] on span "Steak" at bounding box center [495, 464] width 118 height 20
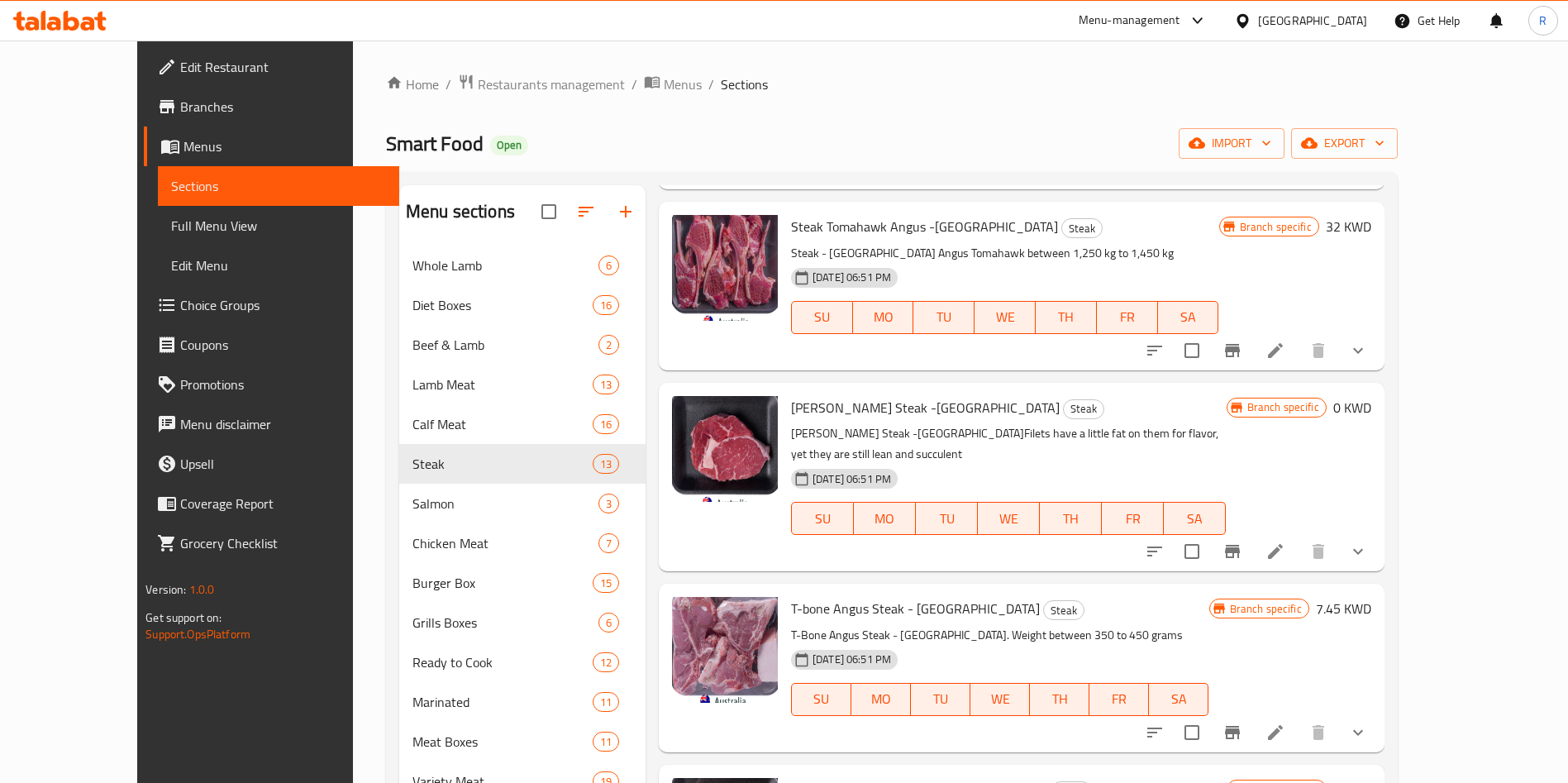
scroll to position [744, 0]
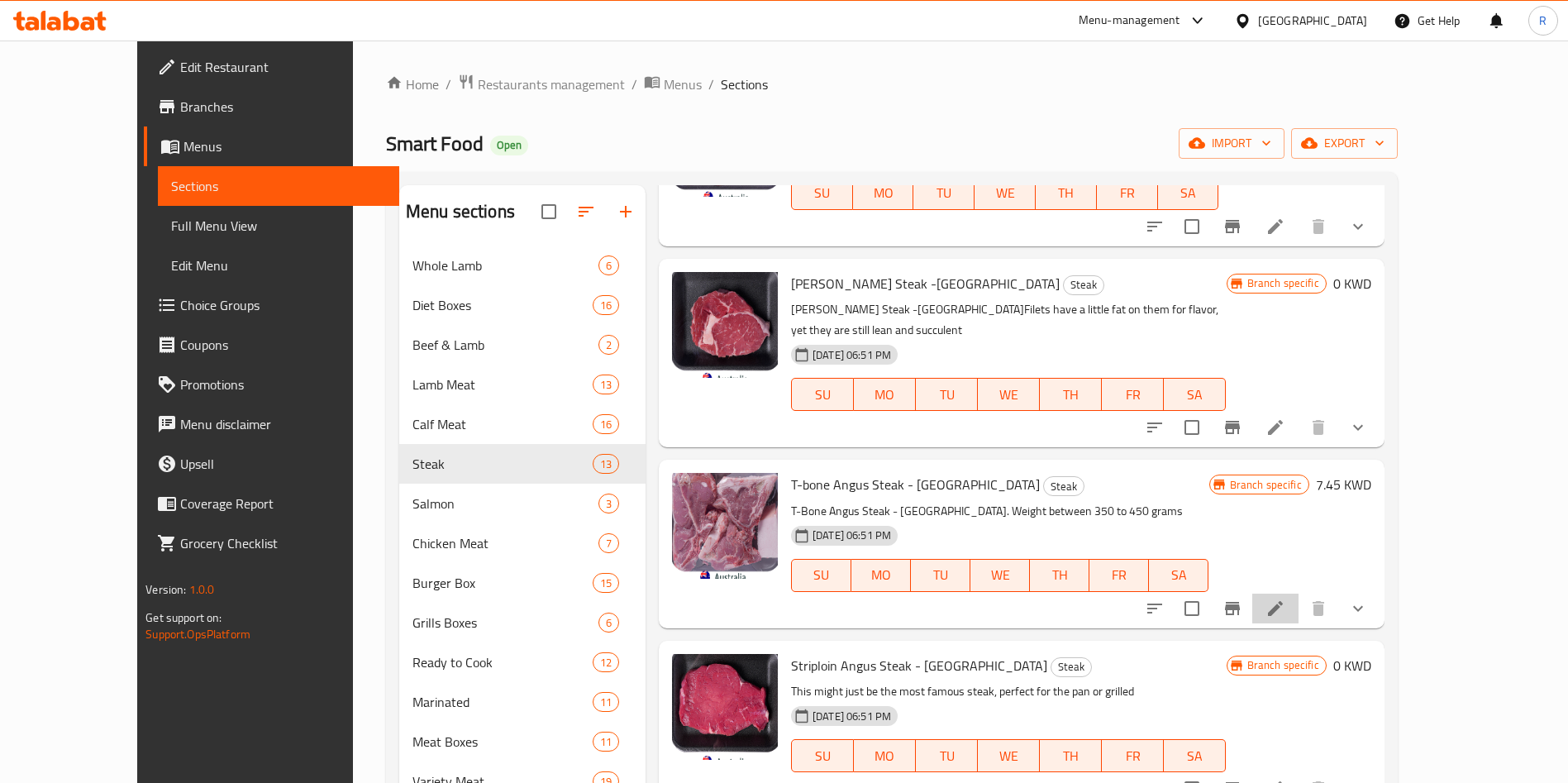
click at [1298, 594] on li at bounding box center [1275, 608] width 47 height 29
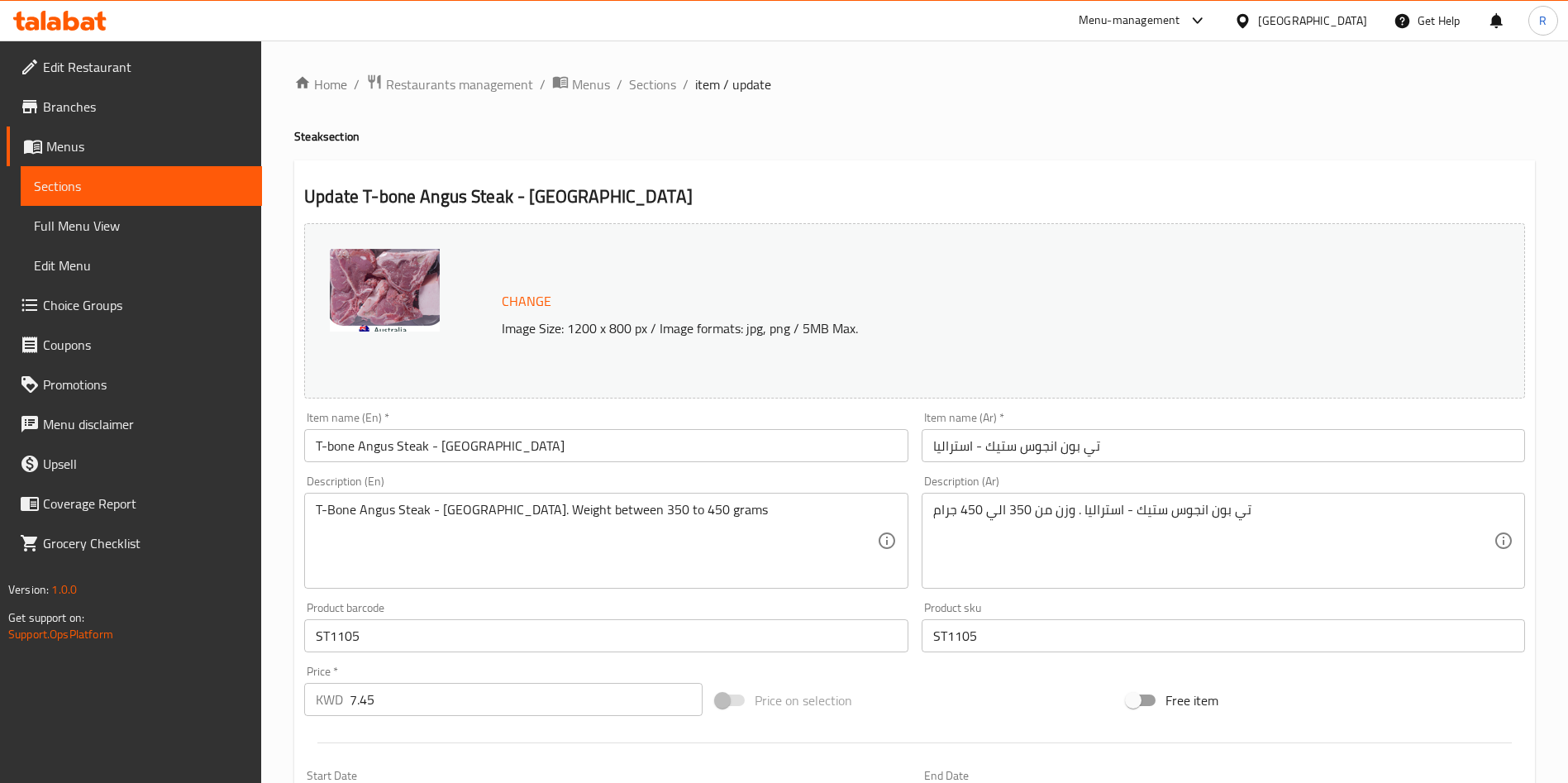
click at [537, 292] on span "Change" at bounding box center [526, 300] width 49 height 24
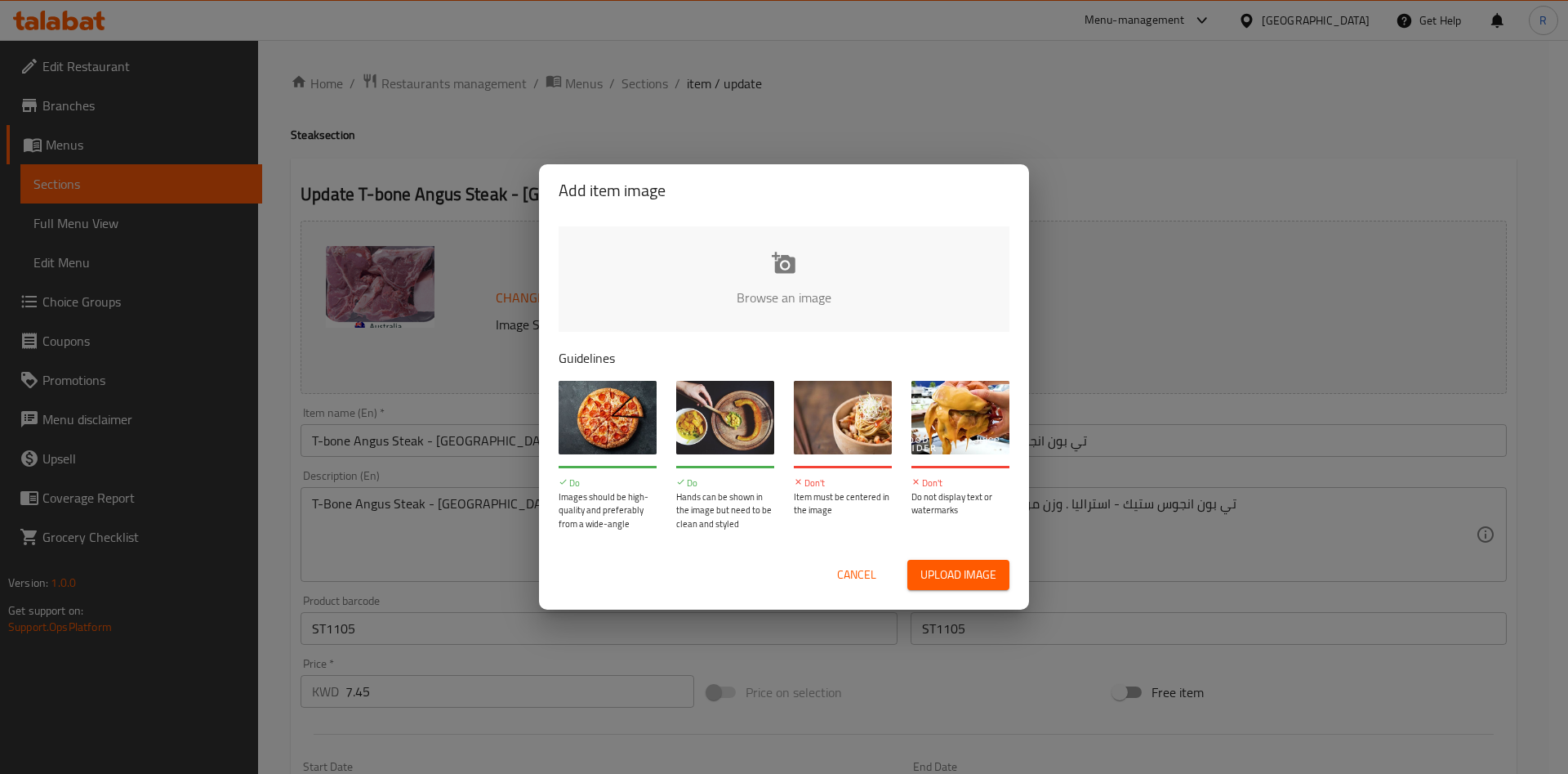
click at [773, 272] on input "file" at bounding box center [1336, 302] width 1555 height 153
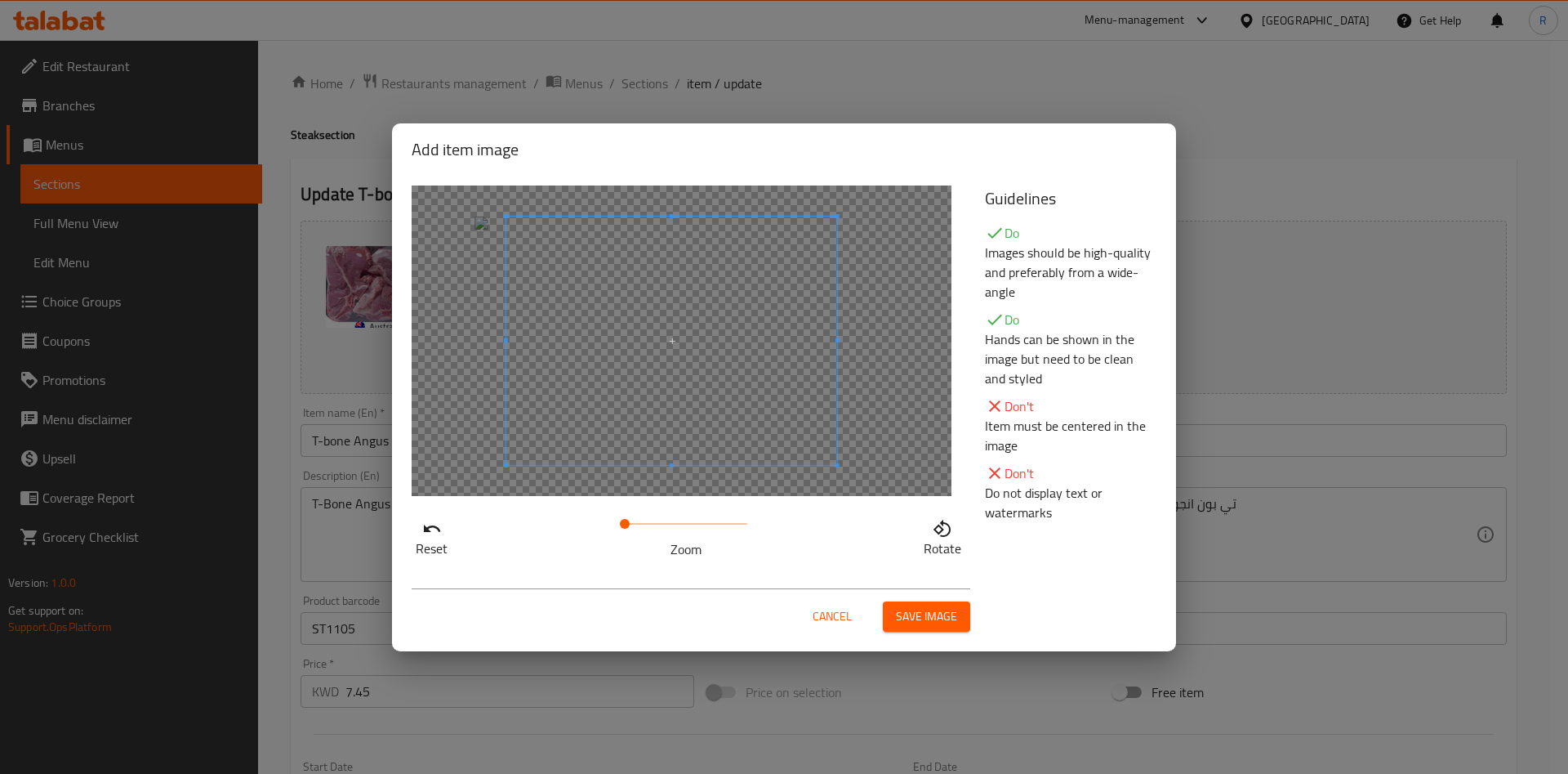
click at [784, 457] on span at bounding box center [671, 340] width 331 height 248
click at [919, 616] on span "Save image" at bounding box center [926, 616] width 61 height 21
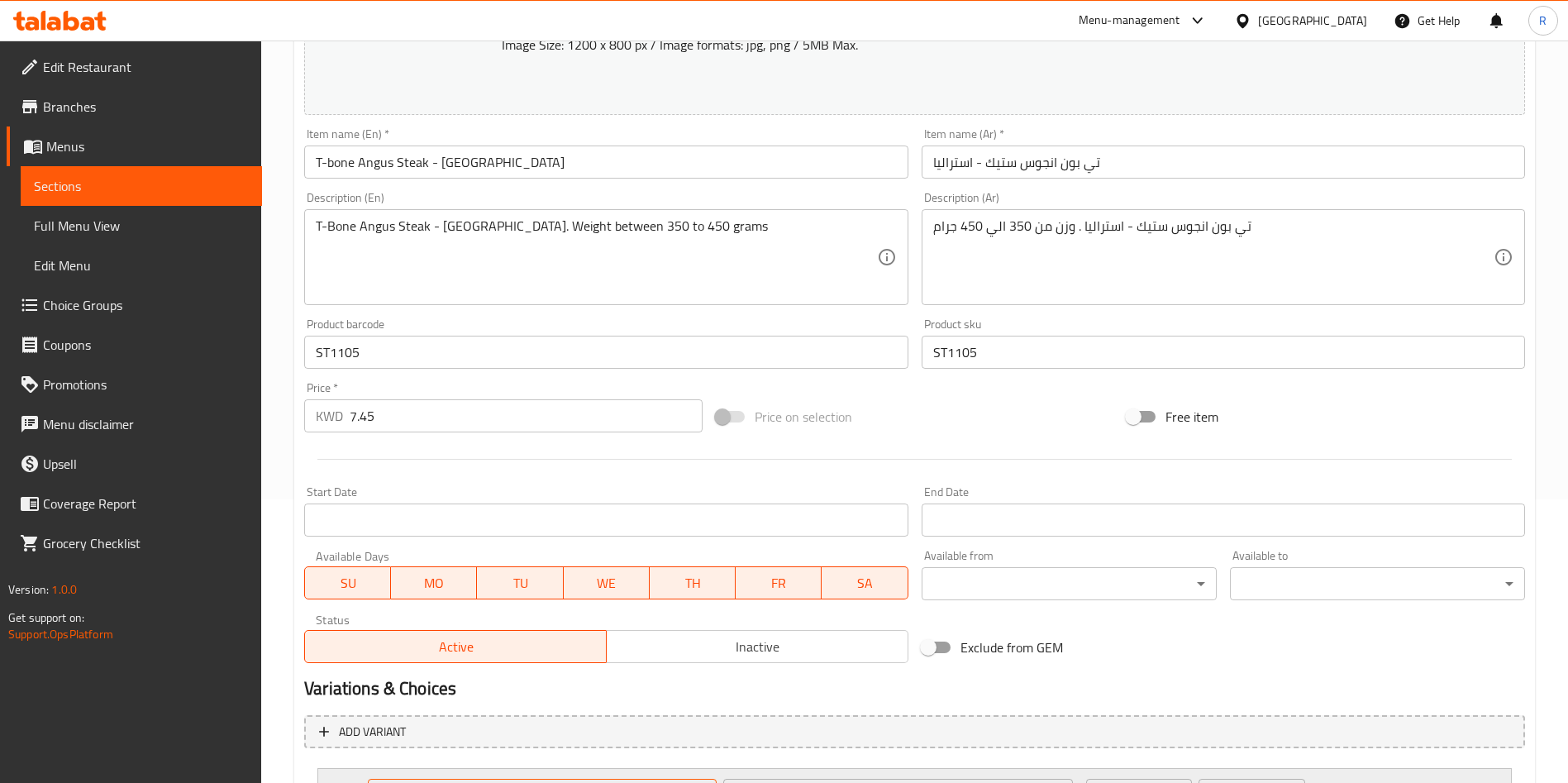
scroll to position [436, 0]
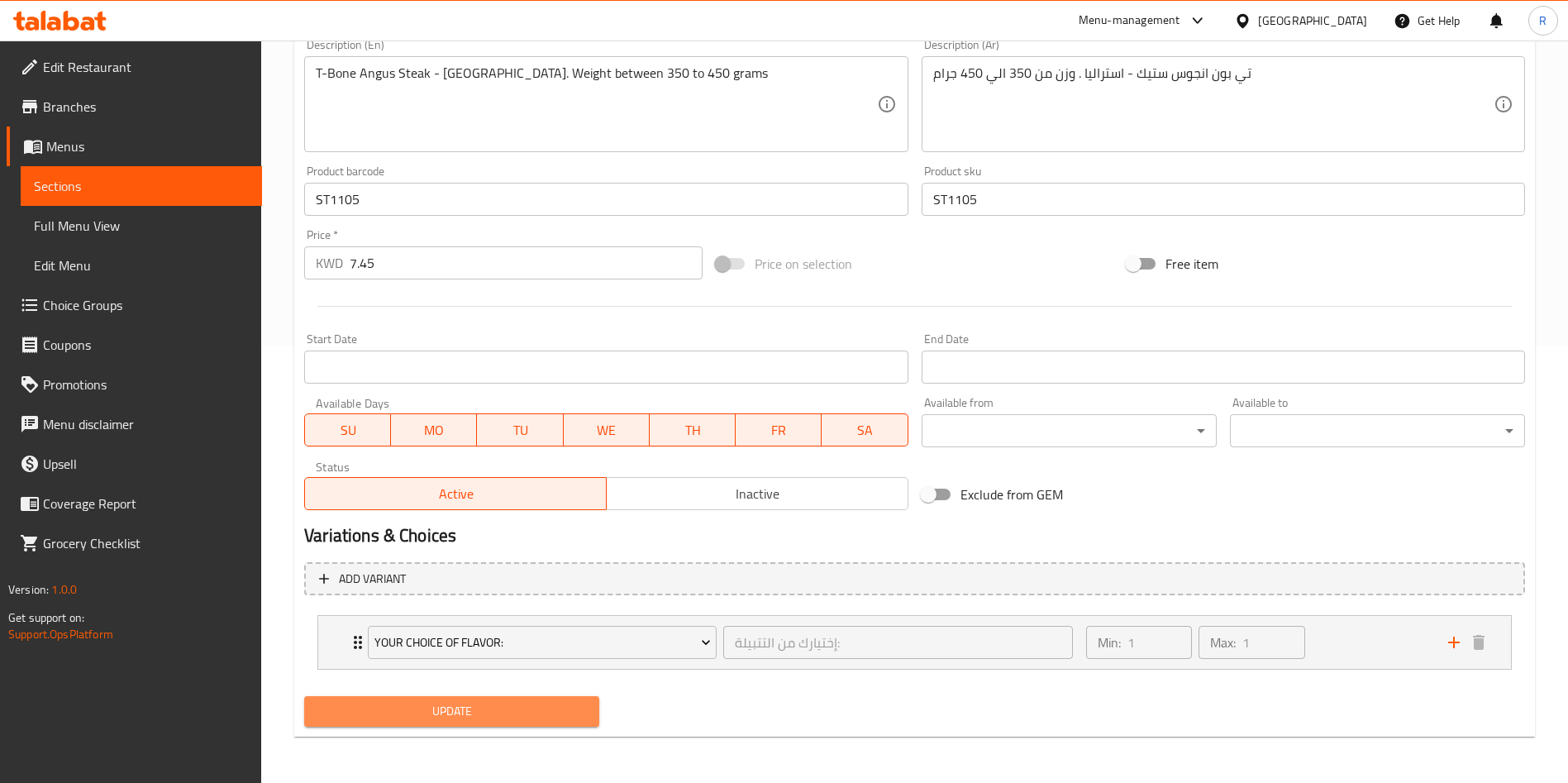
click at [497, 710] on span "Update" at bounding box center [451, 712] width 269 height 21
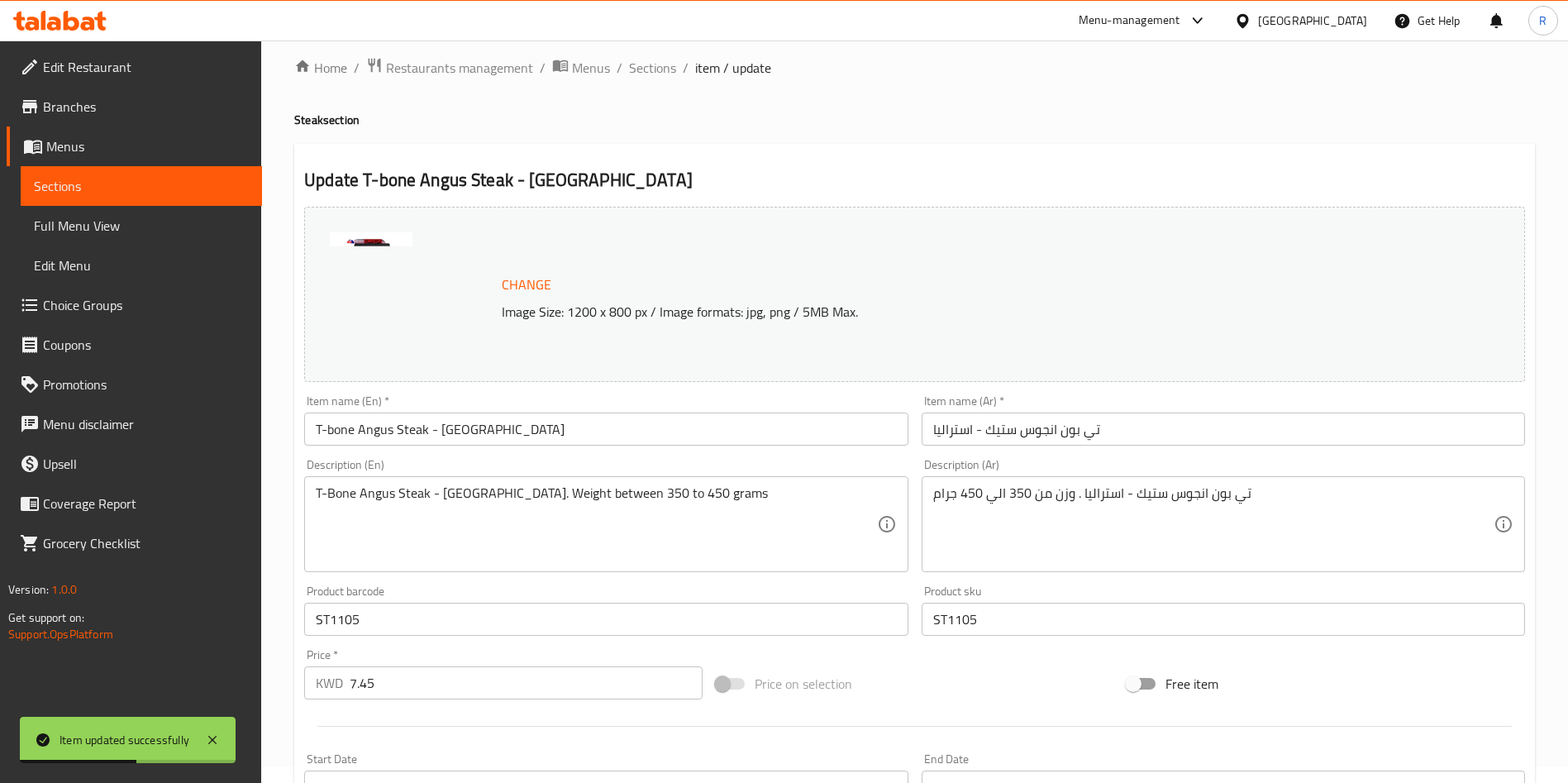
scroll to position [0, 0]
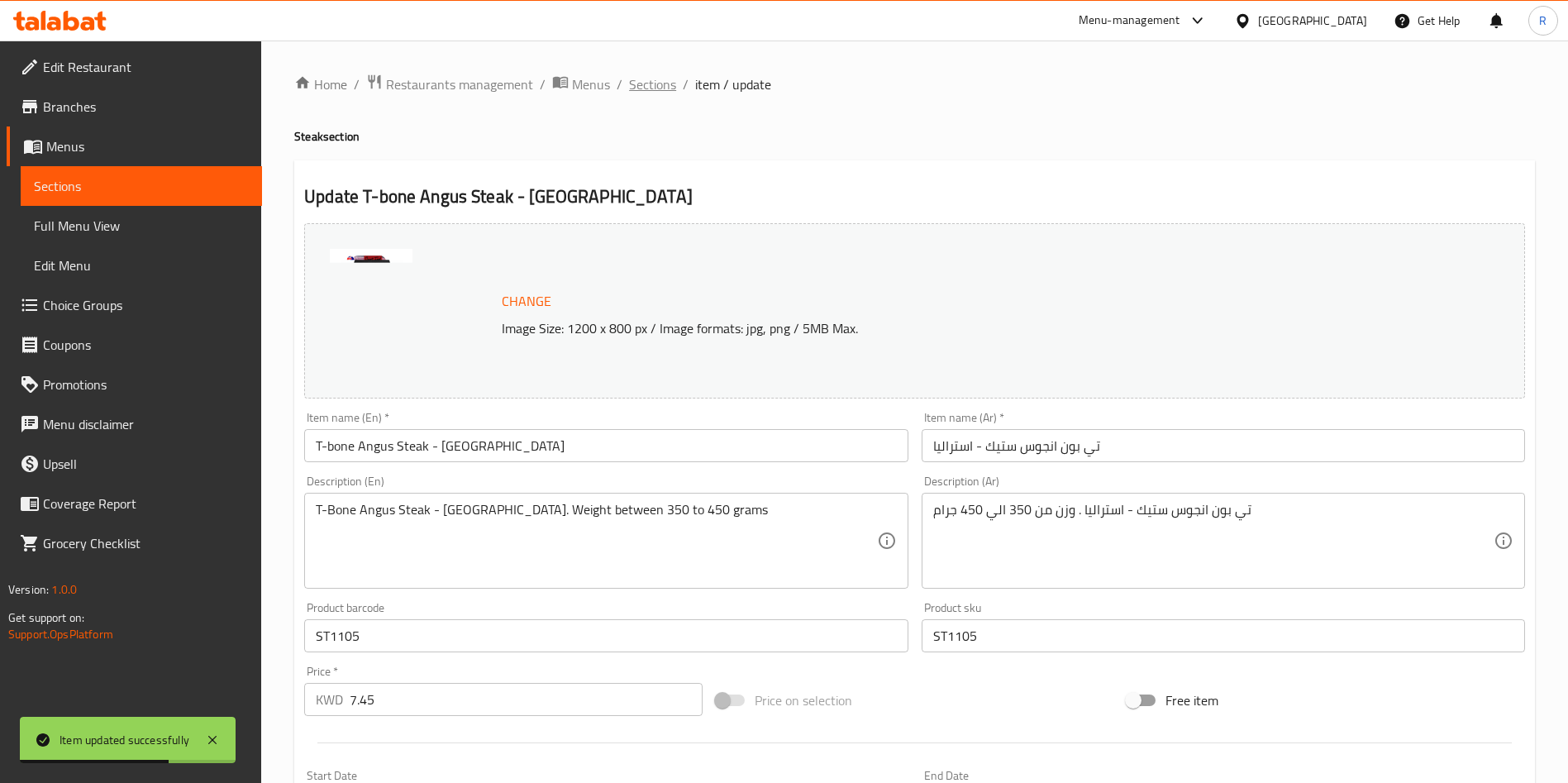
click at [660, 79] on span "Sections" at bounding box center [653, 84] width 48 height 20
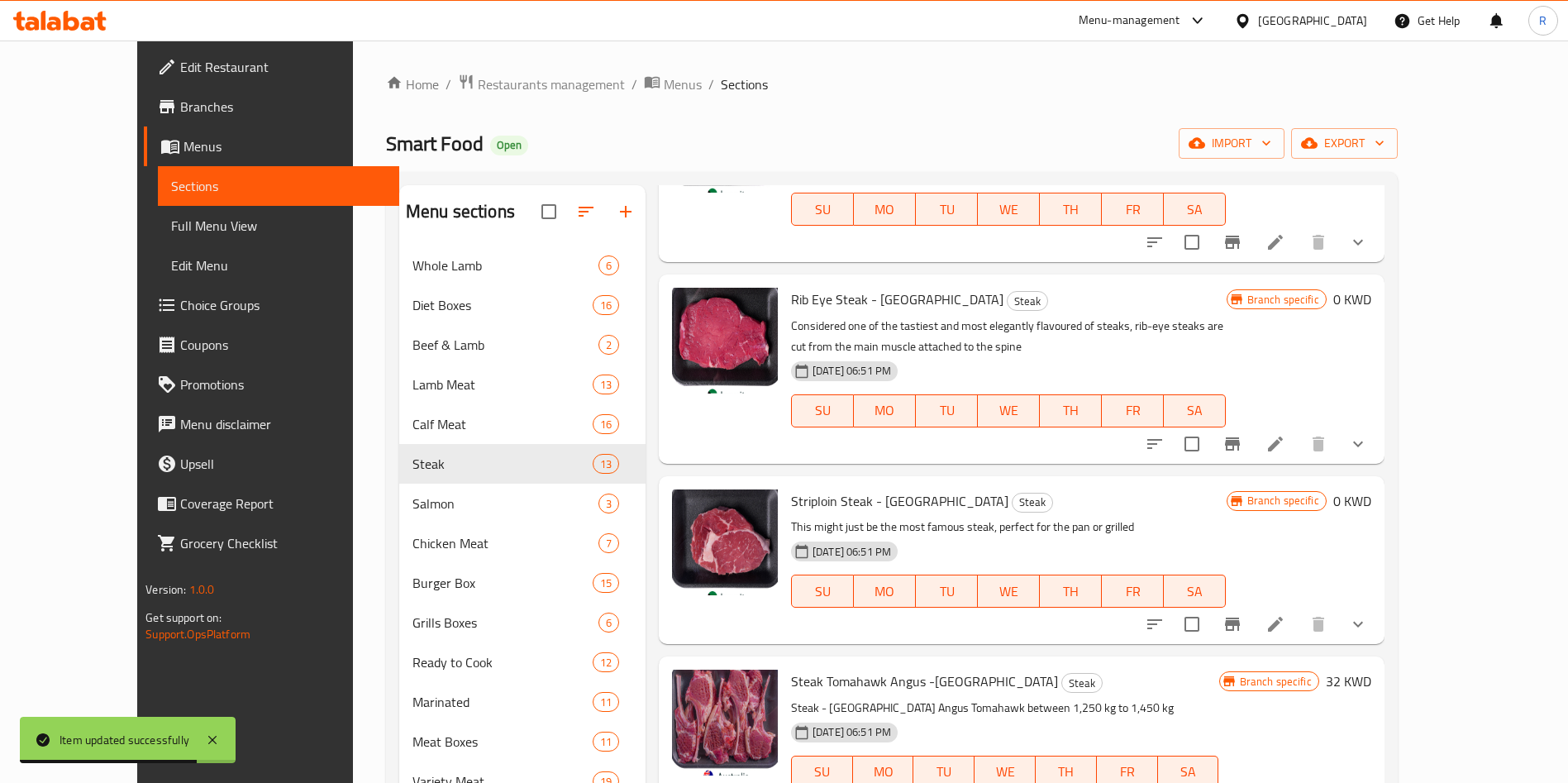
scroll to position [248, 0]
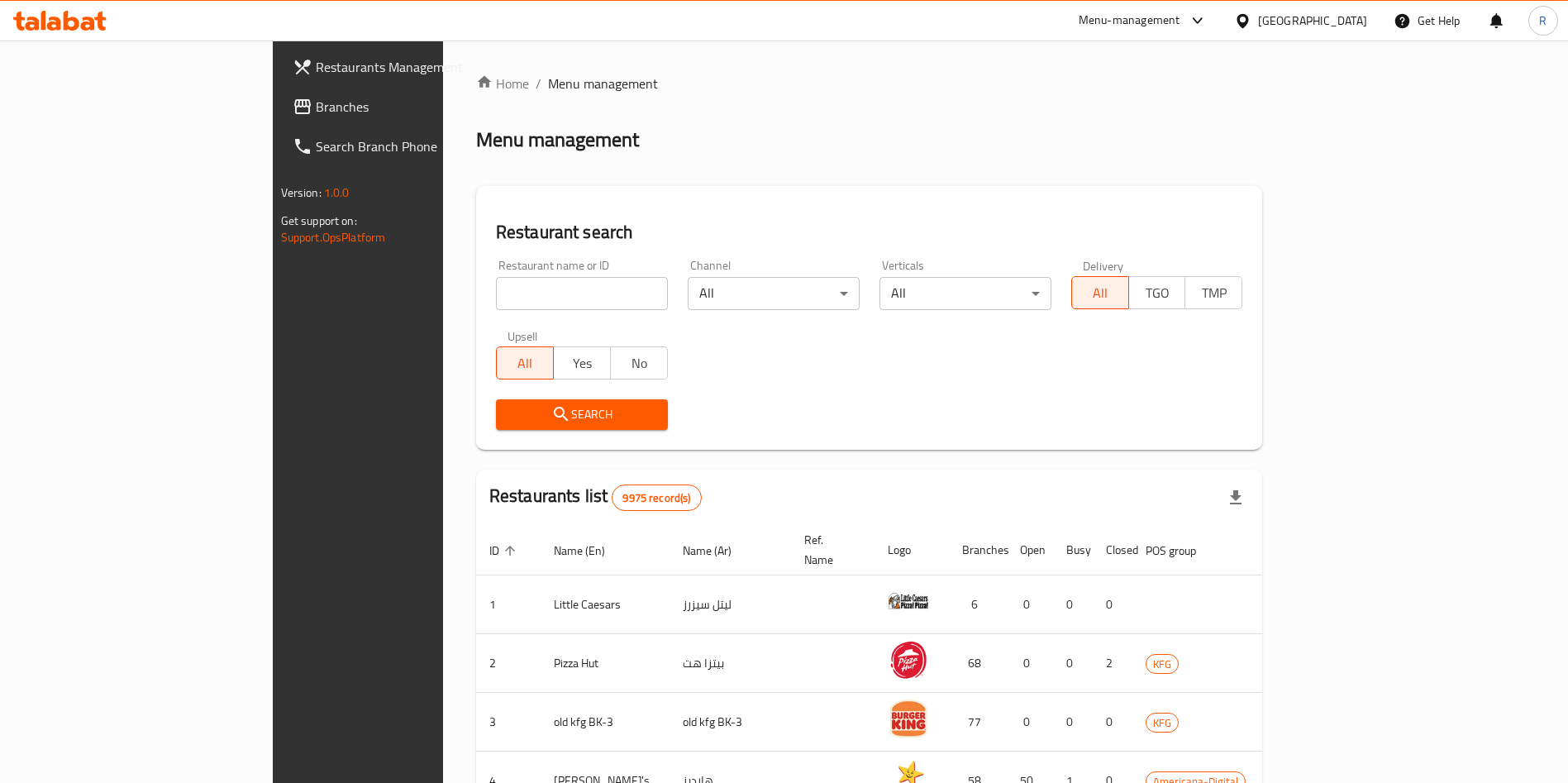
click at [496, 300] on input "search" at bounding box center [582, 293] width 172 height 33
type input "the butcher sh"
click button "Search" at bounding box center [582, 414] width 172 height 30
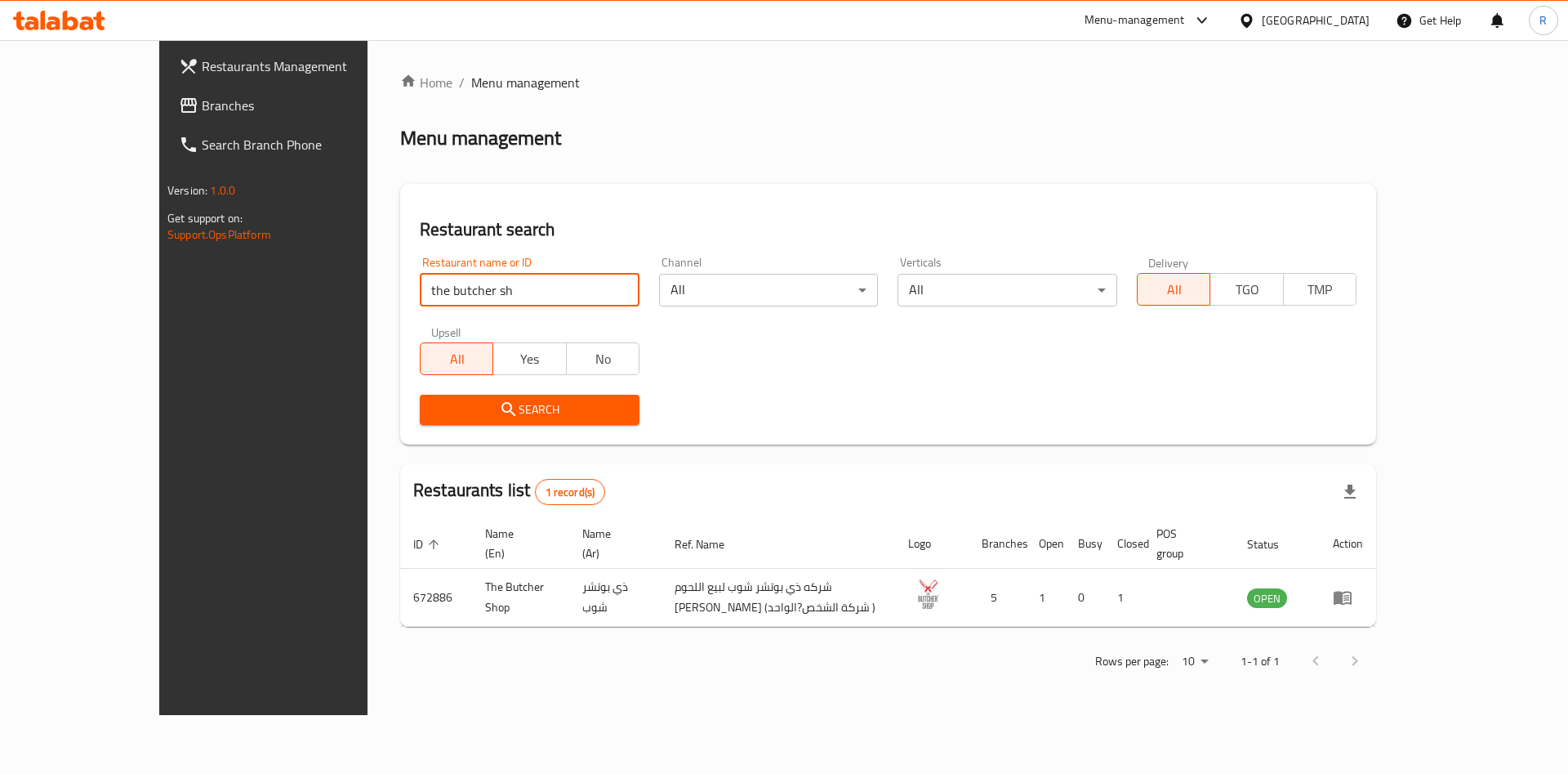
drag, startPoint x: 1051, startPoint y: 429, endPoint x: 1101, endPoint y: 461, distance: 59.4
click at [1051, 429] on div "Search" at bounding box center [888, 410] width 957 height 50
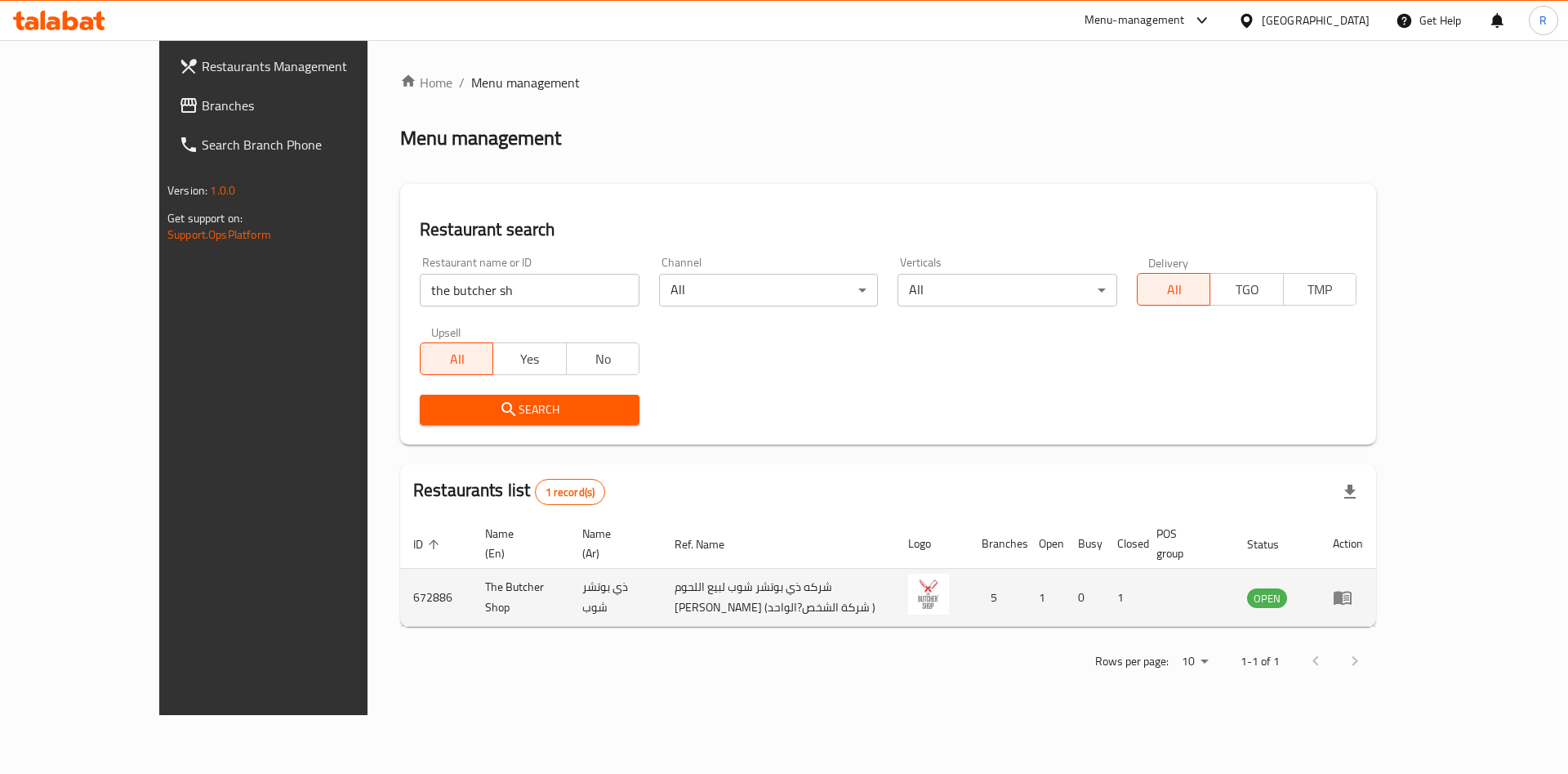
click at [1352, 592] on icon "enhanced table" at bounding box center [1342, 598] width 18 height 14
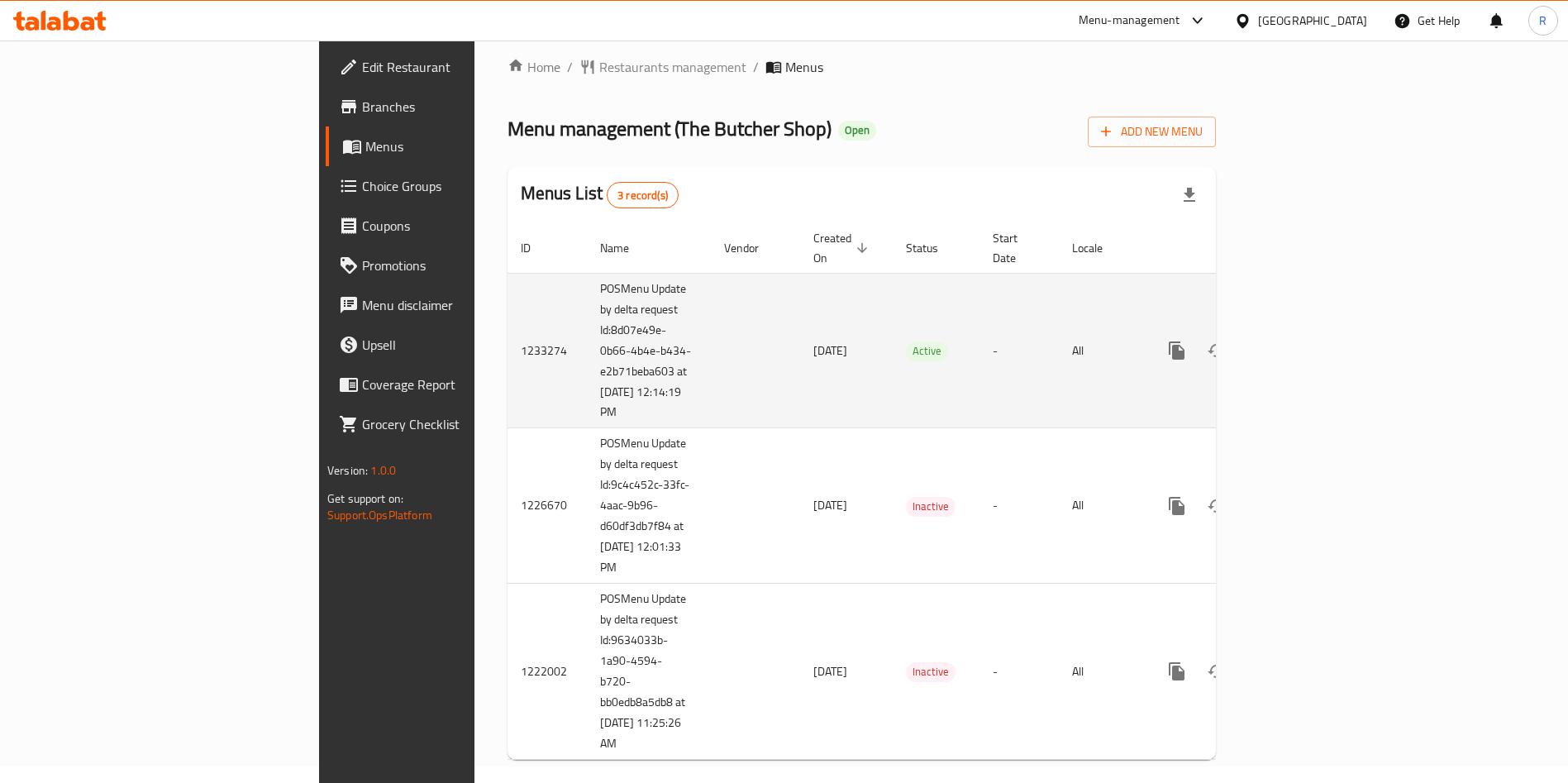
scroll to position [22, 0]
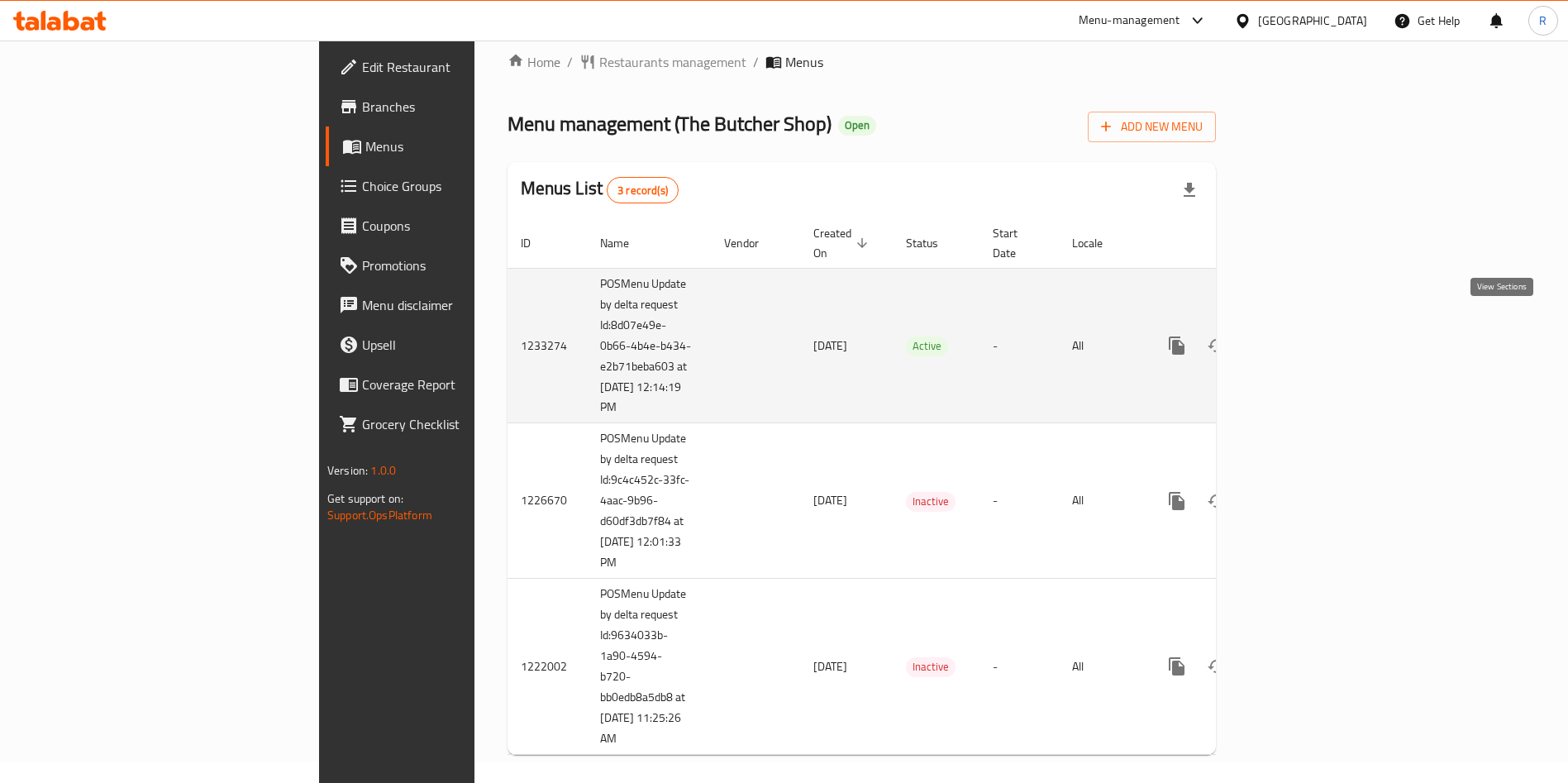
click at [1306, 335] on icon "enhanced table" at bounding box center [1295, 345] width 20 height 20
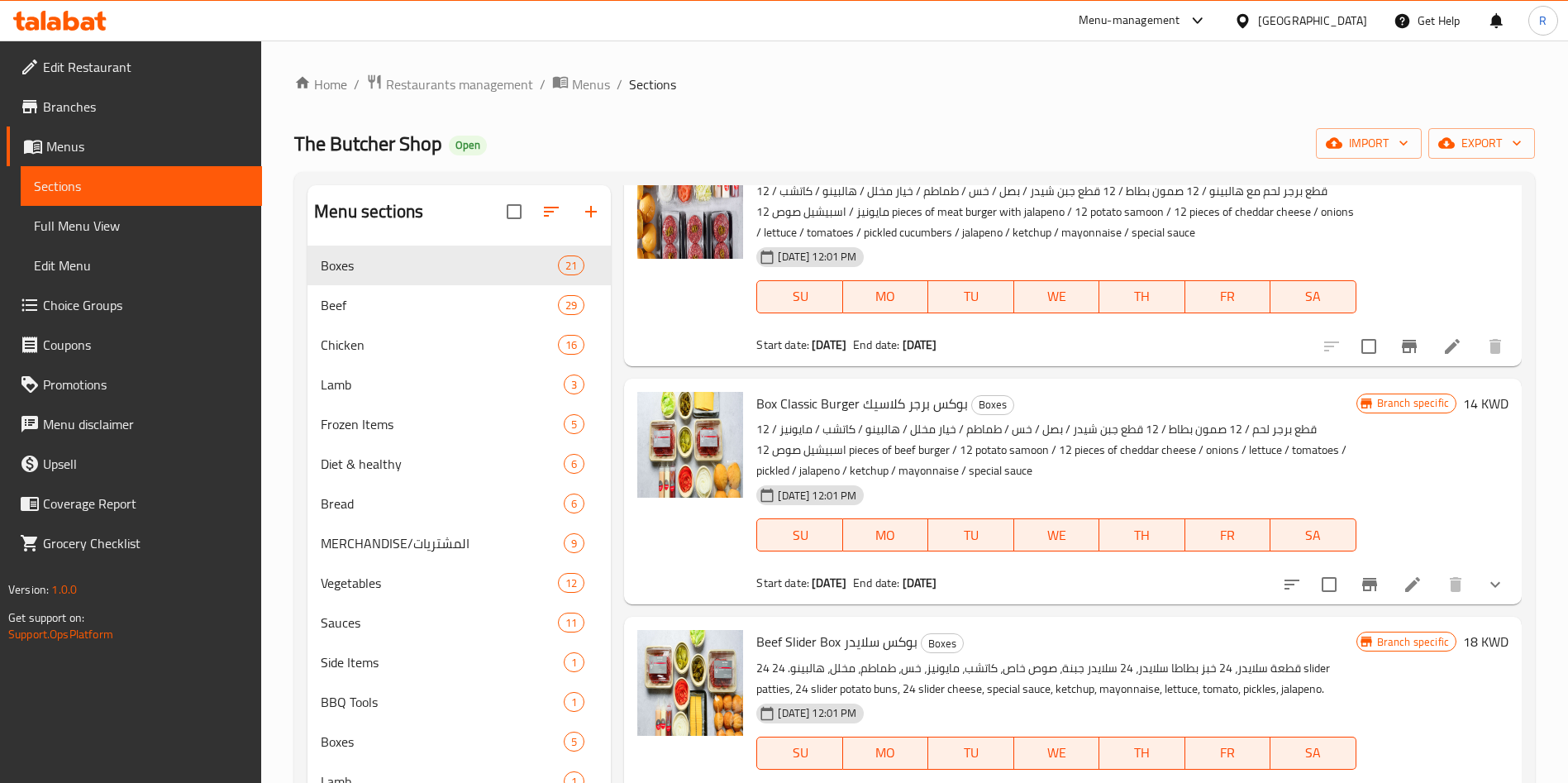
scroll to position [992, 0]
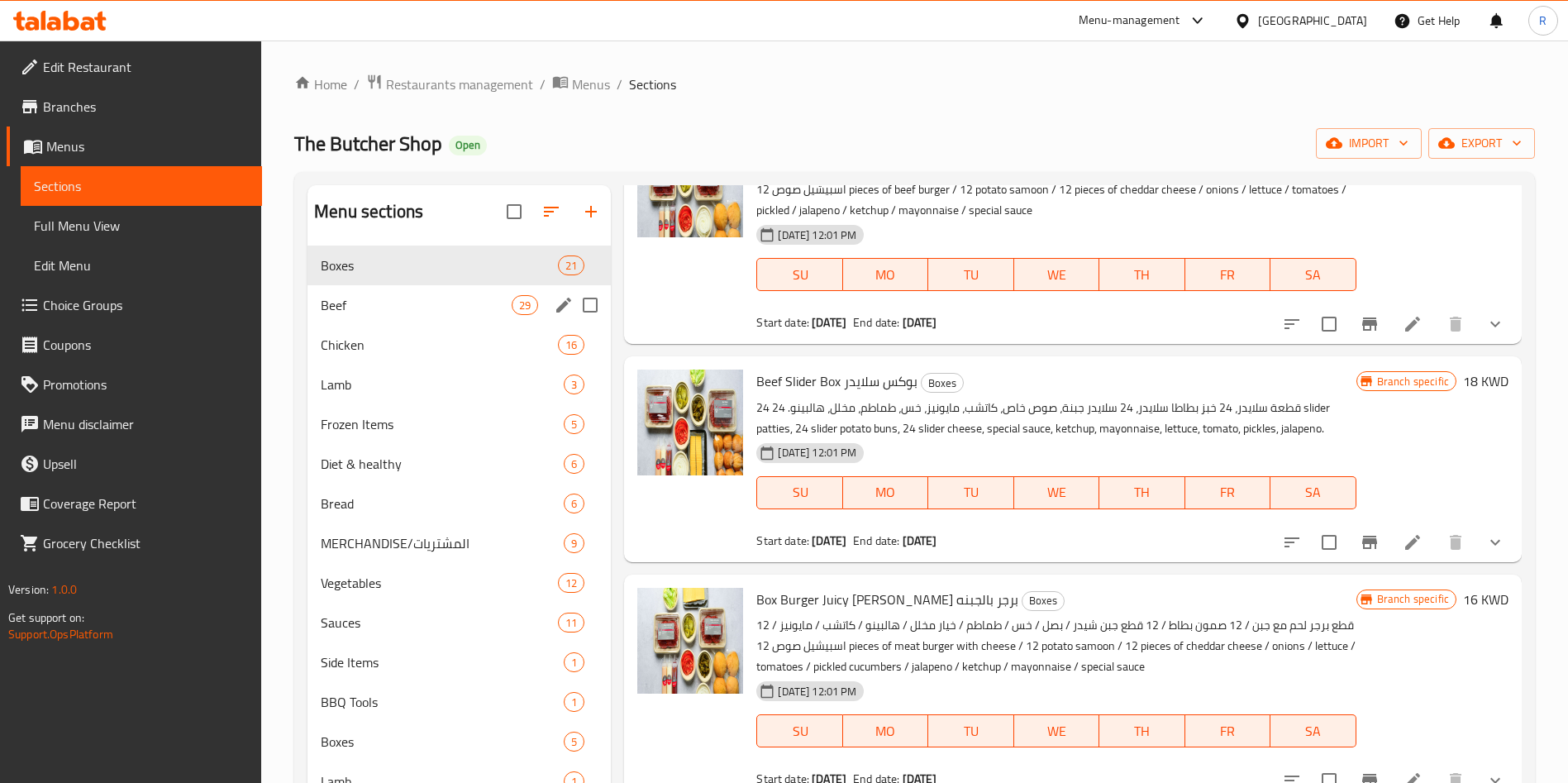
click at [413, 303] on span "Beef" at bounding box center [415, 305] width 191 height 20
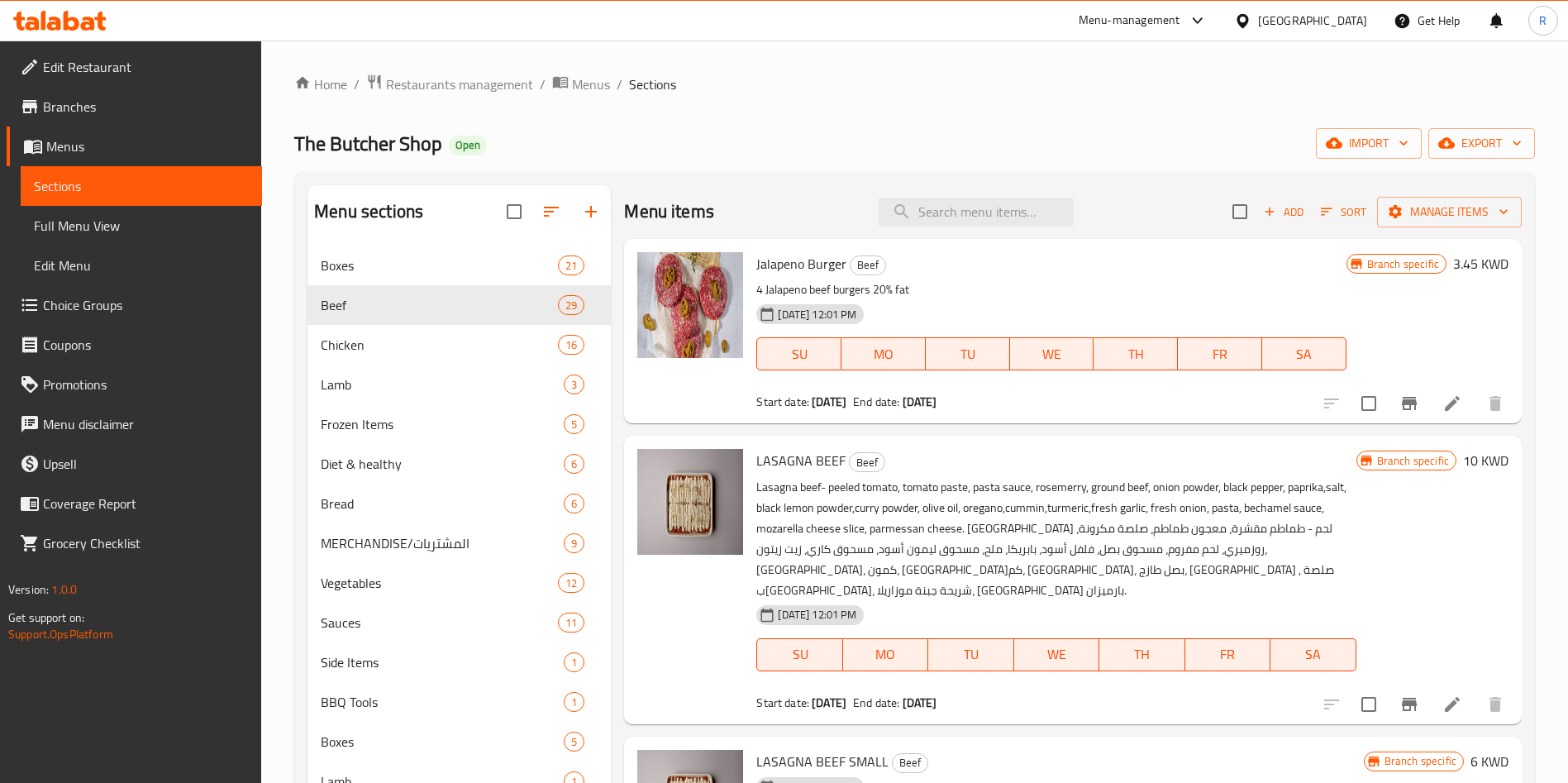
click at [1429, 689] on li at bounding box center [1452, 703] width 47 height 29
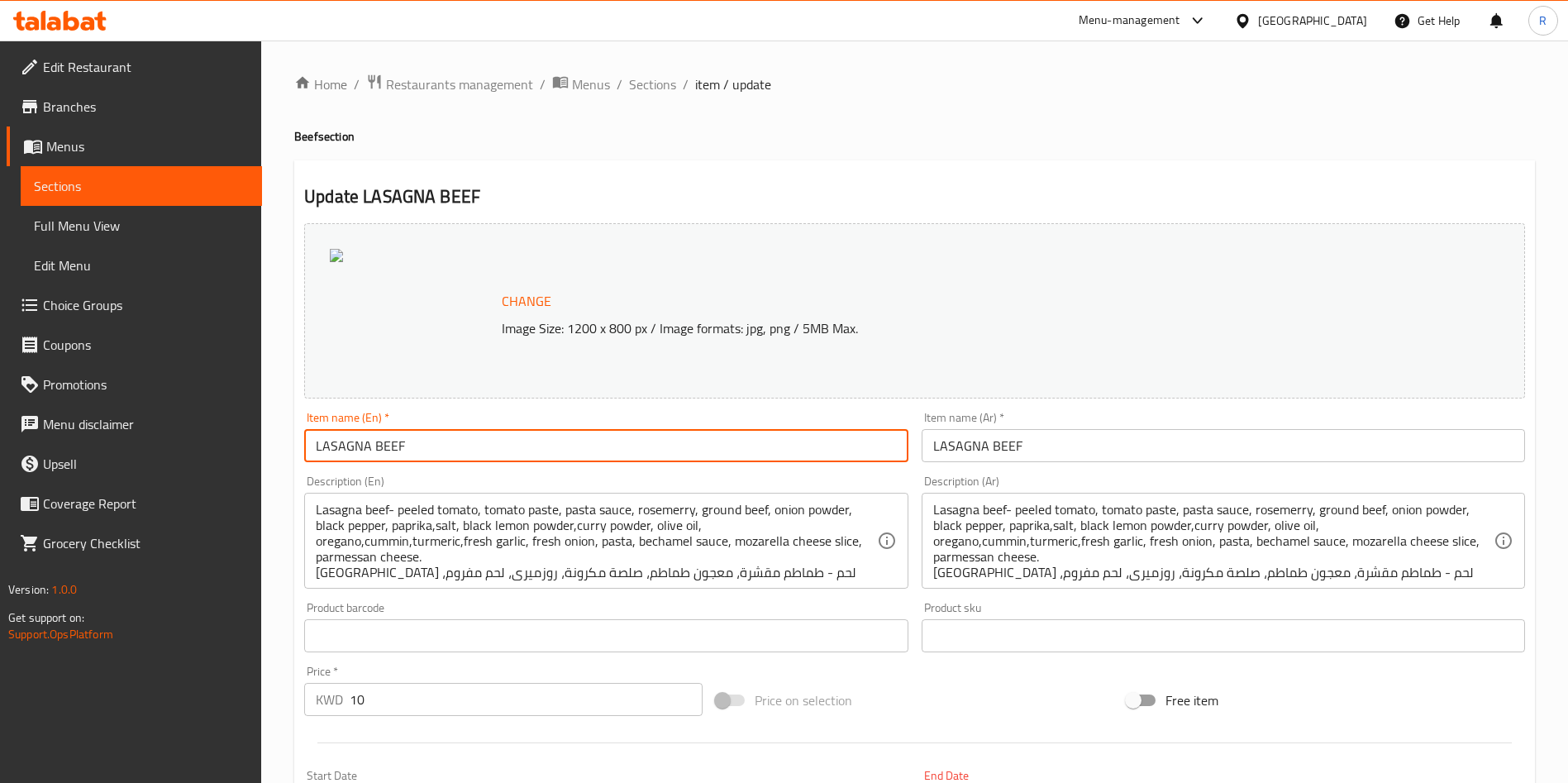
click at [462, 448] on input "LASAGNA BEEF" at bounding box center [605, 445] width 603 height 33
type input "Lasagna Beef"
click at [994, 448] on input "LASAGNA BEEF" at bounding box center [1223, 445] width 603 height 33
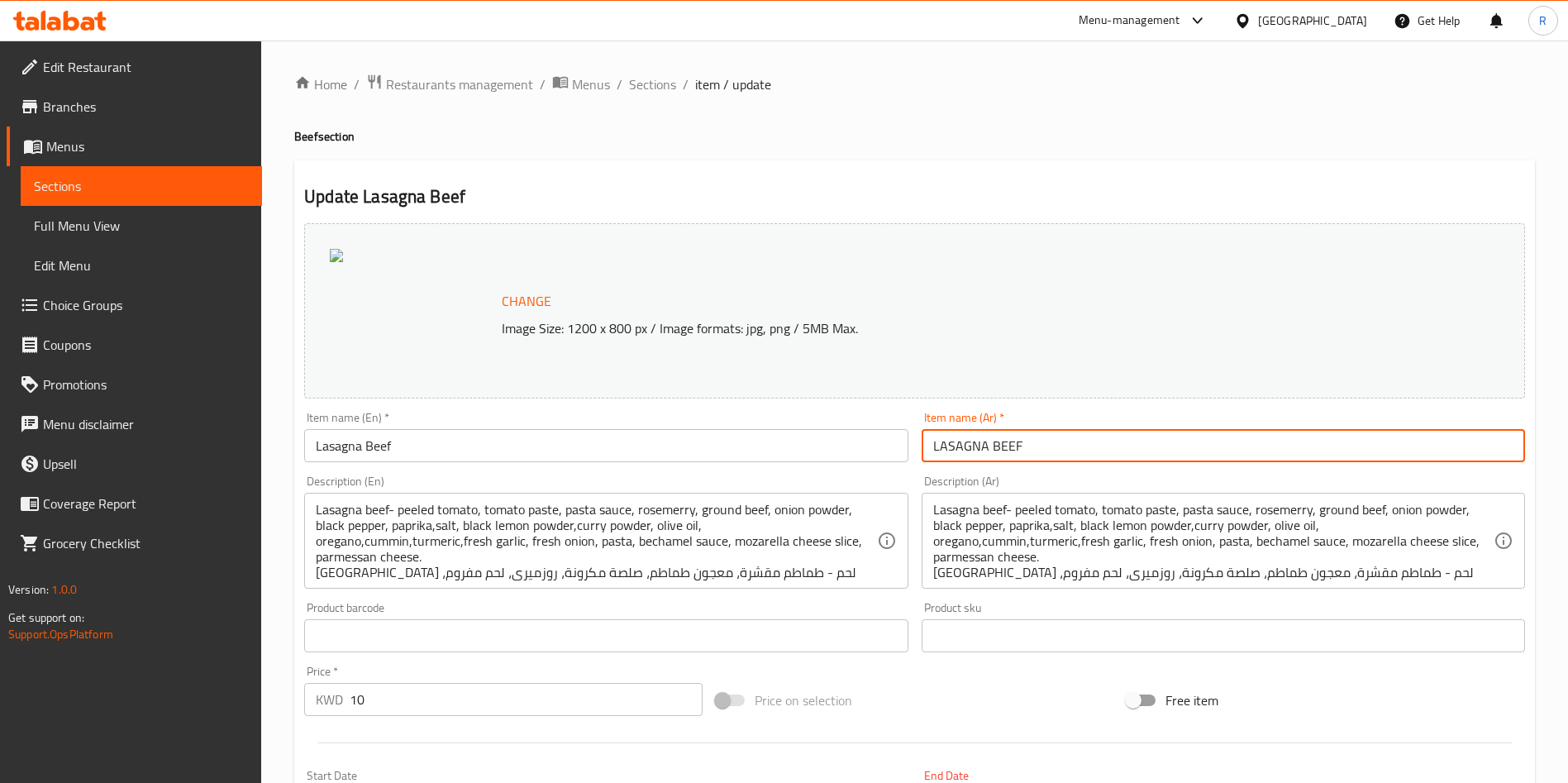
click at [994, 448] on input "LASAGNA BEEF" at bounding box center [1223, 445] width 603 height 33
type input "لازانيا لحم"
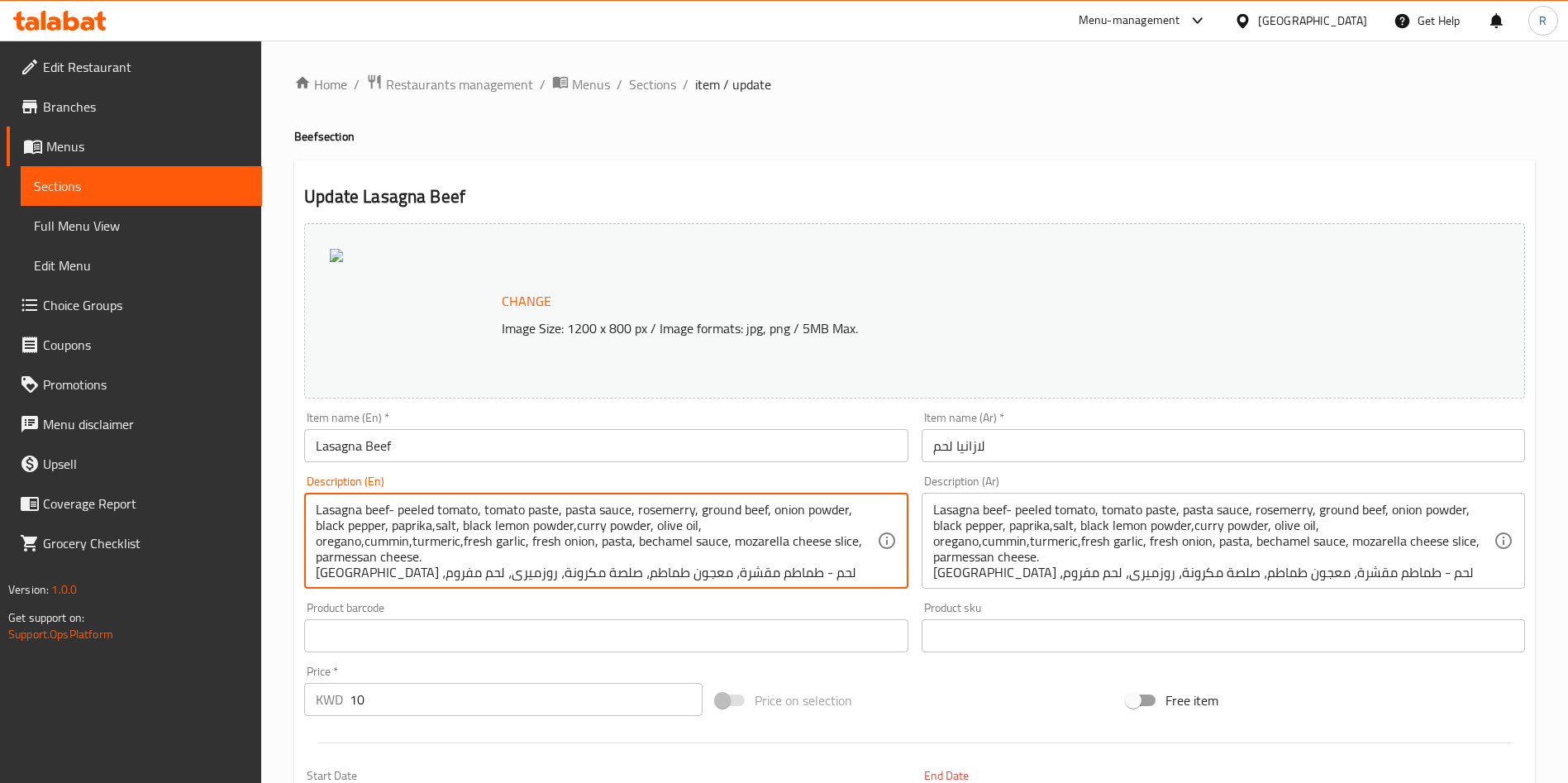
click at [805, 577] on textarea "Lasagna beef- peeled tomato, tomato paste, pasta sauce, rosemerry, ground beef,…" at bounding box center [596, 541] width 561 height 79
type textarea "Lasagna beef- peeled tomato, tomato paste, pasta sauce, rosemerry, ground beef,…"
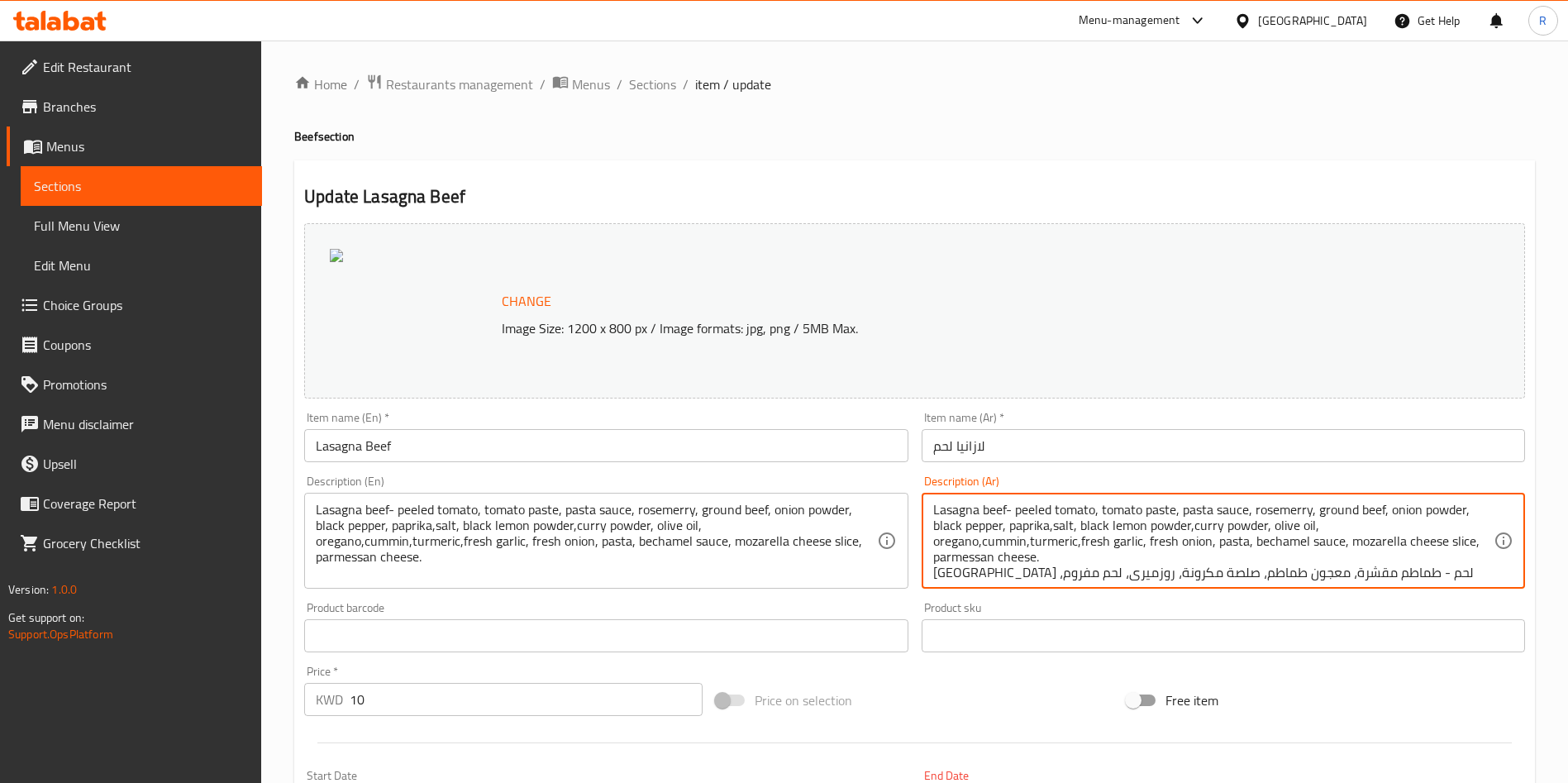
drag, startPoint x: 1043, startPoint y: 558, endPoint x: 892, endPoint y: 498, distance: 162.5
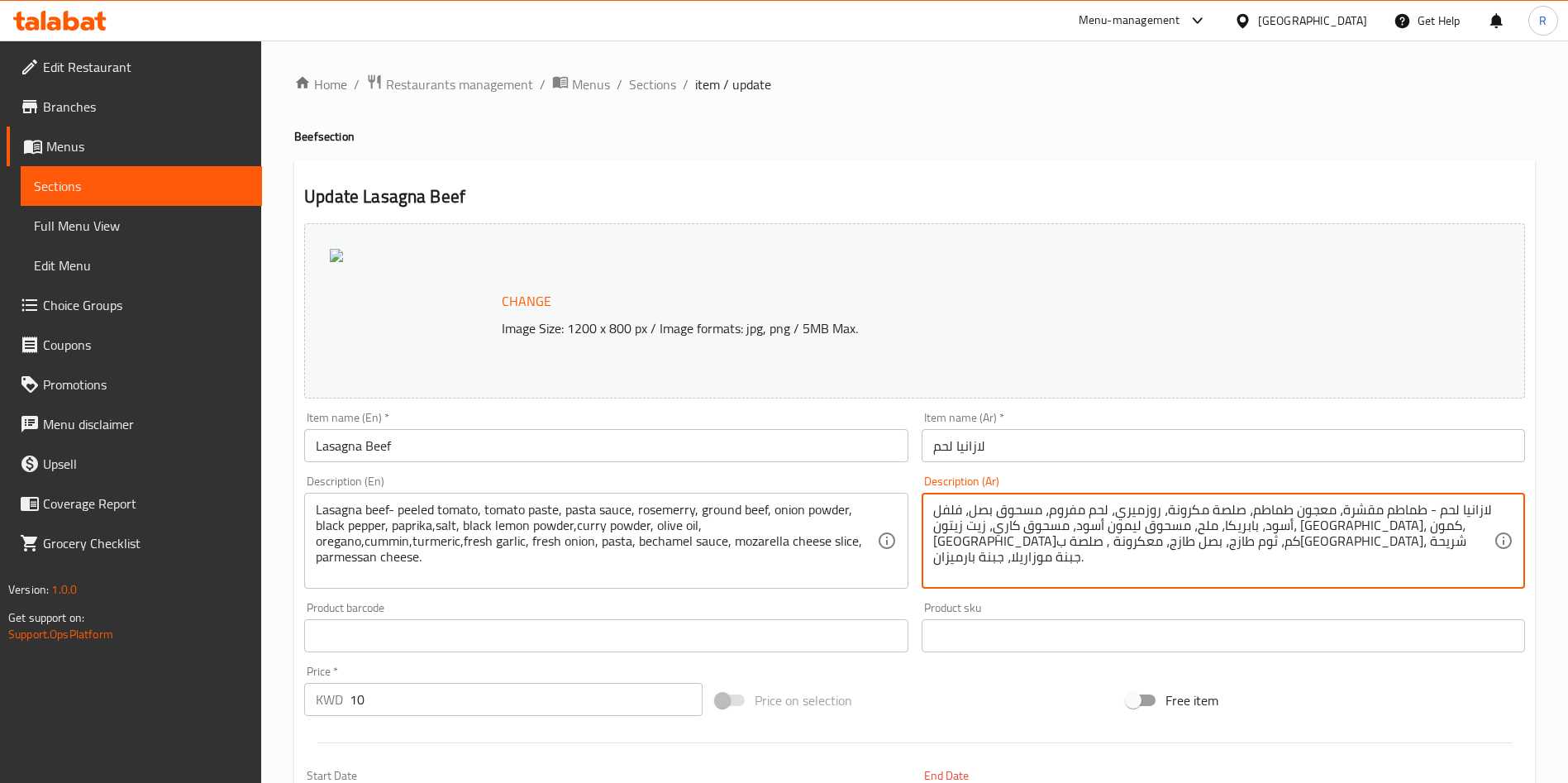
click at [930, 526] on div "لازانيا لحم - طماطم مقشرة، معجون طماطم، صلصة مكرونة، روزميري، لحم مفروم، مسحوق …" at bounding box center [1223, 540] width 603 height 96
click at [1491, 528] on textarea "لازانيا لحم - طماطم مقشرة، معجون طماطم، صلصة مكرونة، روزميري، لحم مفروم، مسحوق …" at bounding box center [1214, 541] width 561 height 79
type textarea "لازانيا لحم - طماطم مقشرة، معجون طماطم، صلصة مكرونة، روزميري، لحم مفروم، مسحوق …"
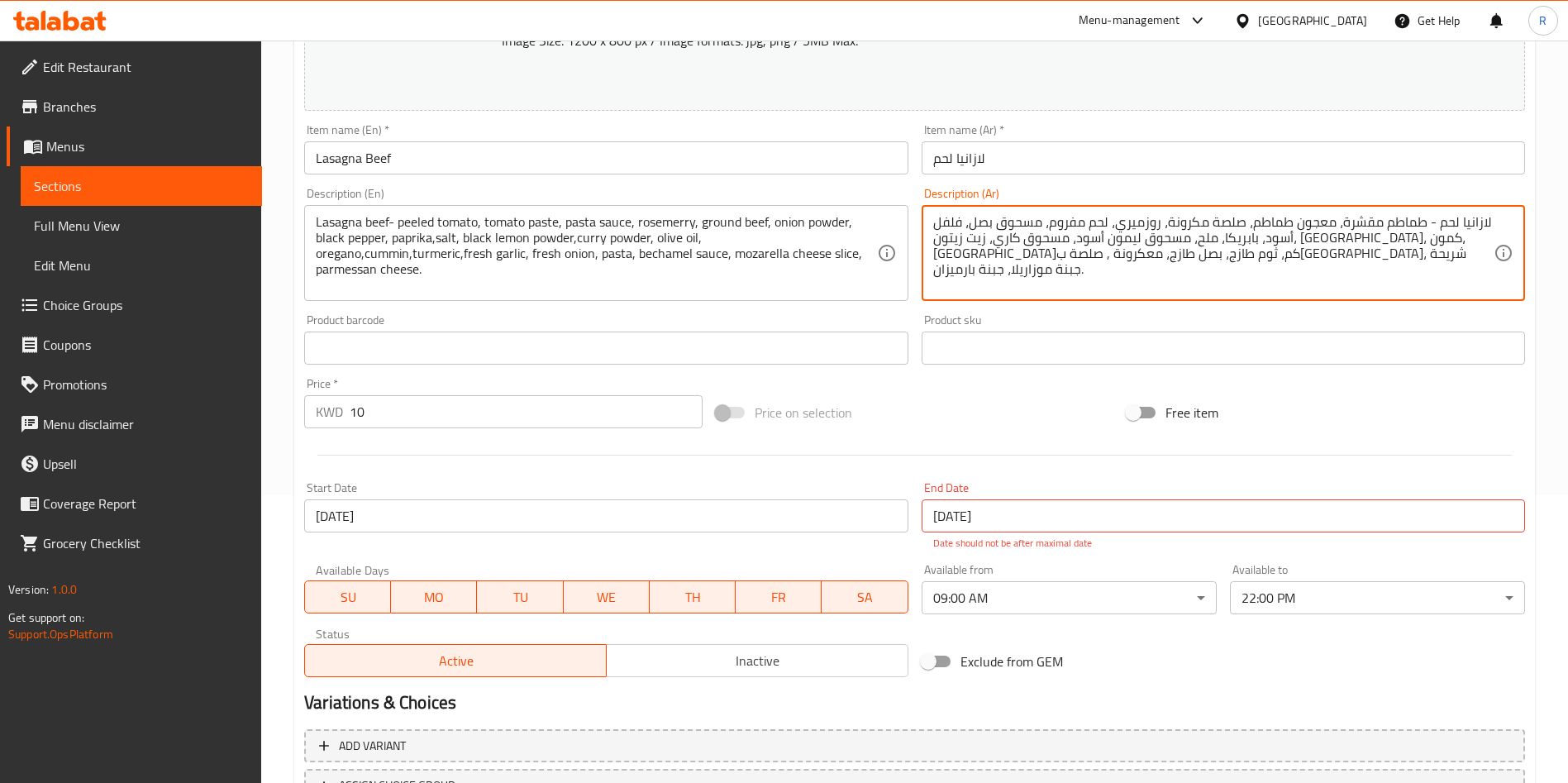
scroll to position [428, 0]
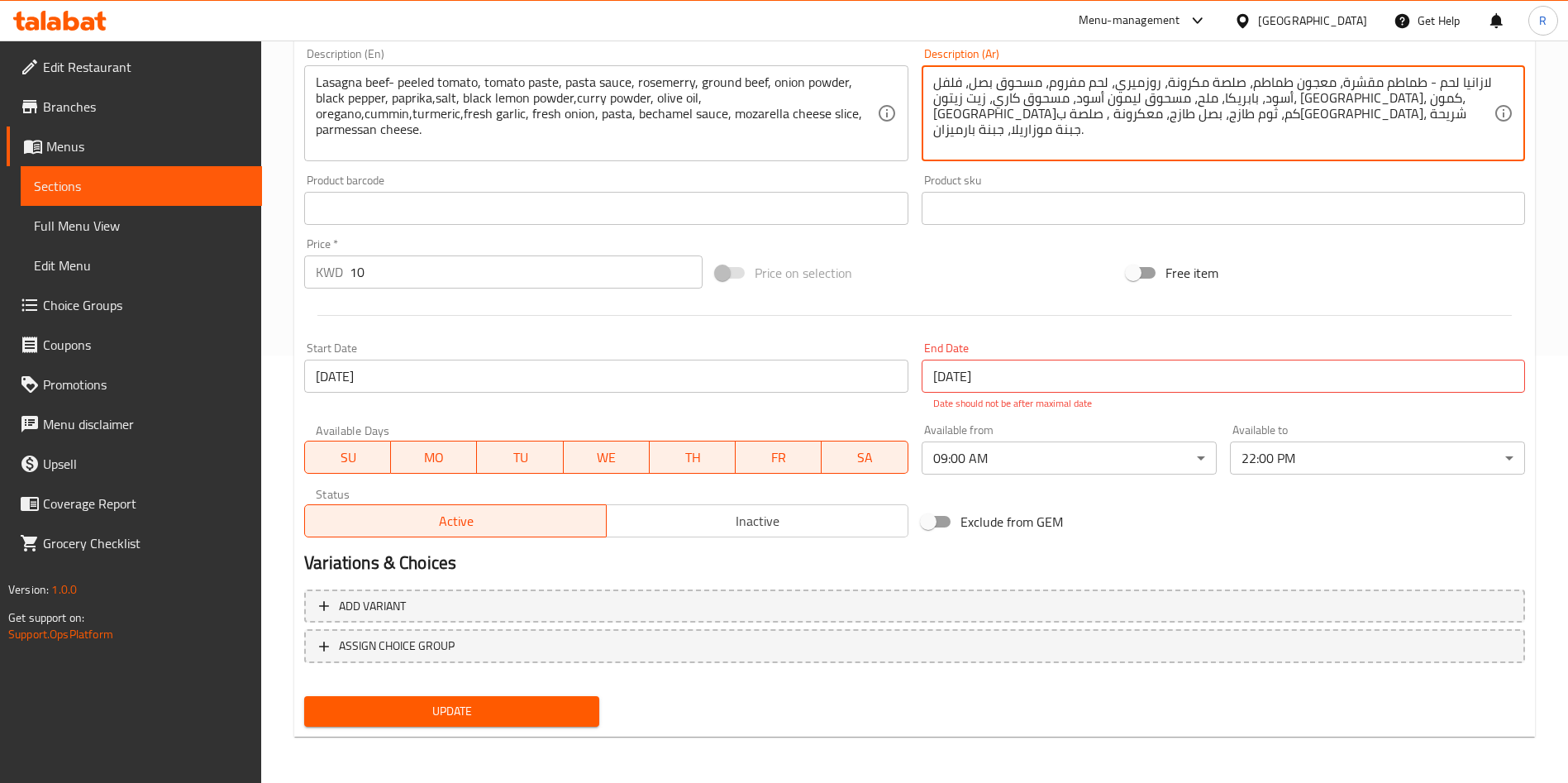
click at [474, 706] on span "Update" at bounding box center [451, 712] width 269 height 21
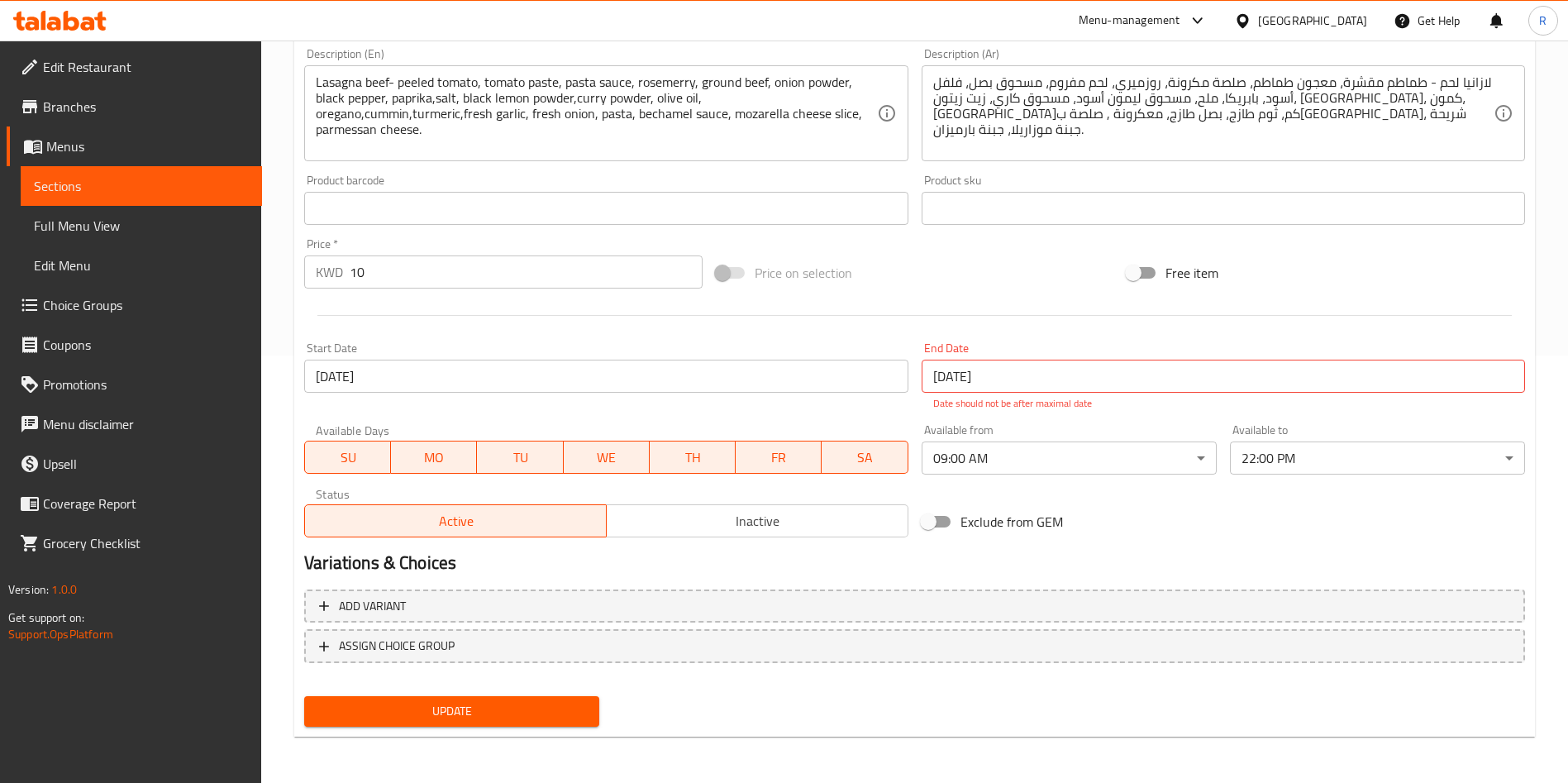
click at [488, 701] on span "Update" at bounding box center [451, 712] width 269 height 21
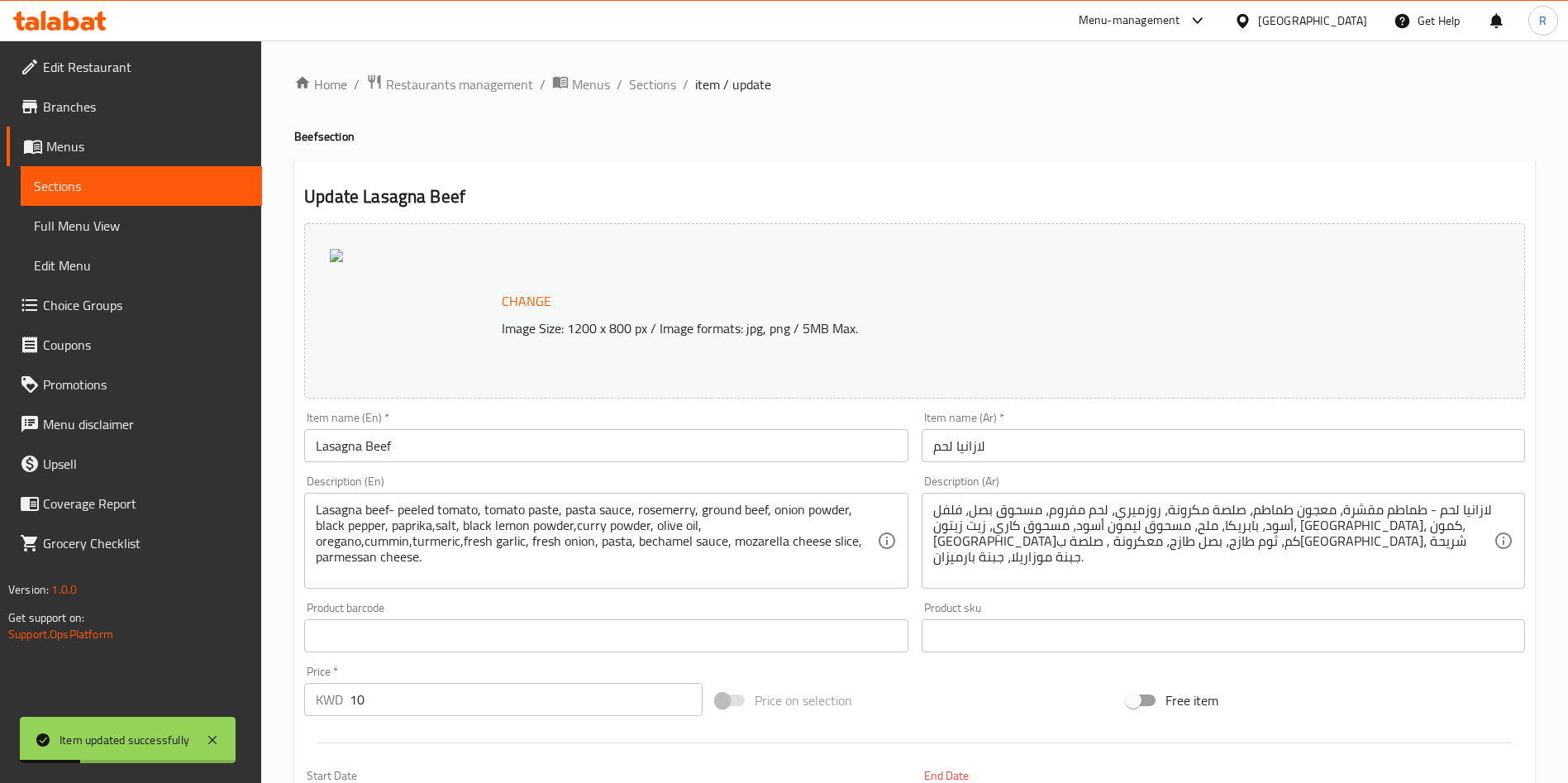
drag, startPoint x: 647, startPoint y: 83, endPoint x: 689, endPoint y: 4, distance: 89.5
click at [647, 83] on span "Sections" at bounding box center [653, 84] width 48 height 20
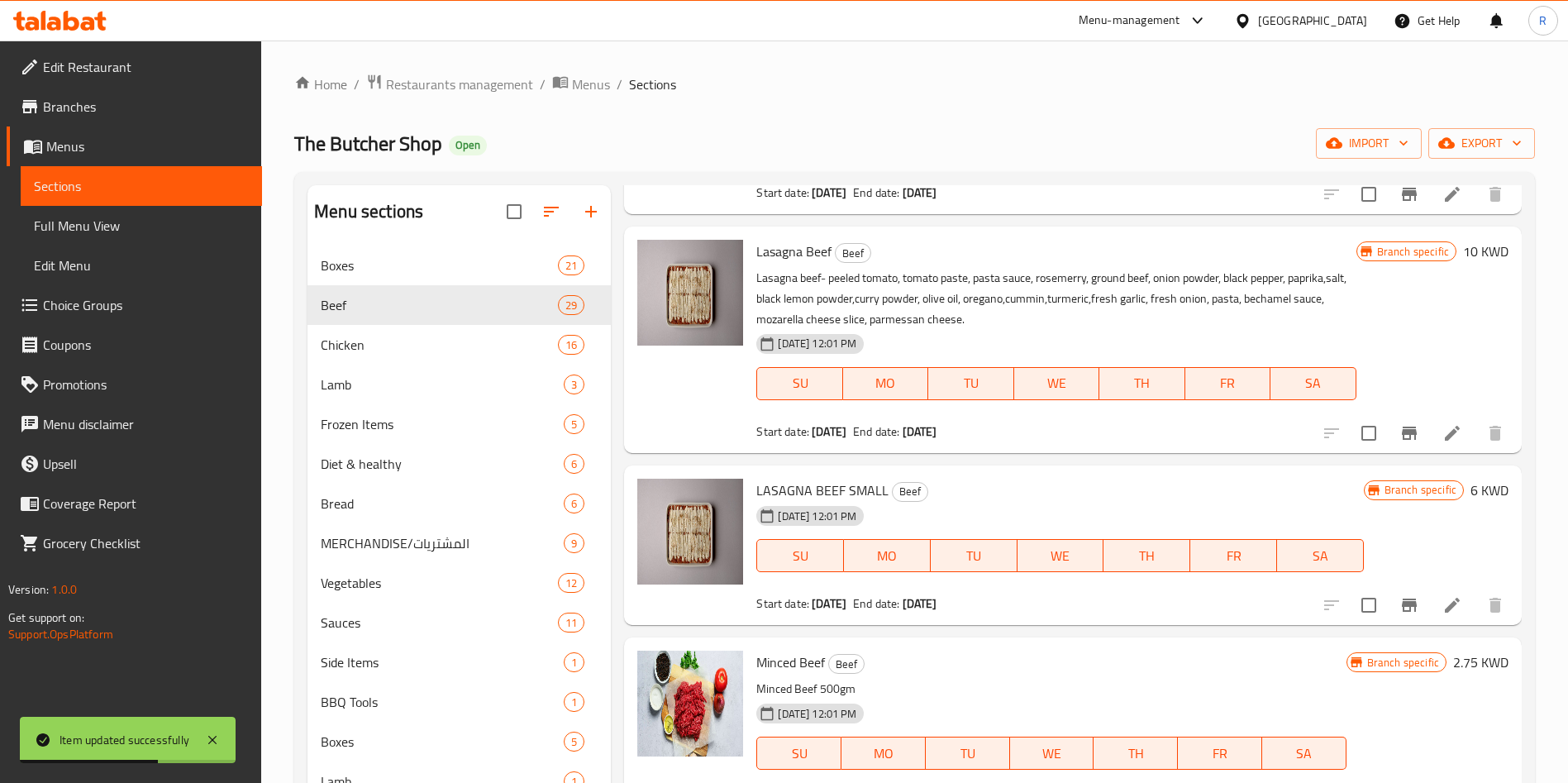
scroll to position [248, 0]
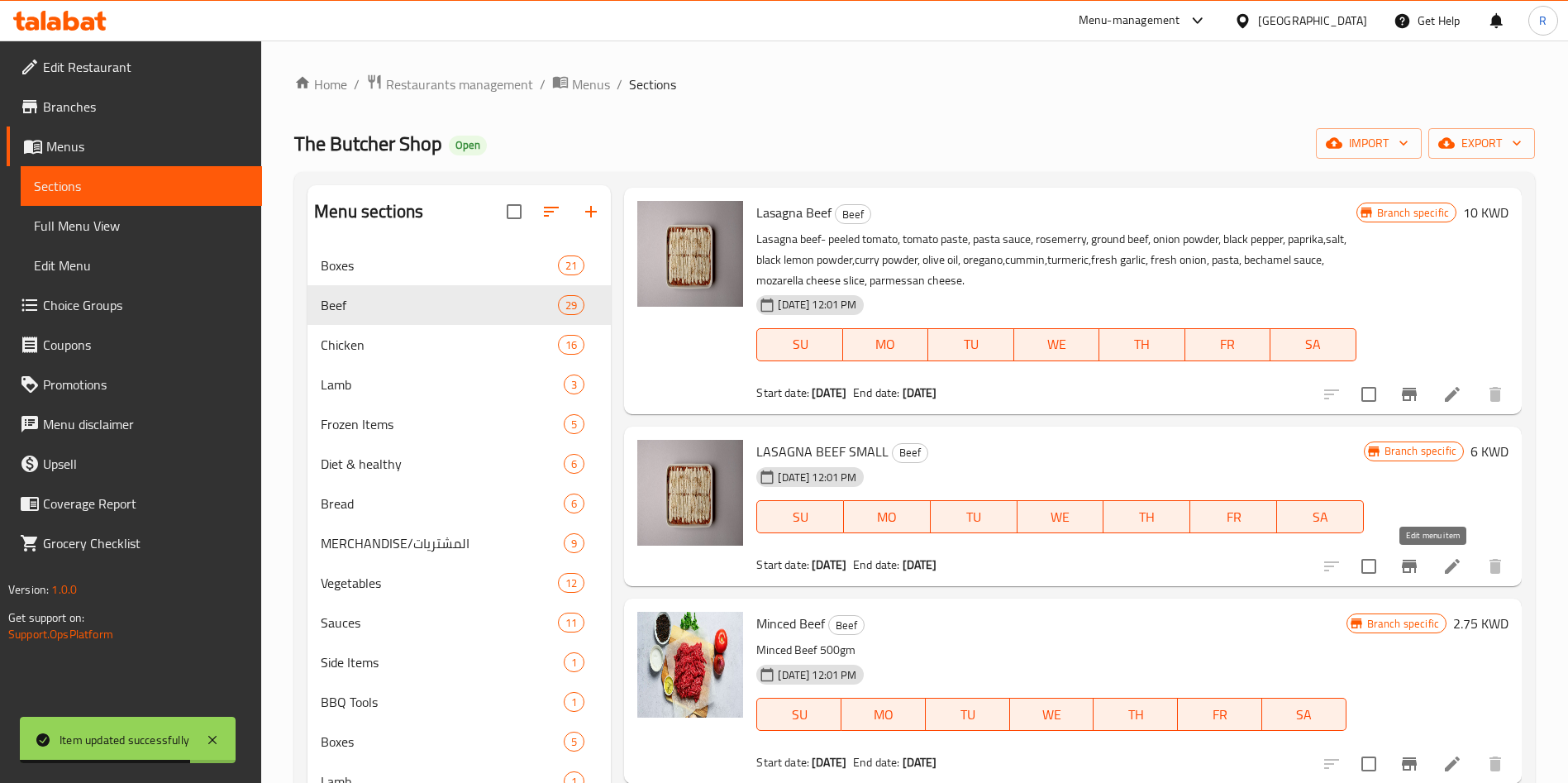
click at [1443, 564] on icon at bounding box center [1452, 565] width 20 height 20
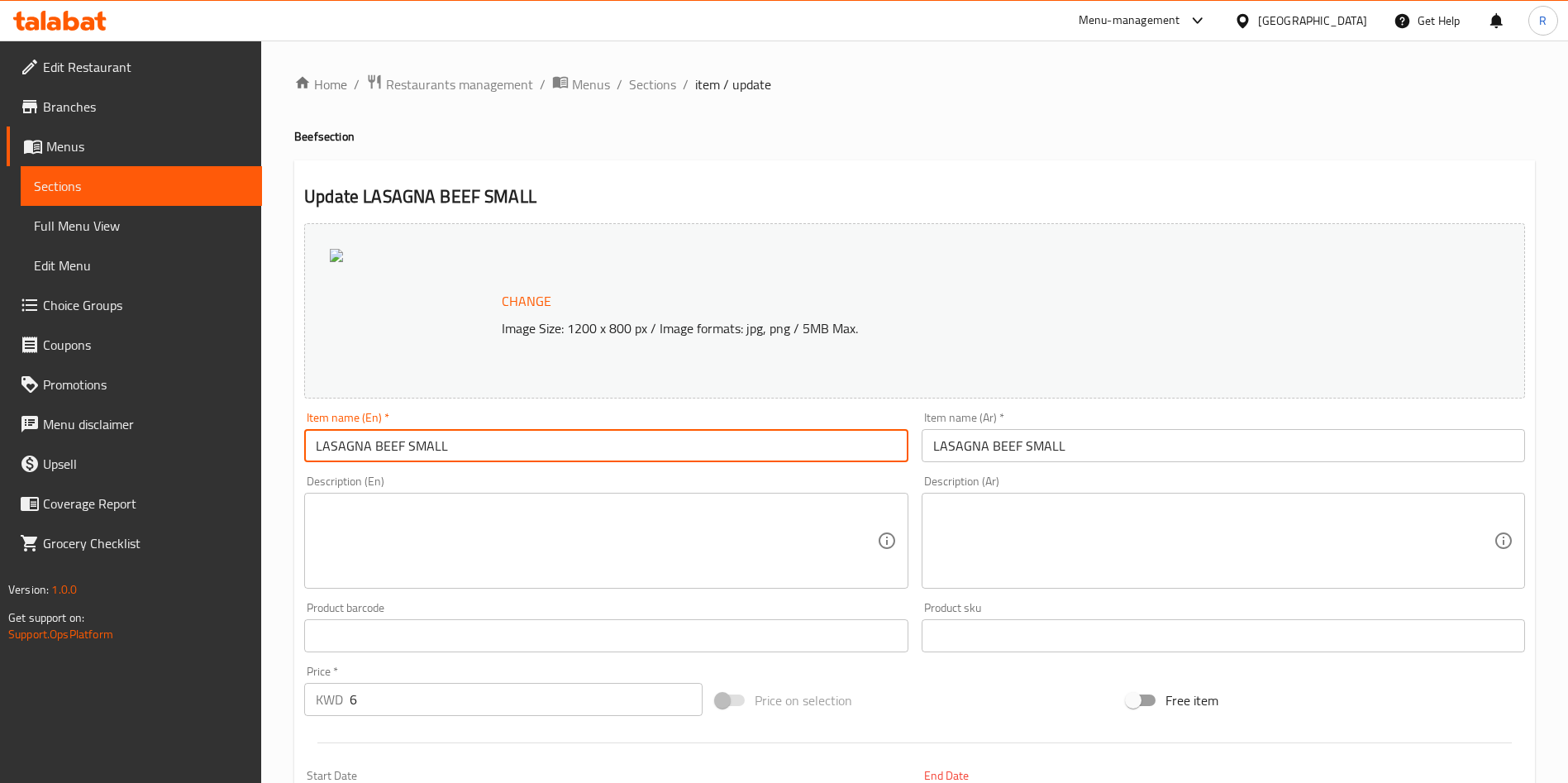
drag, startPoint x: 460, startPoint y: 443, endPoint x: 295, endPoint y: 445, distance: 165.0
click at [295, 445] on div "Update LASAGNA BEEF SMALL Change Image Size: 1200 x 800 px / Image formats: jpg…" at bounding box center [915, 662] width 1241 height 1004
type input "/"
type input "Lasagna Beef - Small"
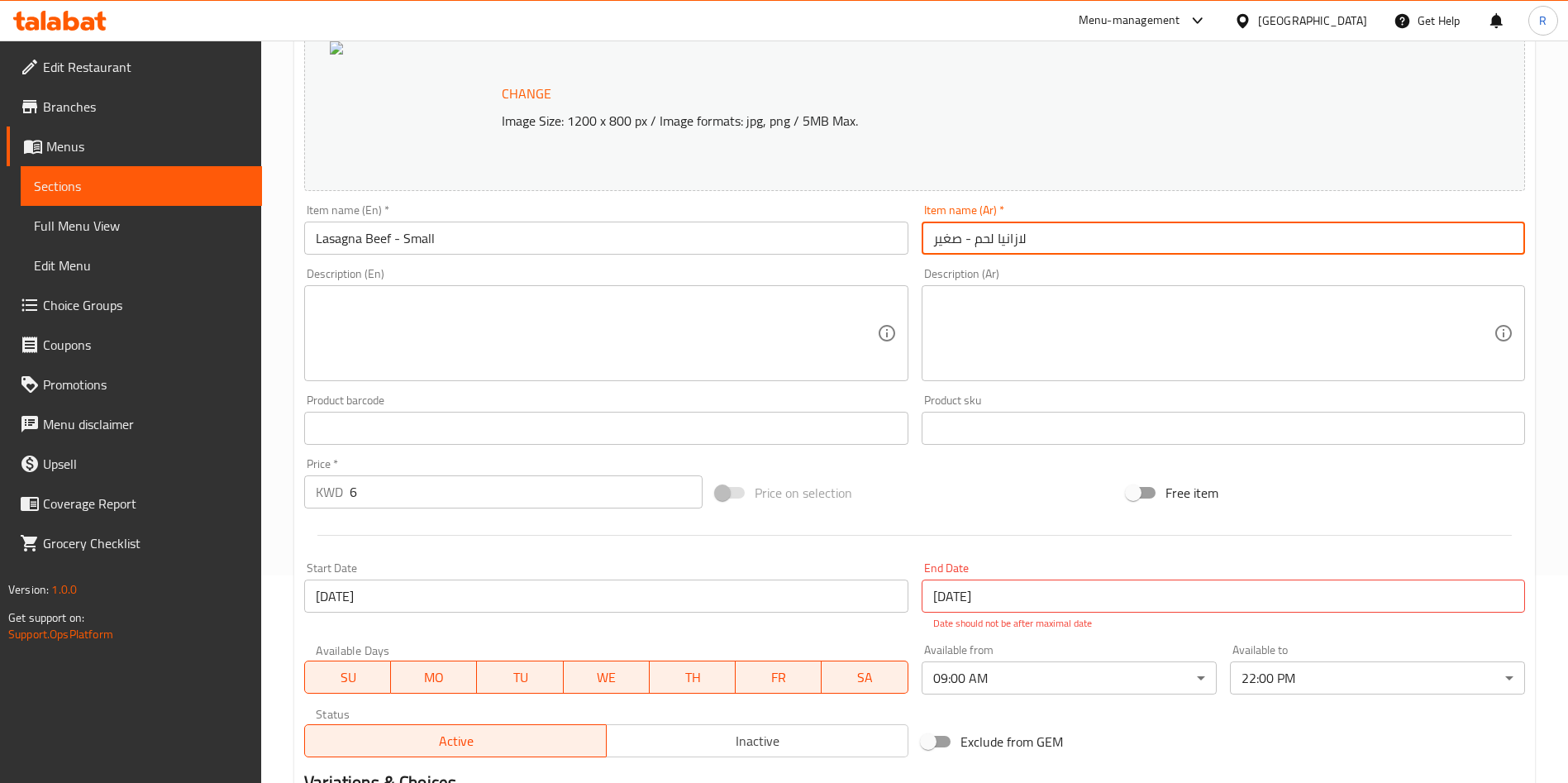
scroll to position [428, 0]
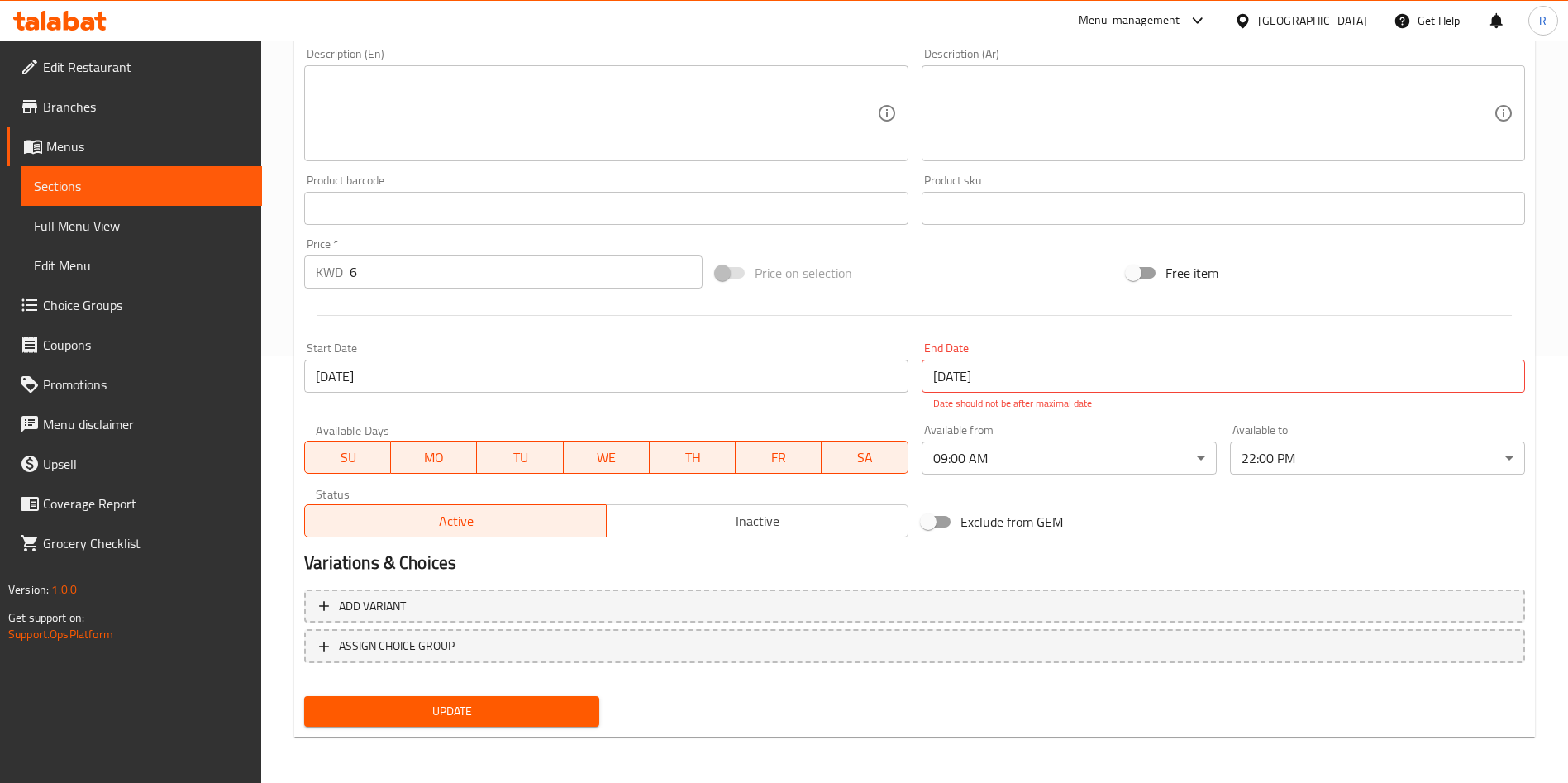
type input "لازانيا لحم - صغير"
click at [489, 718] on span "Update" at bounding box center [451, 712] width 269 height 21
click at [503, 718] on span "Update" at bounding box center [451, 712] width 269 height 21
click at [1049, 383] on input "[DATE]" at bounding box center [1223, 375] width 603 height 33
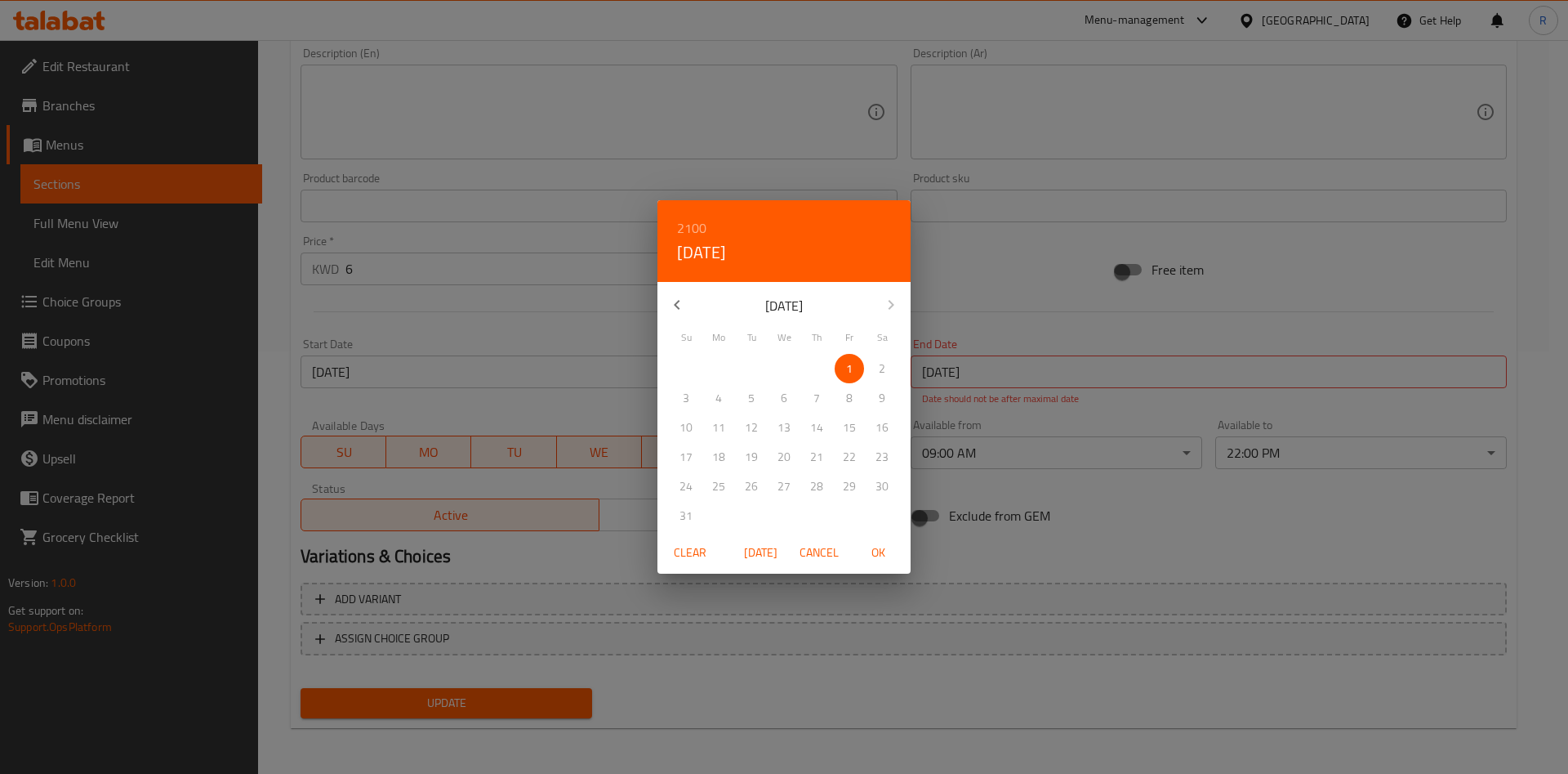
click at [674, 311] on icon "button" at bounding box center [677, 304] width 20 height 20
click at [818, 486] on p "31" at bounding box center [817, 487] width 13 height 21
click at [875, 551] on span "OK" at bounding box center [878, 553] width 39 height 21
type input "[DATE]"
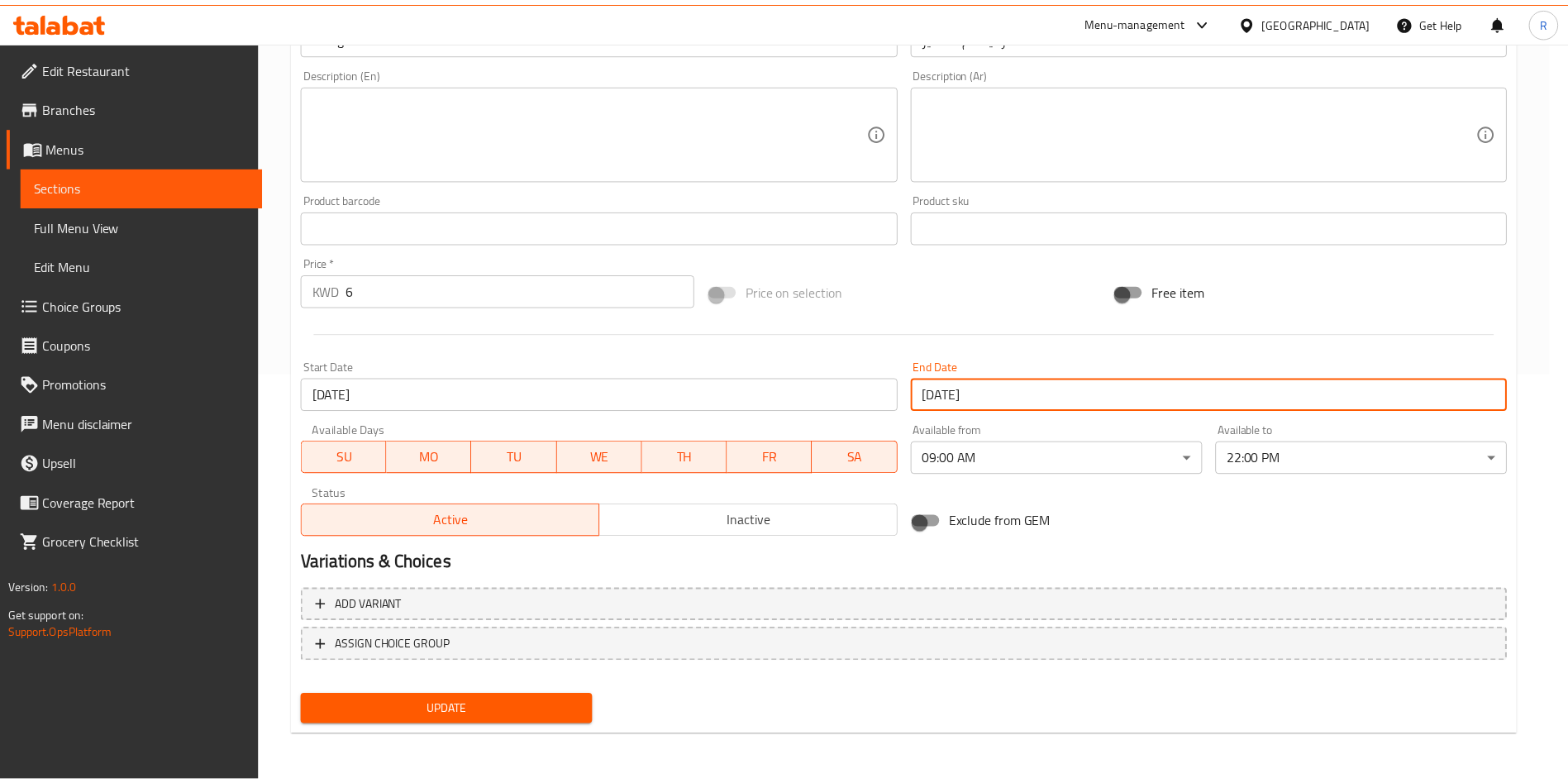
scroll to position [410, 0]
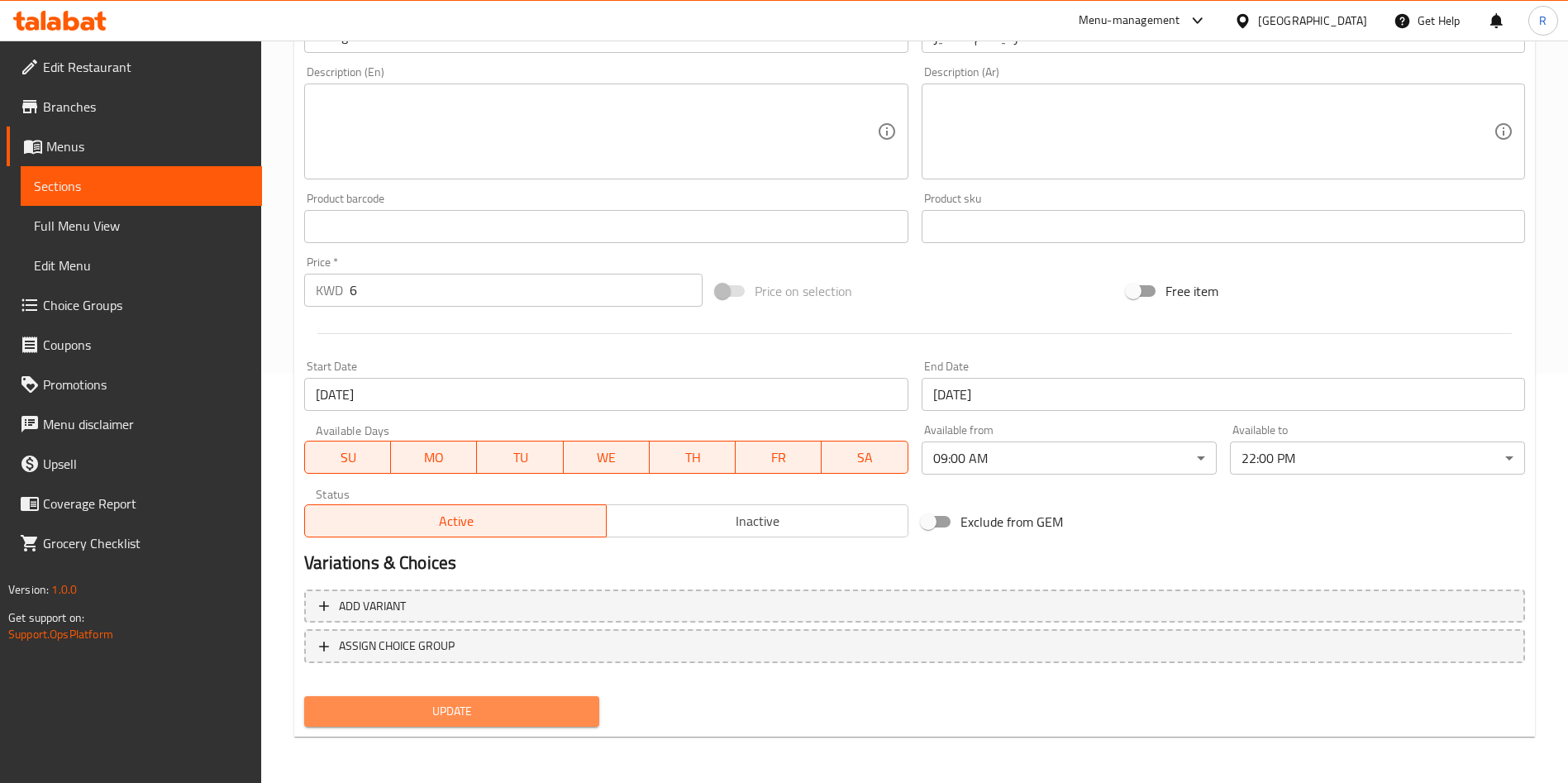
click at [535, 715] on span "Update" at bounding box center [451, 712] width 269 height 21
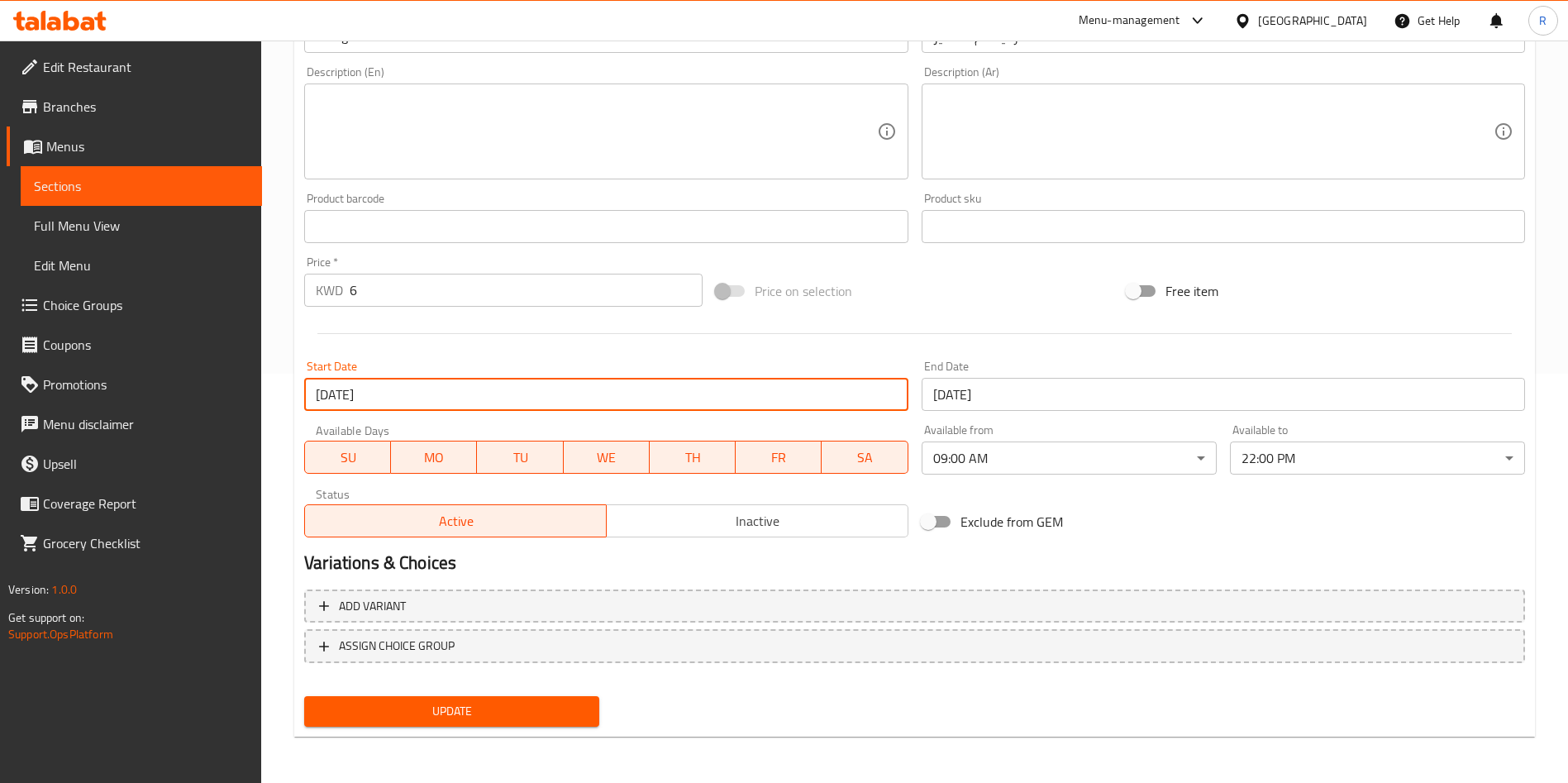
drag, startPoint x: 601, startPoint y: 386, endPoint x: 97, endPoint y: 384, distance: 504.0
click at [97, 384] on div "Edit Restaurant Branches Menus Sections Full Menu View Edit Menu Choice Groups …" at bounding box center [784, 207] width 1568 height 1152
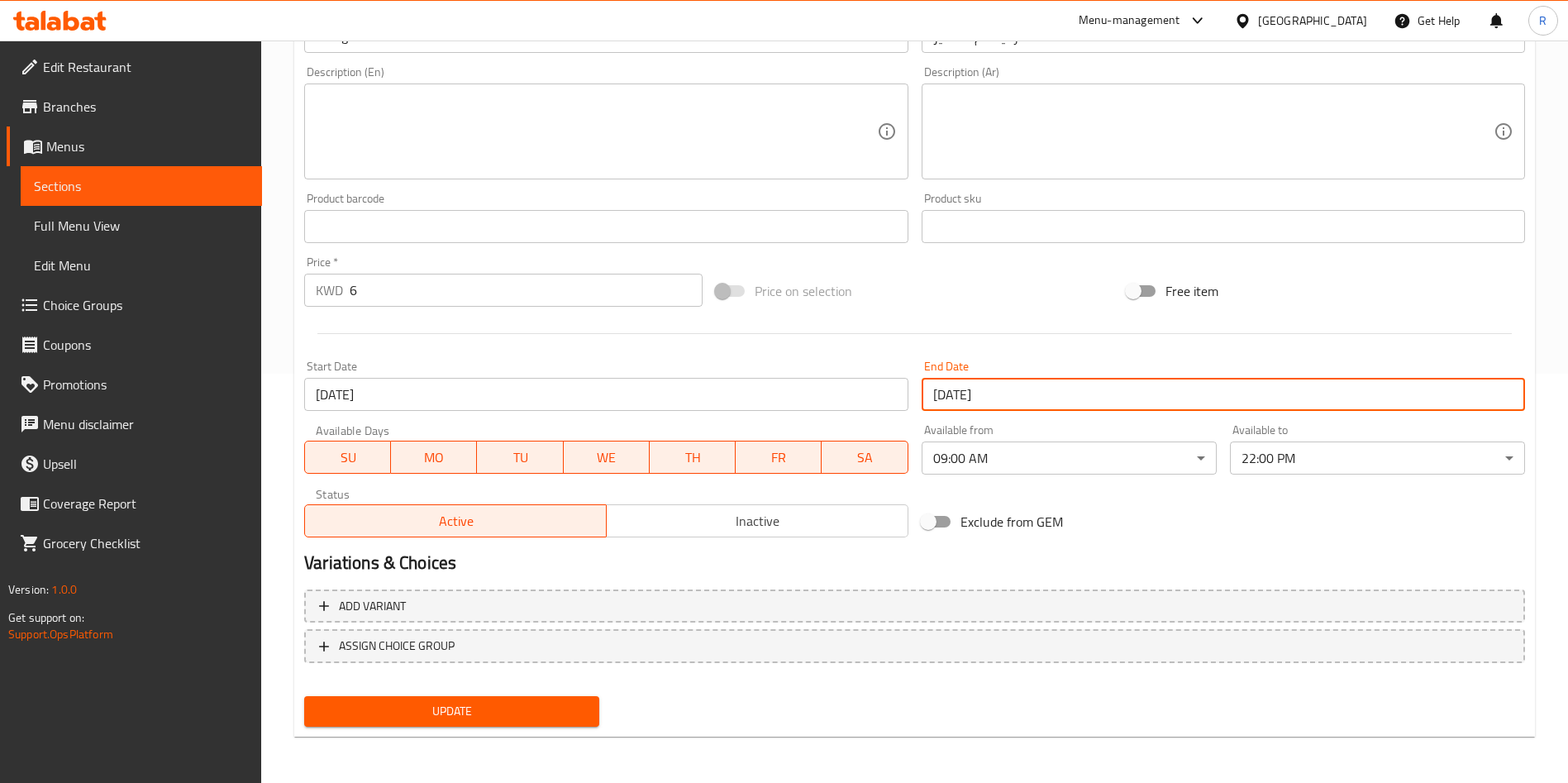
click at [1104, 402] on input "[DATE]" at bounding box center [1223, 394] width 603 height 33
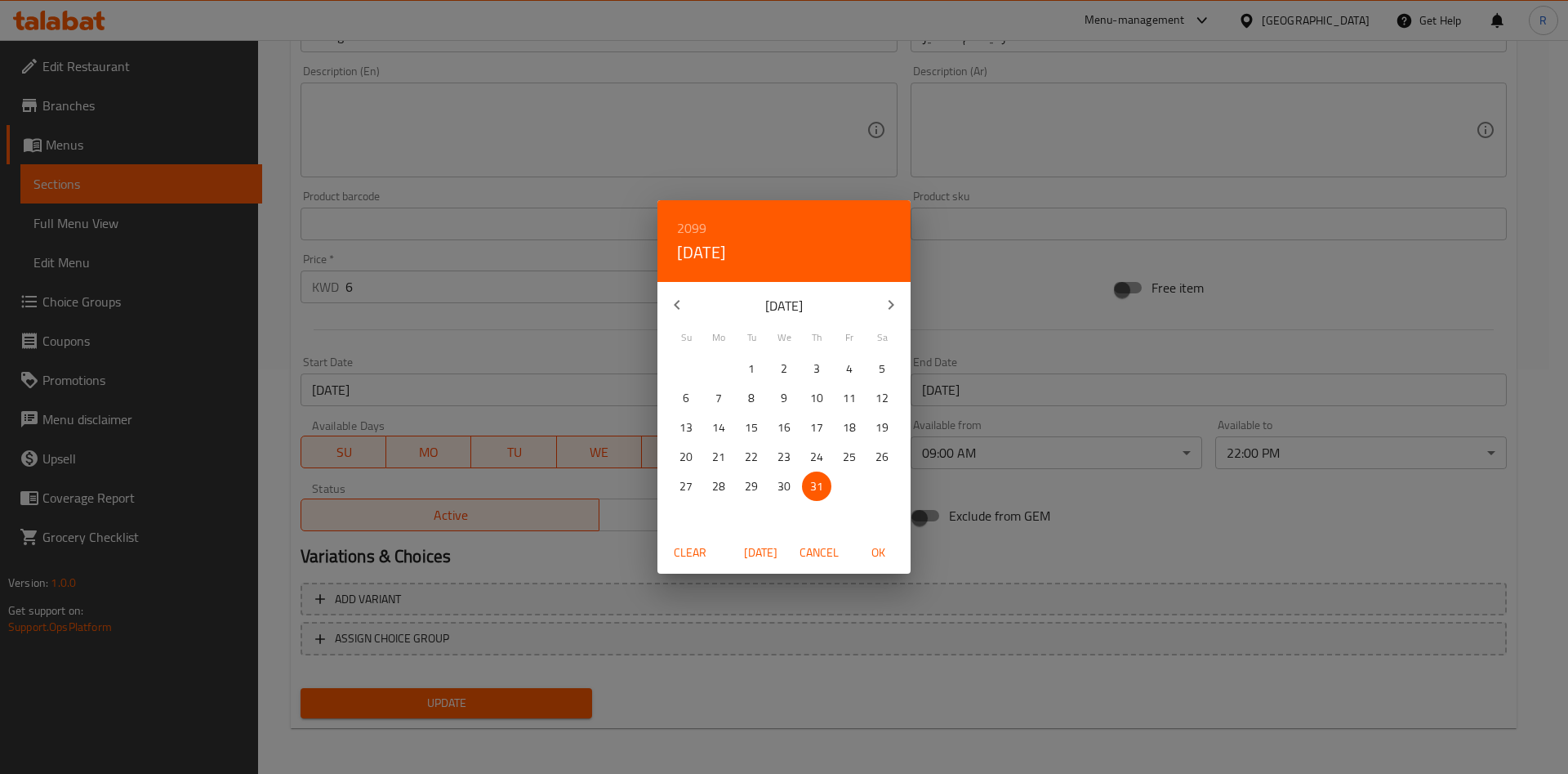
click at [680, 552] on span "Clear" at bounding box center [690, 553] width 39 height 21
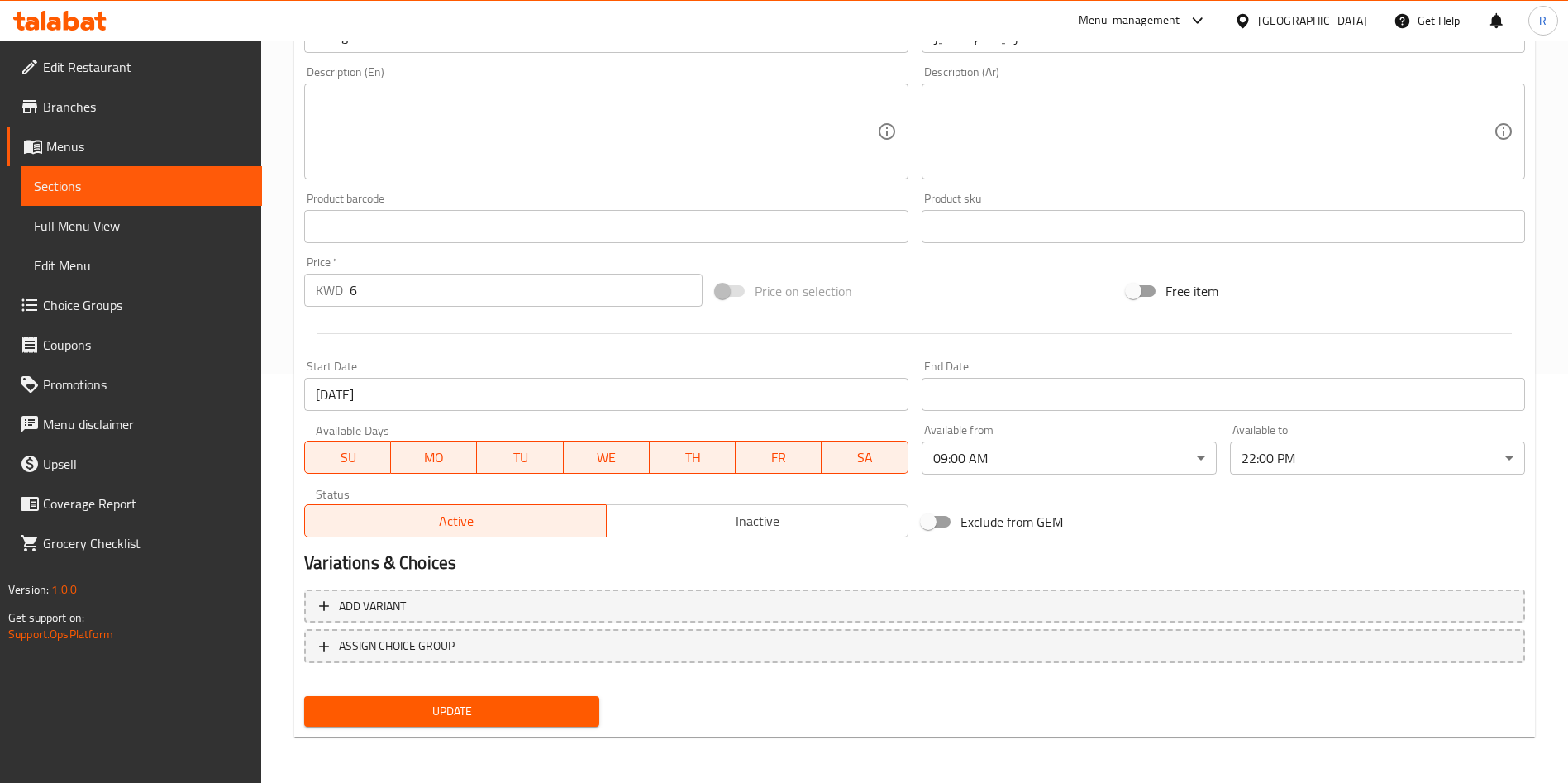
click at [570, 412] on div "Start Date [DATE] Start Date" at bounding box center [605, 385] width 617 height 64
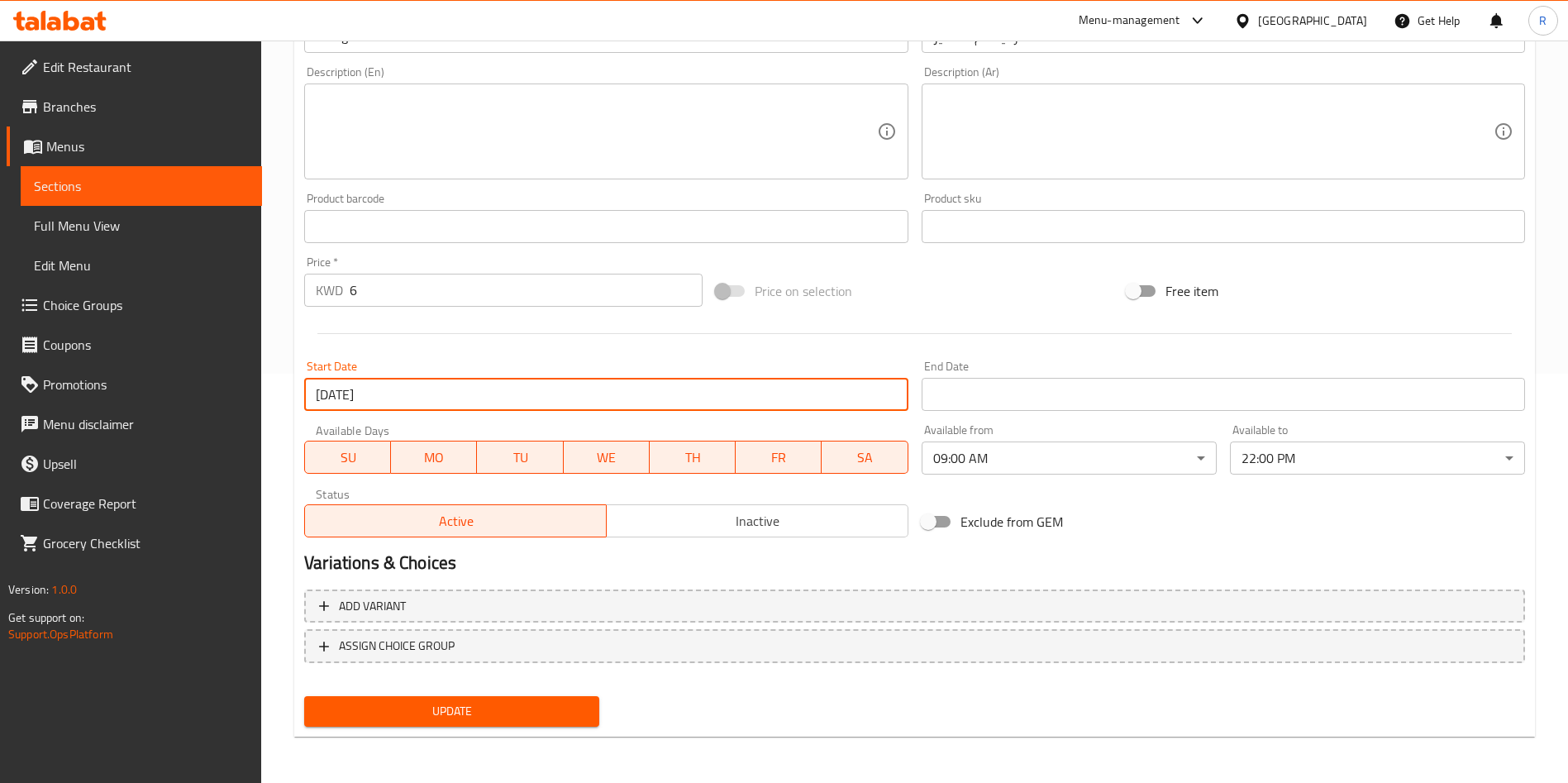
click at [557, 403] on input "[DATE]" at bounding box center [605, 394] width 603 height 33
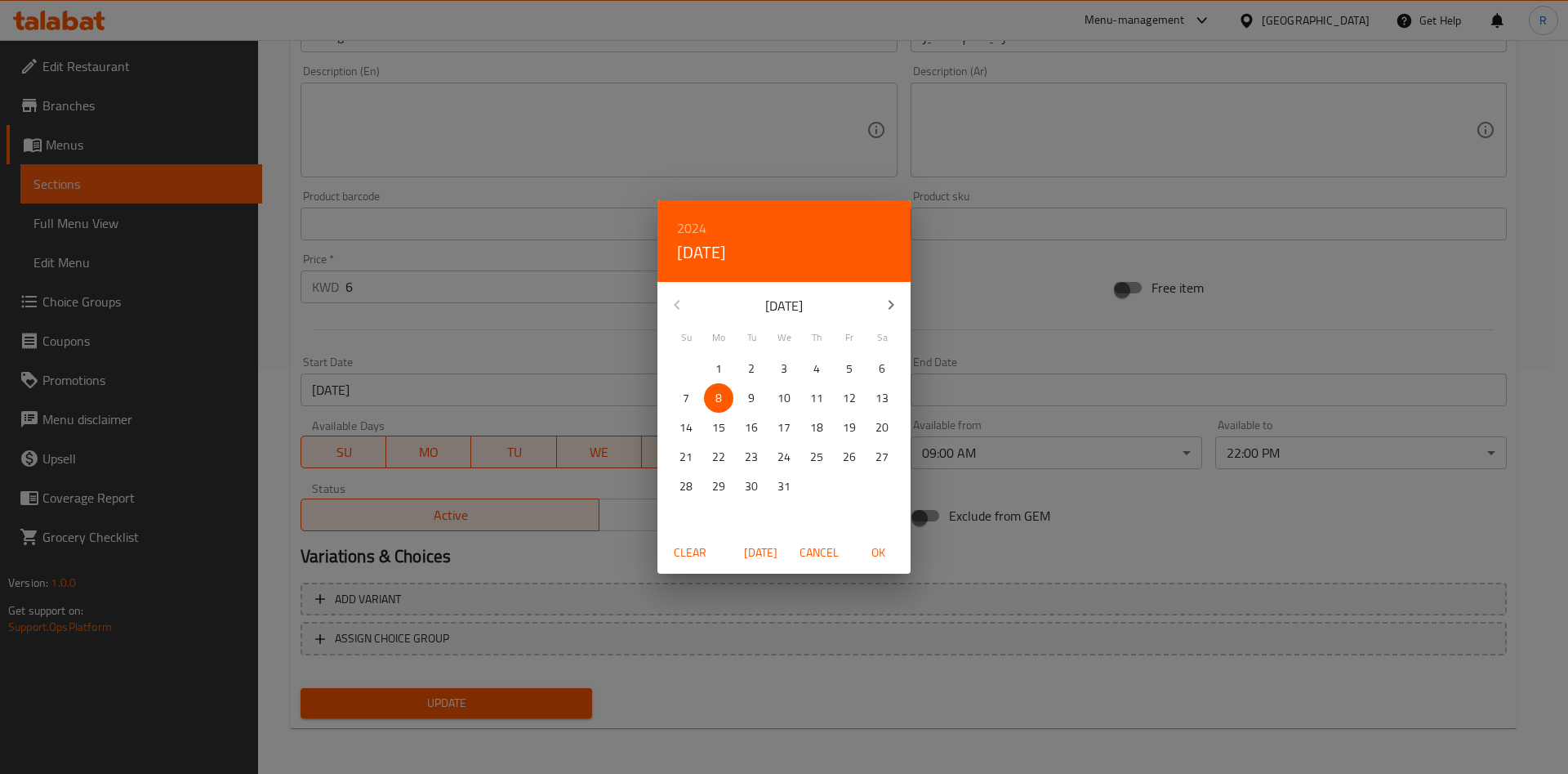
click at [684, 543] on span "Clear" at bounding box center [690, 553] width 39 height 21
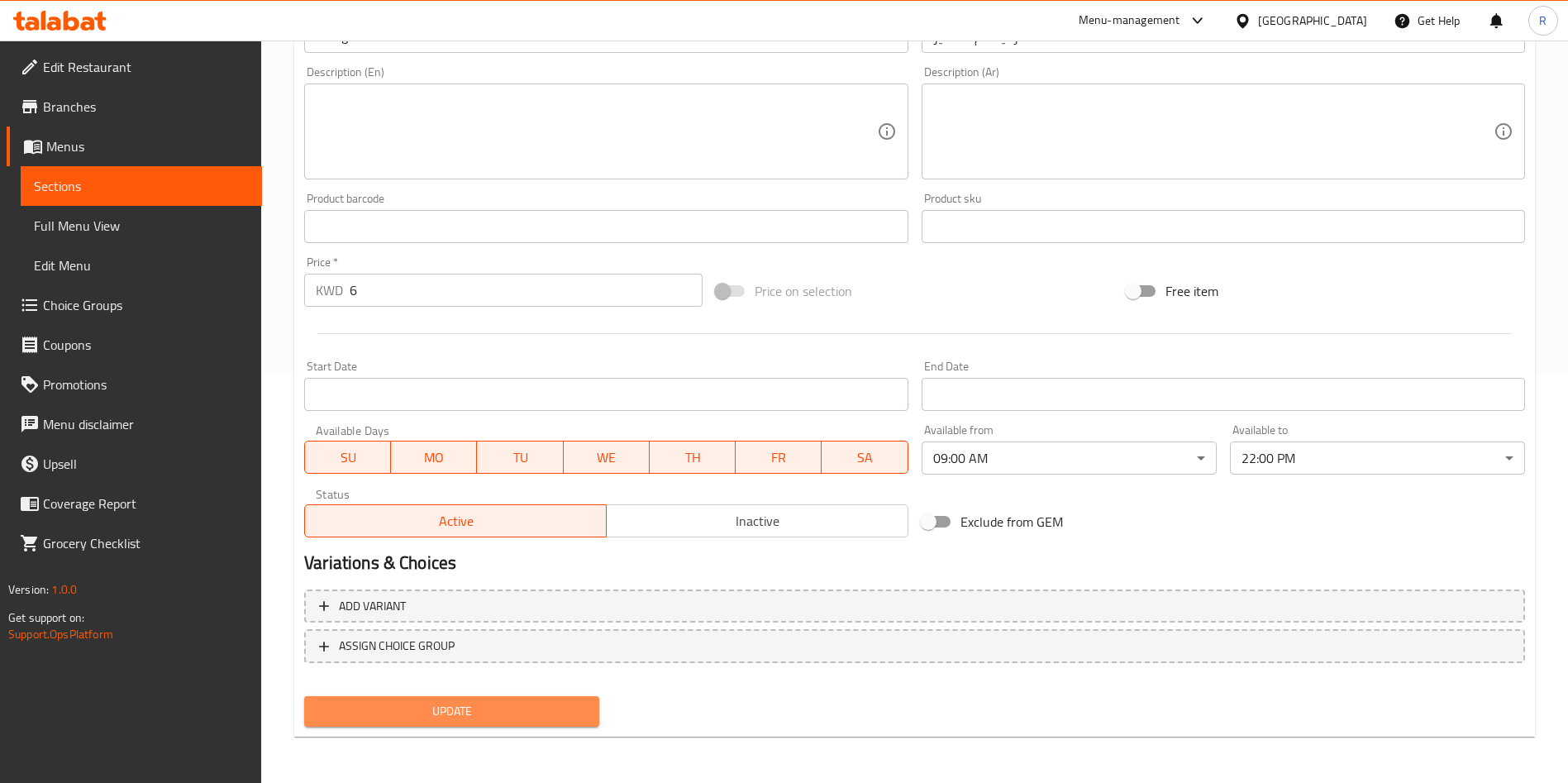
click at [524, 720] on span "Update" at bounding box center [451, 712] width 269 height 21
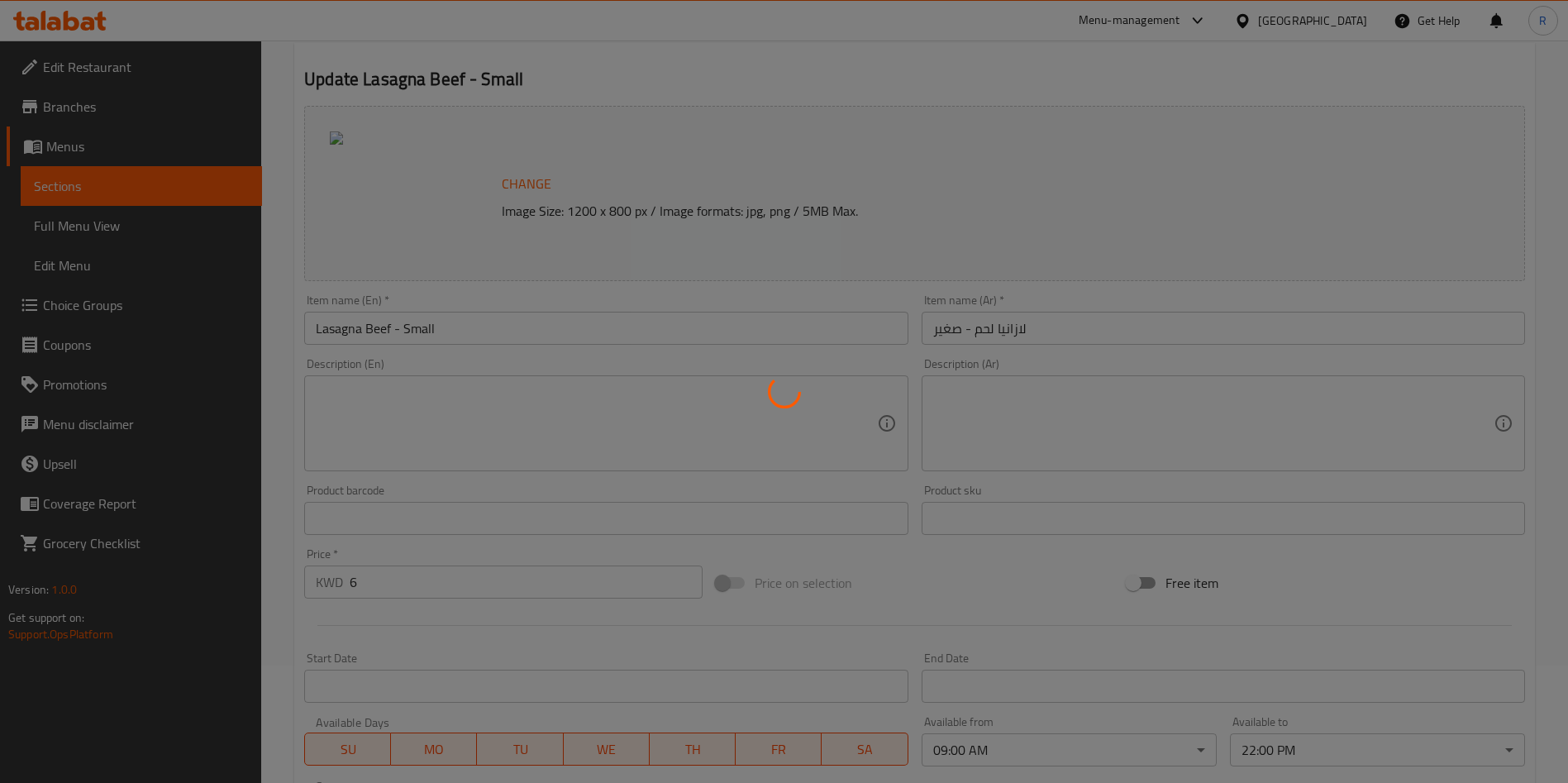
scroll to position [0, 0]
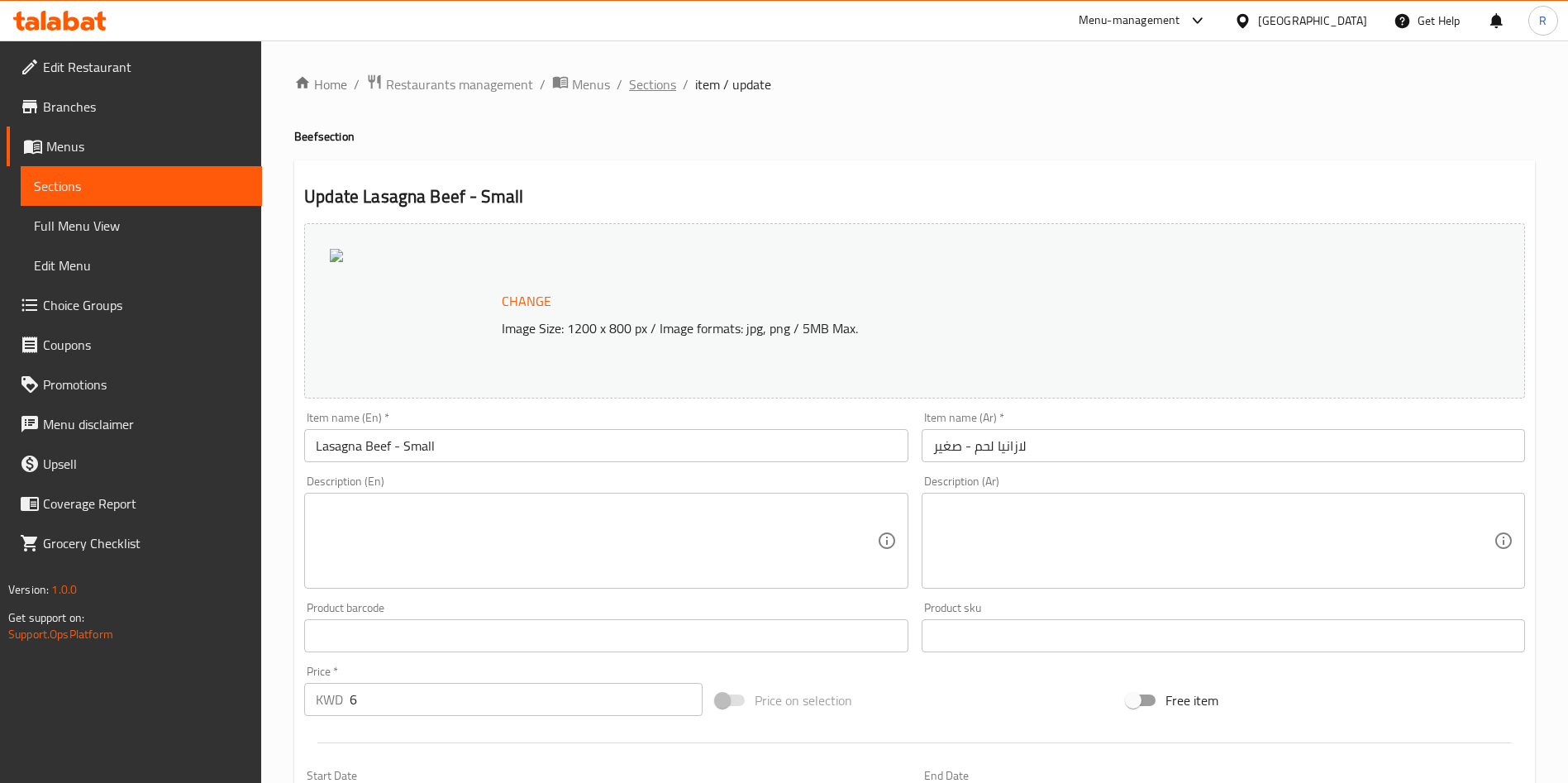
click at [663, 84] on span "Sections" at bounding box center [653, 84] width 48 height 20
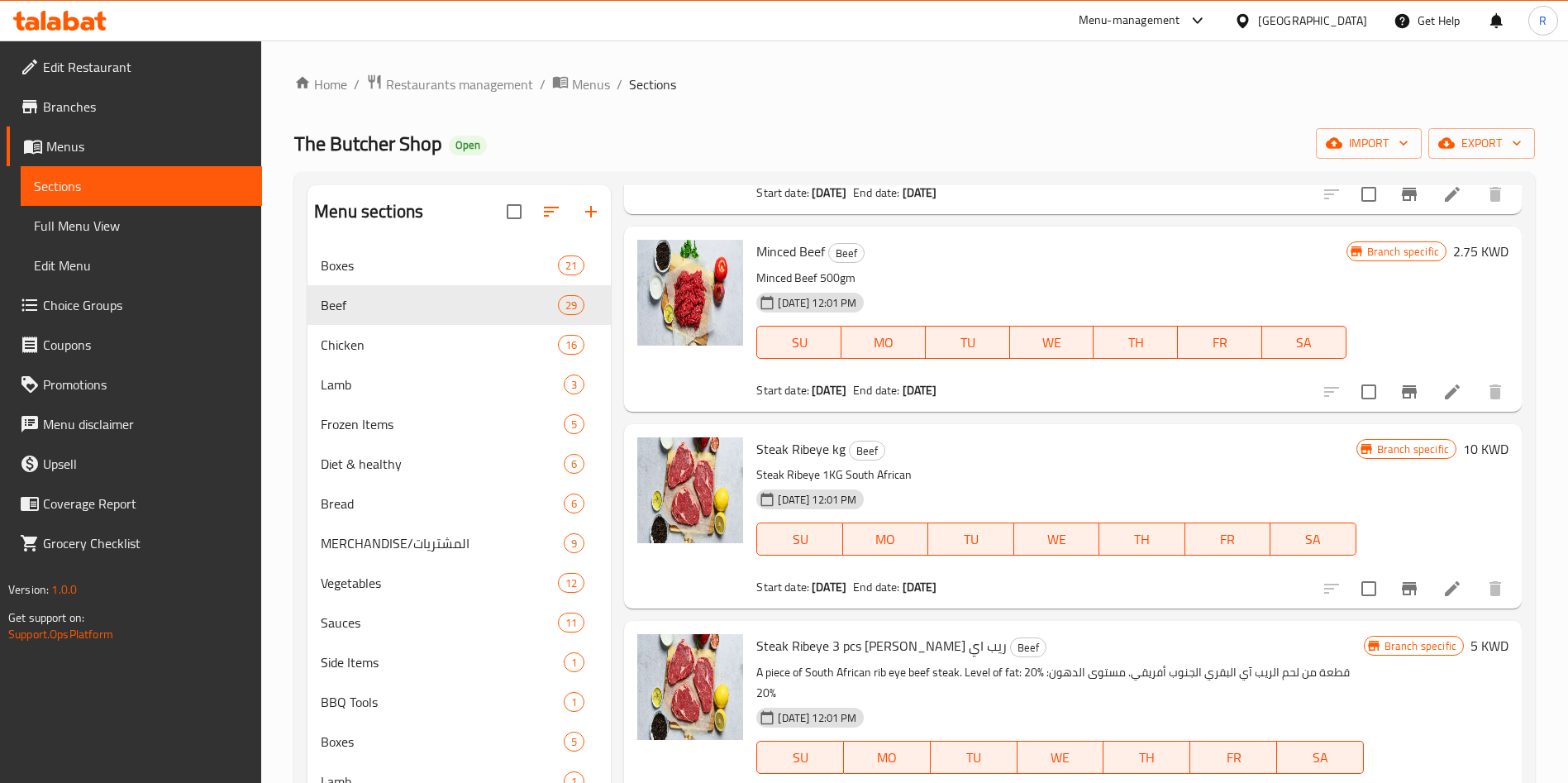
scroll to position [744, 0]
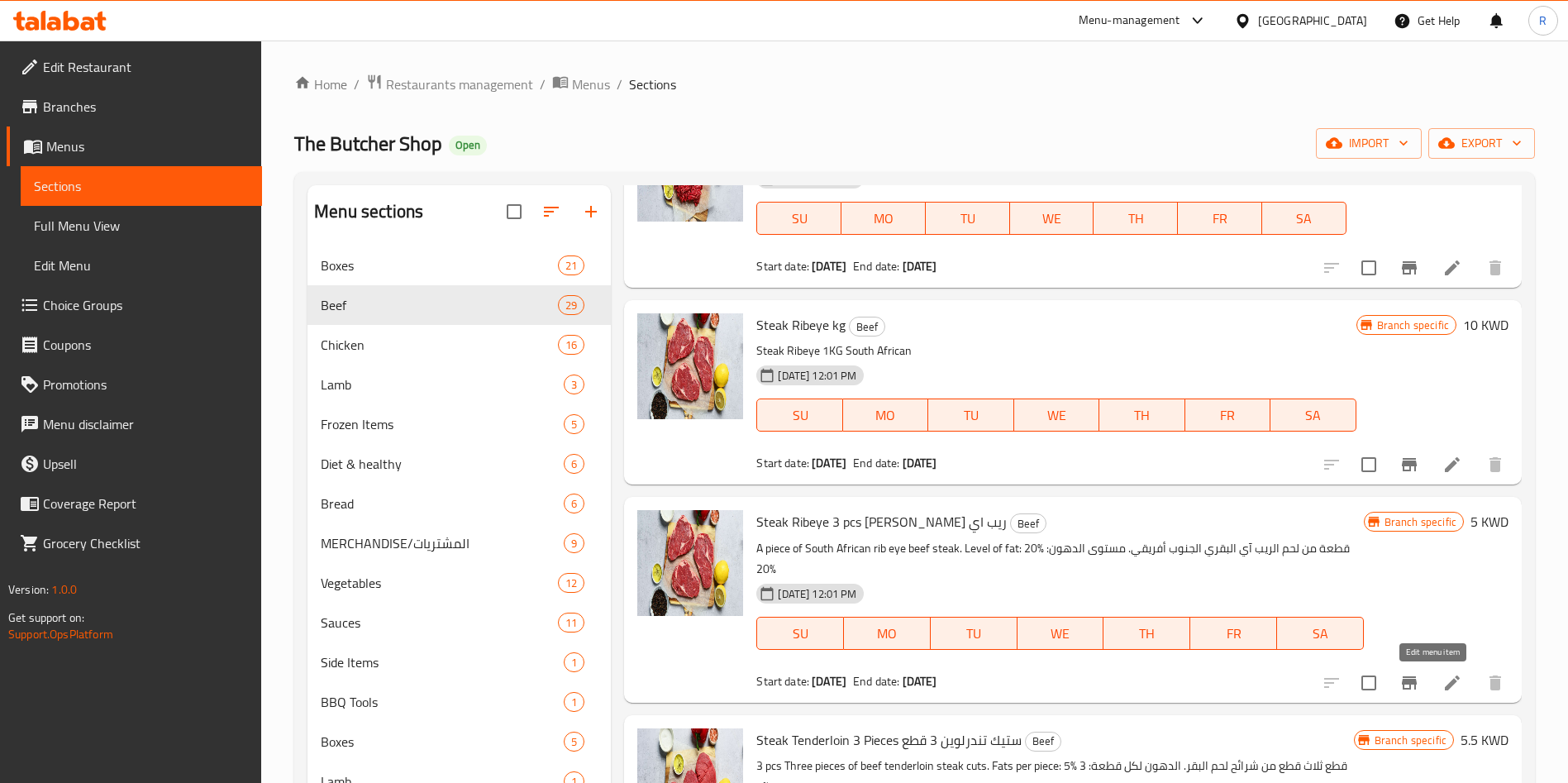
click at [1444, 678] on icon at bounding box center [1452, 683] width 15 height 15
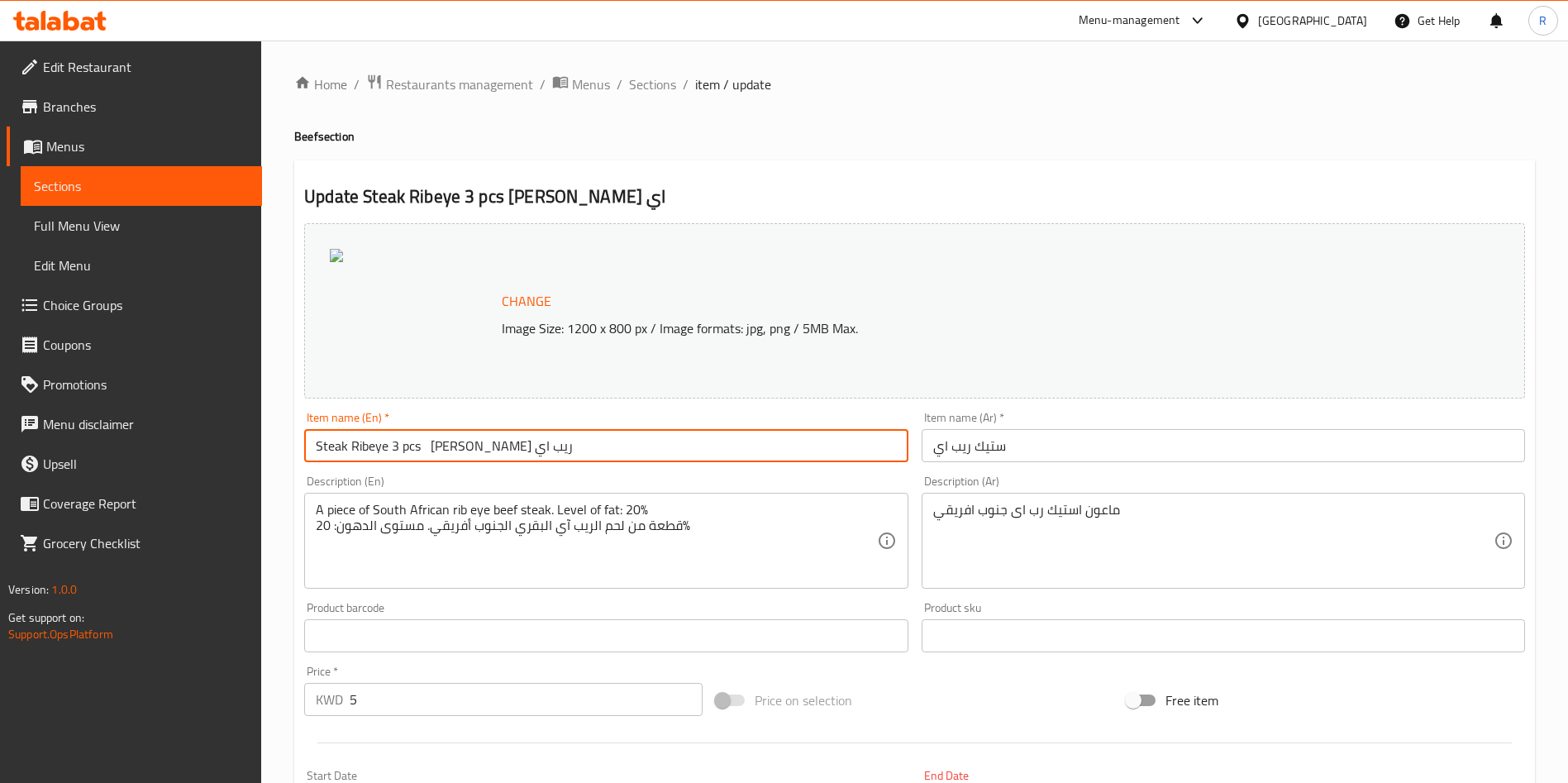
drag, startPoint x: 530, startPoint y: 445, endPoint x: 448, endPoint y: 447, distance: 82.0
click at [448, 447] on input "Steak Ribeye 3 pcs [PERSON_NAME] ريب اي" at bounding box center [605, 445] width 603 height 33
click at [437, 448] on input "Steak Ribeye 3 pcs [PERSON_NAME] ريب اي" at bounding box center [605, 445] width 603 height 33
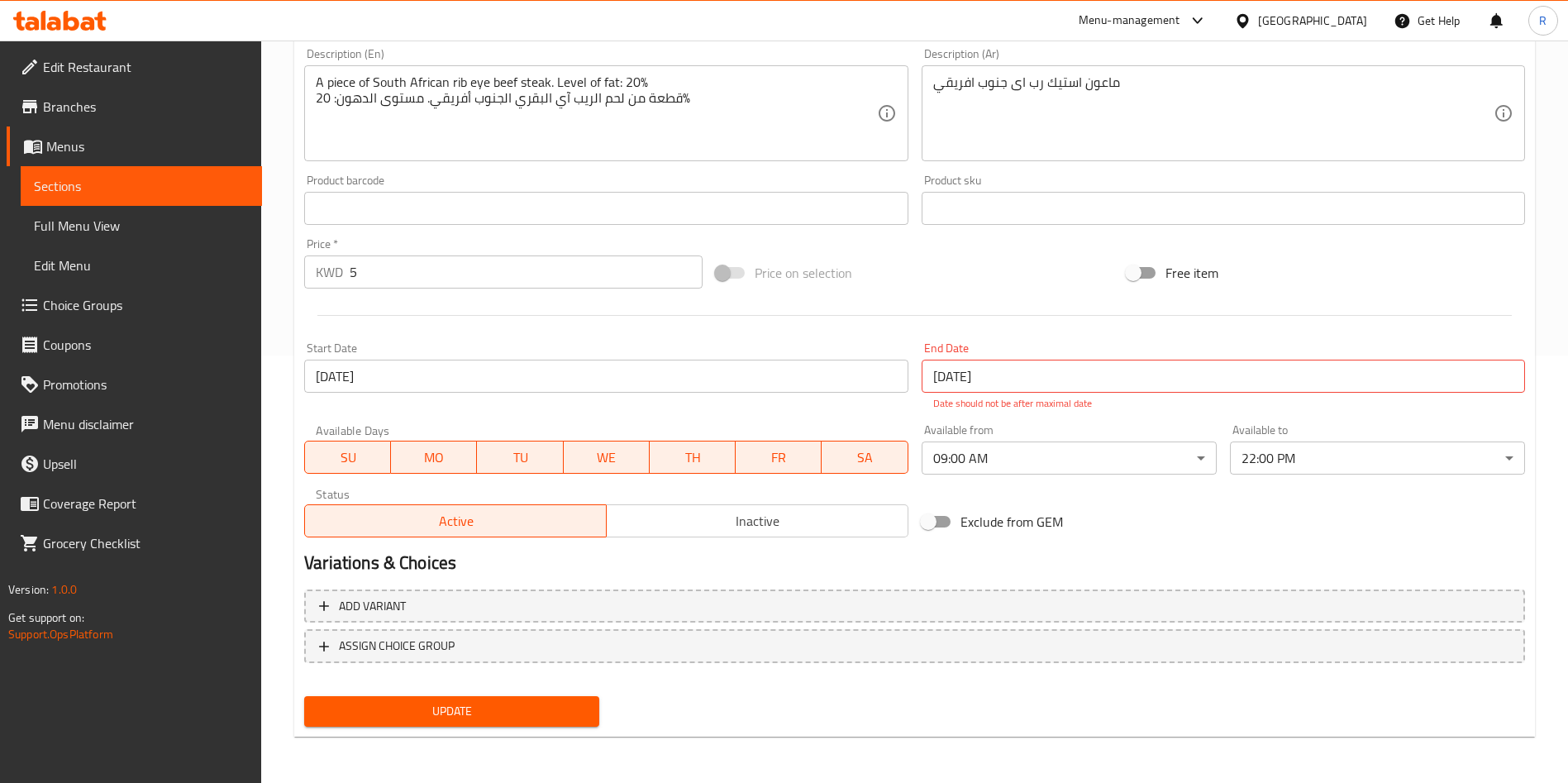
scroll to position [55, 0]
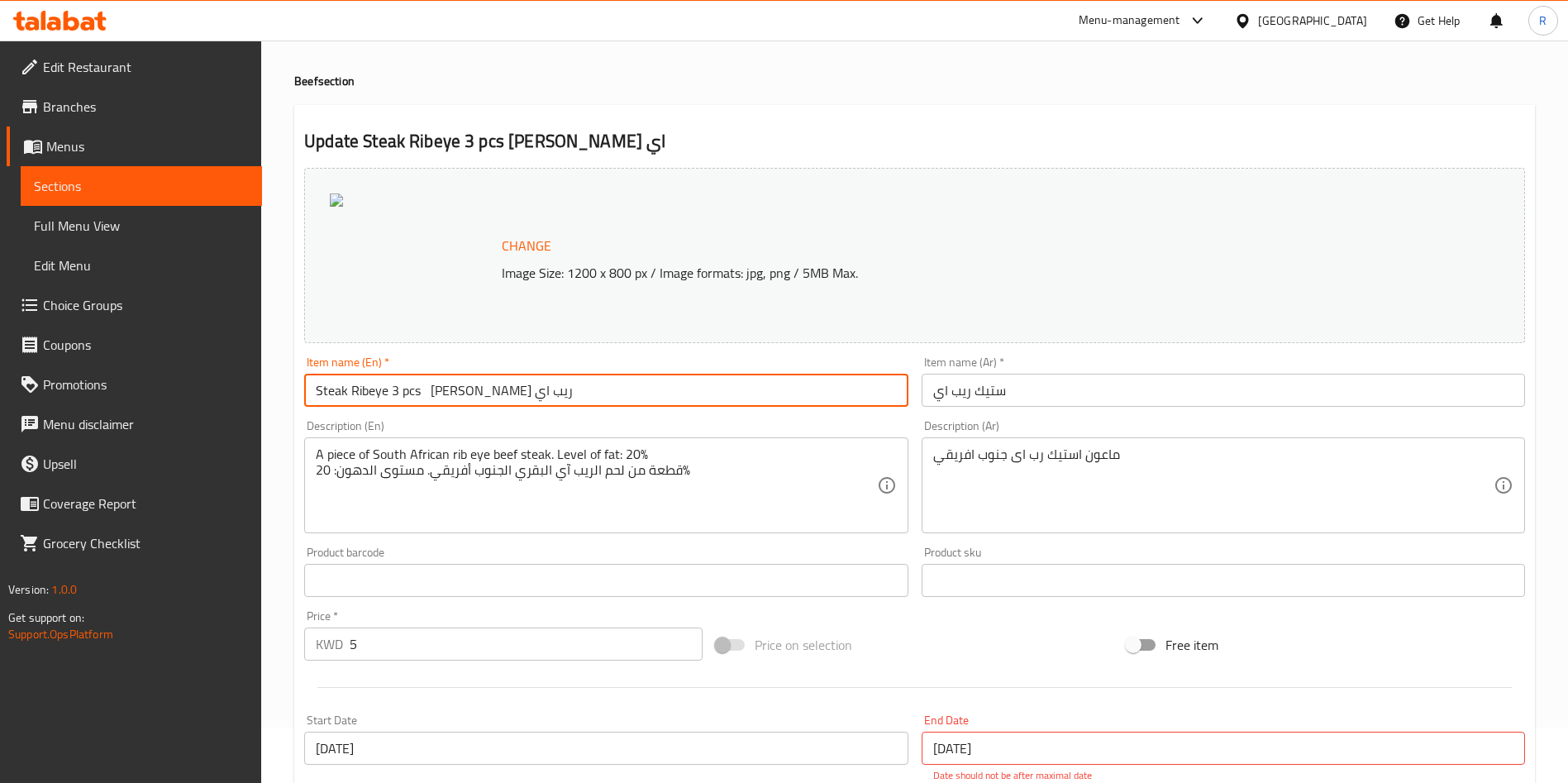
drag, startPoint x: 430, startPoint y: 392, endPoint x: 529, endPoint y: 392, distance: 99.0
click at [529, 392] on input "Steak Ribeye 3 pcs [PERSON_NAME] ريب اي" at bounding box center [605, 390] width 603 height 33
drag, startPoint x: 429, startPoint y: 392, endPoint x: 393, endPoint y: 392, distance: 36.0
click at [393, 392] on input "Steak Ribeye 3 pcs" at bounding box center [605, 390] width 603 height 33
type input "Steak Ribeye"
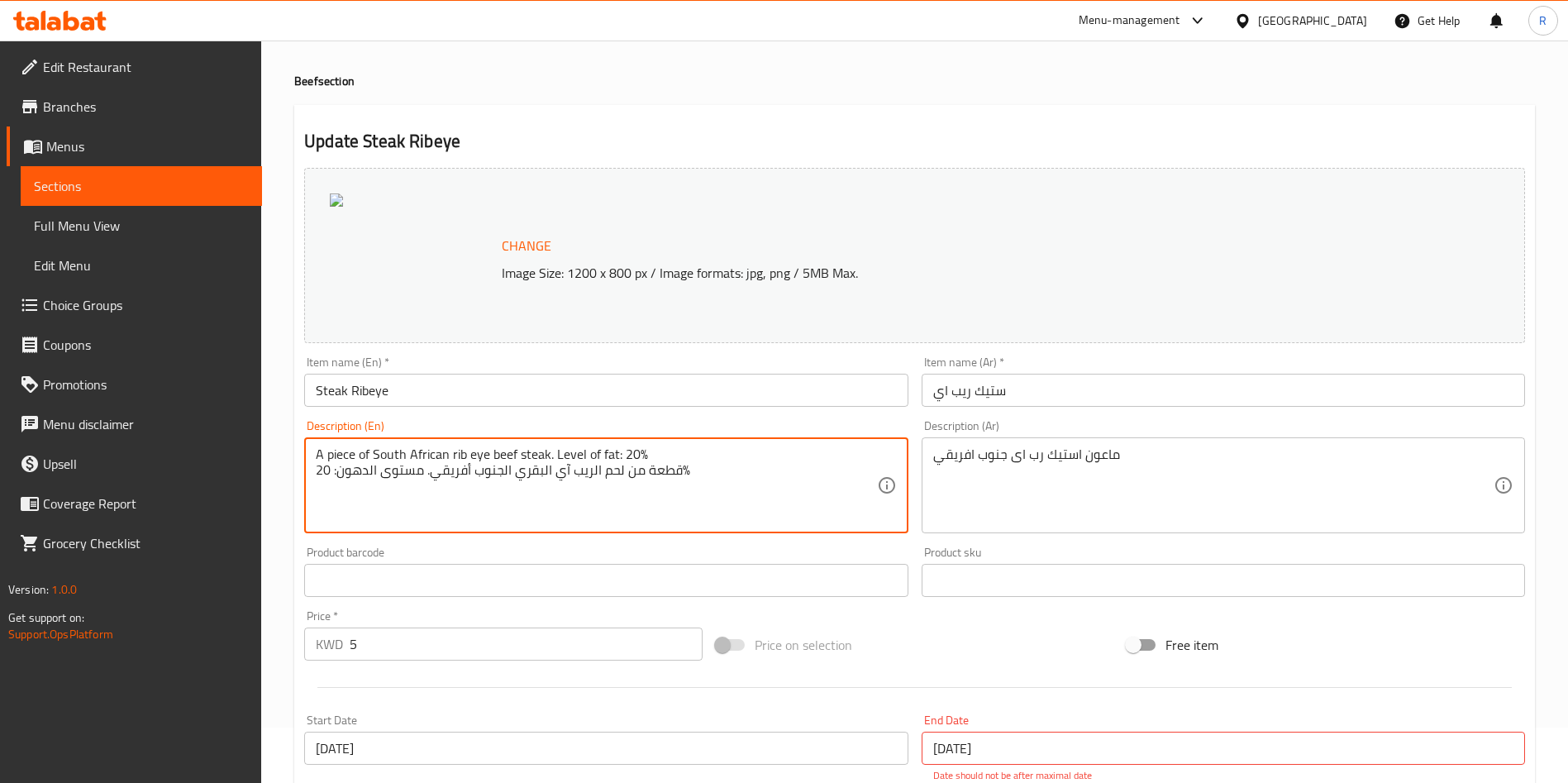
click at [678, 467] on textarea "A piece of South African rib eye beef steak. Level of fat: 20% قطعة من لحم الري…" at bounding box center [596, 486] width 561 height 79
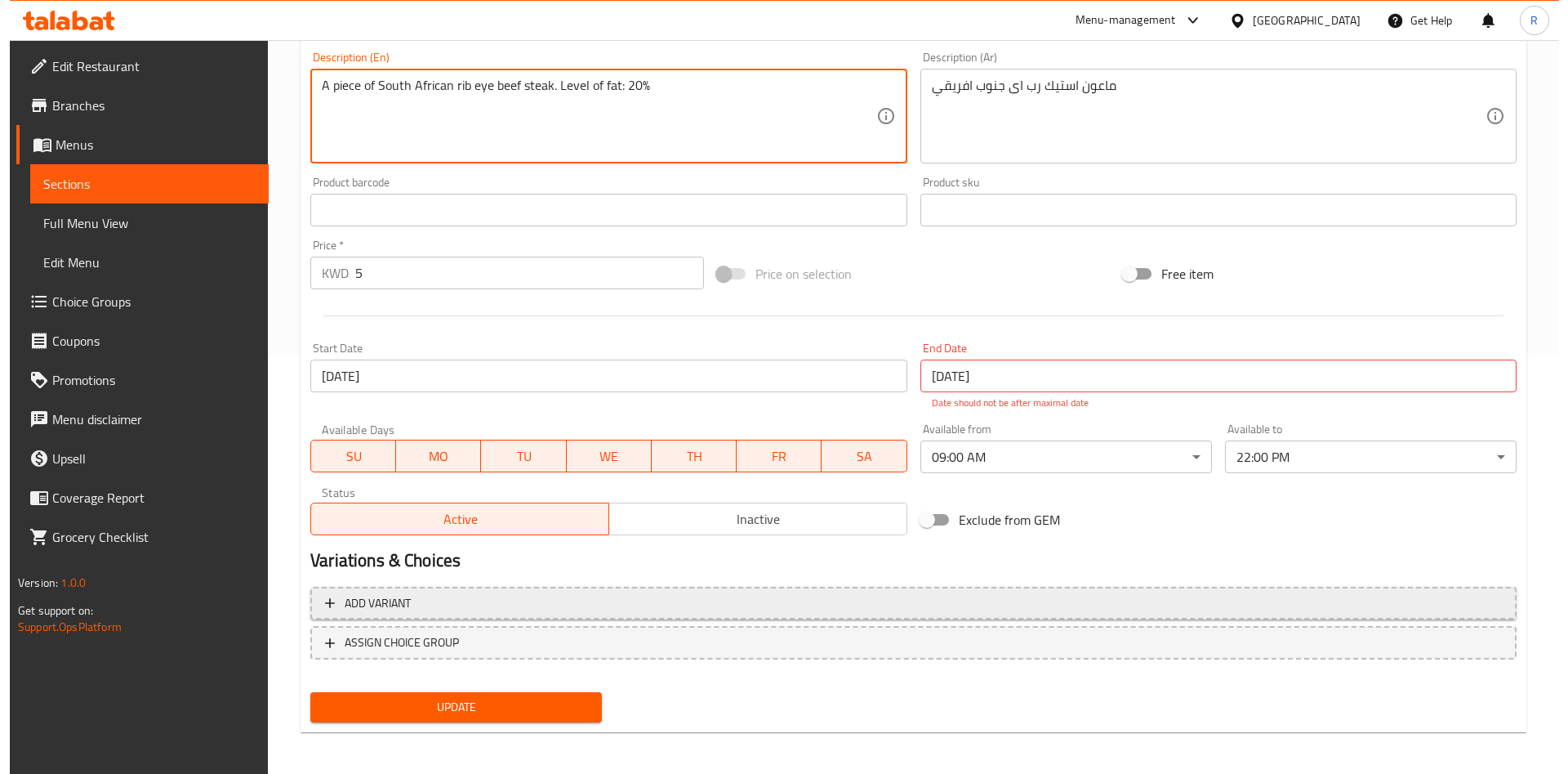
scroll to position [423, 0]
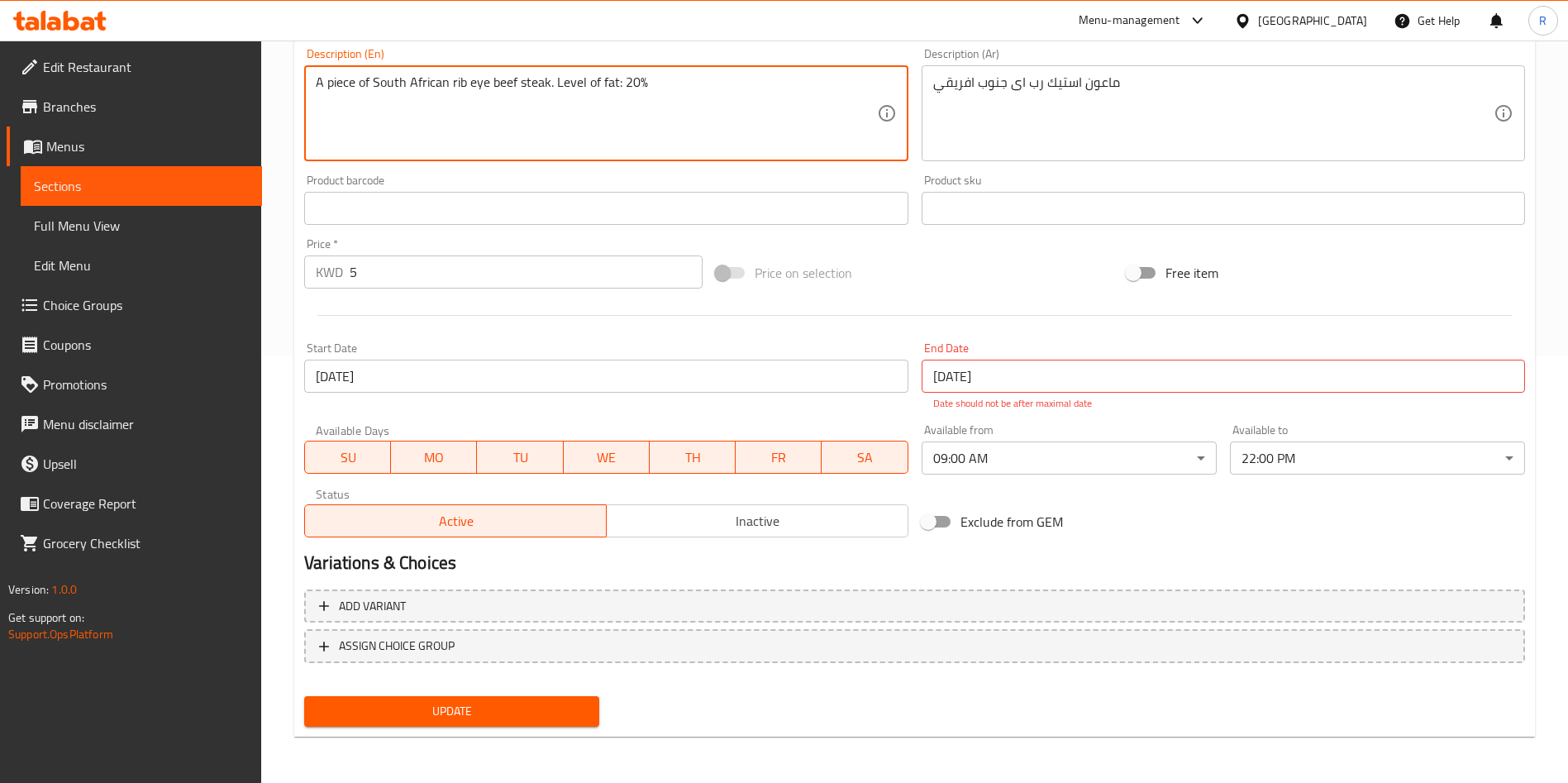
type textarea "A piece of South African rib eye beef steak. Level of fat: 20%"
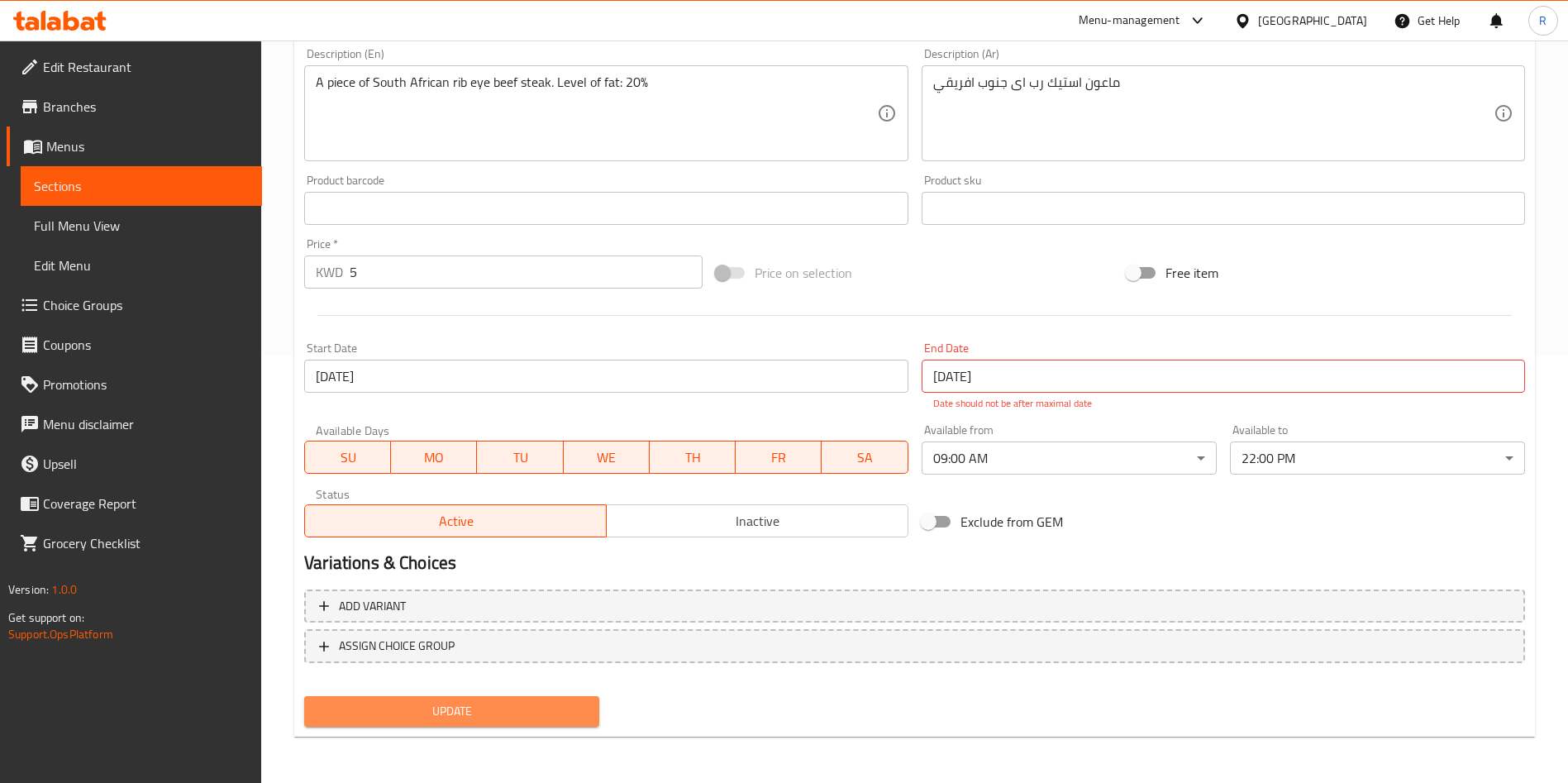
click at [575, 714] on span "Update" at bounding box center [451, 712] width 269 height 21
click at [789, 392] on input "[DATE]" at bounding box center [605, 375] width 603 height 33
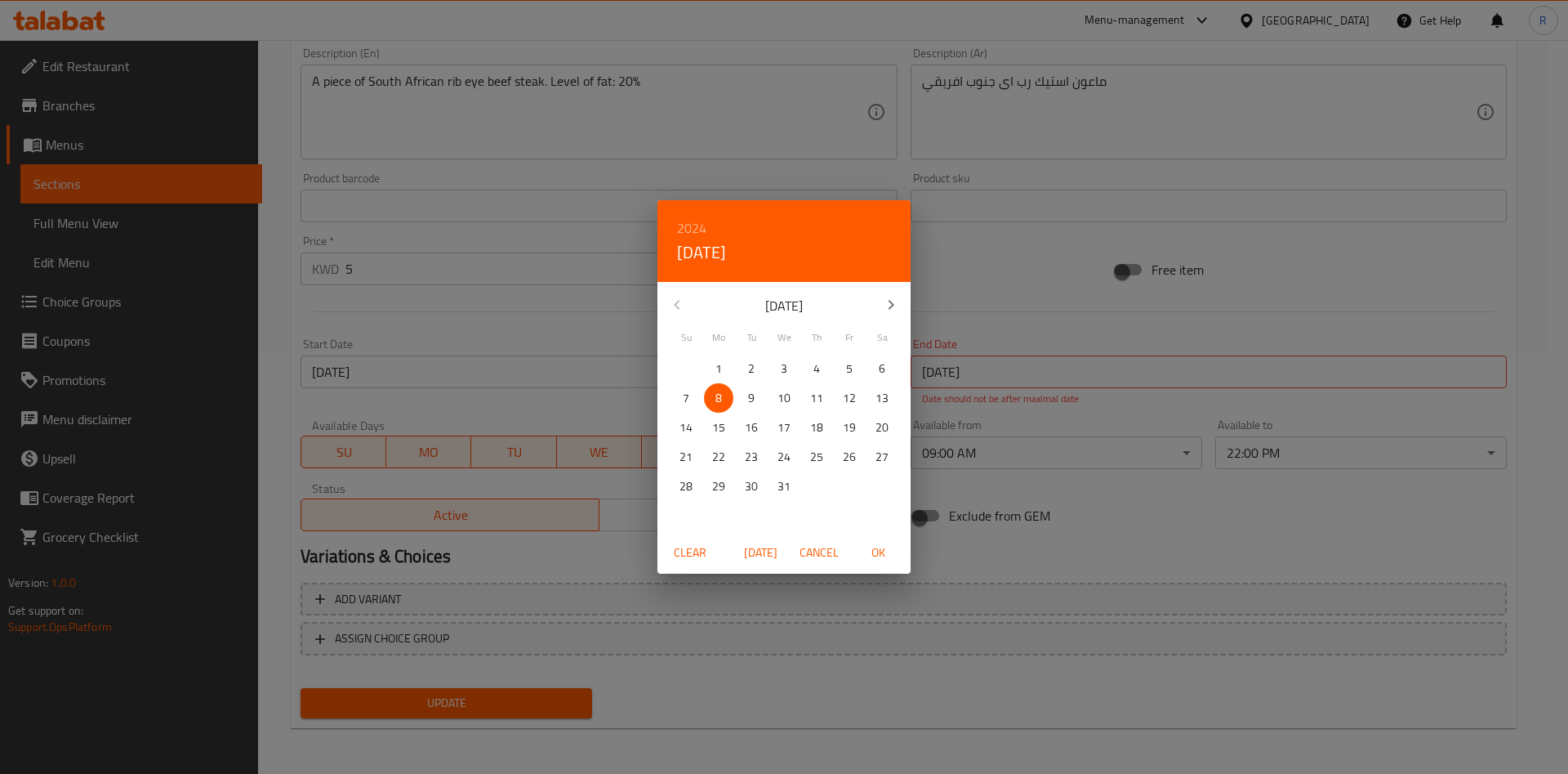
click at [695, 544] on span "Clear" at bounding box center [690, 553] width 39 height 21
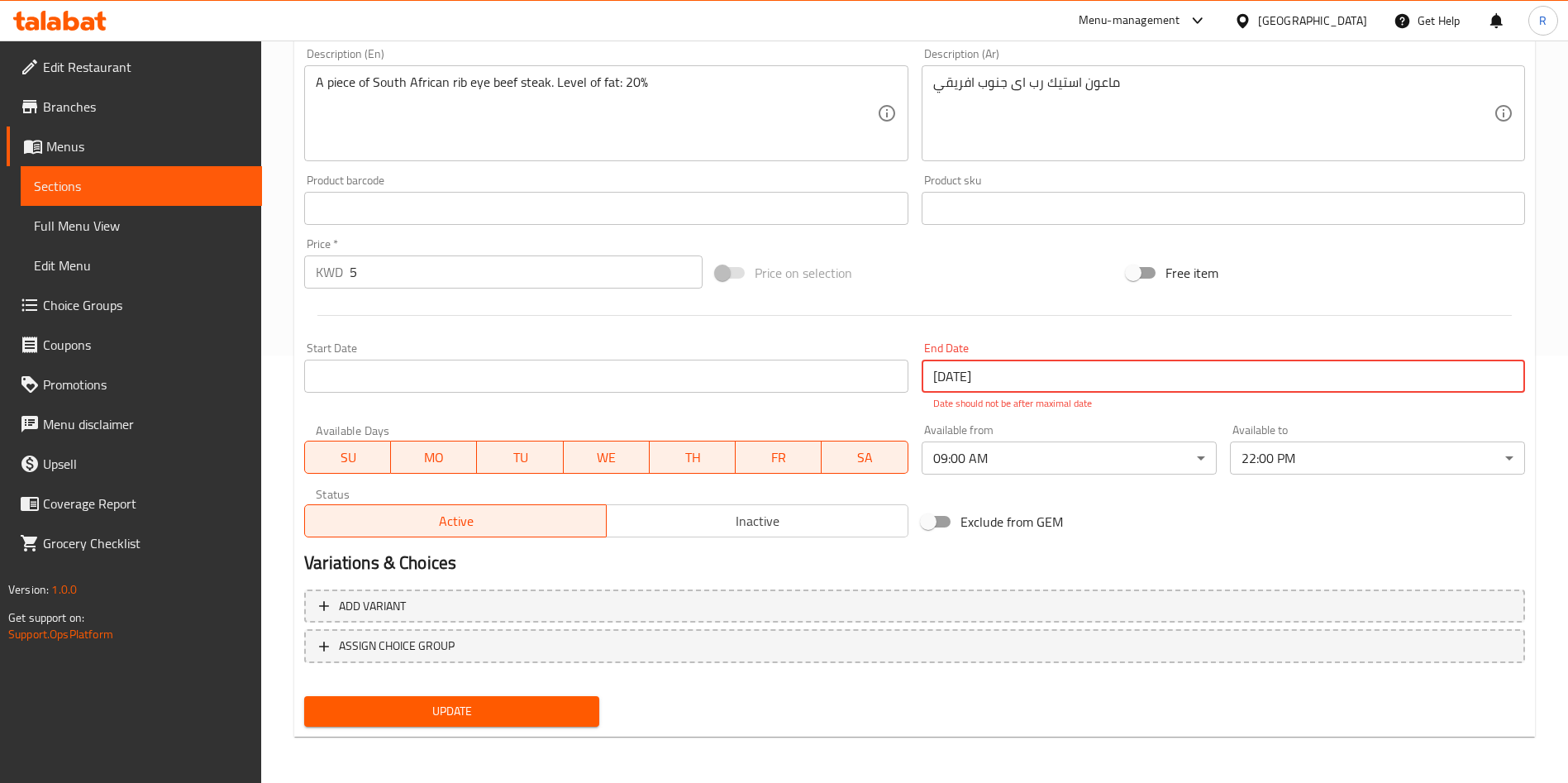
click at [1067, 385] on input "[DATE]" at bounding box center [1223, 375] width 603 height 33
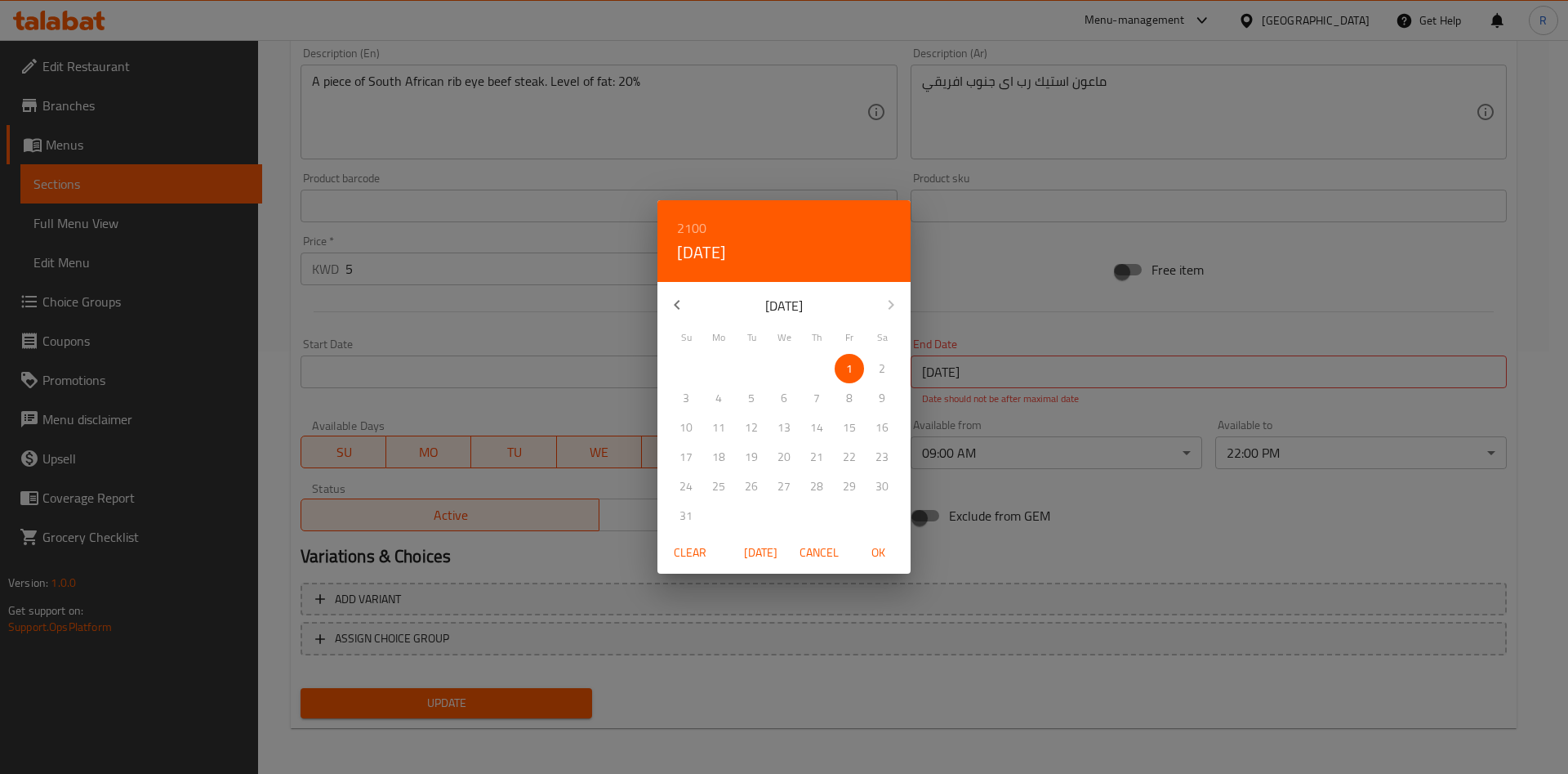
click at [702, 550] on span "Clear" at bounding box center [690, 553] width 39 height 21
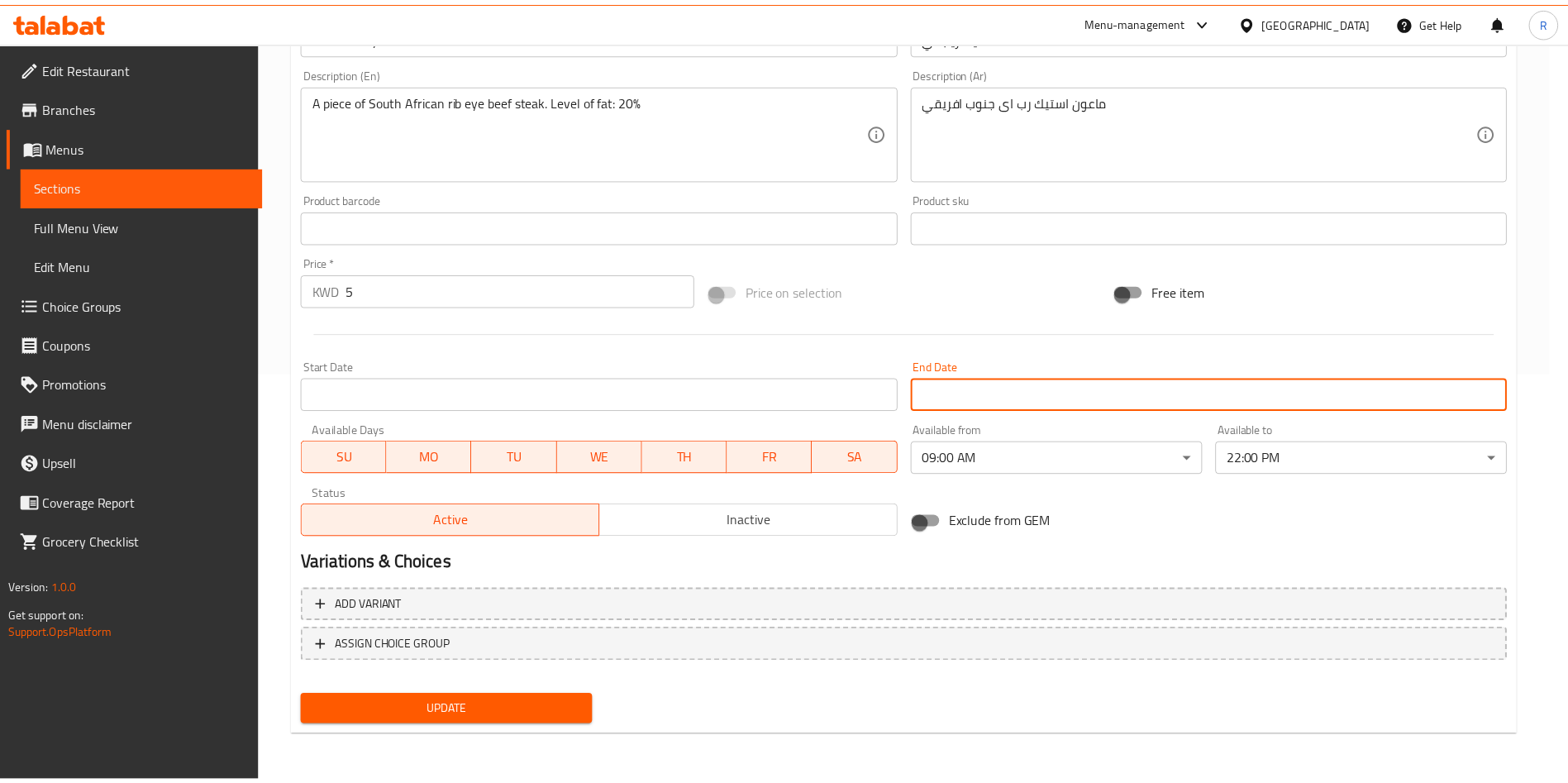
scroll to position [410, 0]
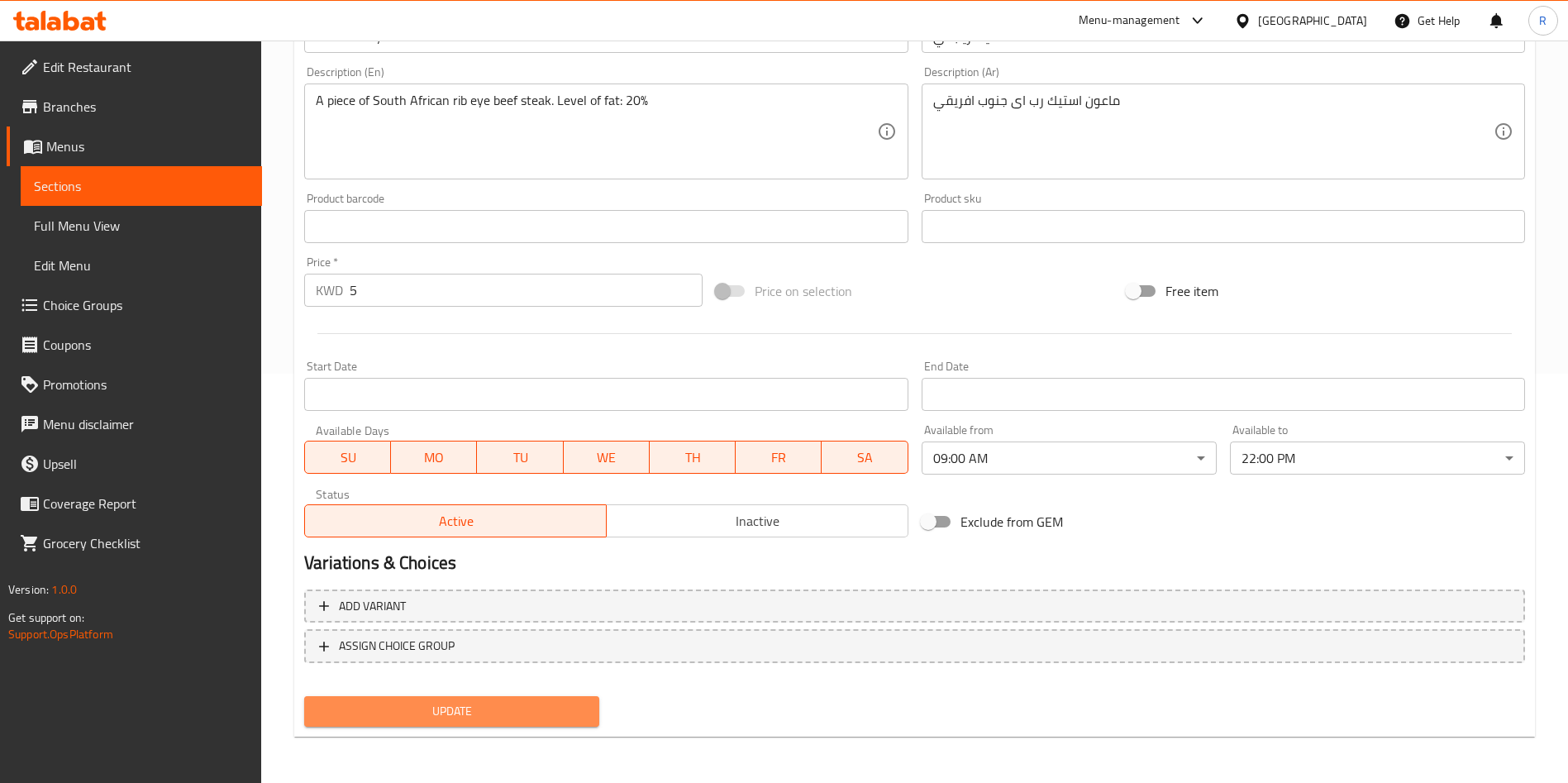
click at [549, 707] on span "Update" at bounding box center [451, 712] width 269 height 21
click at [438, 726] on button "Update" at bounding box center [451, 711] width 296 height 30
click at [361, 711] on span "Update" at bounding box center [451, 712] width 269 height 21
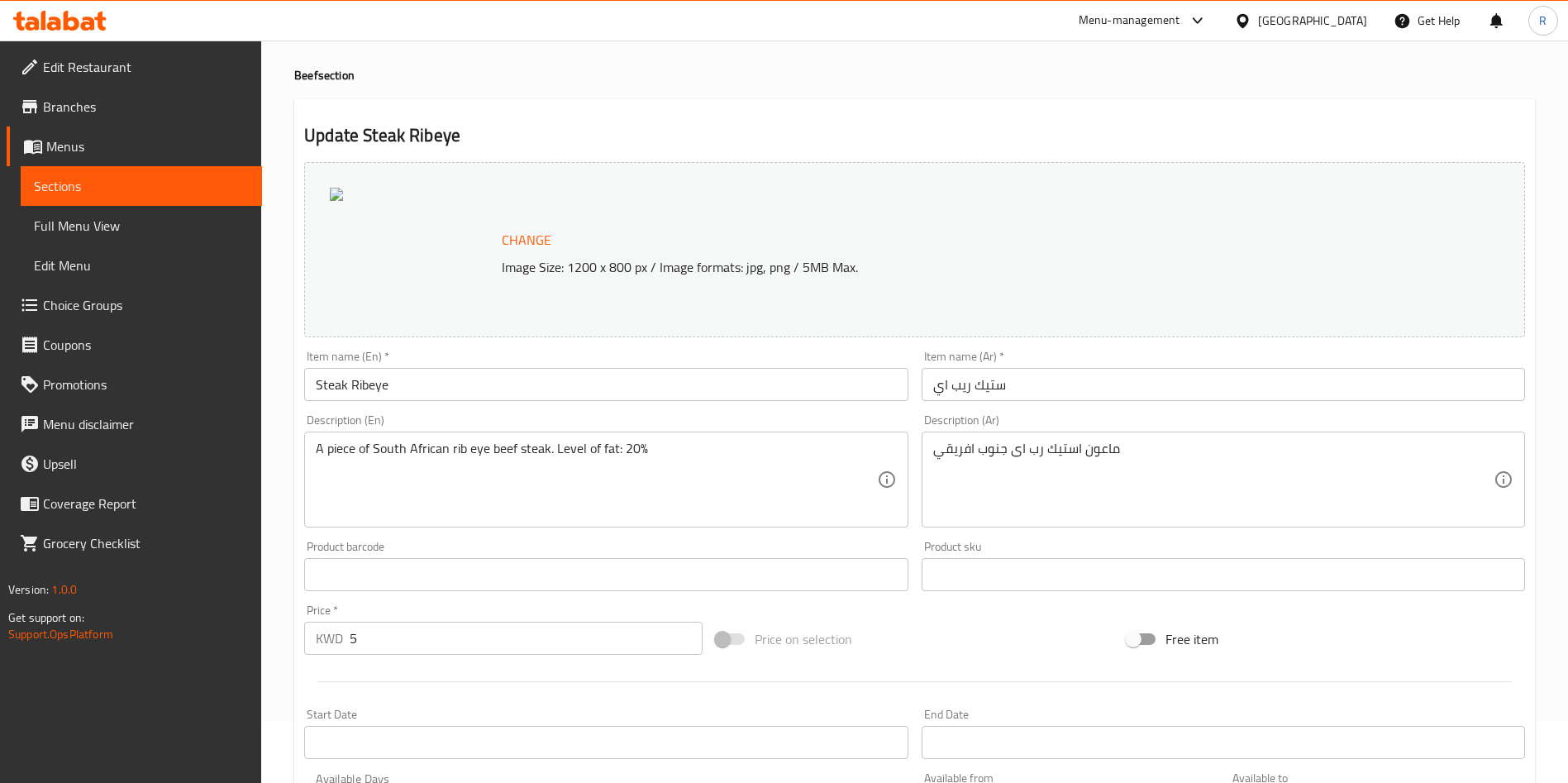
scroll to position [0, 0]
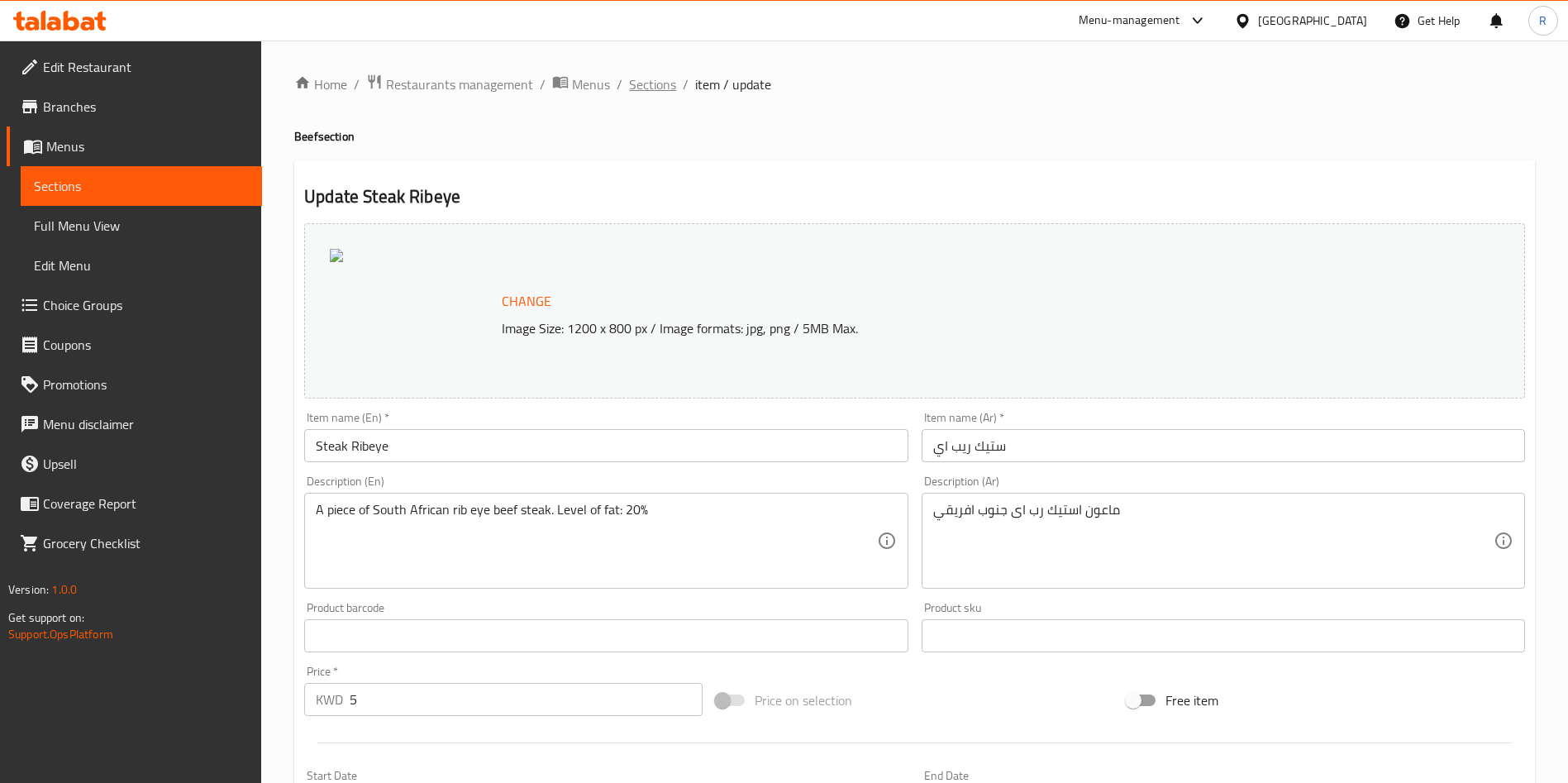
click at [670, 80] on span "Sections" at bounding box center [653, 84] width 48 height 20
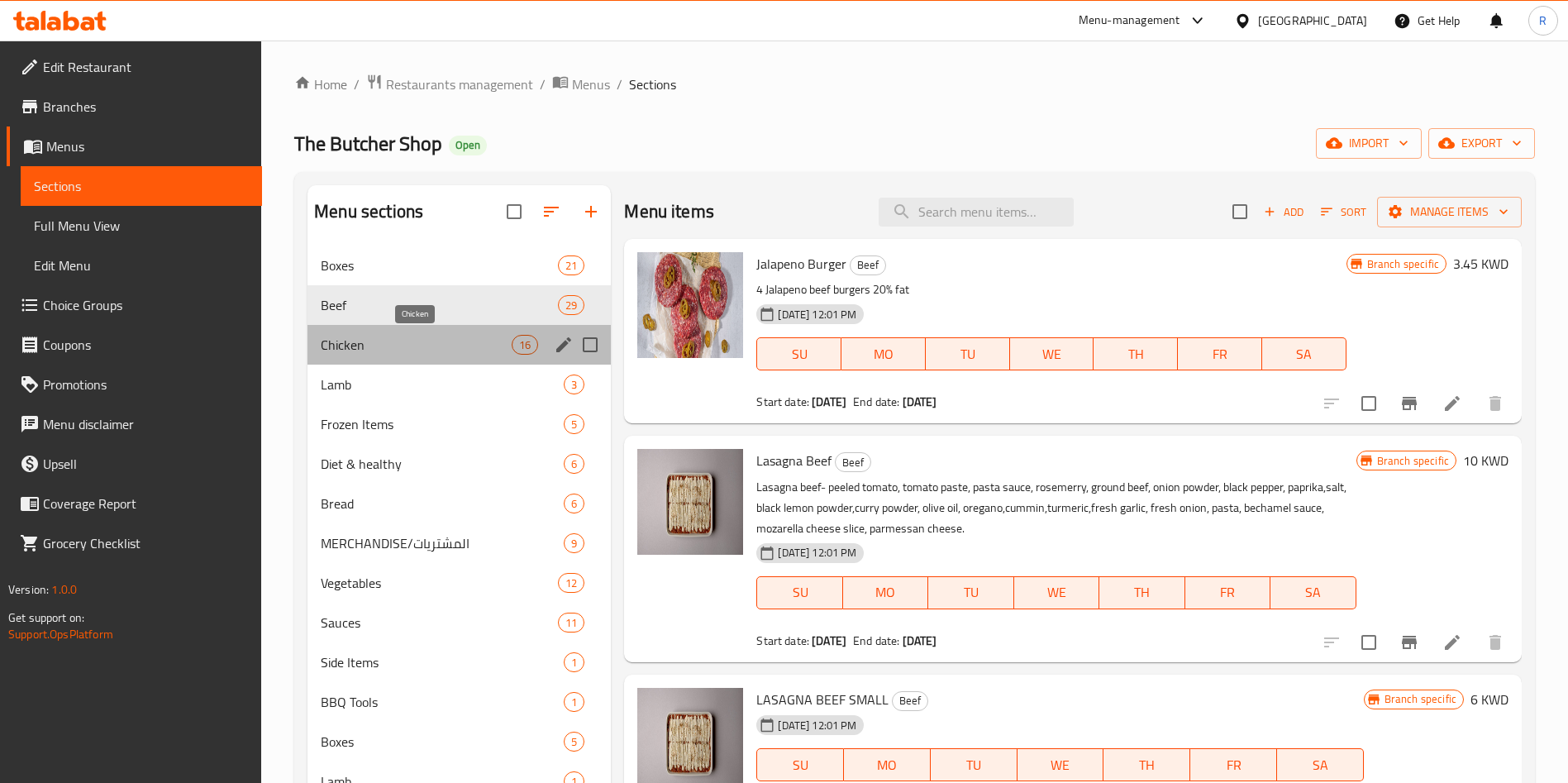
click at [411, 353] on span "Chicken" at bounding box center [415, 344] width 191 height 20
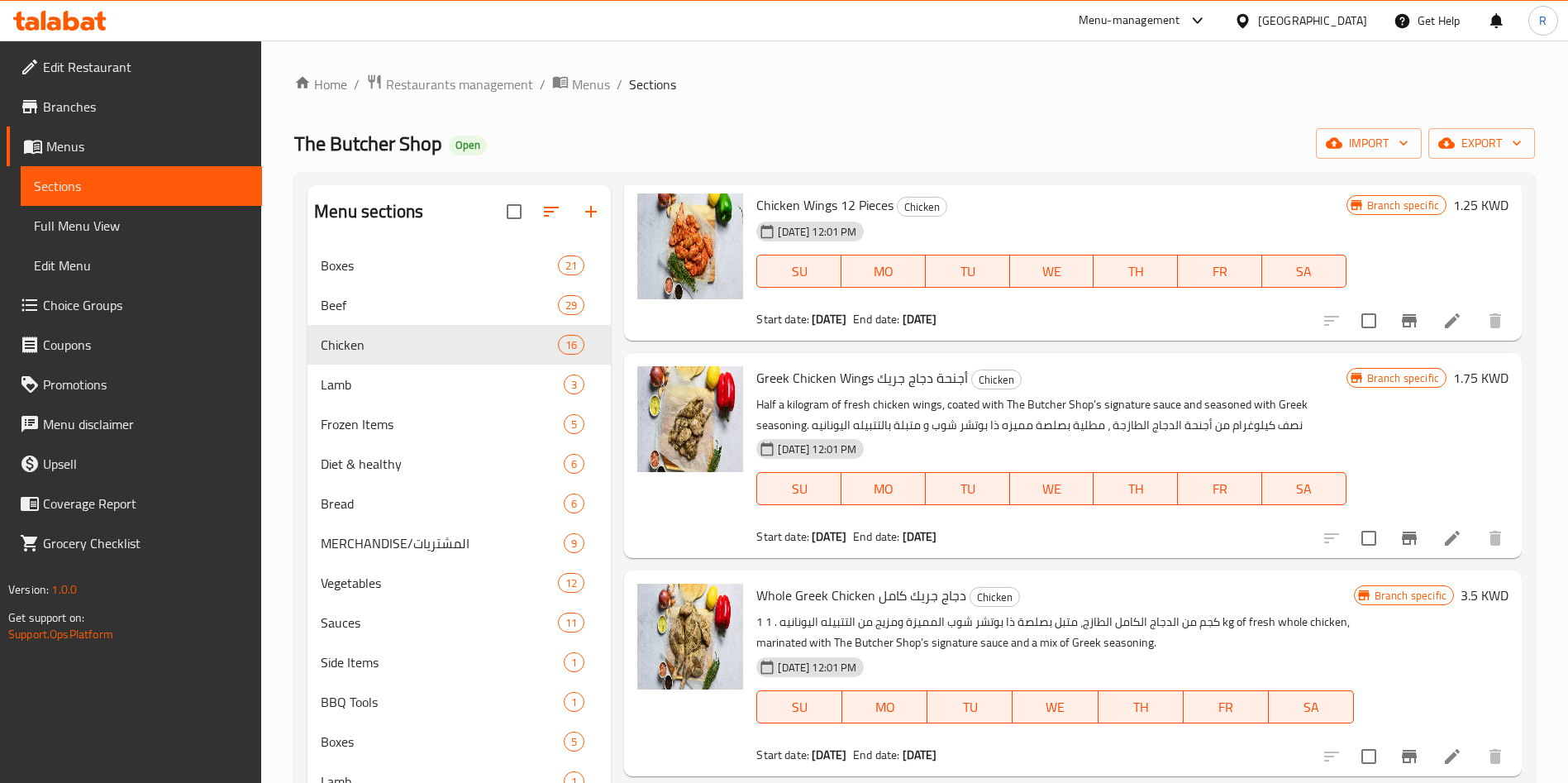
scroll to position [496, 0]
